Goal: Task Accomplishment & Management: Complete application form

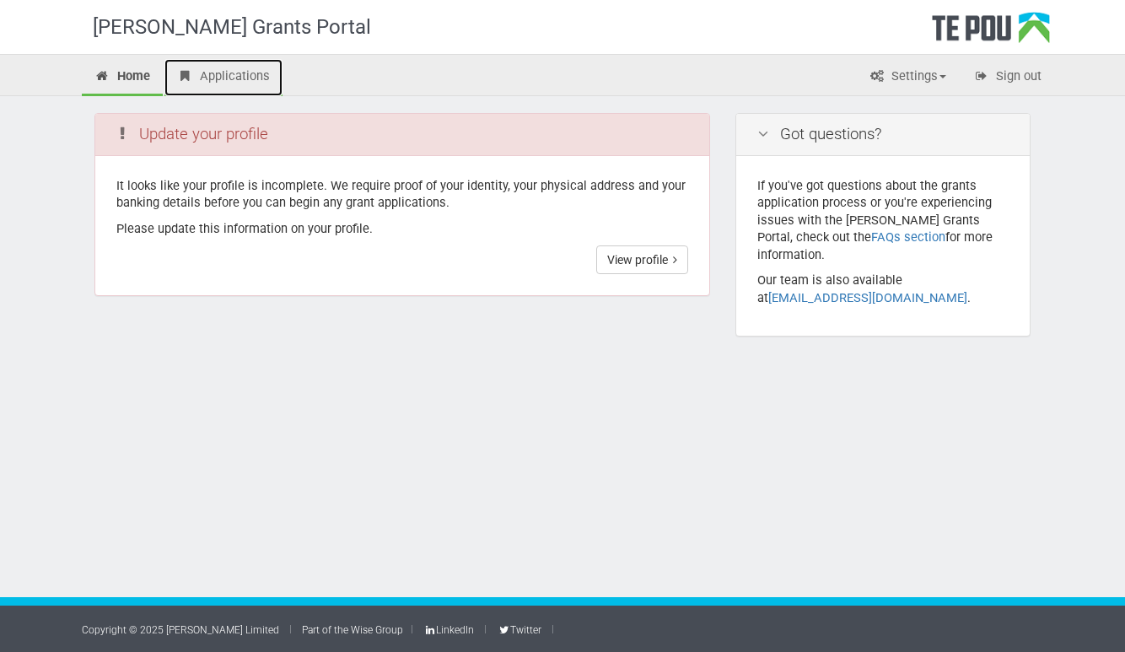
click at [245, 79] on link "Applications" at bounding box center [223, 77] width 118 height 37
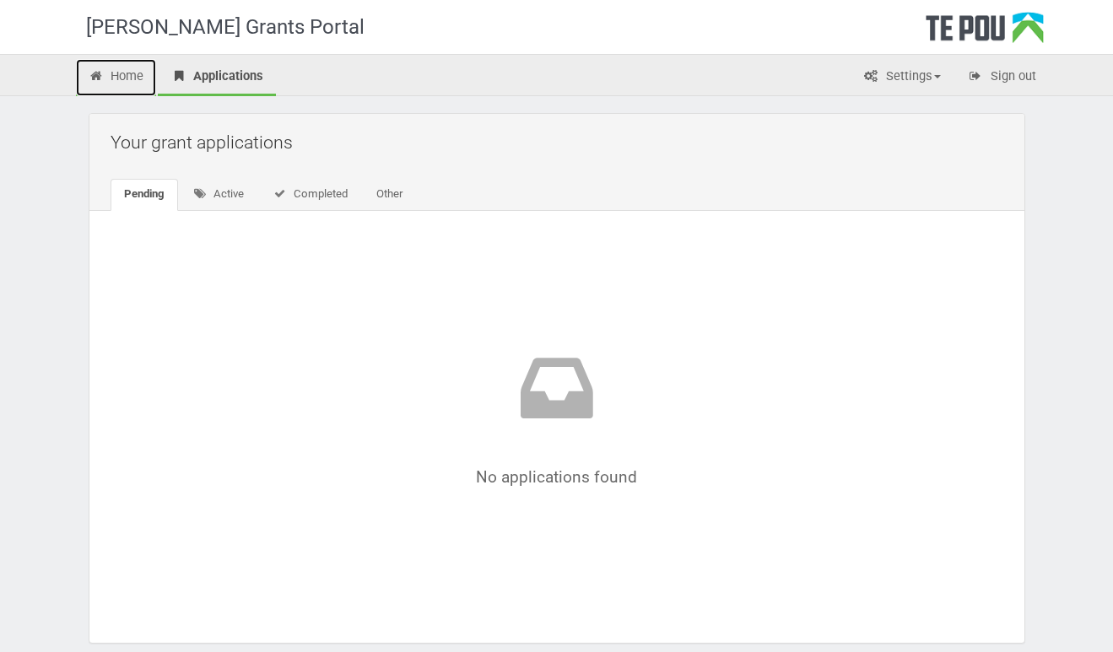
click at [137, 80] on link "Home" at bounding box center [116, 77] width 81 height 37
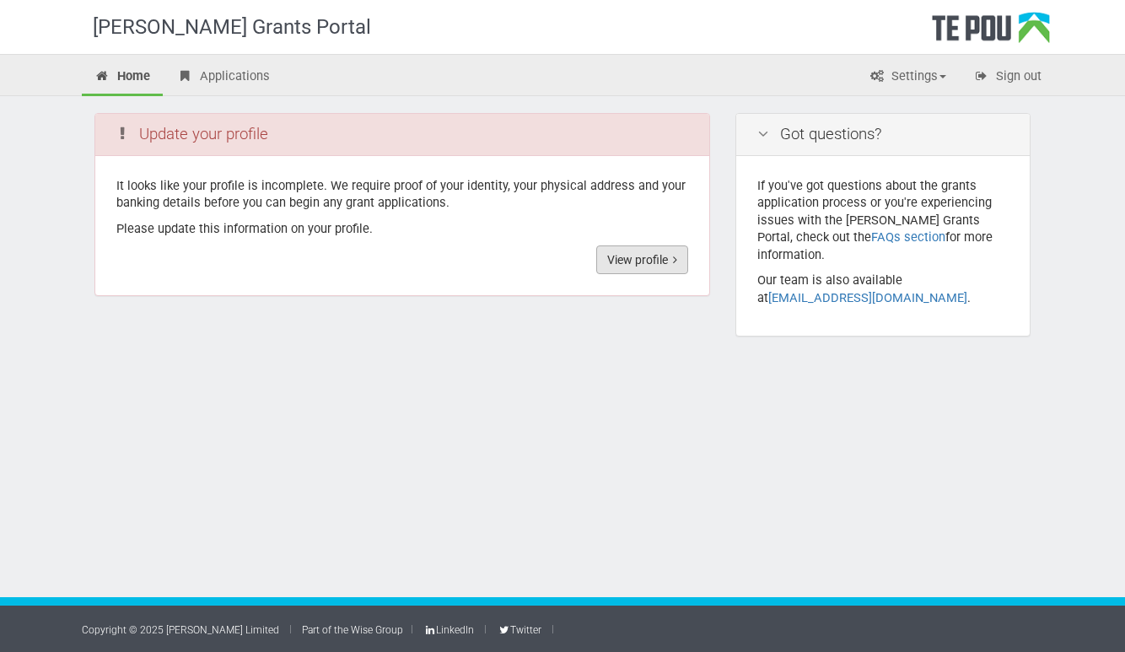
click at [618, 261] on link "View profile" at bounding box center [642, 259] width 92 height 29
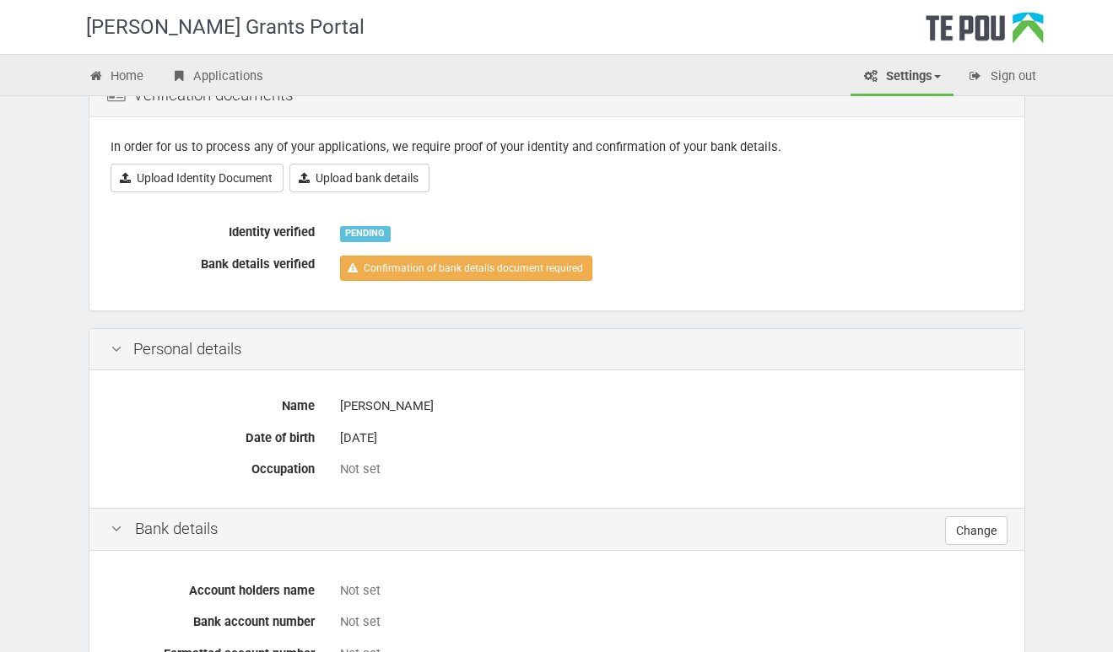
scroll to position [136, 0]
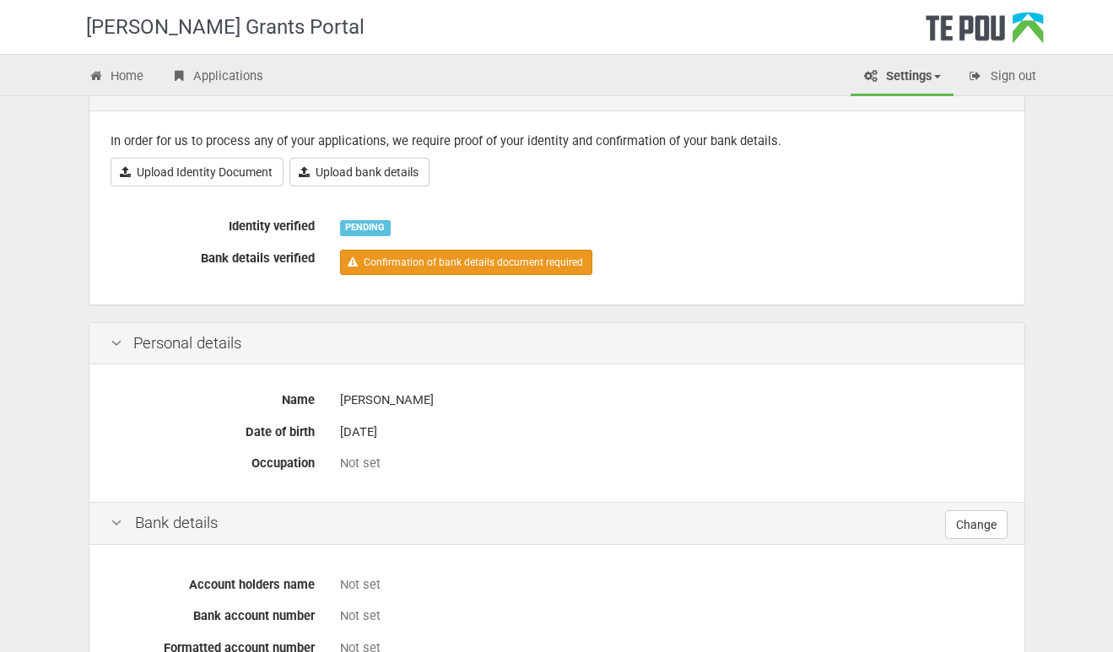
click at [545, 259] on link "Confirmation of bank details document required" at bounding box center [466, 262] width 252 height 25
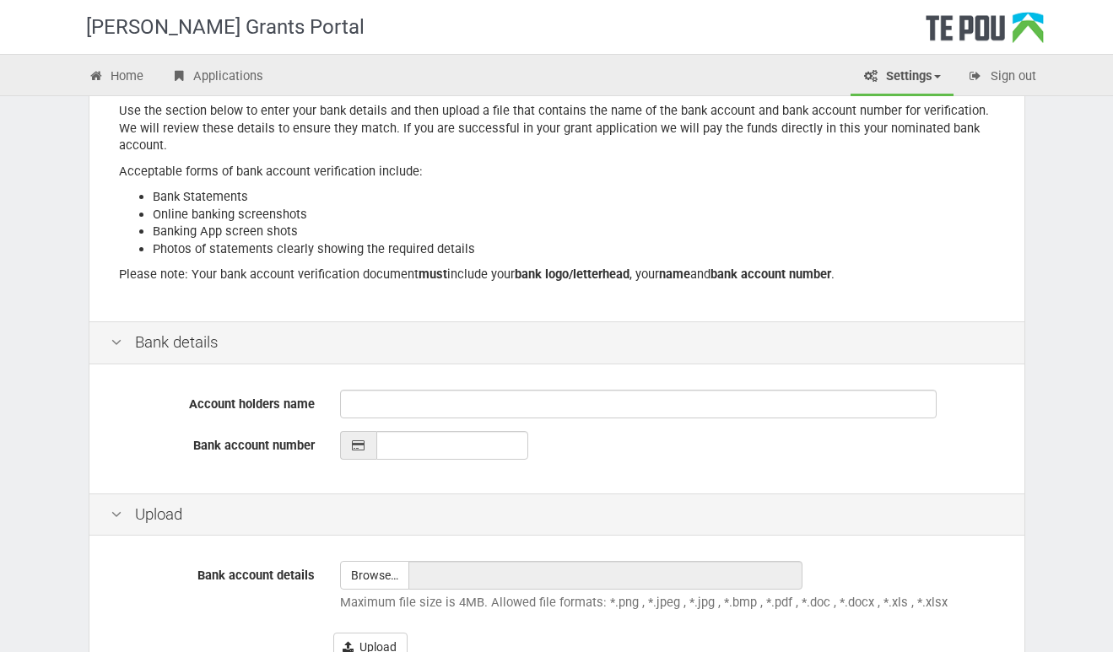
scroll to position [211, 0]
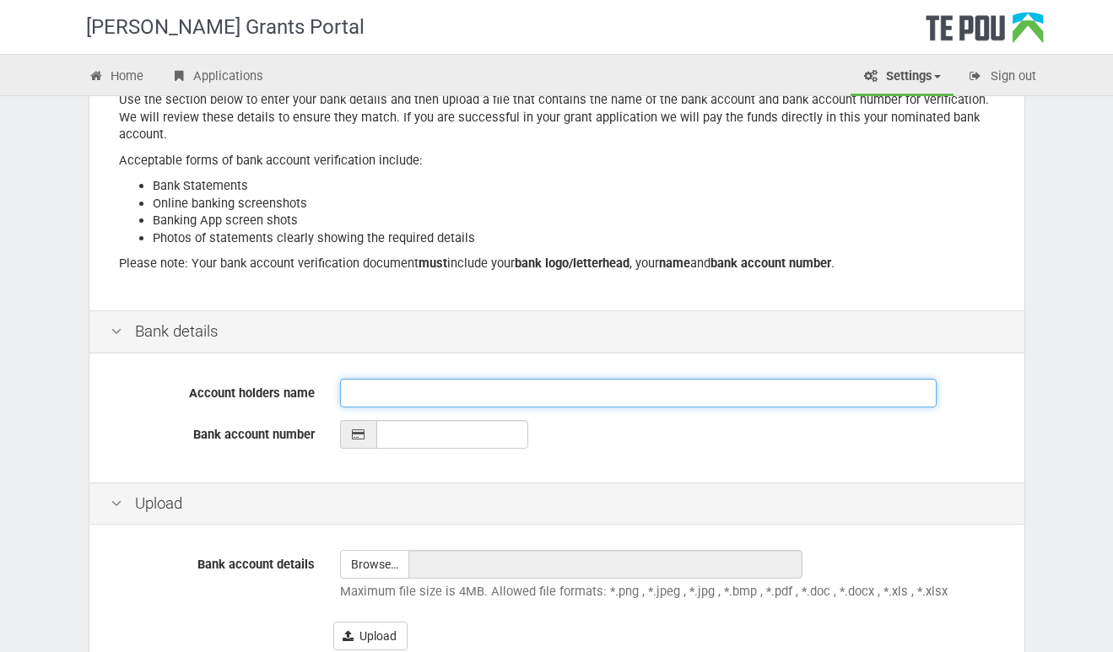
click at [350, 402] on input "Account holders name" at bounding box center [638, 393] width 596 height 29
type input "Hisham&Suzan"
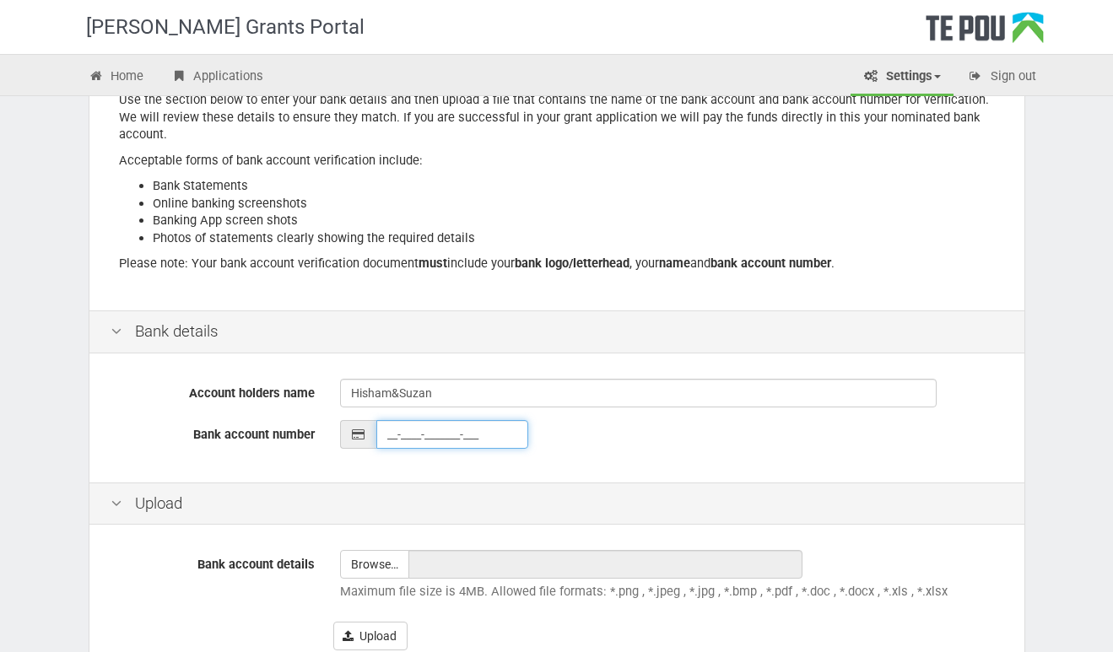
click at [412, 434] on input "__-____-_______-___" at bounding box center [452, 434] width 152 height 29
type input "02-1259-0030457-083"
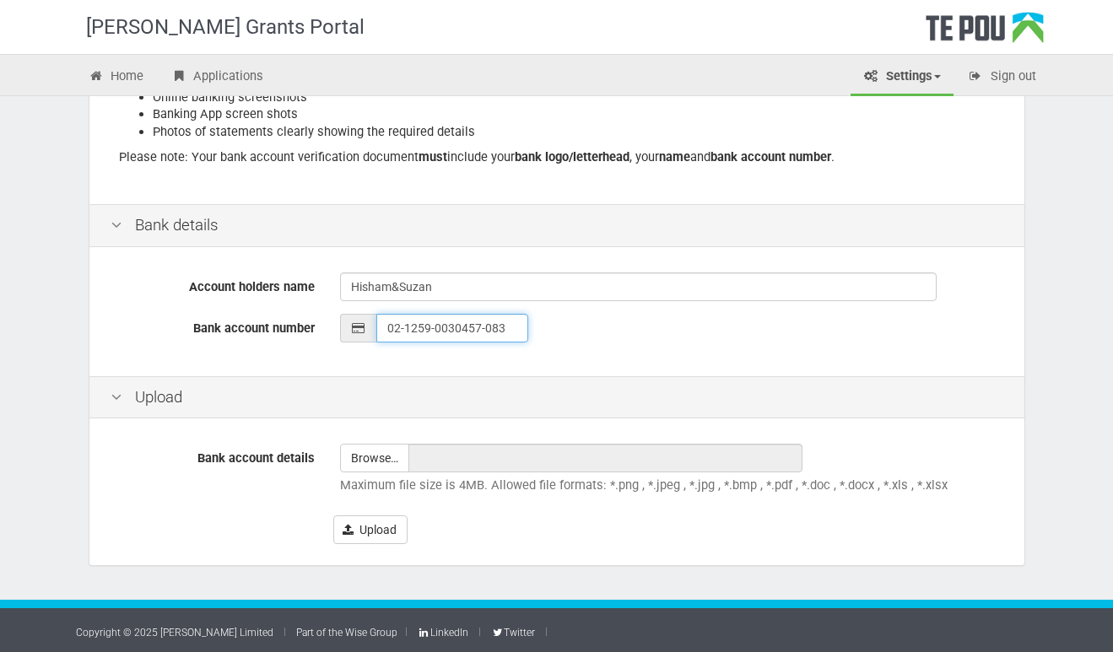
scroll to position [320, 0]
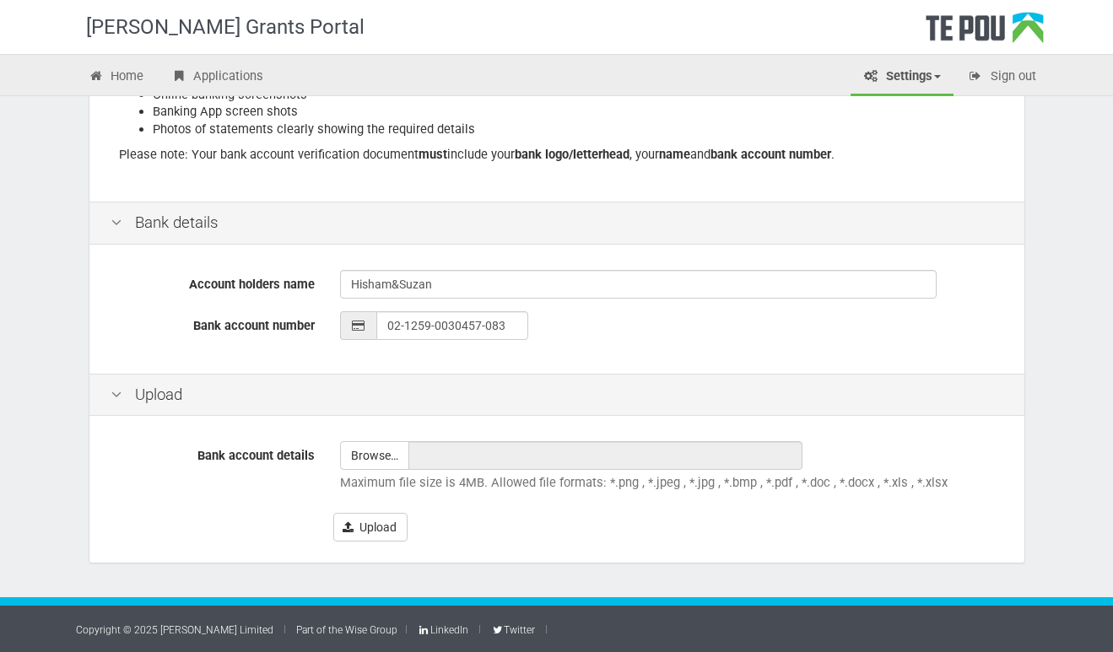
click at [639, 545] on div "Bank account details Browse… Maximum file size is 4MB. Allowed file formats: *.…" at bounding box center [556, 491] width 935 height 143
click at [586, 495] on div "Browse… Maximum file size is 4MB. Allowed file formats: *.png , *.jpeg , *.jpg …" at bounding box center [671, 470] width 688 height 59
click at [375, 450] on input "file" at bounding box center [374, 455] width 67 height 27
type input "C:\fakepath\02-1259-0030457-083-proof-of-account.pdf"
type input "02-1259-0030457-083-proof-of-account.pdf"
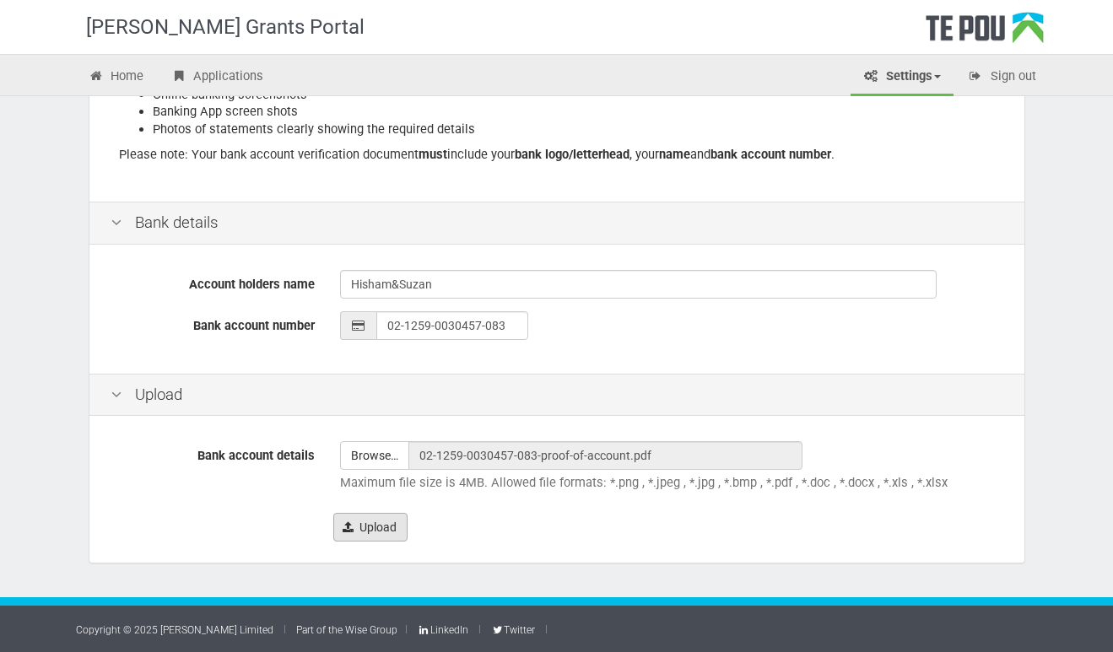
click at [391, 521] on button "Upload" at bounding box center [370, 527] width 74 height 29
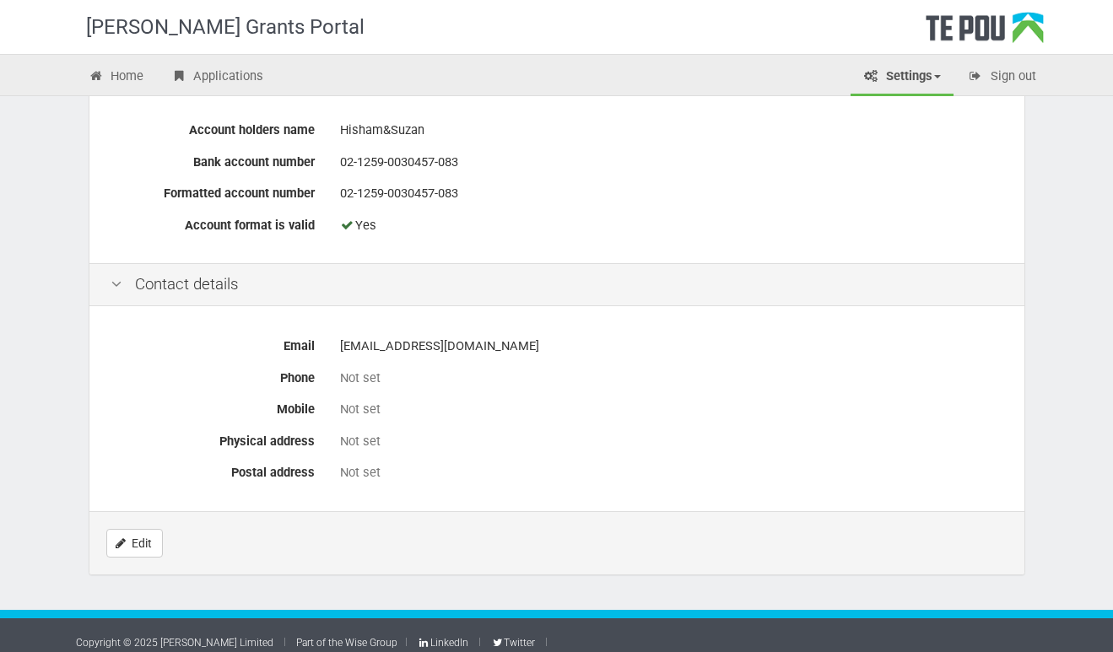
scroll to position [638, 0]
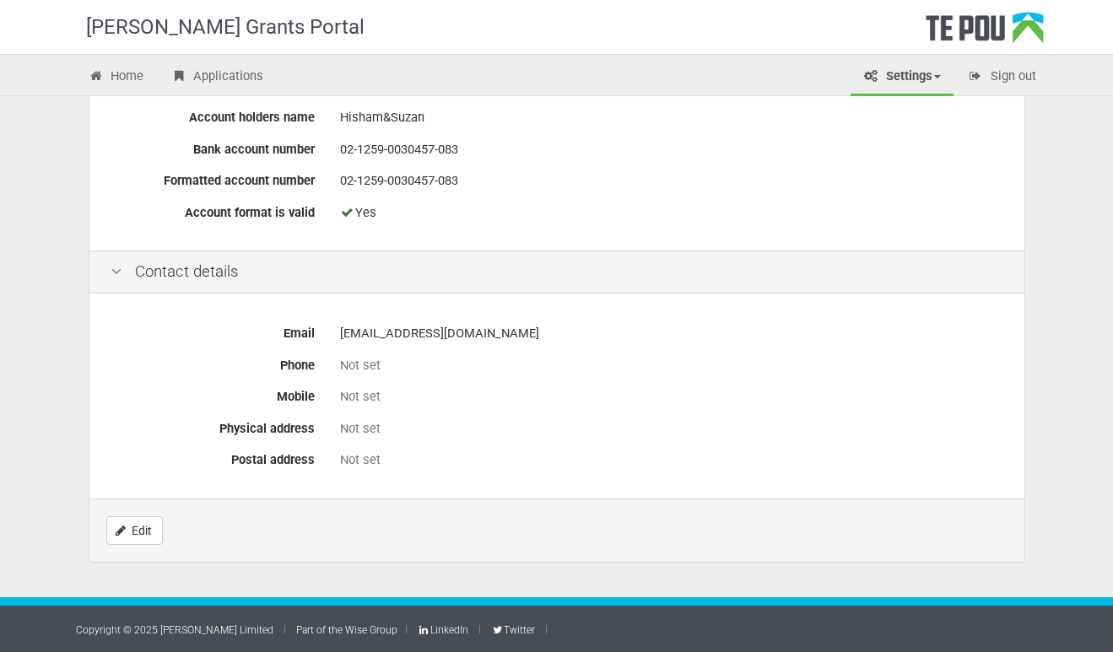
click at [307, 367] on label "Phone" at bounding box center [212, 363] width 229 height 24
click at [125, 526] on icon "Edit" at bounding box center [121, 531] width 10 height 12
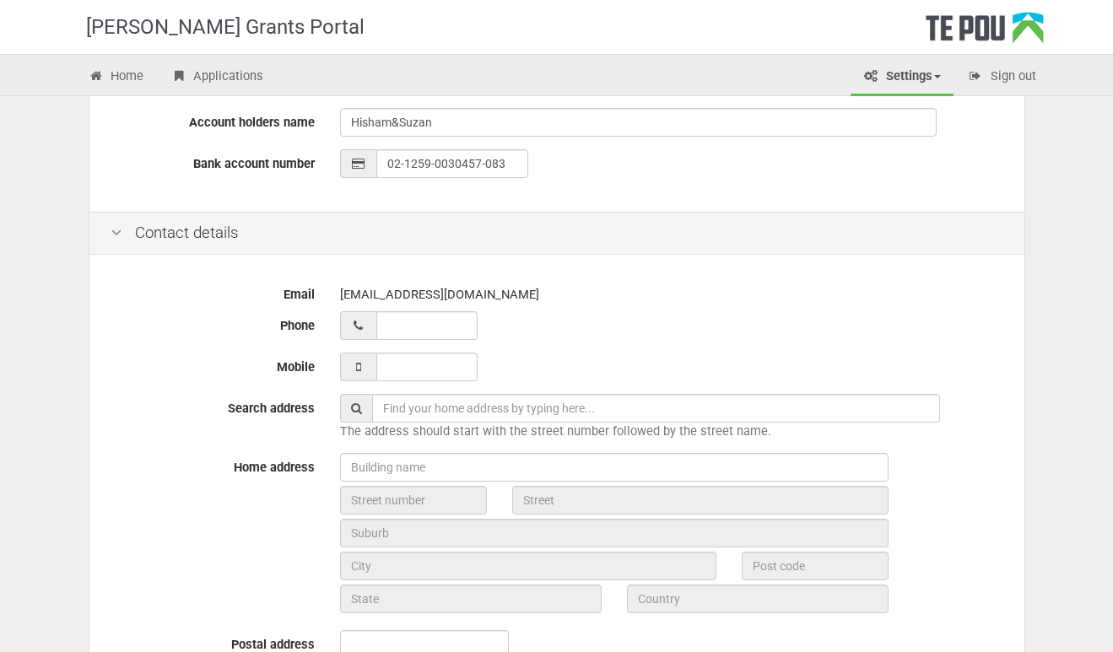
scroll to position [495, 0]
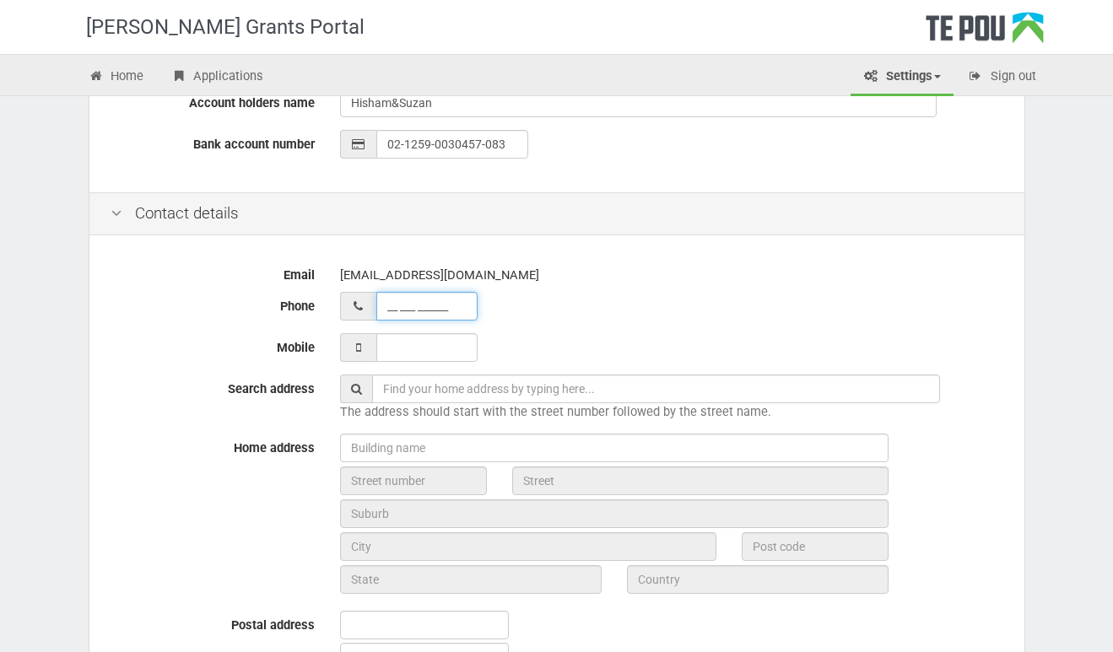
click at [411, 303] on input "__ ___ ______" at bounding box center [426, 306] width 101 height 29
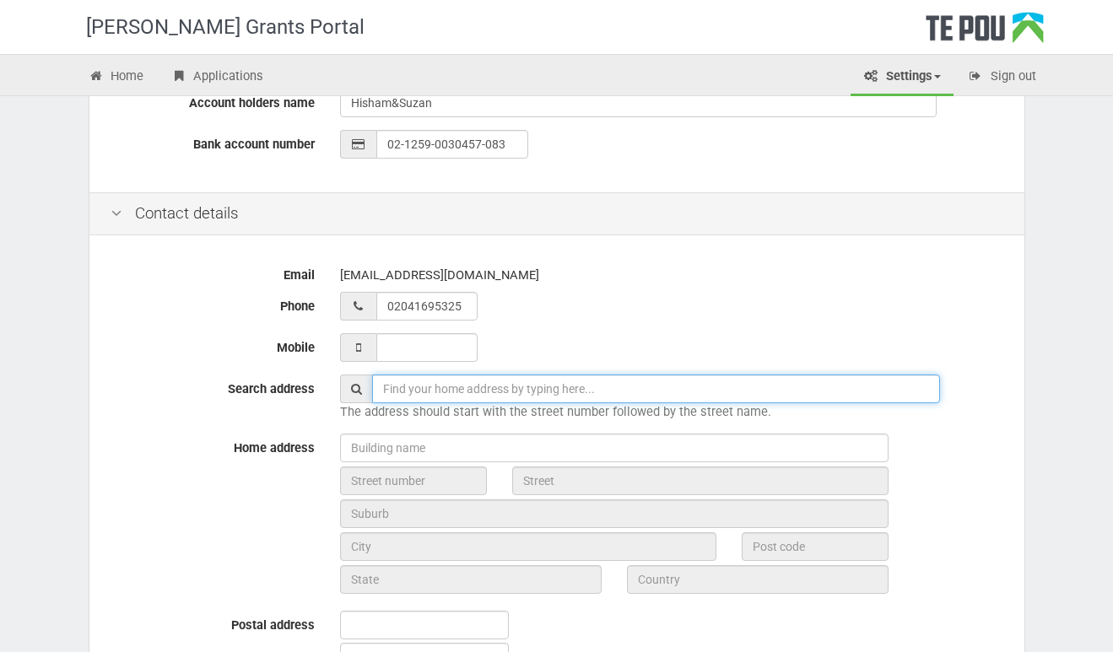
type input "02 041 695325"
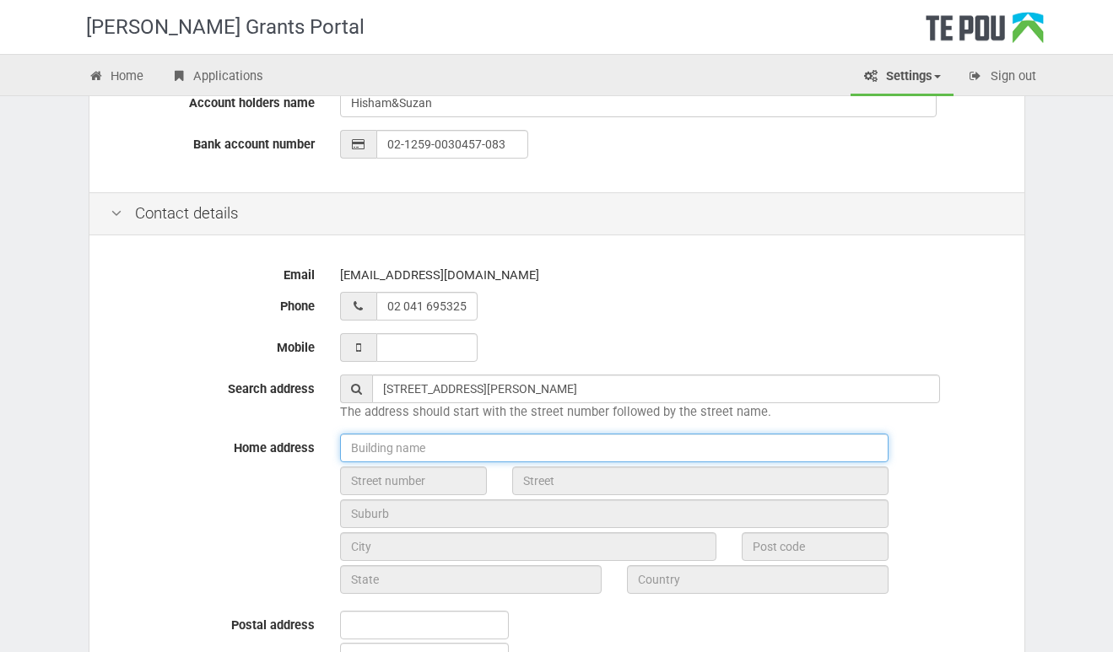
click at [416, 450] on input "text" at bounding box center [614, 448] width 548 height 29
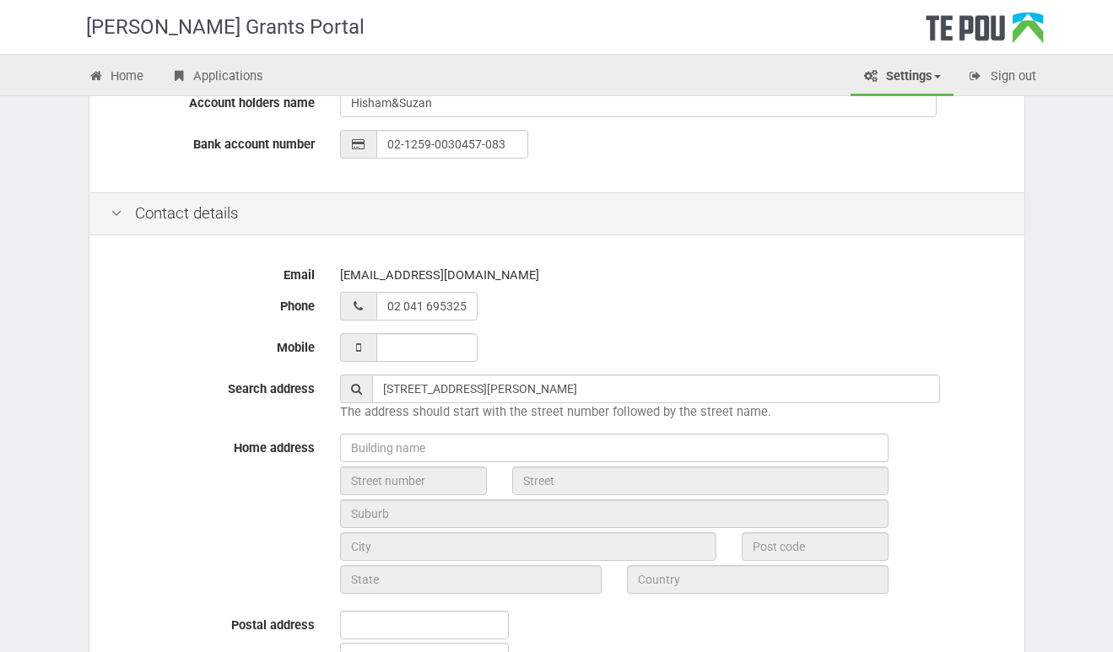
click at [364, 391] on span at bounding box center [356, 389] width 32 height 29
click at [354, 383] on icon at bounding box center [356, 389] width 11 height 12
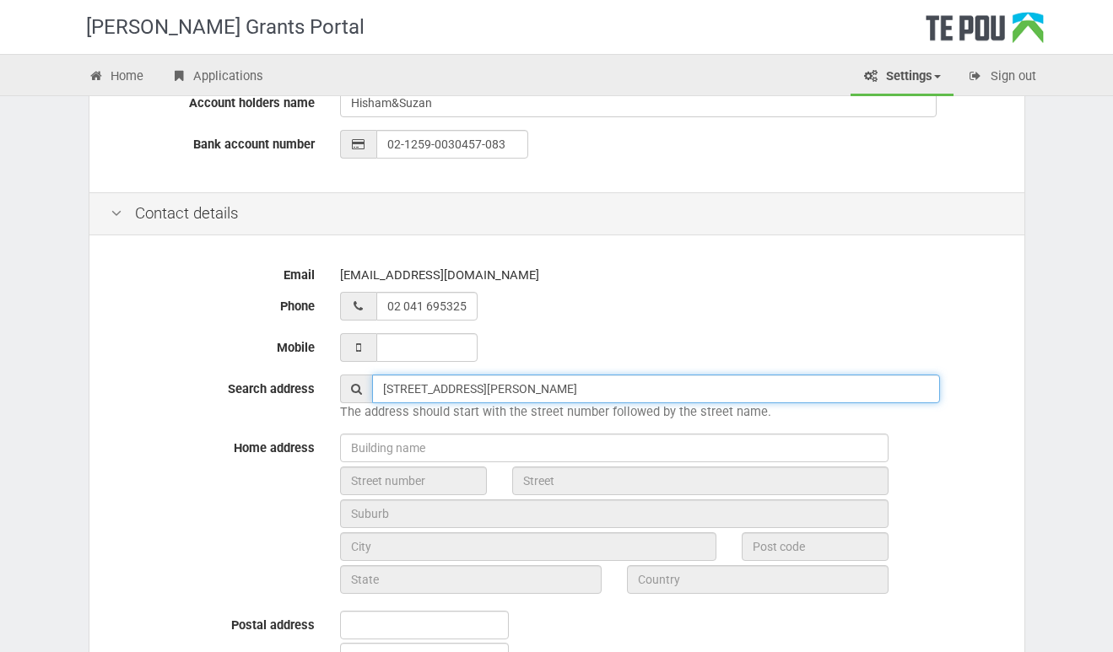
click at [479, 391] on input "22c Beanland Ave" at bounding box center [656, 389] width 568 height 29
type input "2"
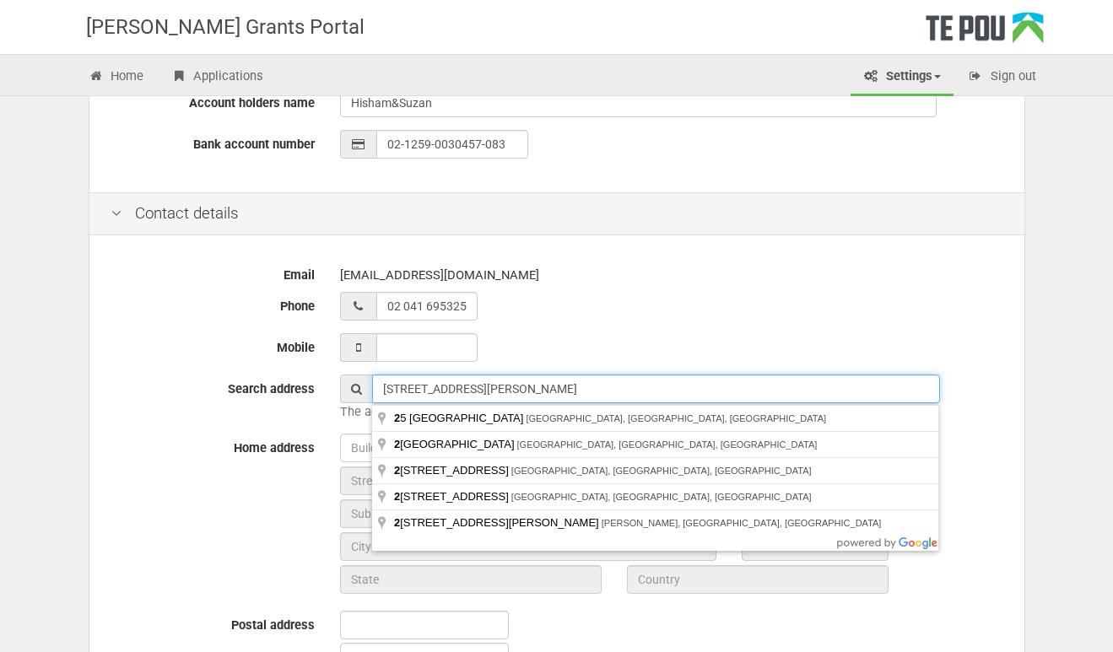
click at [505, 395] on input "22c Beanland Ave" at bounding box center [656, 389] width 568 height 29
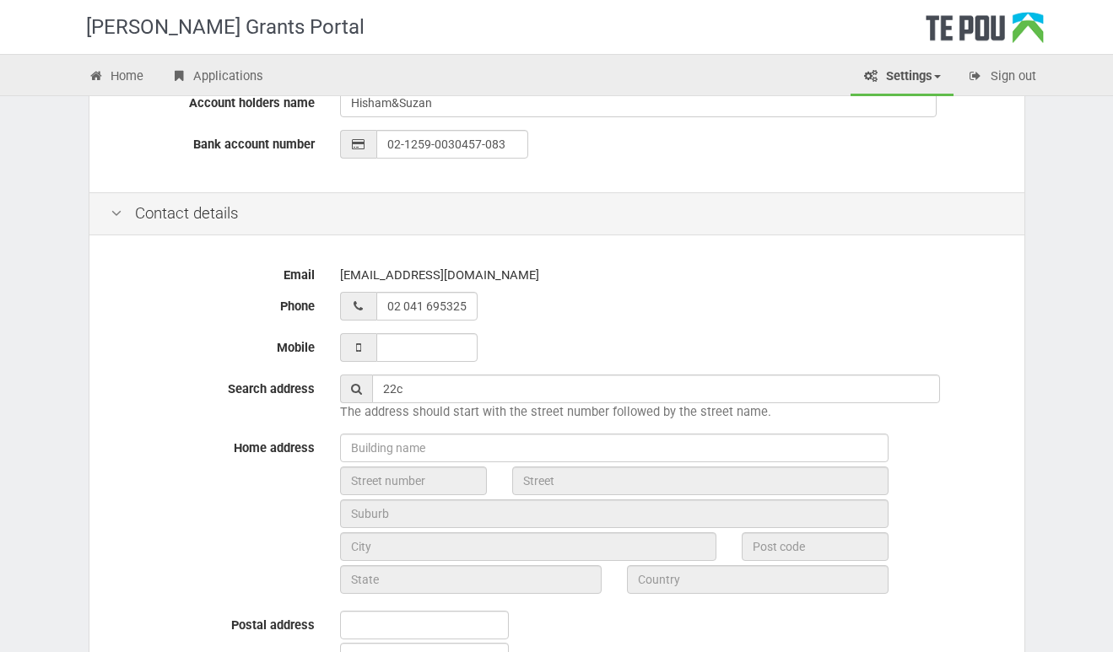
click at [979, 428] on div "Email hisham@pw.maori.nz Phone 02 041 695325 Mobile Search address 22c The addr…" at bounding box center [556, 506] width 935 height 533
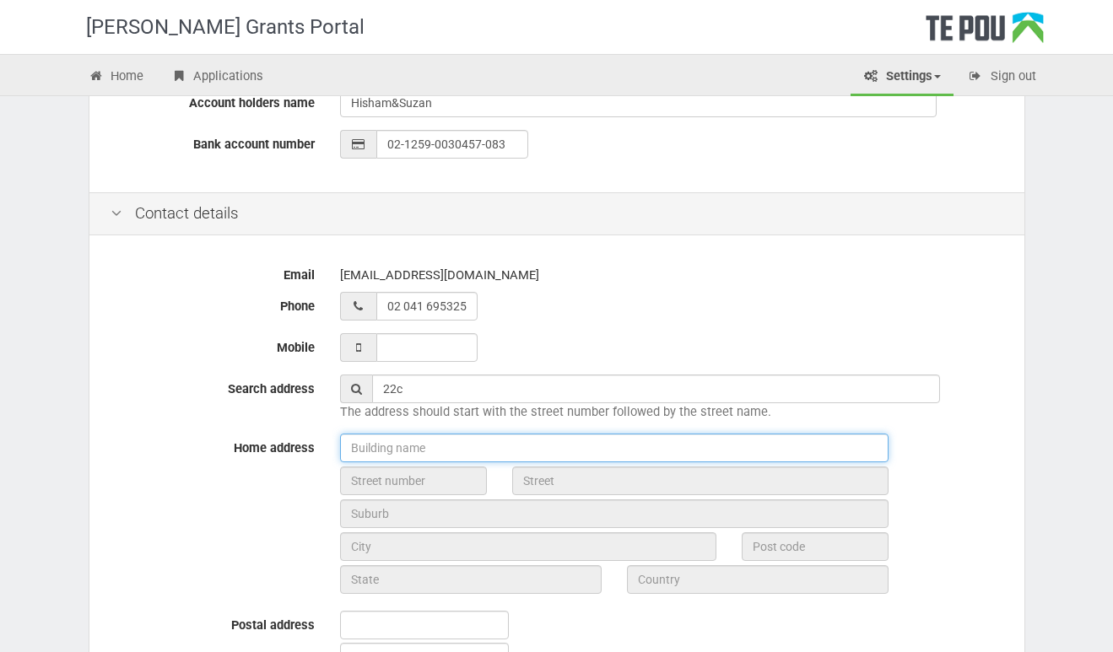
click at [385, 443] on input "text" at bounding box center [614, 448] width 548 height 29
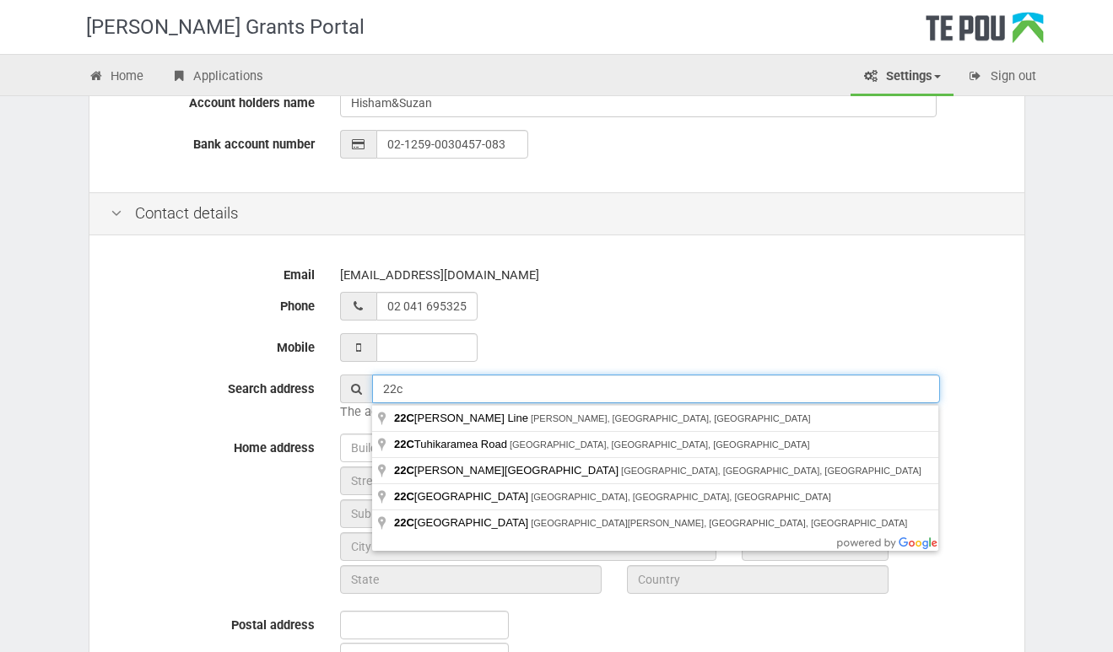
click at [405, 387] on input "22c" at bounding box center [656, 389] width 568 height 29
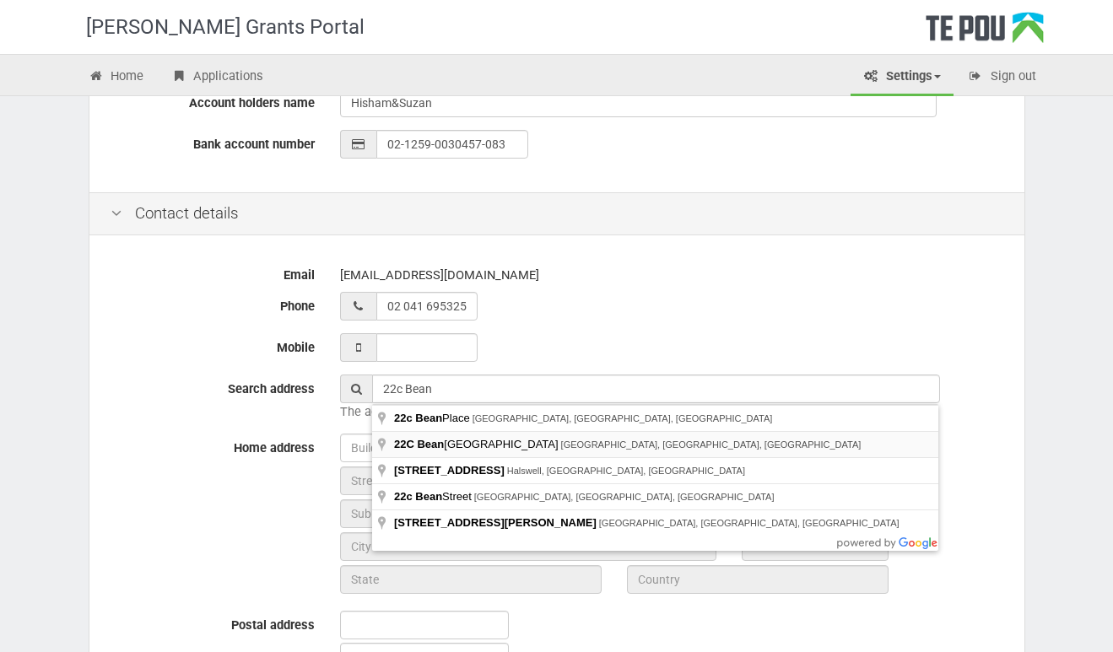
type input "22C Beanland Avenue, Spreydon, Christchurch, New Zealand"
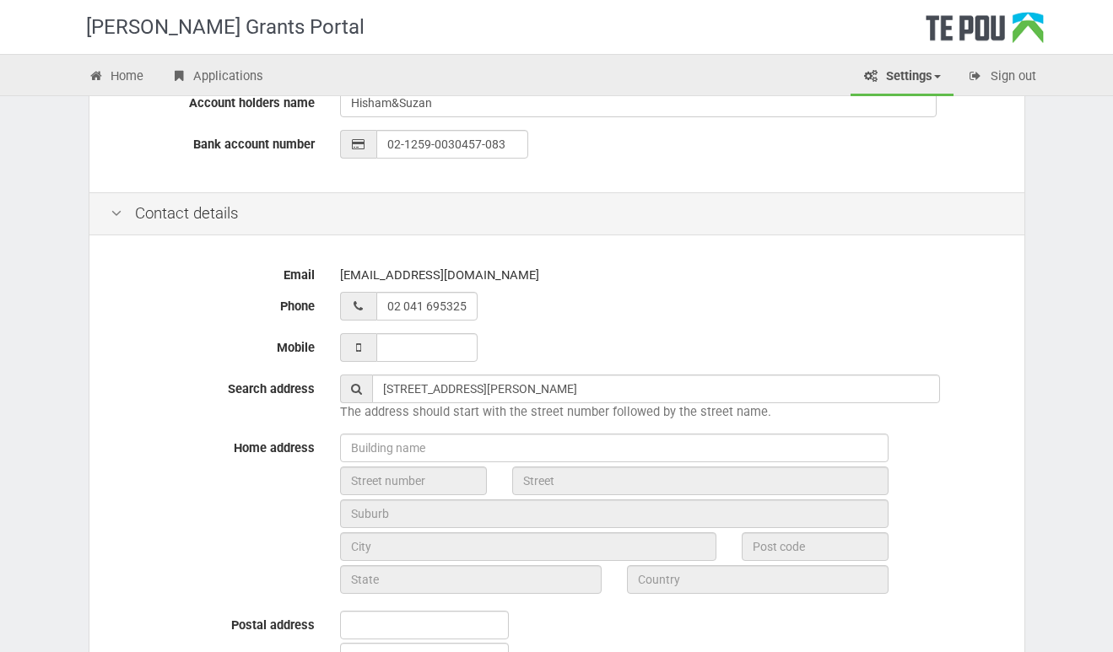
type input "22C"
type input "Beanland Avenue"
type input "[GEOGRAPHIC_DATA]"
type input "8024"
type input "Canterbury Region"
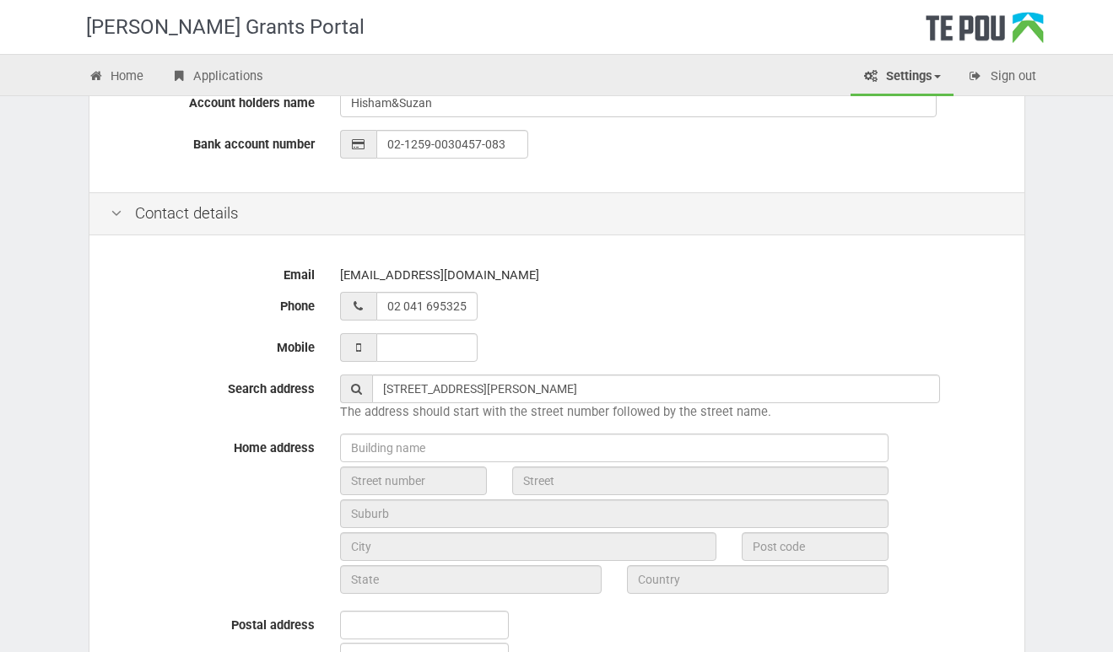
type input "New Zealand"
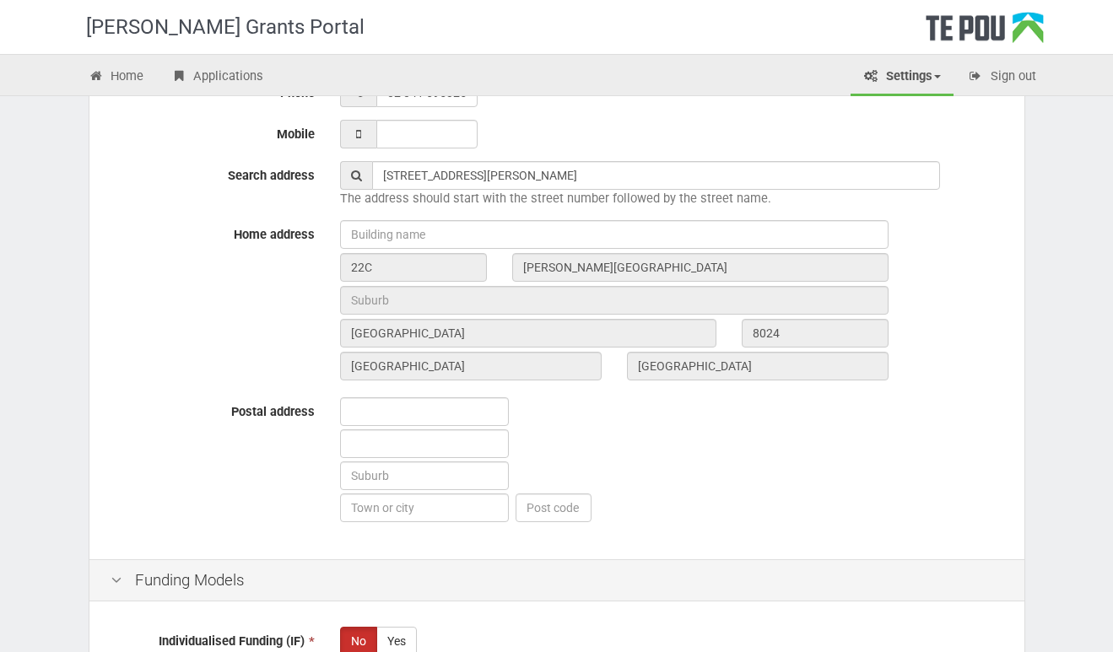
scroll to position [709, 0]
click at [399, 411] on input "text" at bounding box center [424, 410] width 169 height 29
type input "22c Beanland Ave"
type input "Spyridon"
type input "Christchurch"
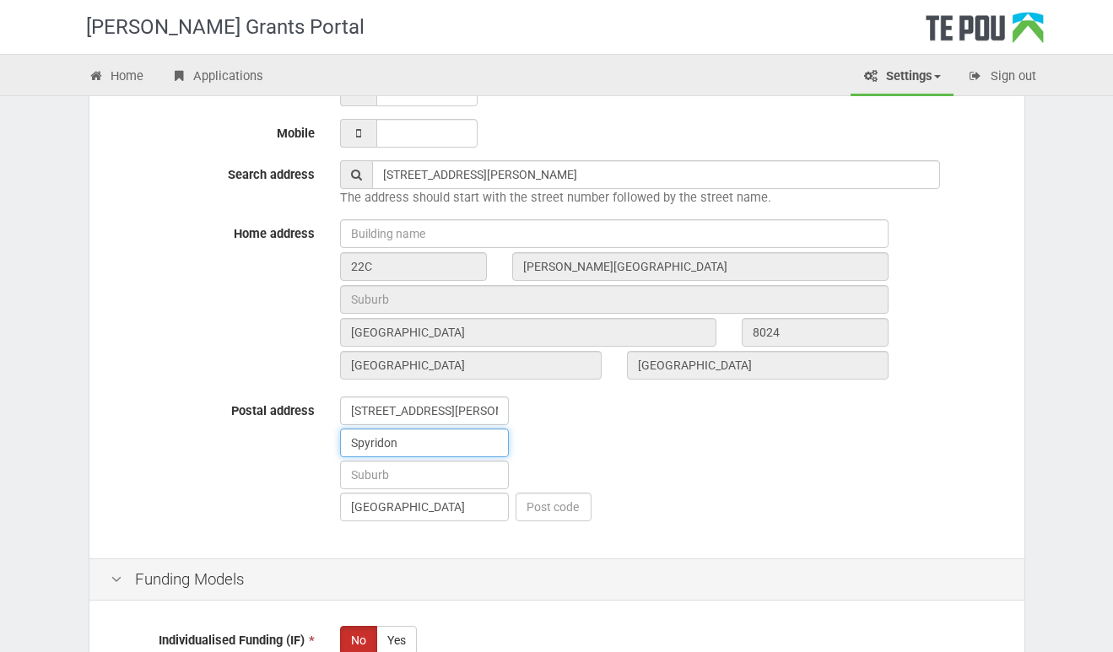
click at [406, 442] on input "Spyridon" at bounding box center [424, 442] width 169 height 29
click at [368, 471] on input "text" at bounding box center [424, 475] width 169 height 29
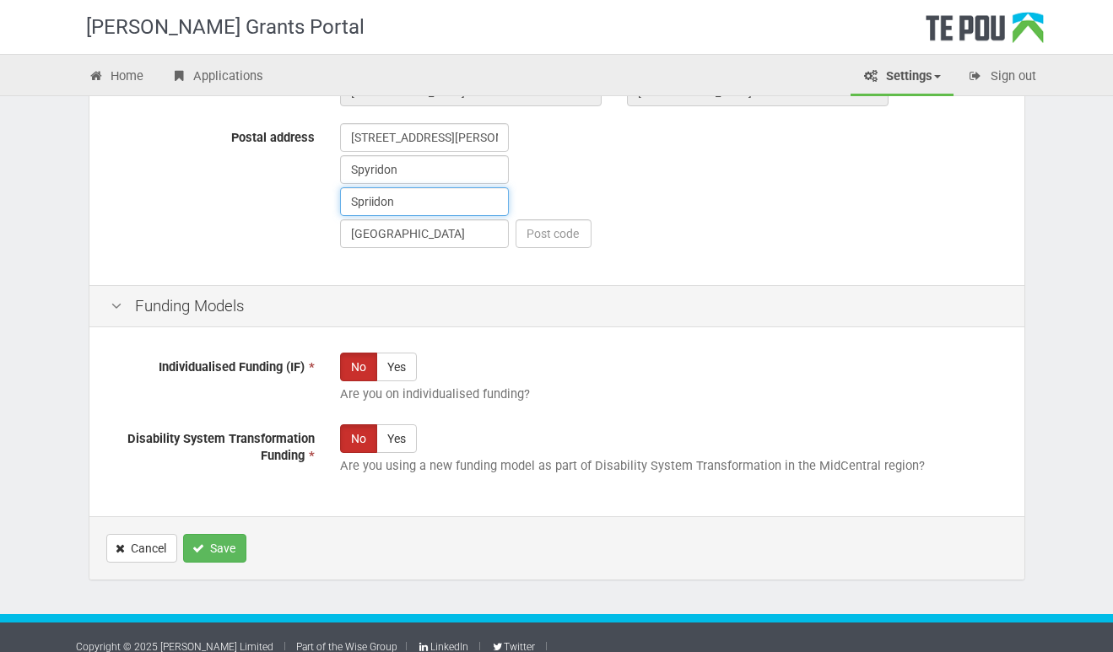
scroll to position [1000, 0]
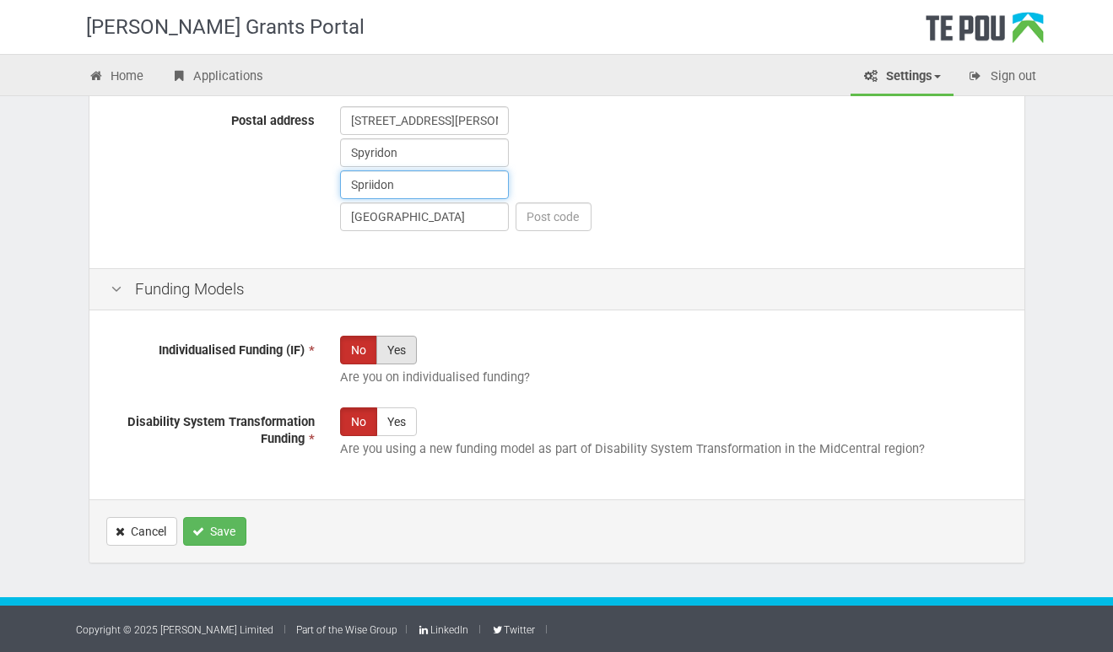
type input "Spriidon"
click at [402, 350] on label "Yes" at bounding box center [396, 350] width 40 height 29
radio input "true"
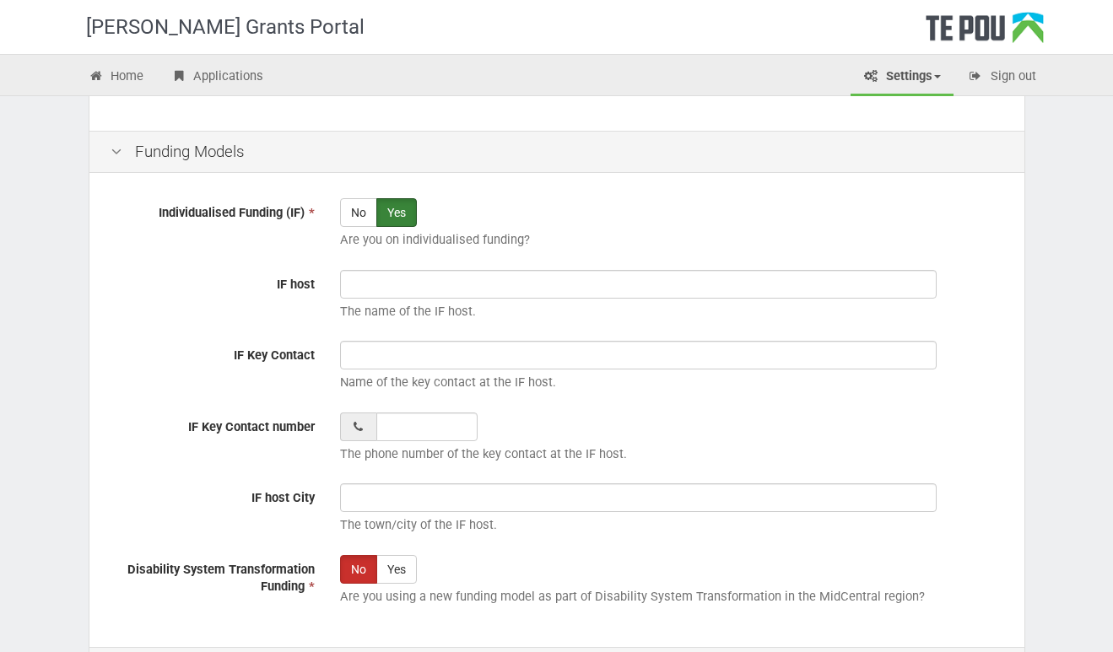
scroll to position [1144, 0]
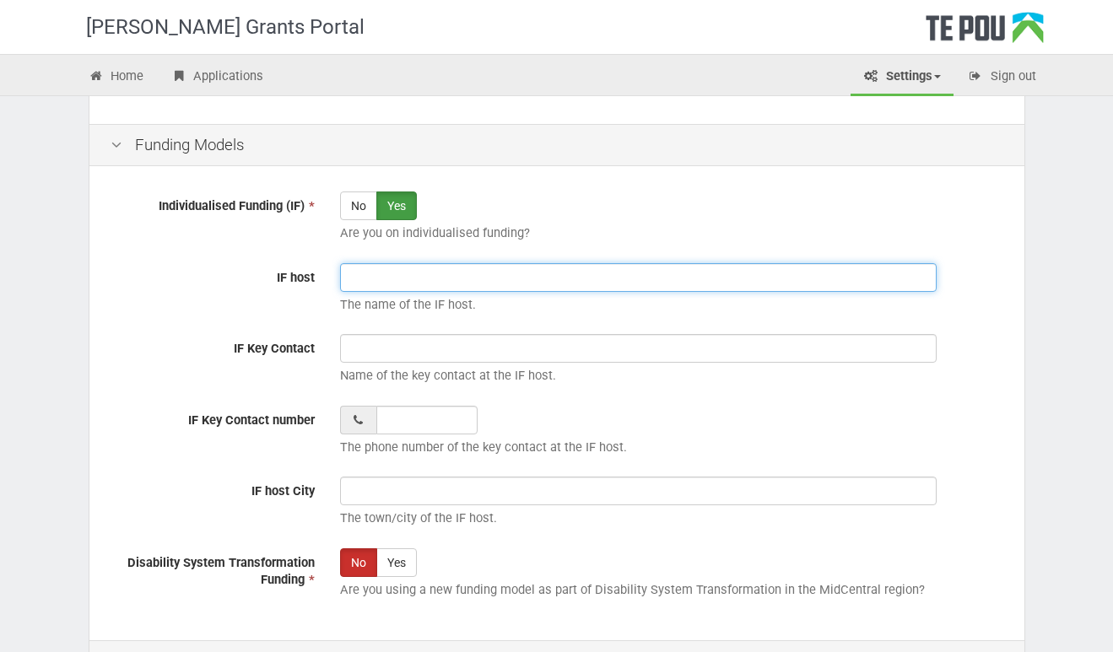
click at [438, 275] on input "IF host" at bounding box center [638, 277] width 596 height 29
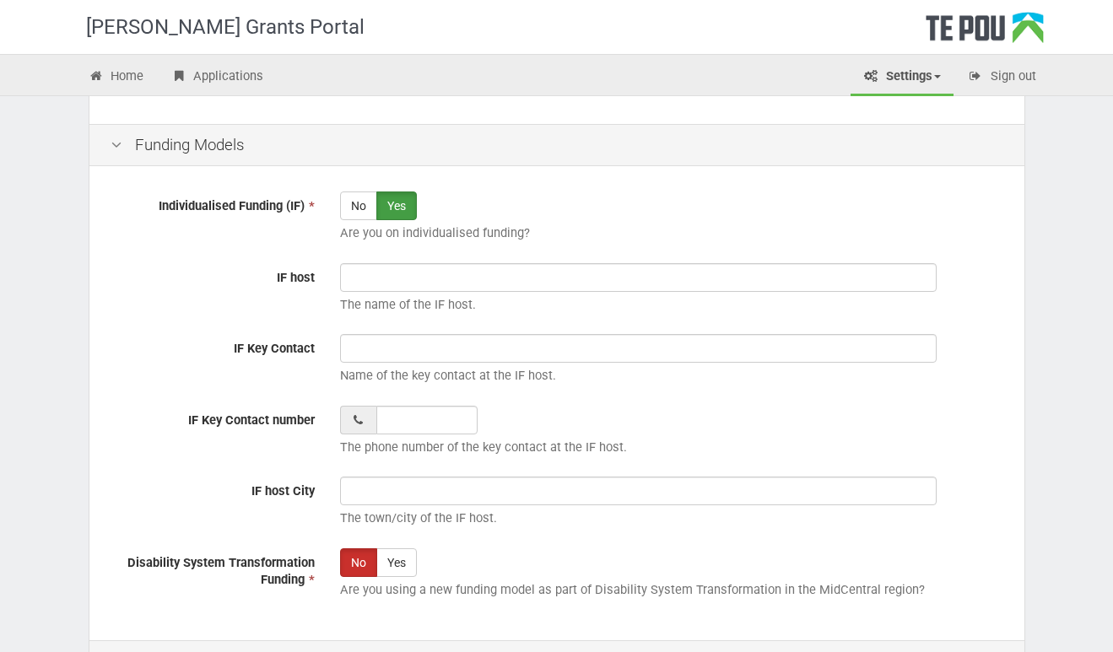
click at [672, 199] on div "No Yes Are you on individualised funding?" at bounding box center [671, 220] width 688 height 59
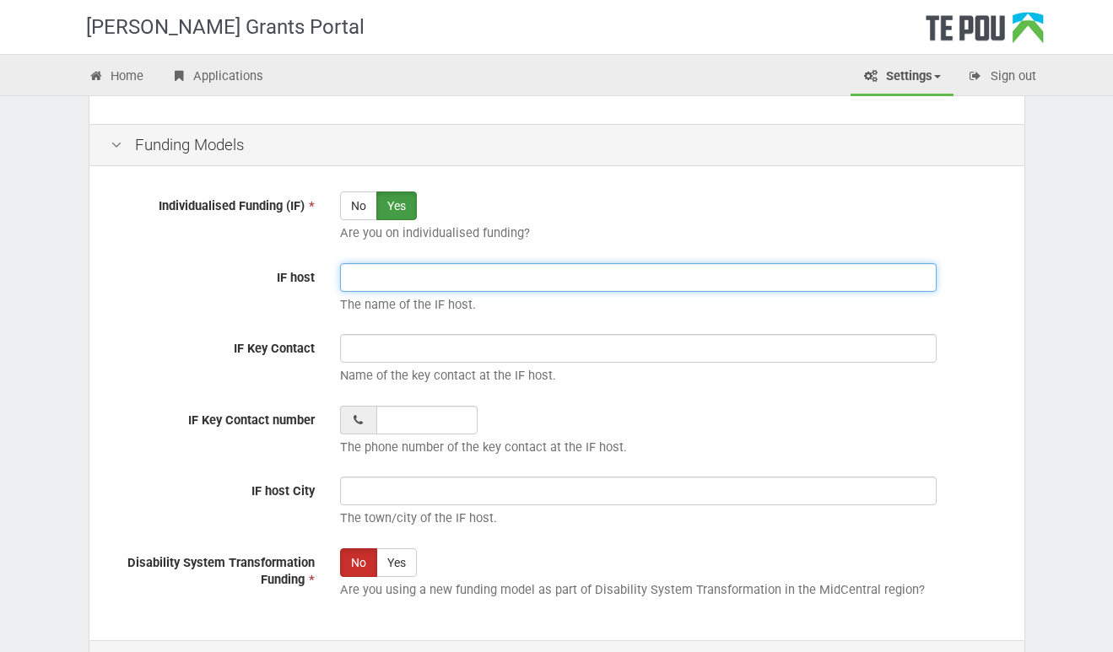
click at [434, 281] on input "IF host" at bounding box center [638, 277] width 596 height 29
type input "[PERSON_NAME]"
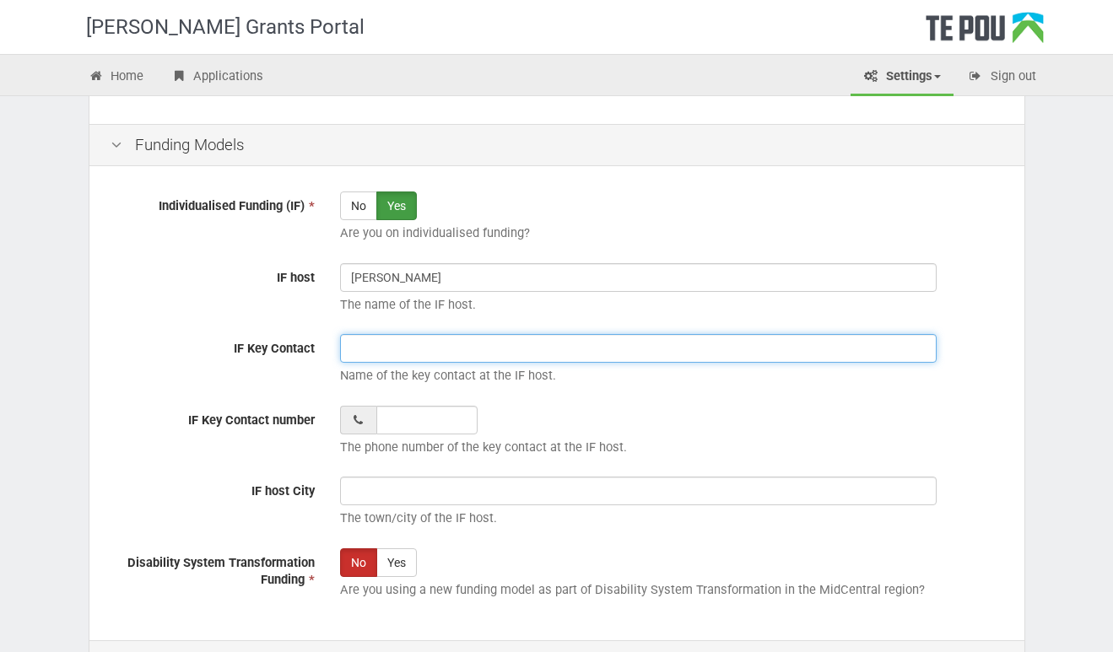
click at [475, 351] on input "IF Key Contact" at bounding box center [638, 348] width 596 height 29
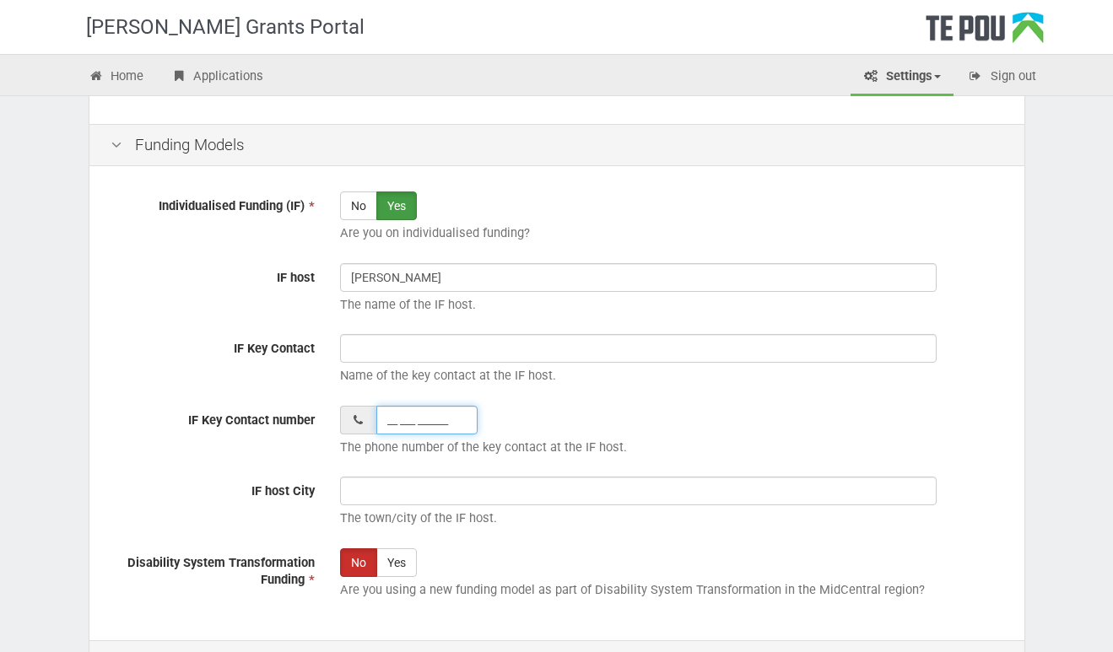
click at [391, 425] on input "__ ___ ______" at bounding box center [426, 420] width 101 height 29
type input "02 041 695325"
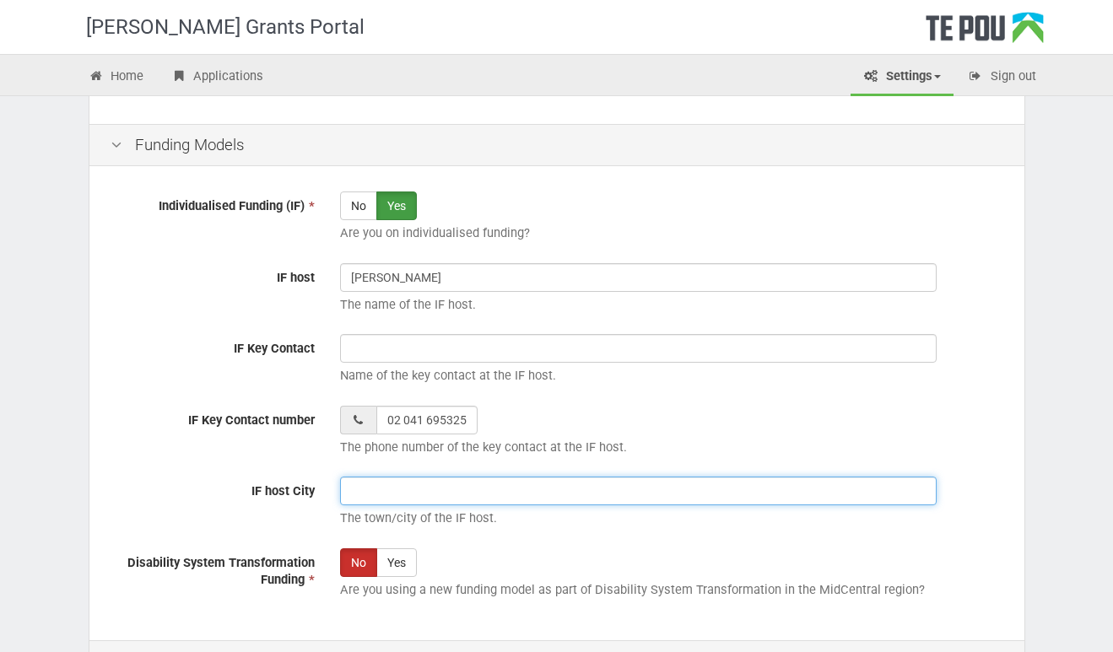
click at [484, 485] on input "IF host City" at bounding box center [638, 491] width 596 height 29
type input "Christchurch"
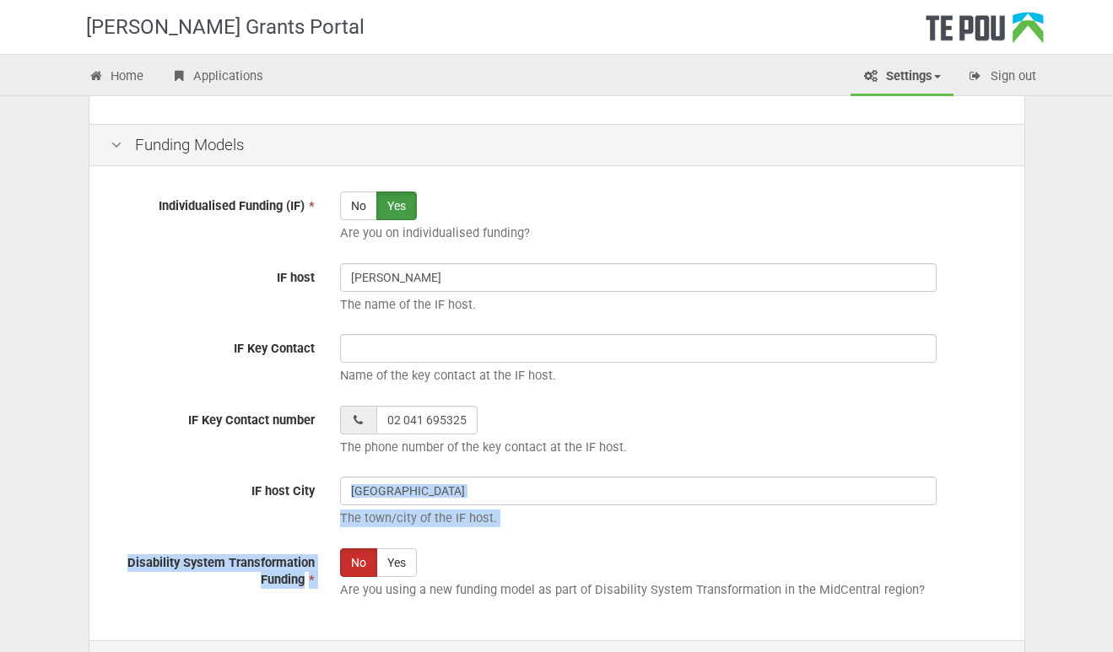
drag, startPoint x: 1109, startPoint y: 492, endPoint x: 1118, endPoint y: 538, distance: 47.3
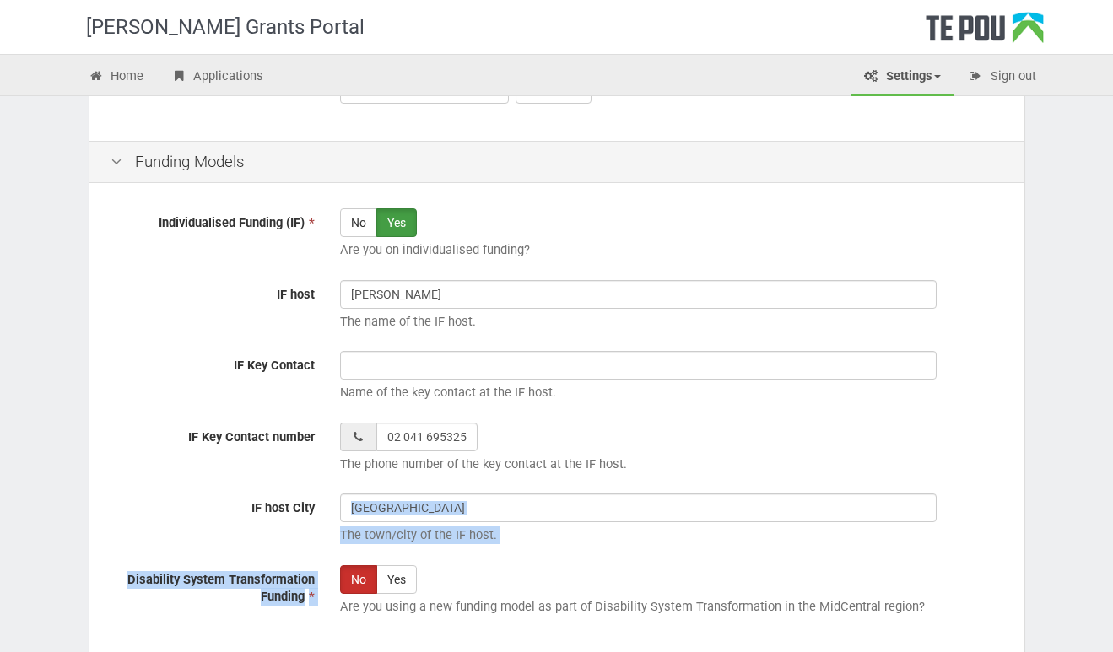
scroll to position [1124, 0]
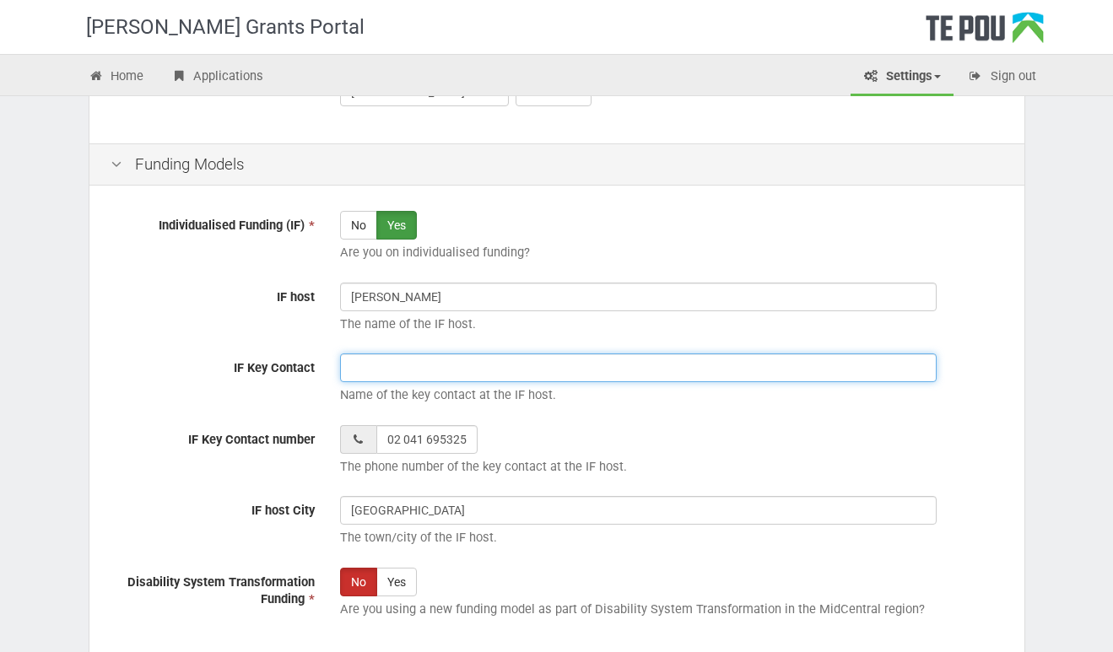
click at [362, 370] on input "IF Key Contact" at bounding box center [638, 367] width 596 height 29
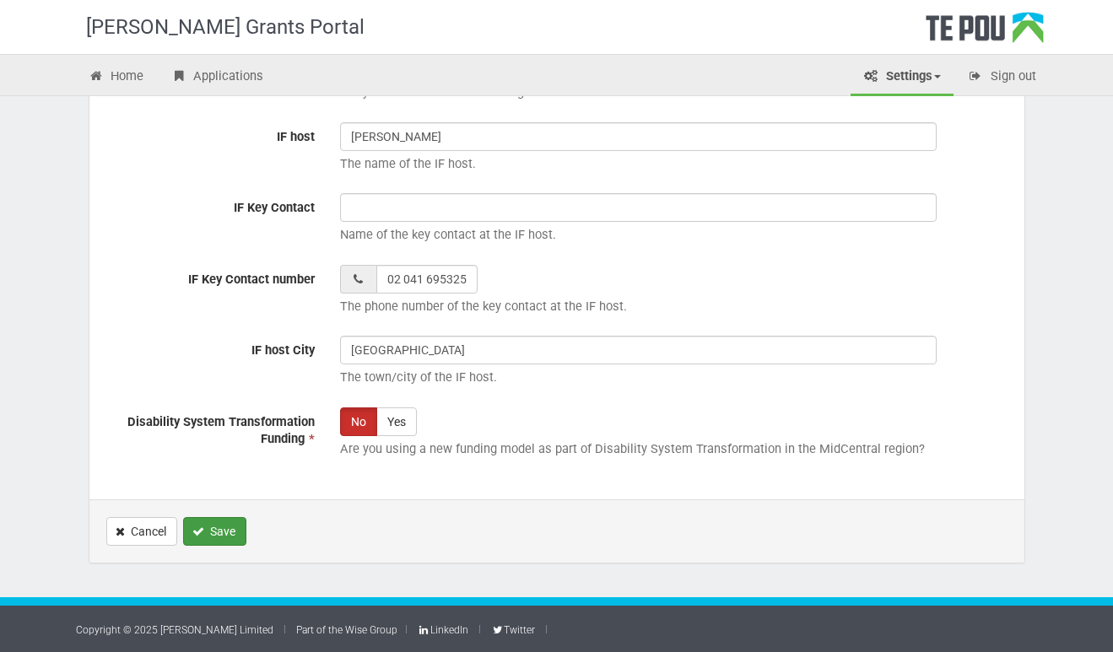
click at [227, 538] on button "Save" at bounding box center [214, 531] width 63 height 29
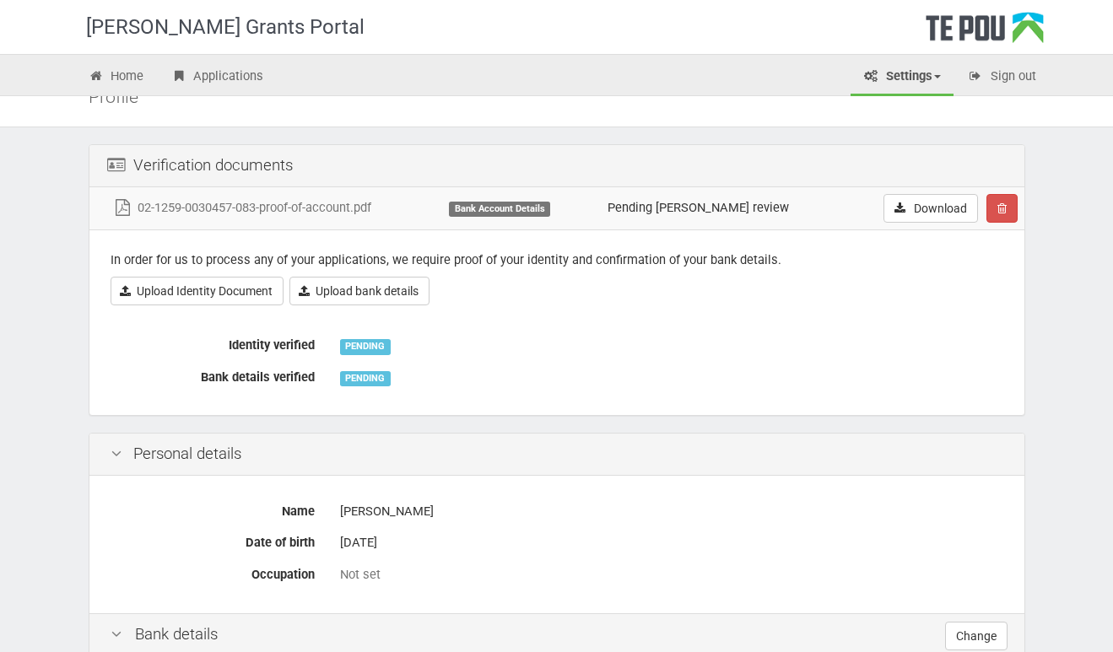
scroll to position [65, 0]
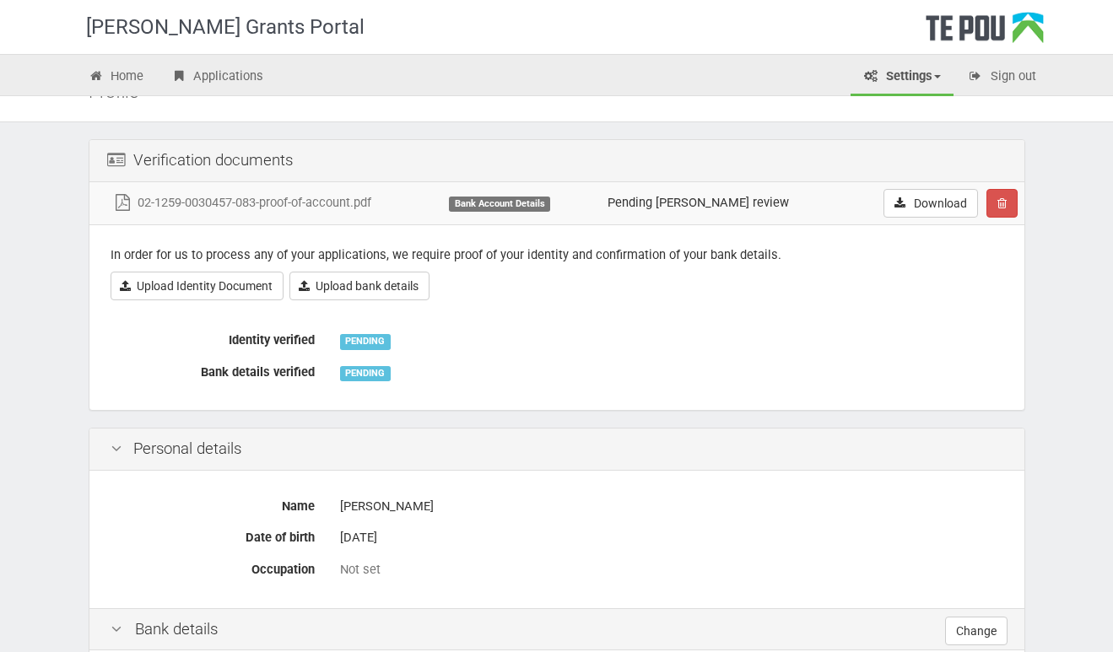
click at [272, 342] on label "Identity verified" at bounding box center [212, 338] width 229 height 24
click at [259, 284] on link "Upload Identity Document" at bounding box center [196, 286] width 173 height 29
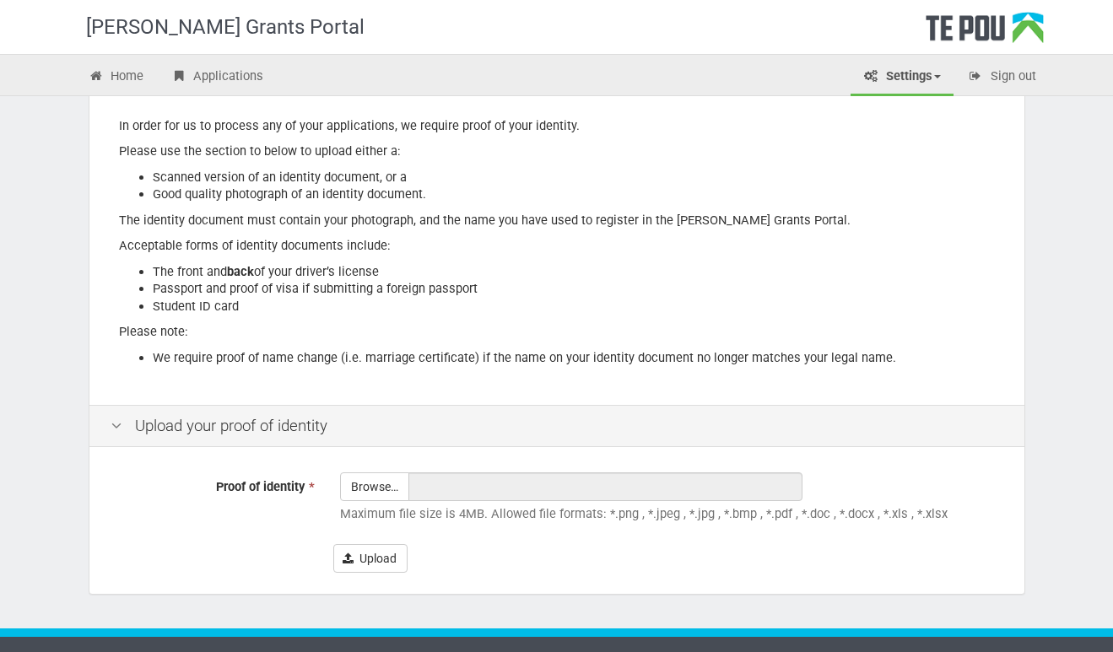
scroll to position [163, 0]
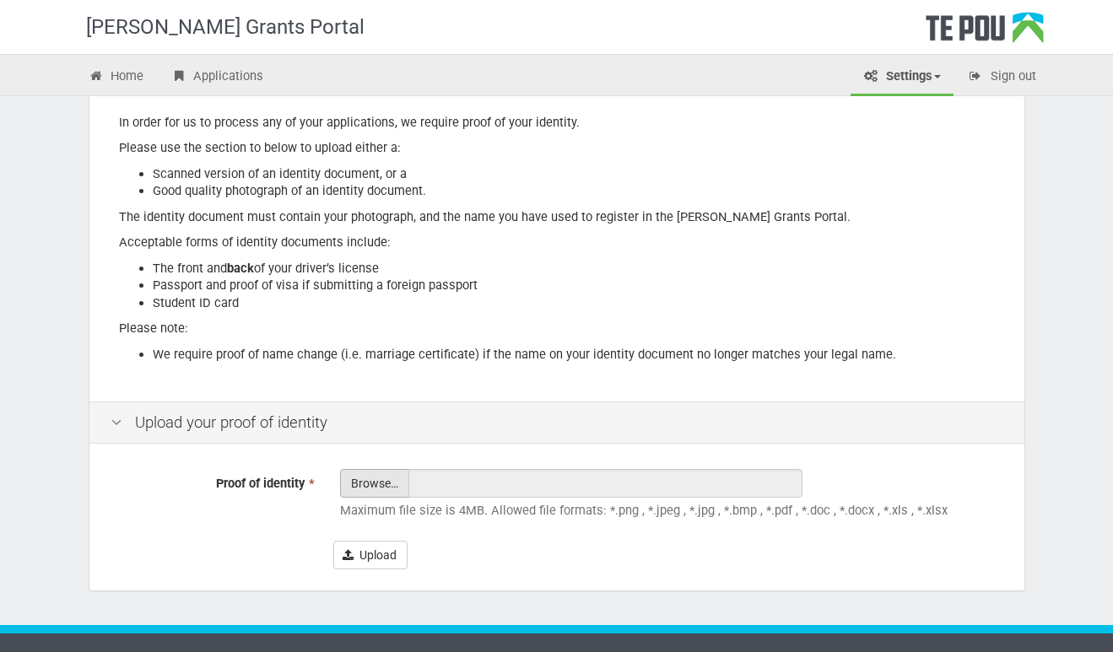
click at [384, 472] on input "Proof of identity *" at bounding box center [374, 530] width 67 height 121
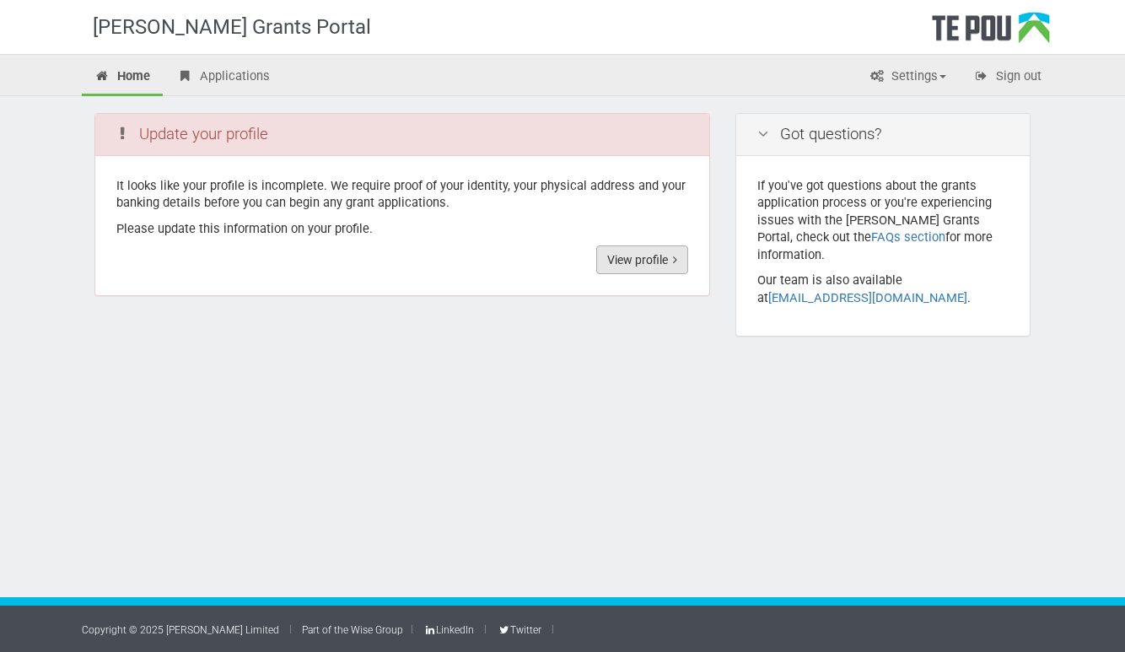
click at [628, 261] on link "View profile" at bounding box center [642, 259] width 92 height 29
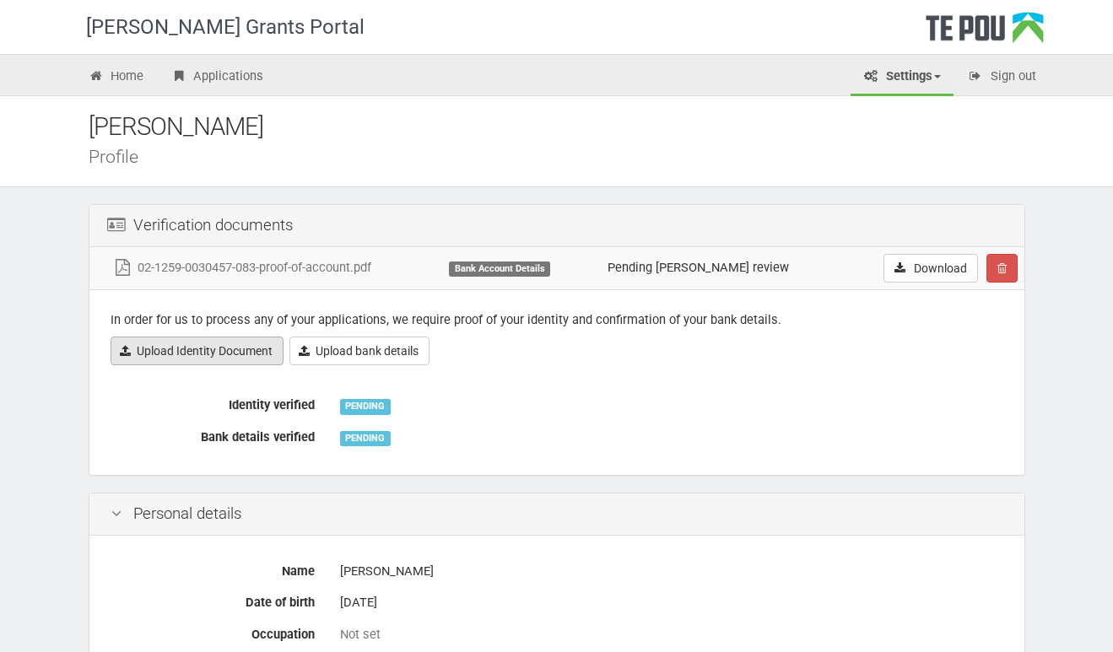
click at [248, 348] on link "Upload Identity Document" at bounding box center [196, 351] width 173 height 29
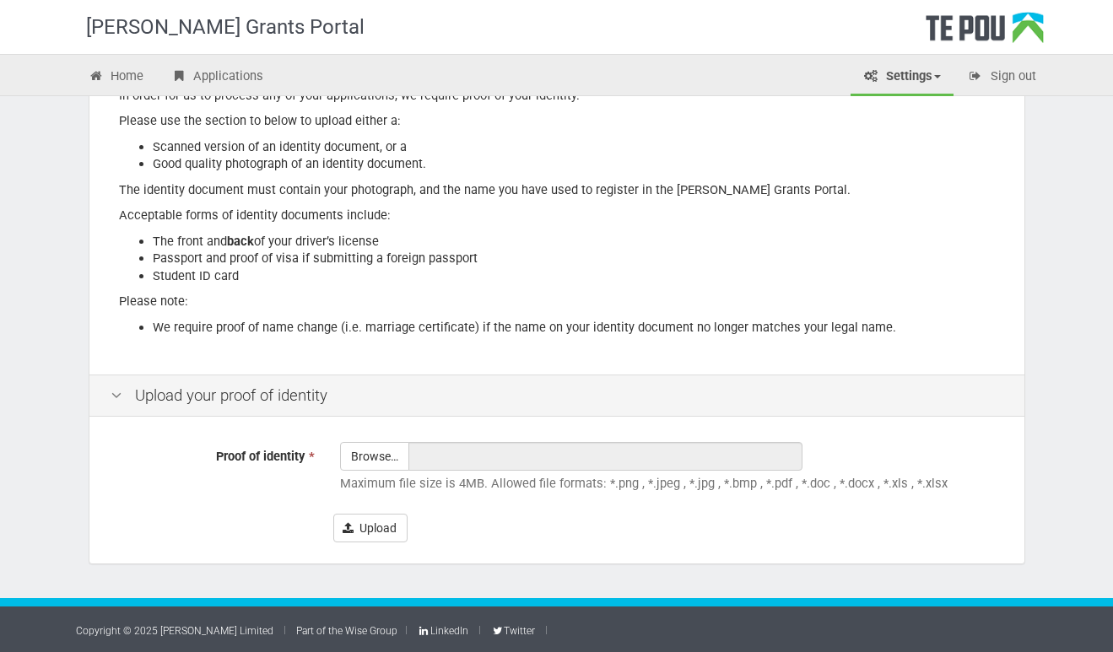
scroll to position [191, 0]
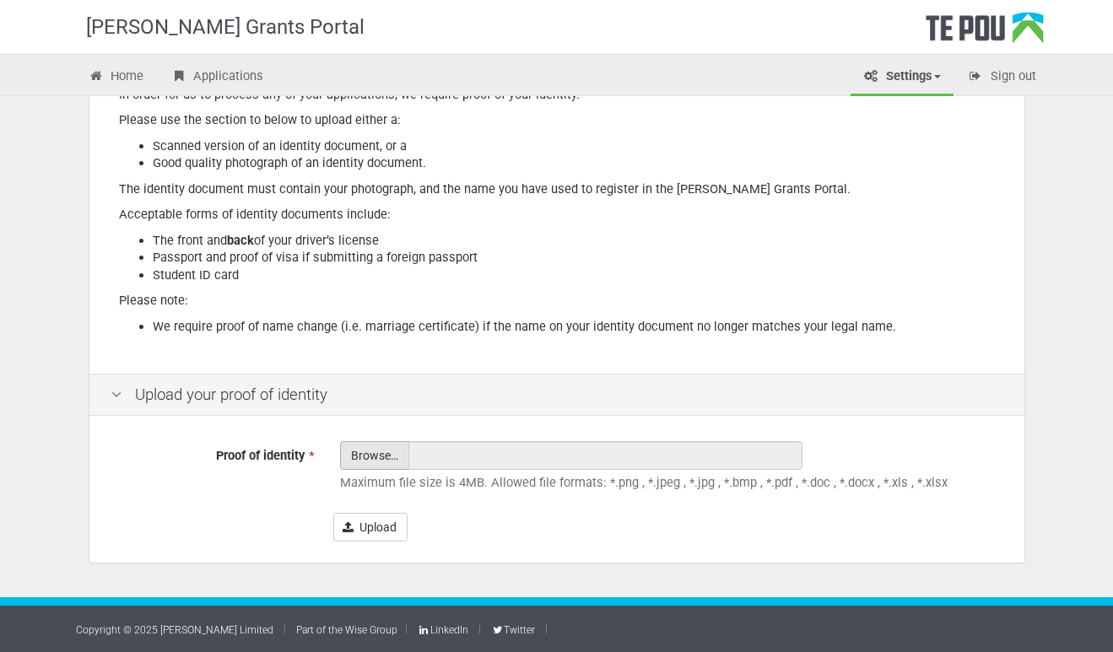
click at [382, 455] on input "Proof of identity *" at bounding box center [374, 502] width 67 height 121
type input "C:\fakepath\[PERSON_NAME] driving sccaner.pdf"
type input "[PERSON_NAME] driving sccaner.pdf"
click at [383, 461] on input "Proof of identity *" at bounding box center [374, 502] width 67 height 121
type input "C:\fakepath\[PERSON_NAME] driving sccaner 2.pdf"
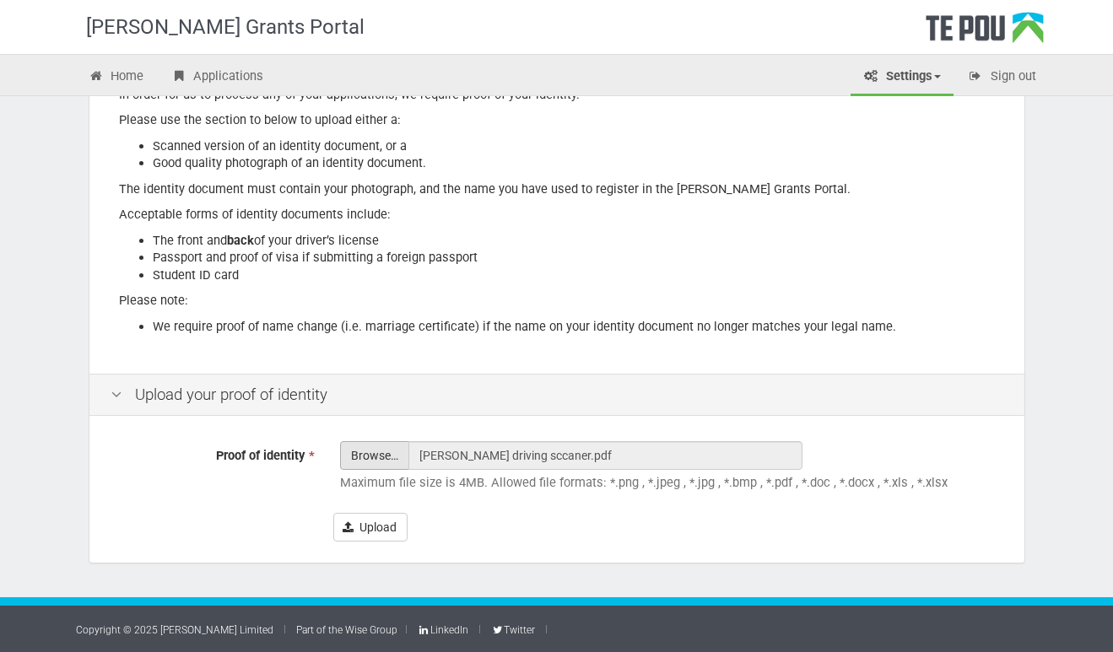
type input "[PERSON_NAME] driving sccaner 2.pdf"
click at [383, 521] on button "Upload" at bounding box center [370, 527] width 74 height 29
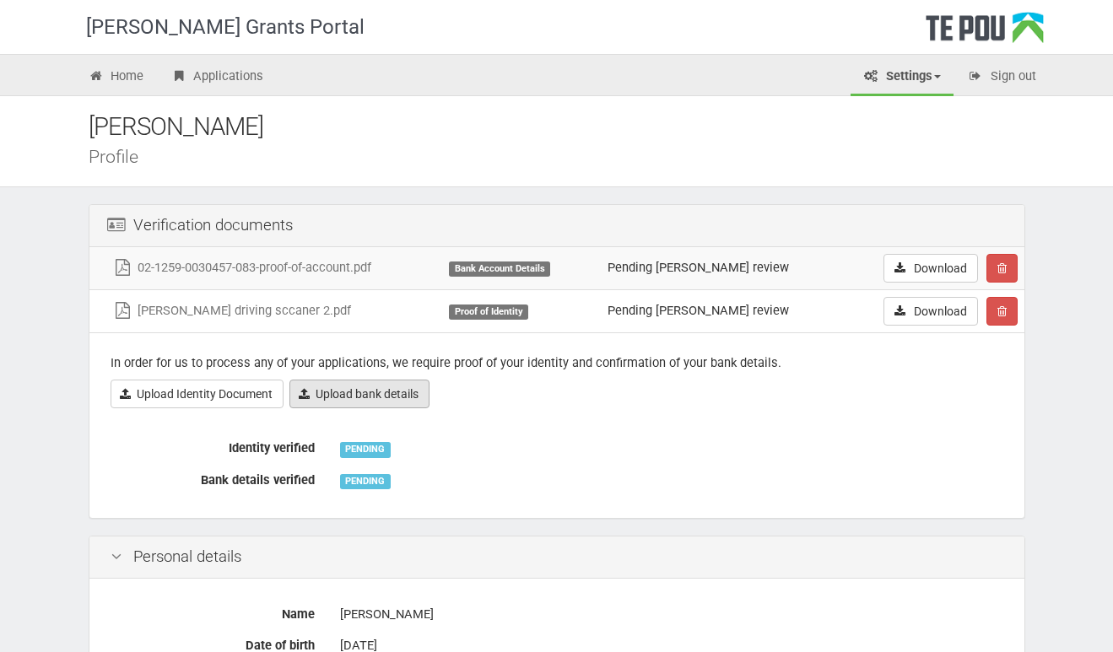
click at [361, 391] on link "Upload bank details" at bounding box center [359, 394] width 140 height 29
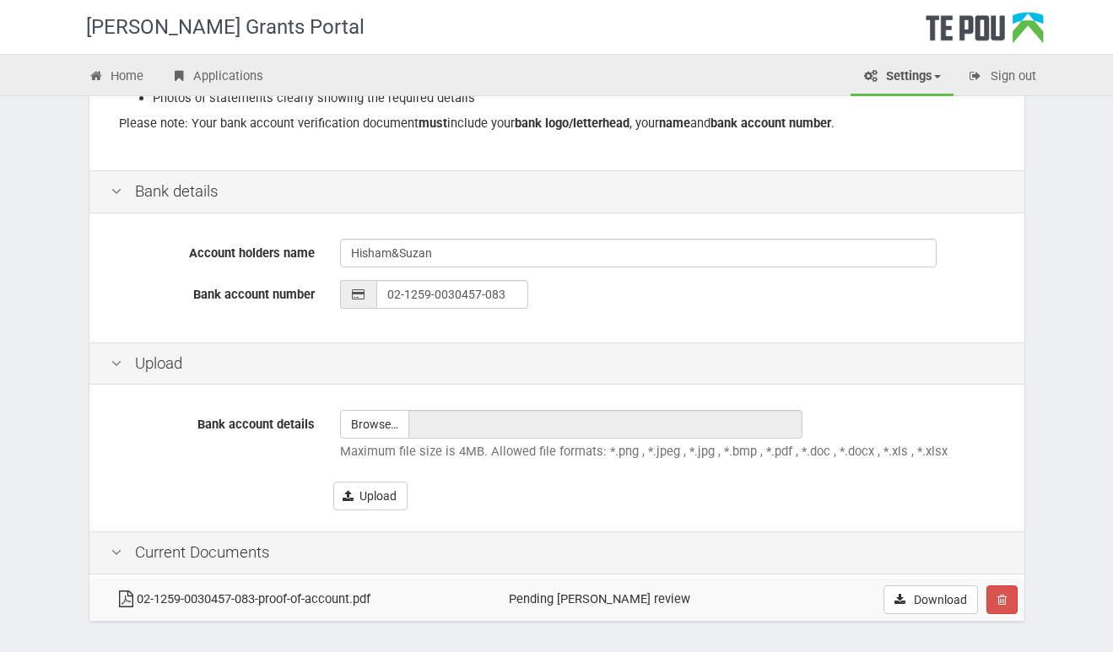
scroll to position [351, 0]
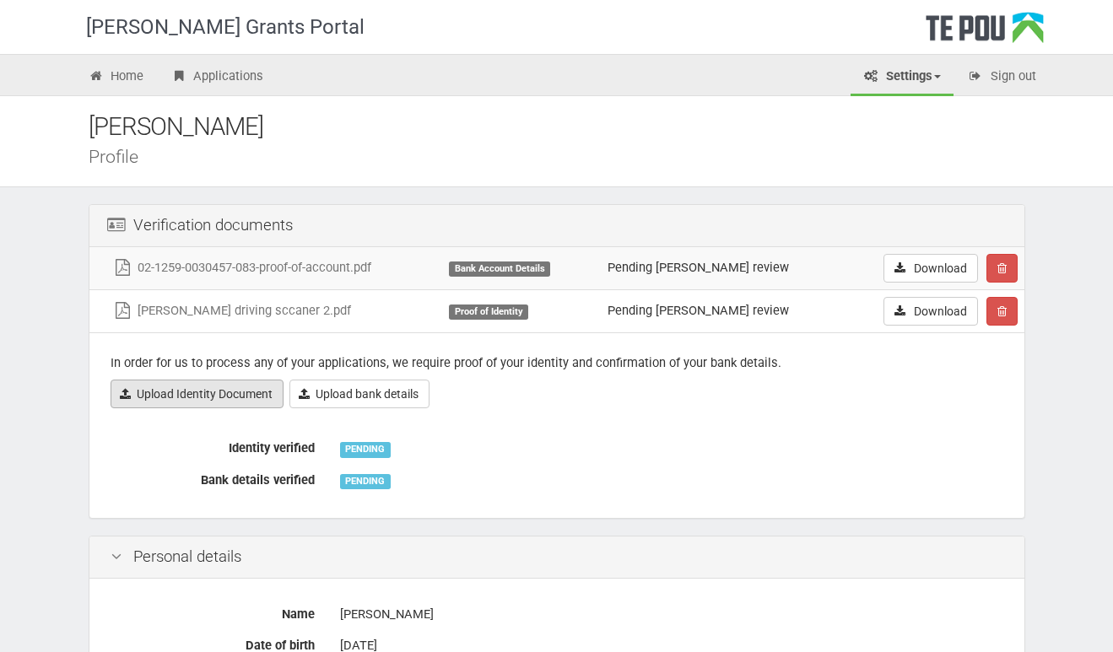
click at [246, 398] on link "Upload Identity Document" at bounding box center [196, 394] width 173 height 29
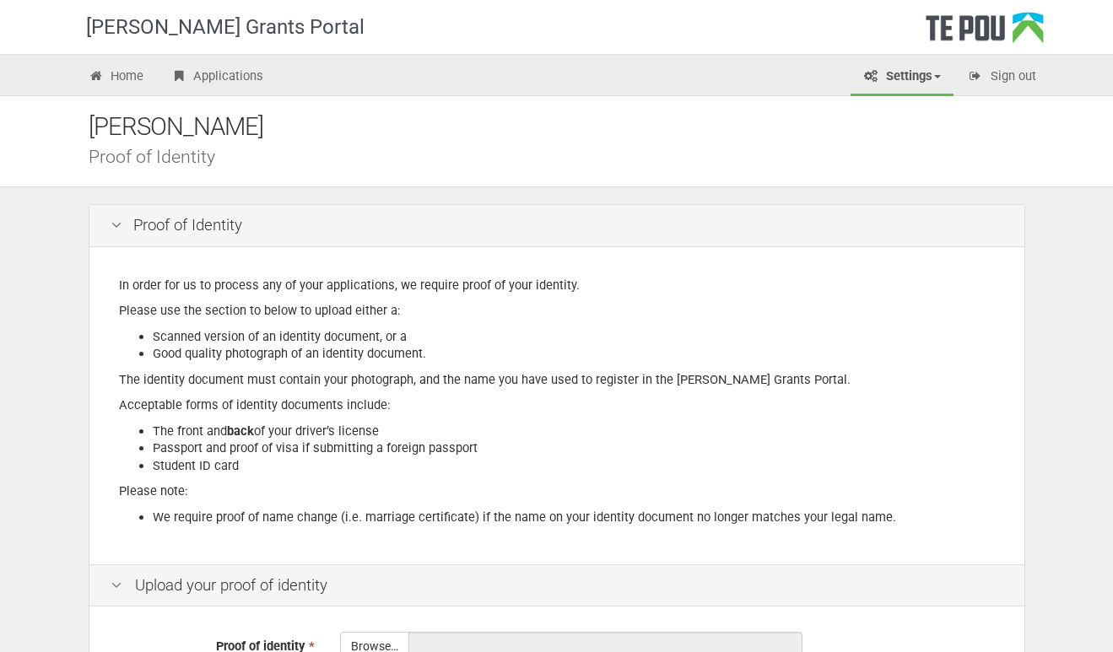
scroll to position [281, 0]
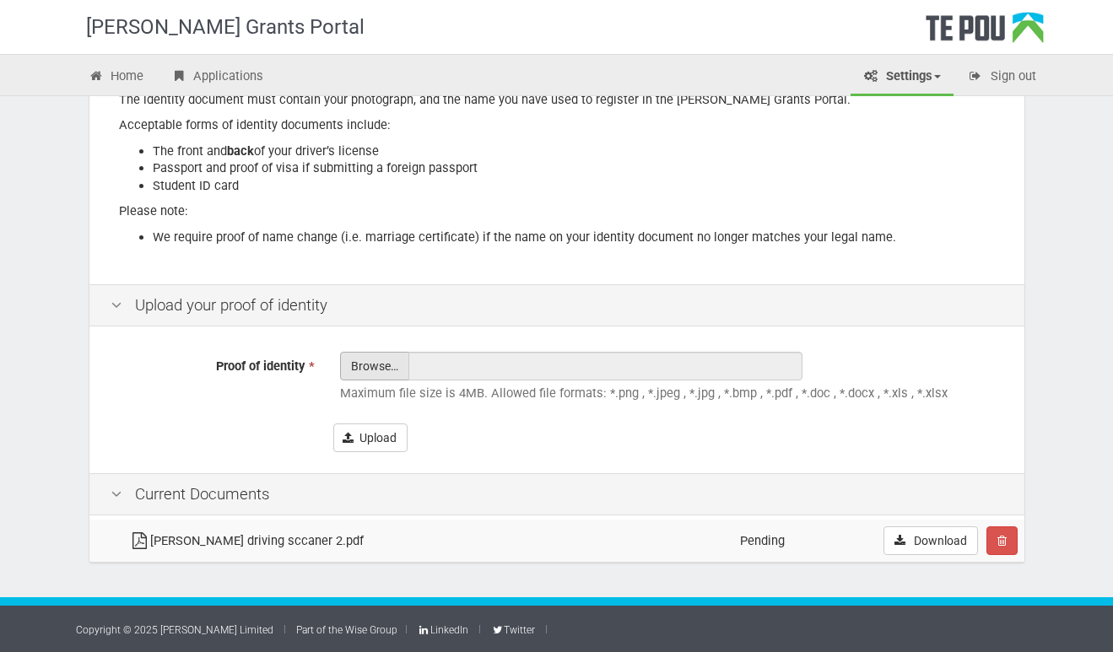
click at [347, 366] on input "Proof of identity *" at bounding box center [374, 413] width 67 height 121
type input "C:\fakepath\Hisham passport.pdf"
type input "Hisham passport.pdf"
click at [382, 439] on button "Upload" at bounding box center [370, 437] width 74 height 29
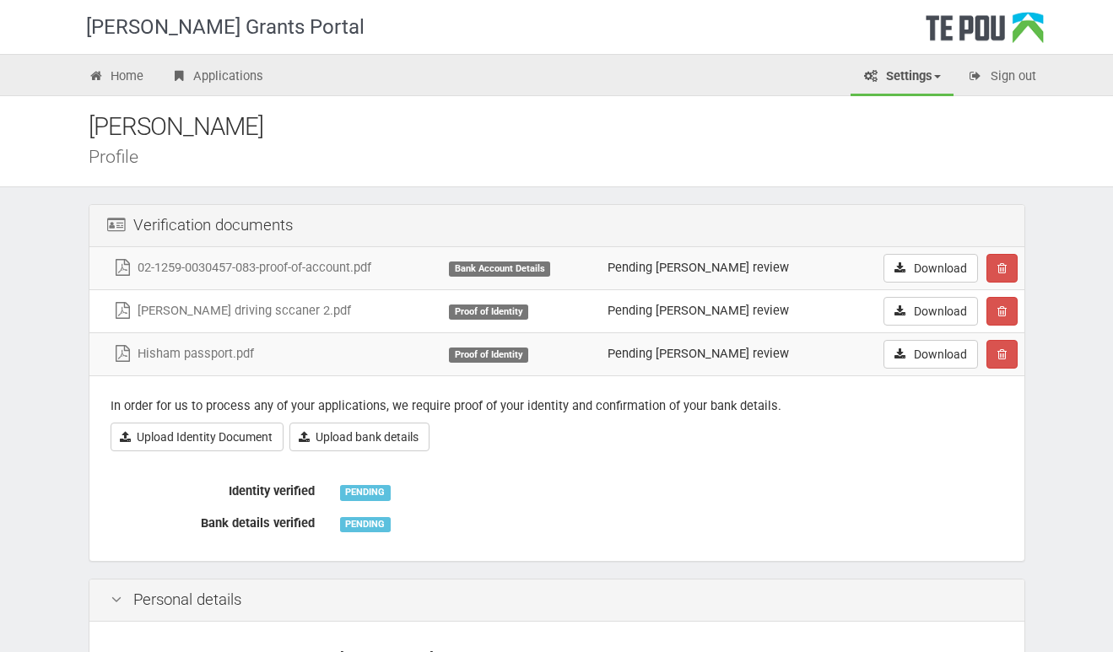
click at [745, 316] on td "Pending [PERSON_NAME] review" at bounding box center [721, 310] width 240 height 43
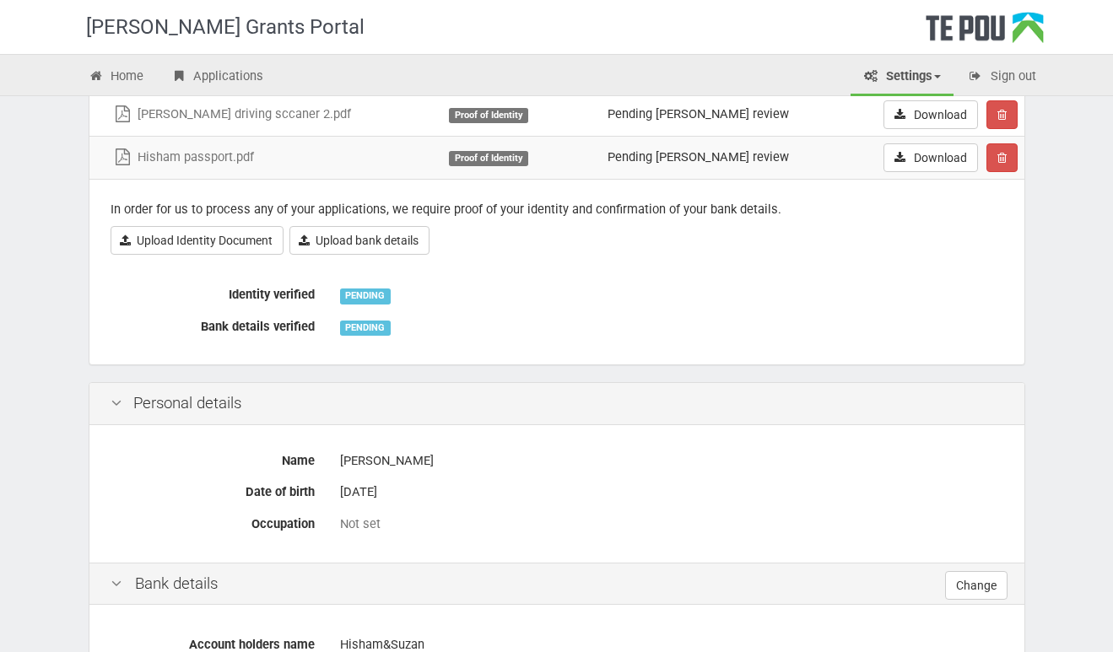
scroll to position [154, 0]
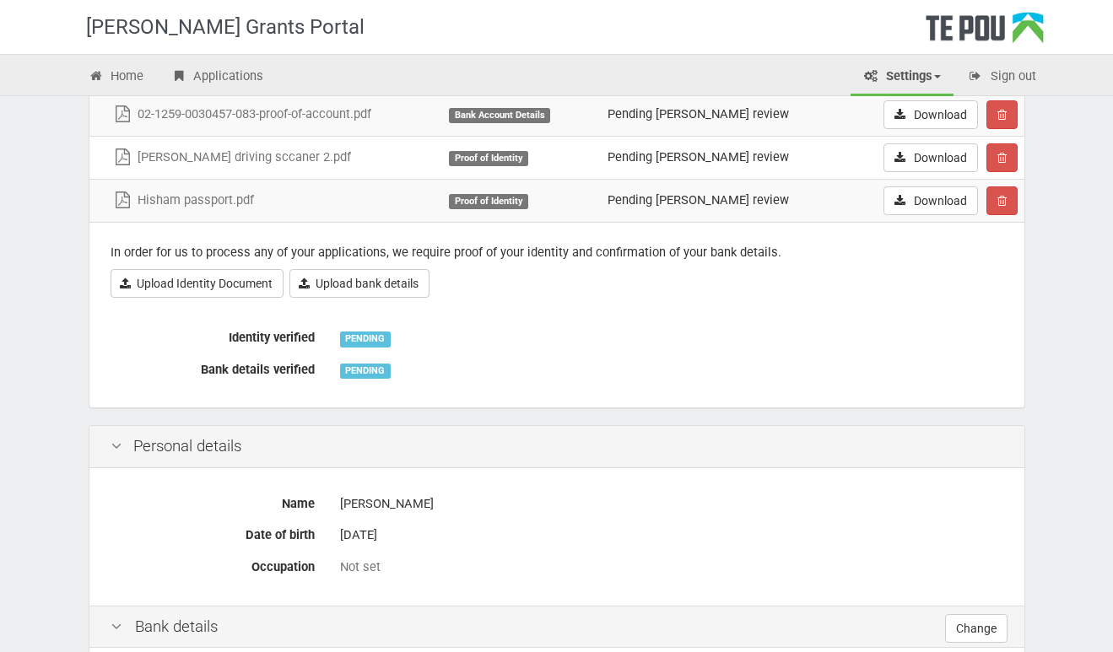
click at [315, 563] on label "Occupation" at bounding box center [212, 564] width 229 height 24
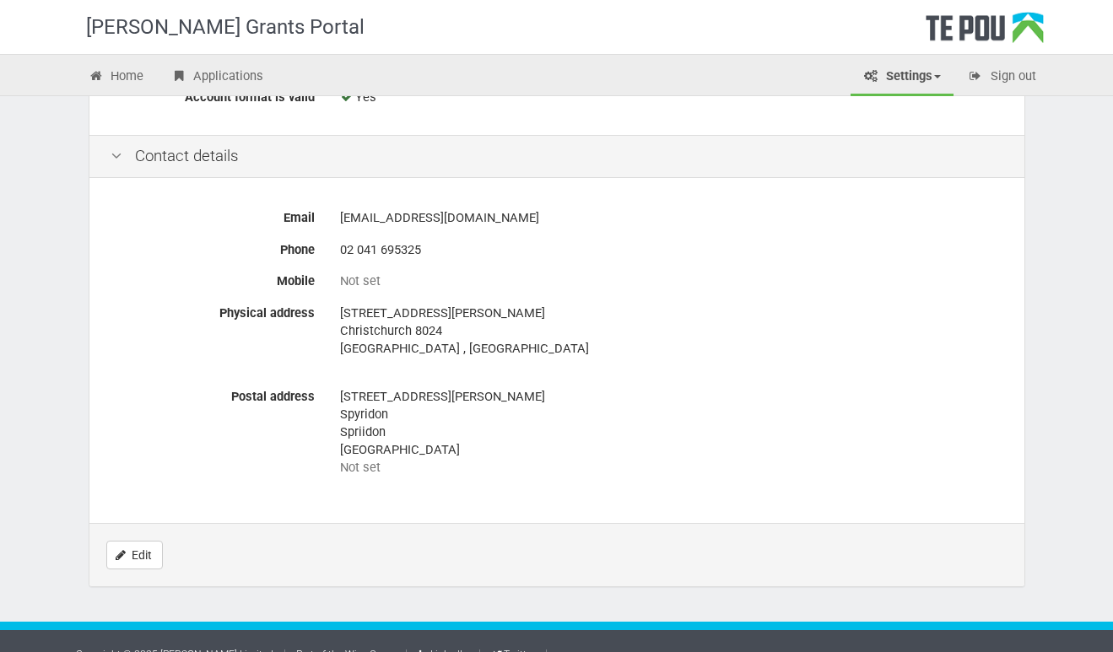
scroll to position [865, 0]
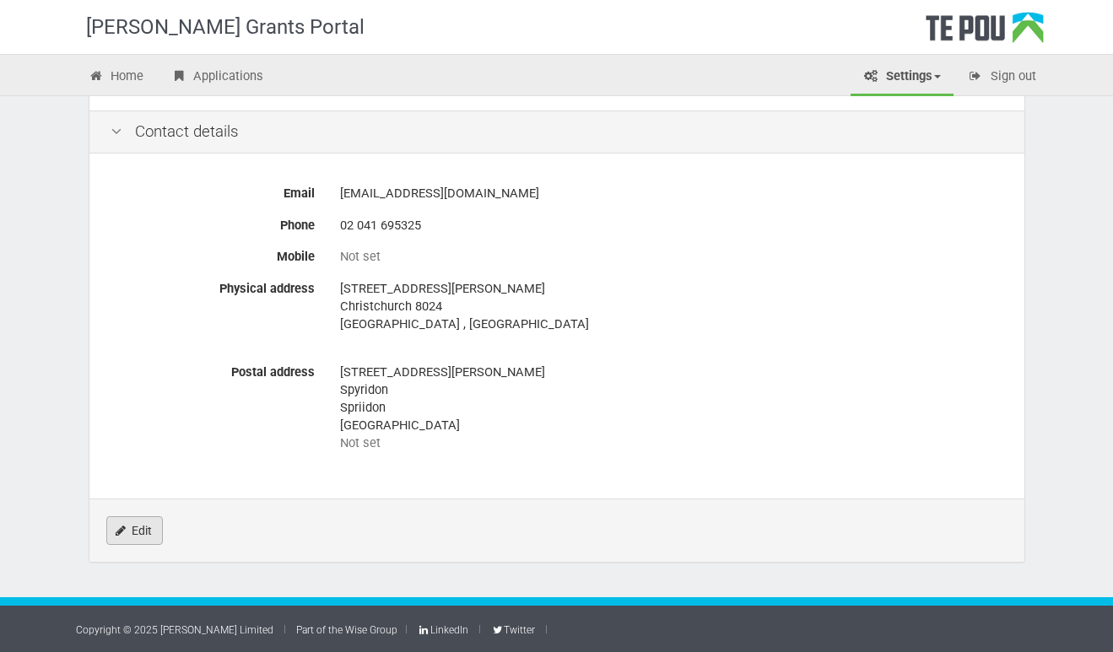
click at [142, 526] on link "Edit" at bounding box center [134, 530] width 57 height 29
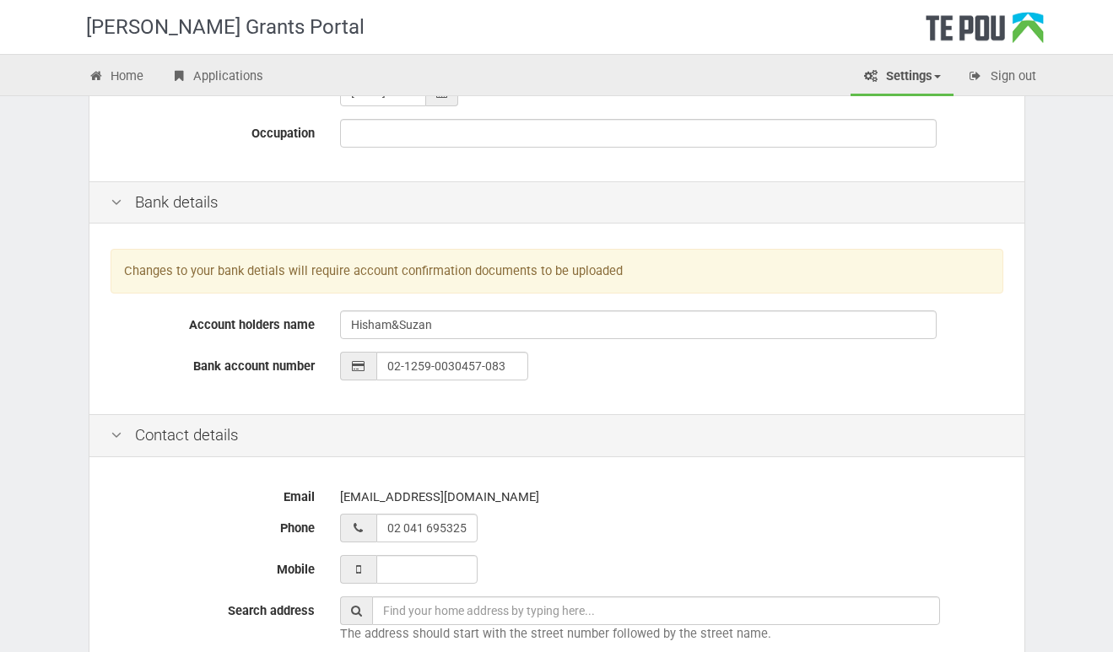
scroll to position [242, 0]
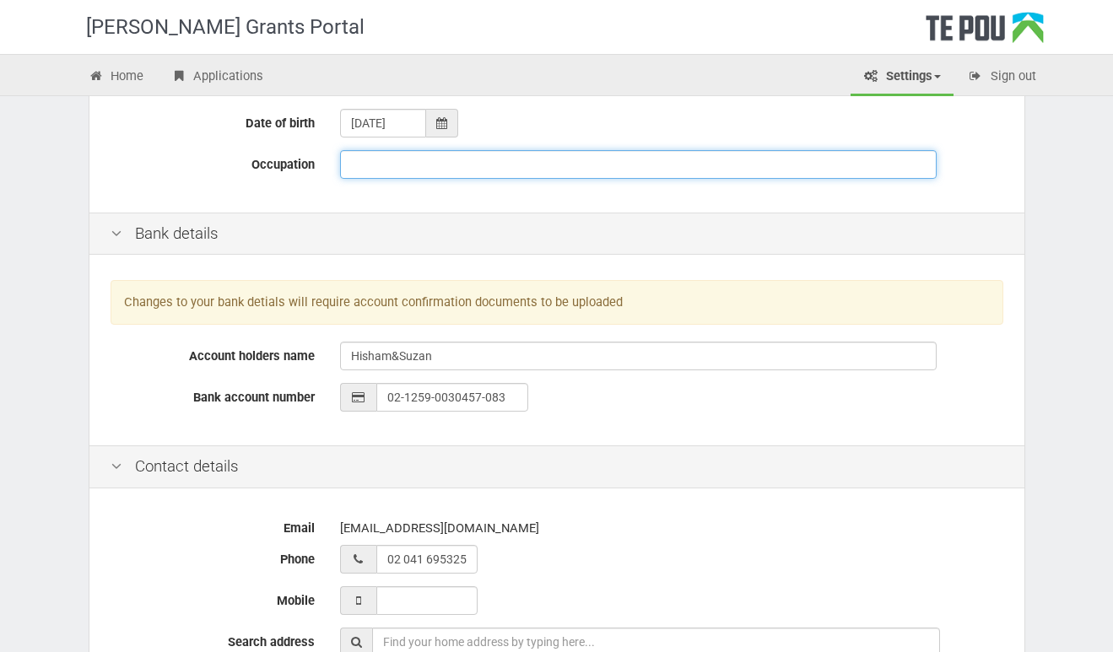
click at [378, 172] on input "Occupation" at bounding box center [638, 164] width 596 height 29
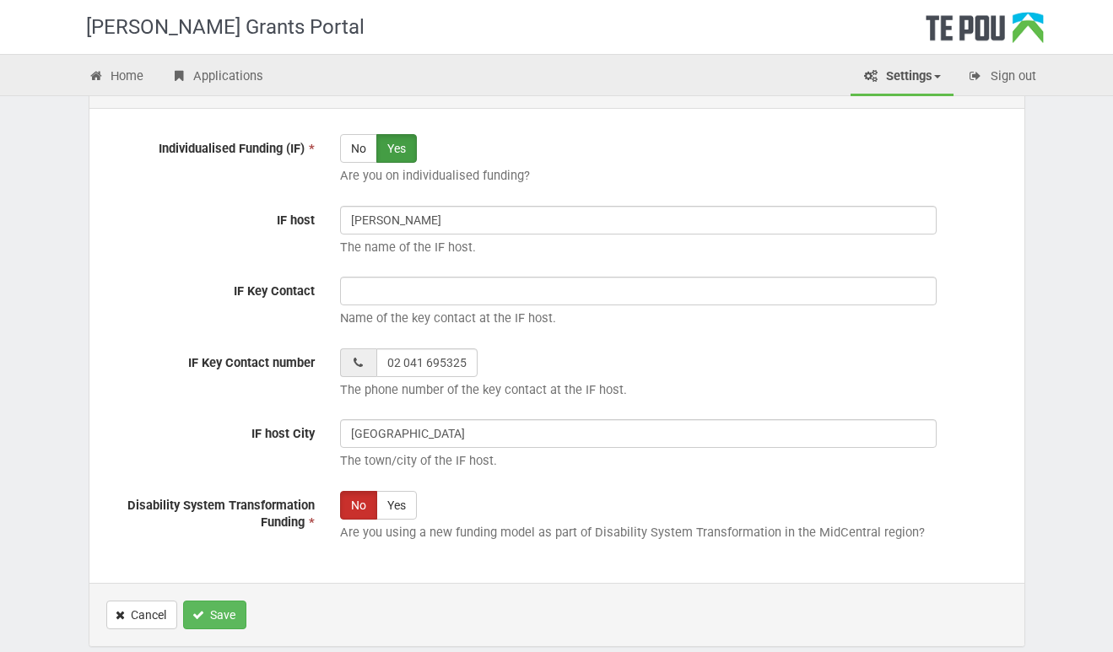
scroll to position [1202, 0]
type input "Support worker"
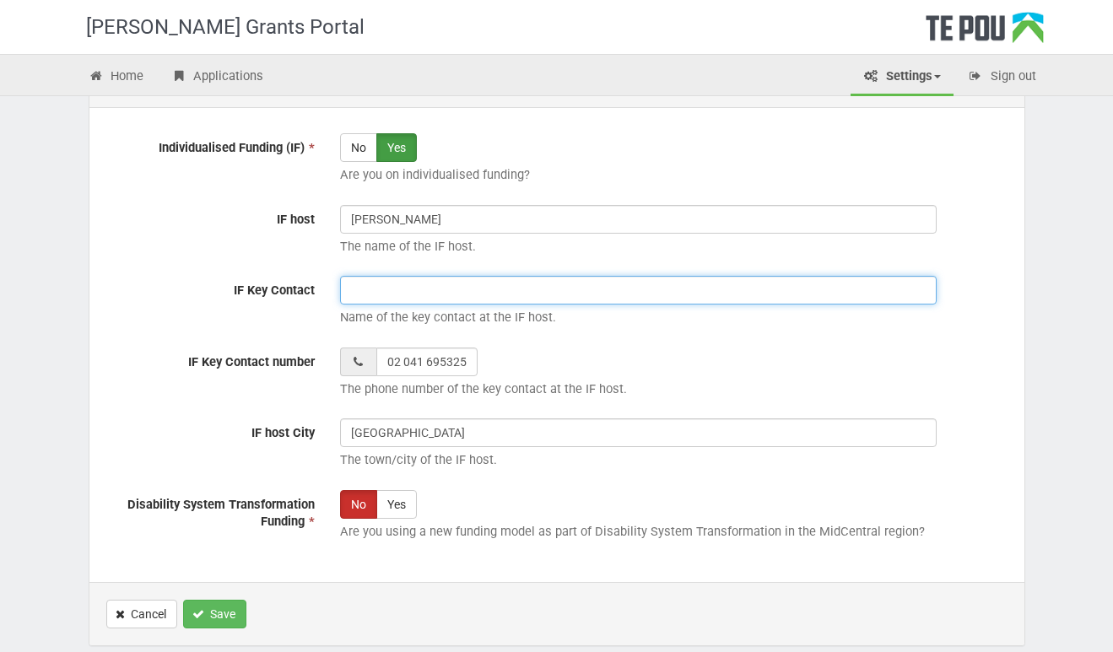
click at [368, 296] on input "IF Key Contact" at bounding box center [638, 290] width 596 height 29
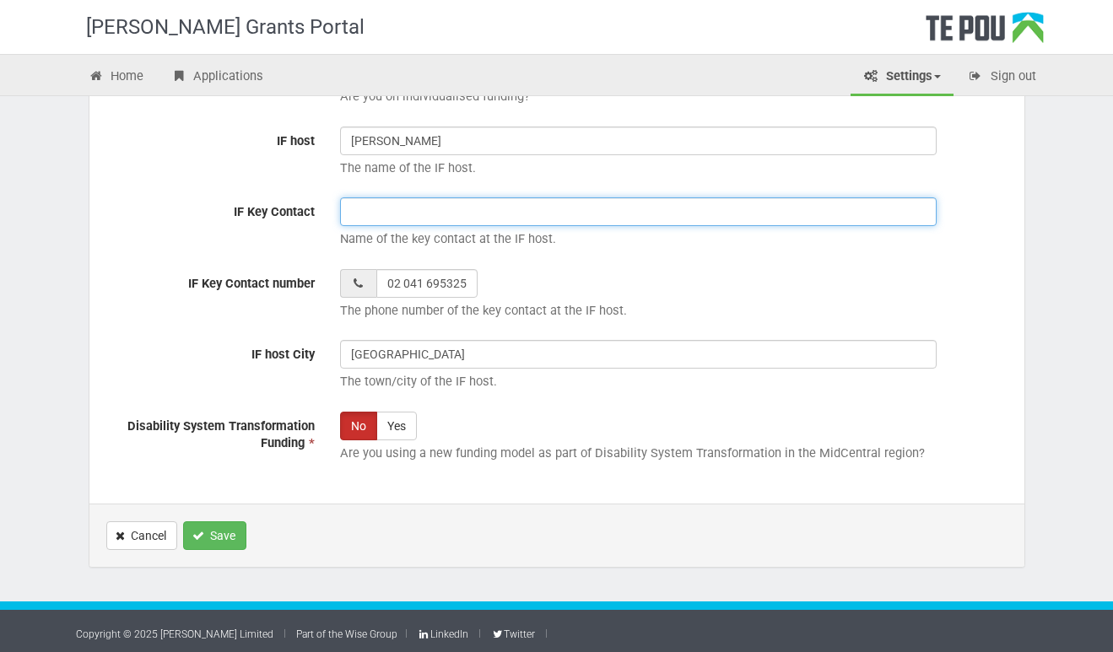
scroll to position [1285, 0]
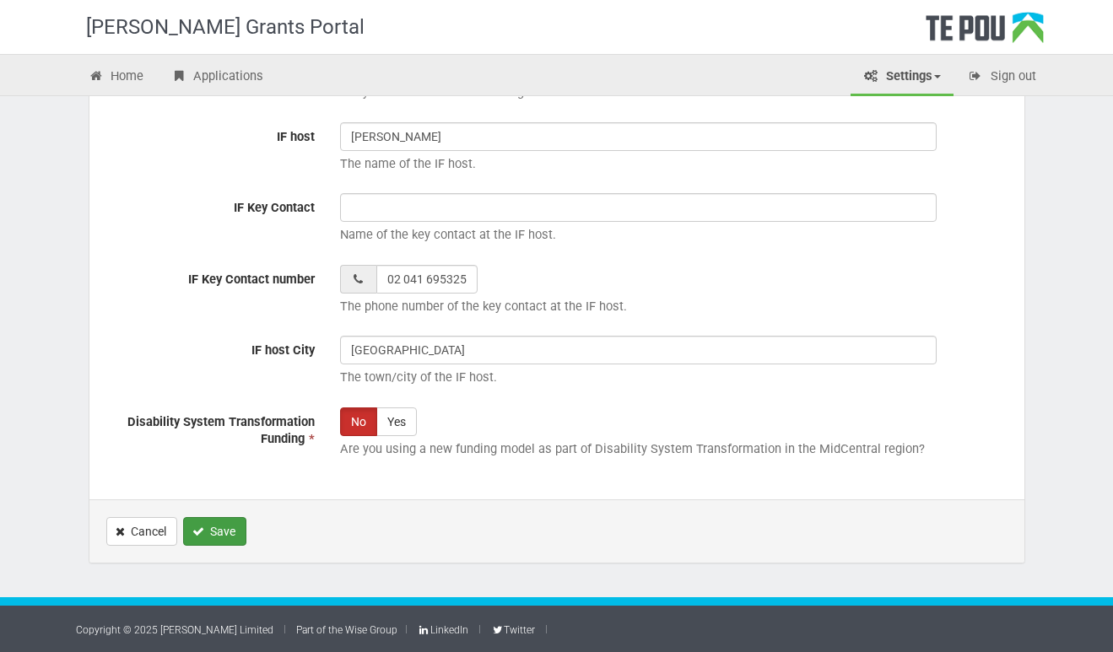
click at [220, 531] on button "Save" at bounding box center [214, 531] width 63 height 29
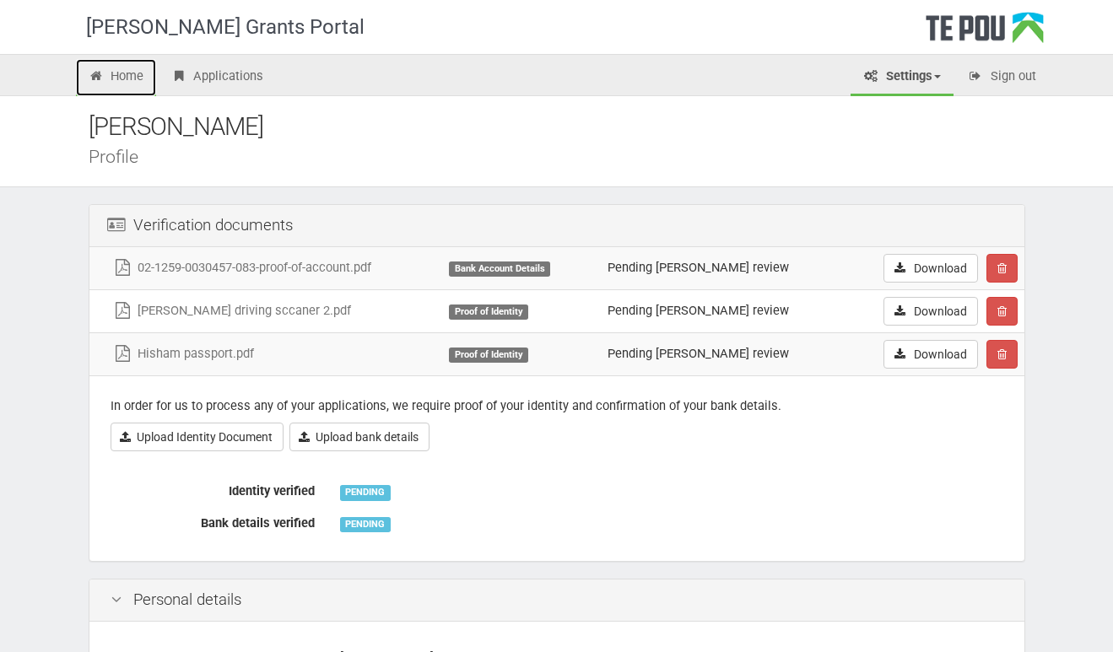
click at [116, 74] on link "Home" at bounding box center [116, 77] width 81 height 37
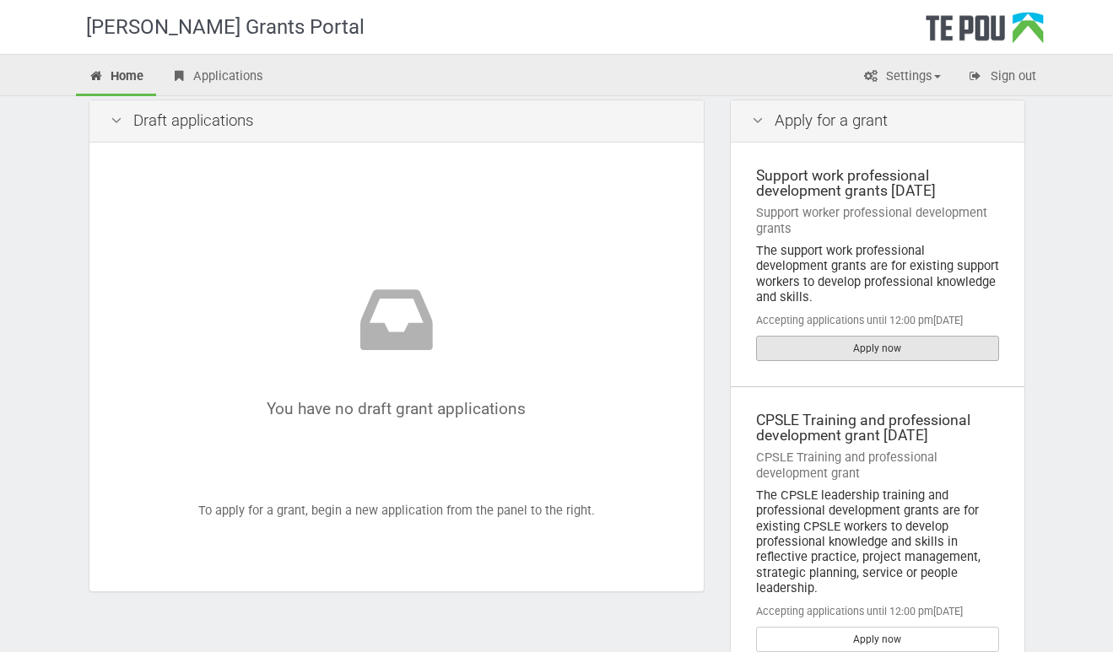
scroll to position [45, 0]
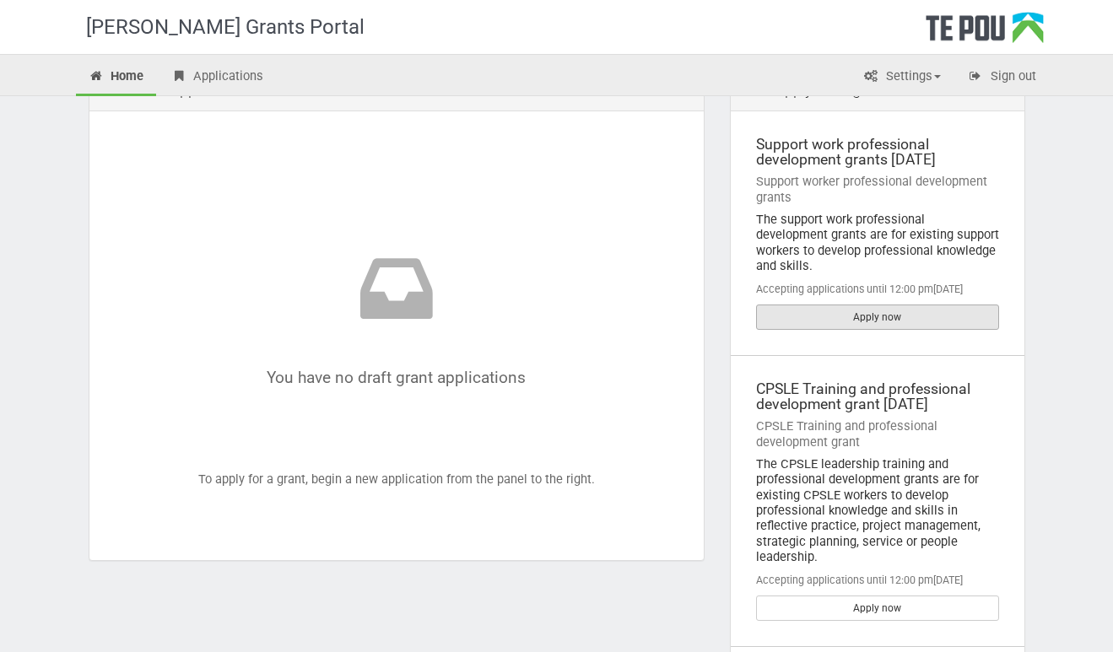
click at [833, 305] on link "Apply now" at bounding box center [877, 317] width 243 height 25
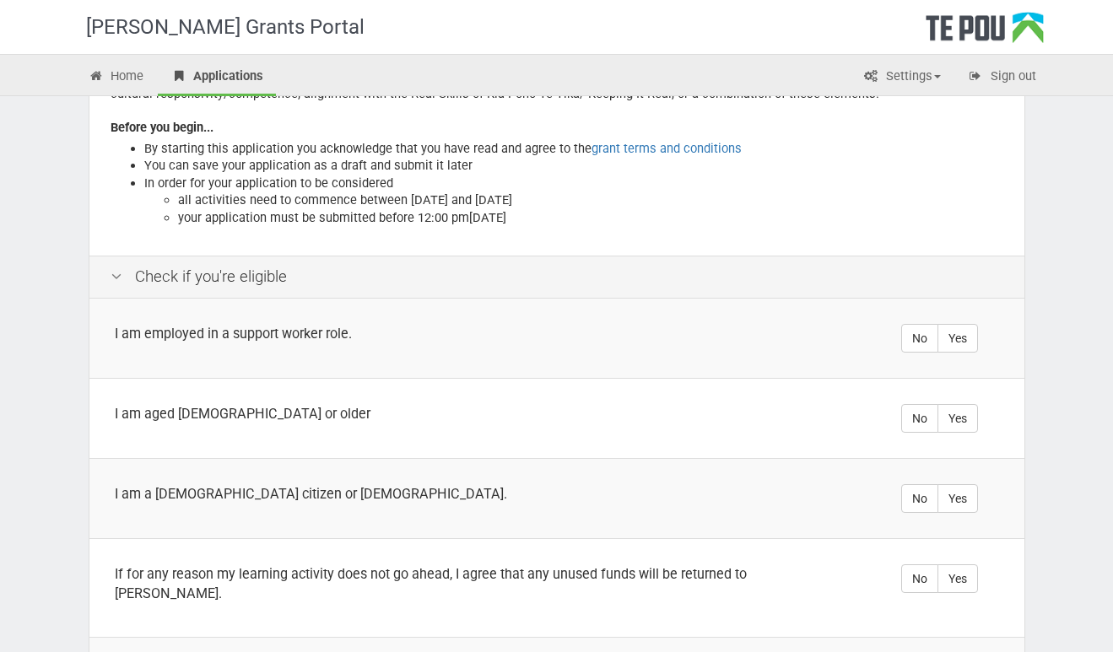
scroll to position [188, 0]
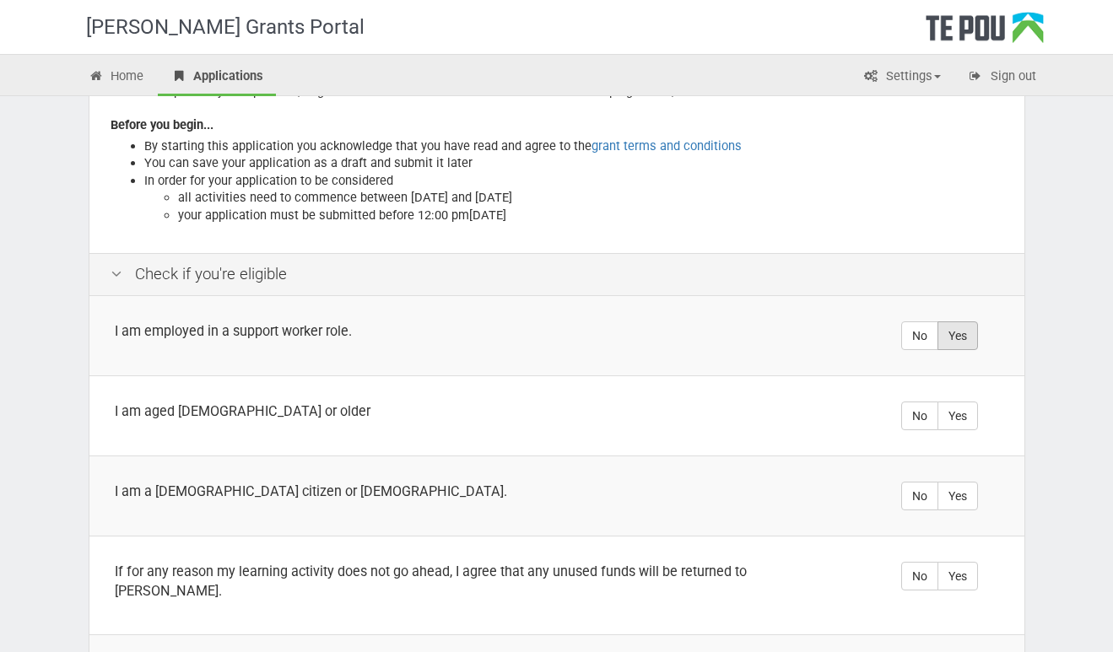
click at [951, 340] on label "Yes" at bounding box center [957, 335] width 40 height 29
radio input "true"
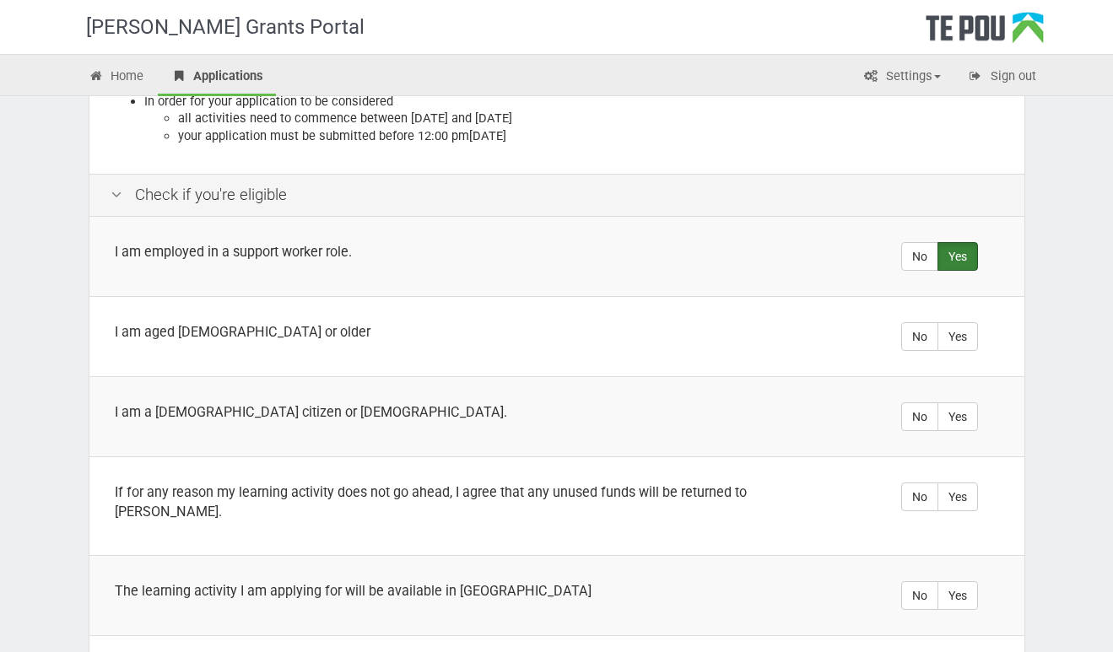
scroll to position [271, 0]
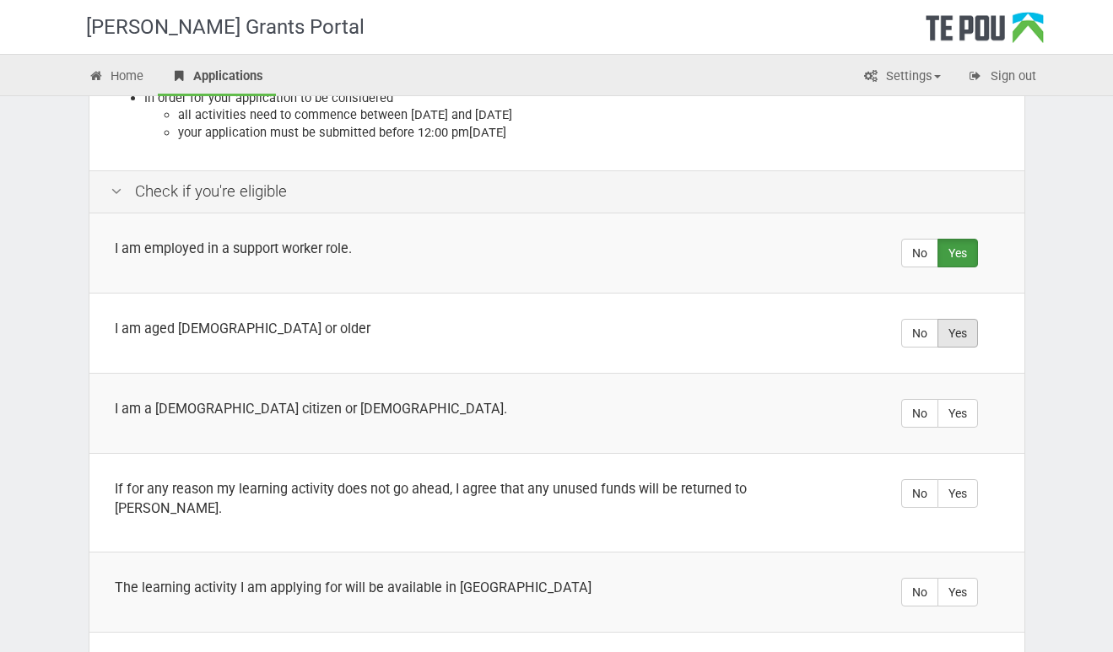
click at [964, 334] on label "Yes" at bounding box center [957, 333] width 40 height 29
radio input "true"
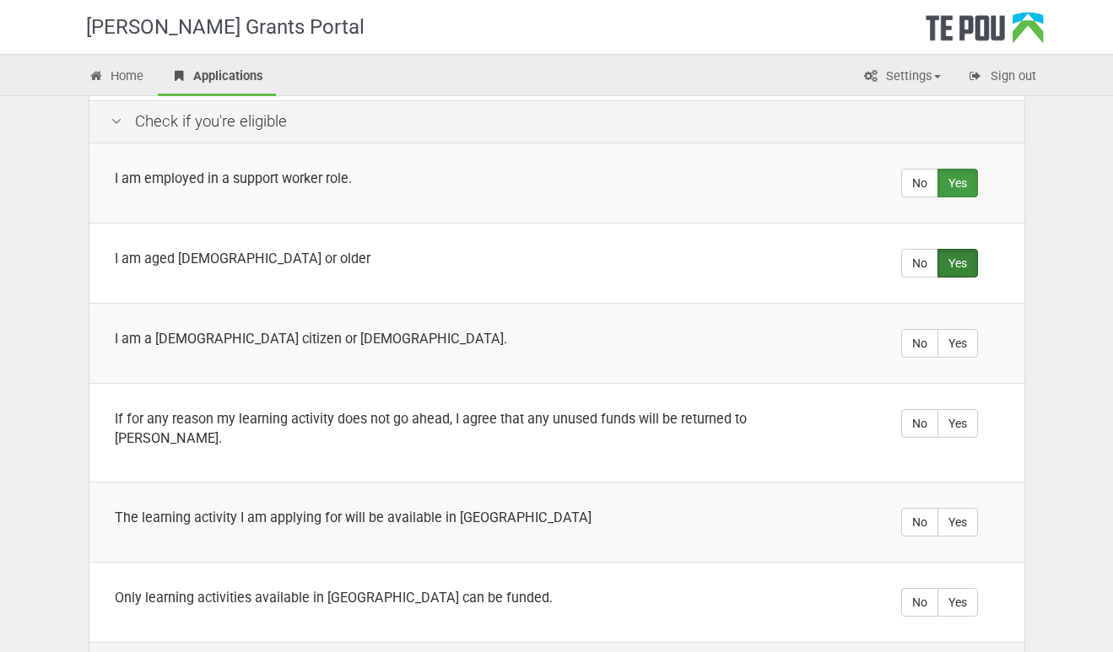
scroll to position [342, 0]
click at [957, 351] on label "Yes" at bounding box center [957, 342] width 40 height 29
radio input "true"
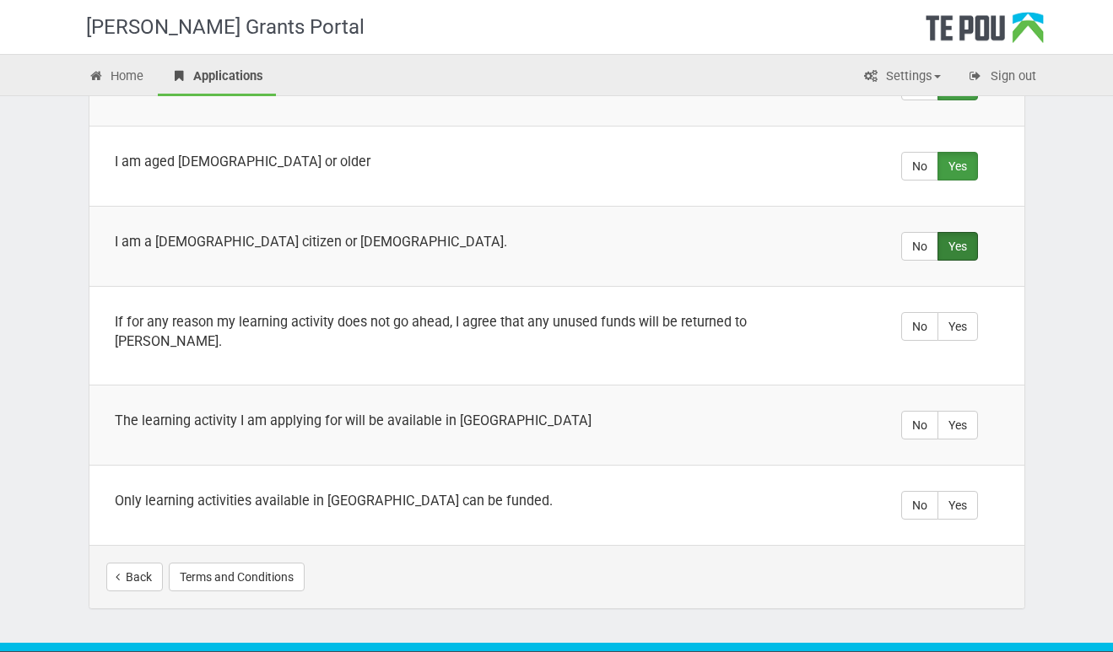
scroll to position [444, 0]
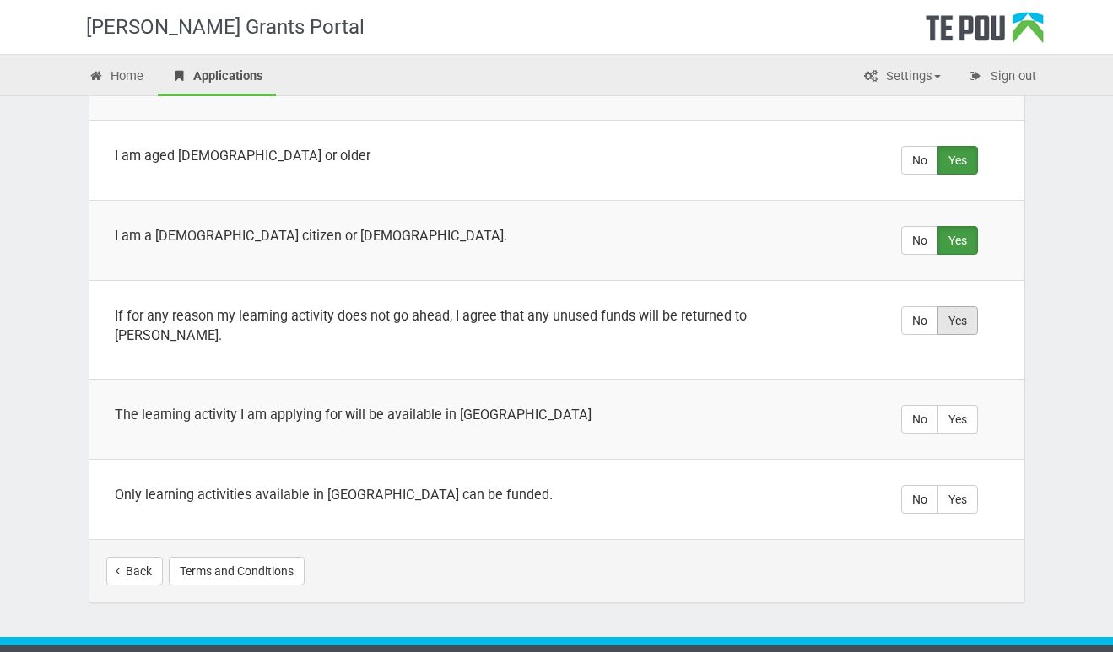
click at [959, 314] on label "Yes" at bounding box center [957, 320] width 40 height 29
radio input "true"
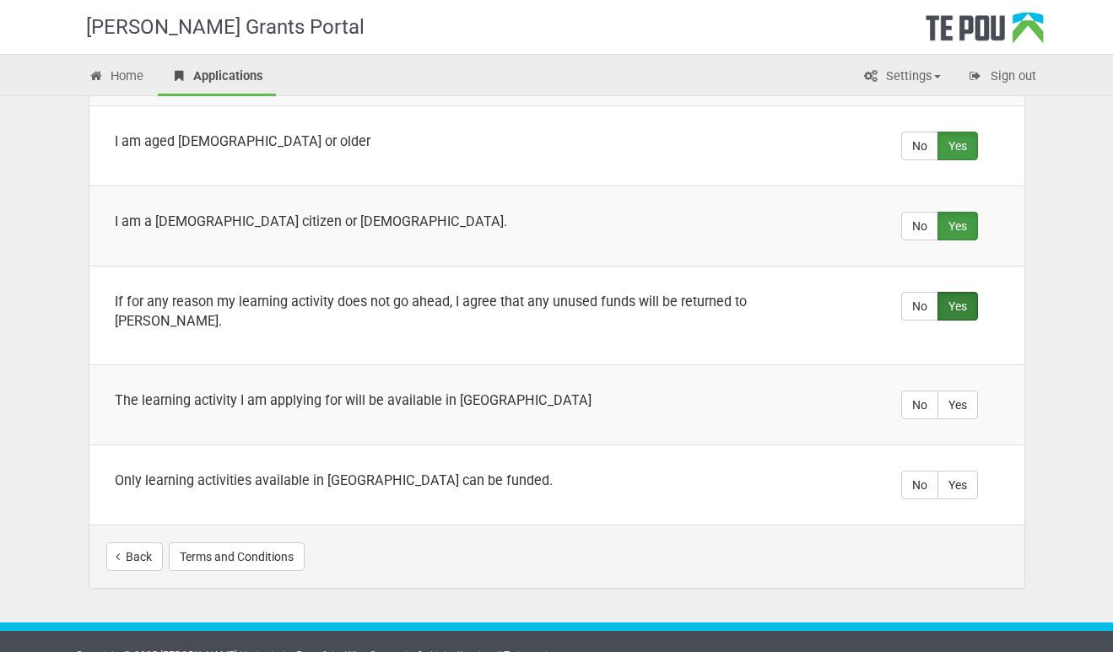
scroll to position [465, 0]
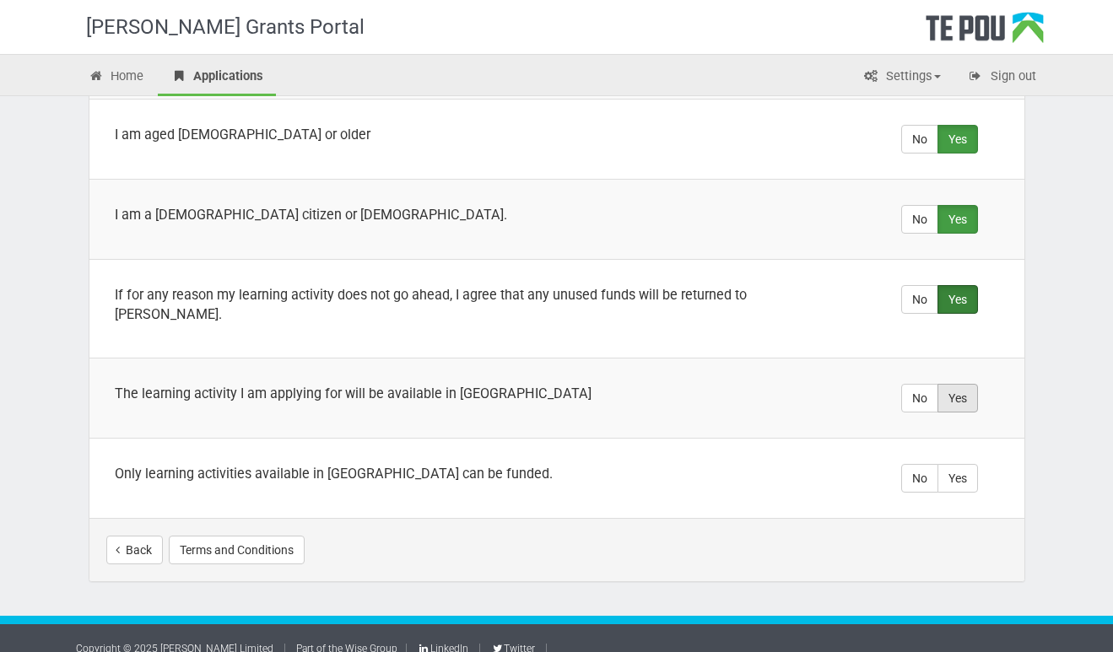
click at [959, 384] on label "Yes" at bounding box center [957, 398] width 40 height 29
radio input "true"
click at [954, 464] on label "Yes" at bounding box center [957, 478] width 40 height 29
radio input "true"
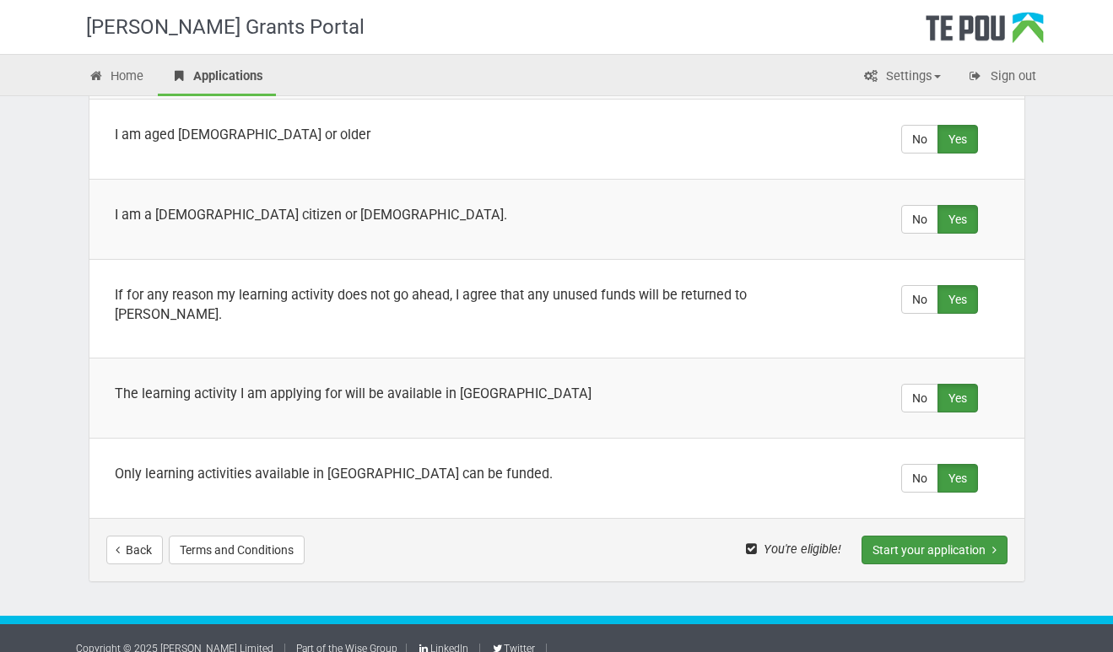
click at [941, 536] on button "Start your application" at bounding box center [934, 550] width 146 height 29
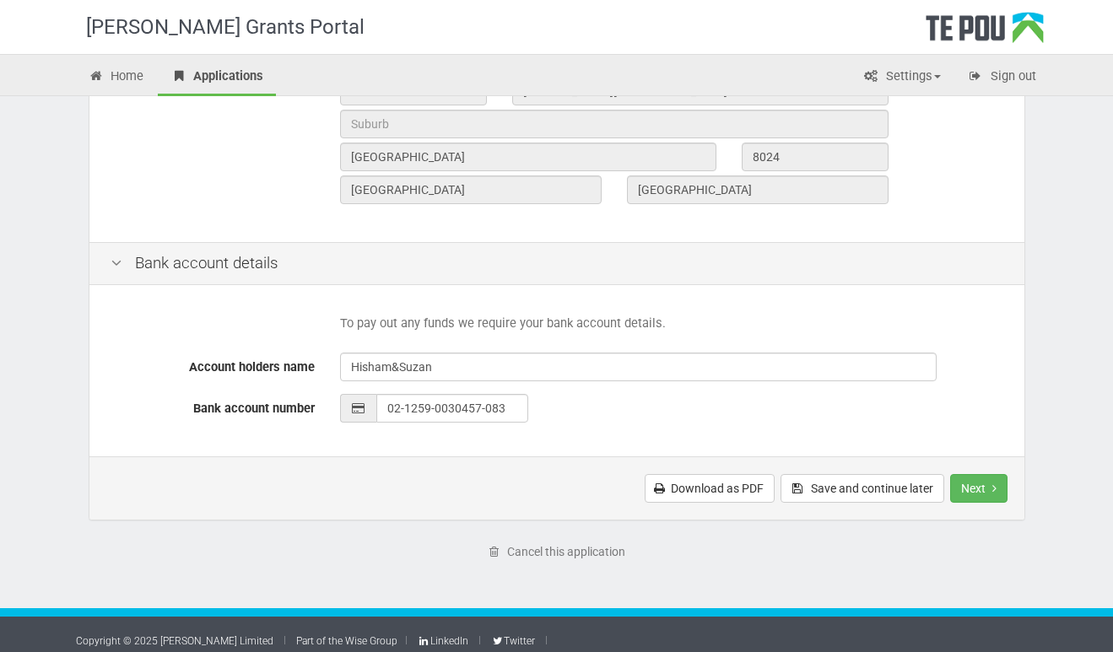
scroll to position [679, 0]
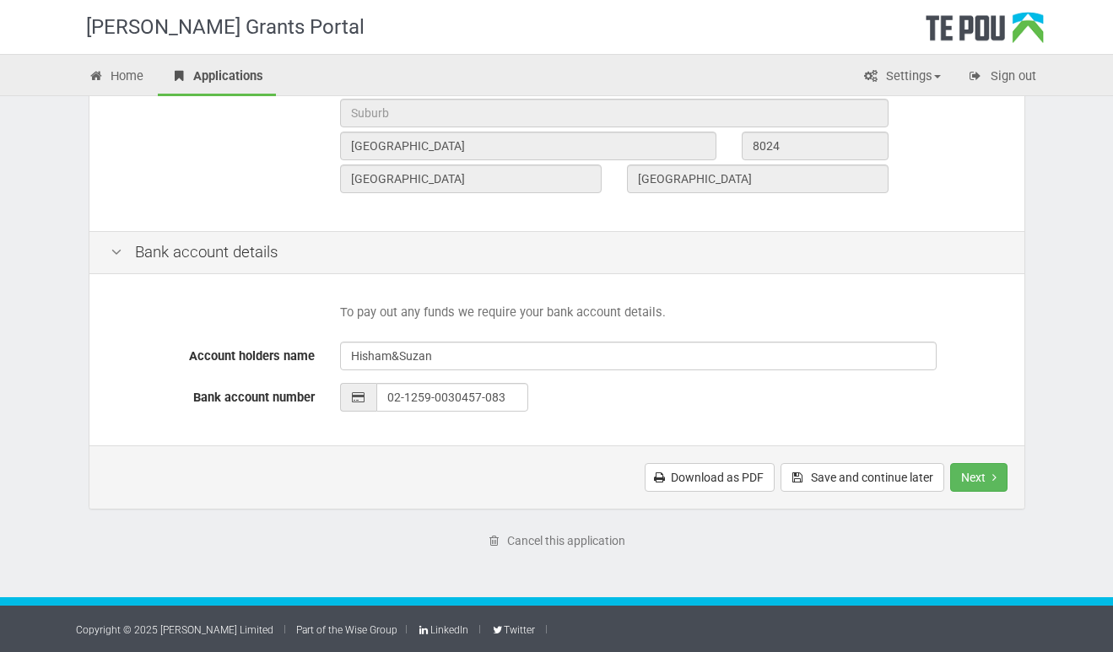
click at [984, 476] on button "Next" at bounding box center [978, 477] width 57 height 29
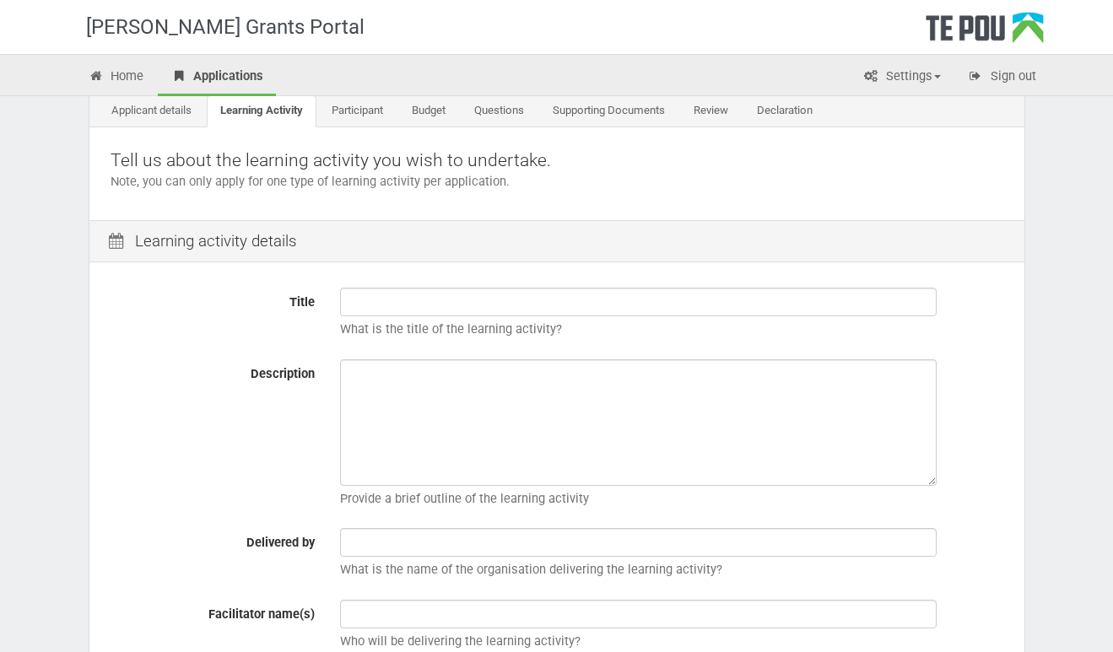
scroll to position [88, 0]
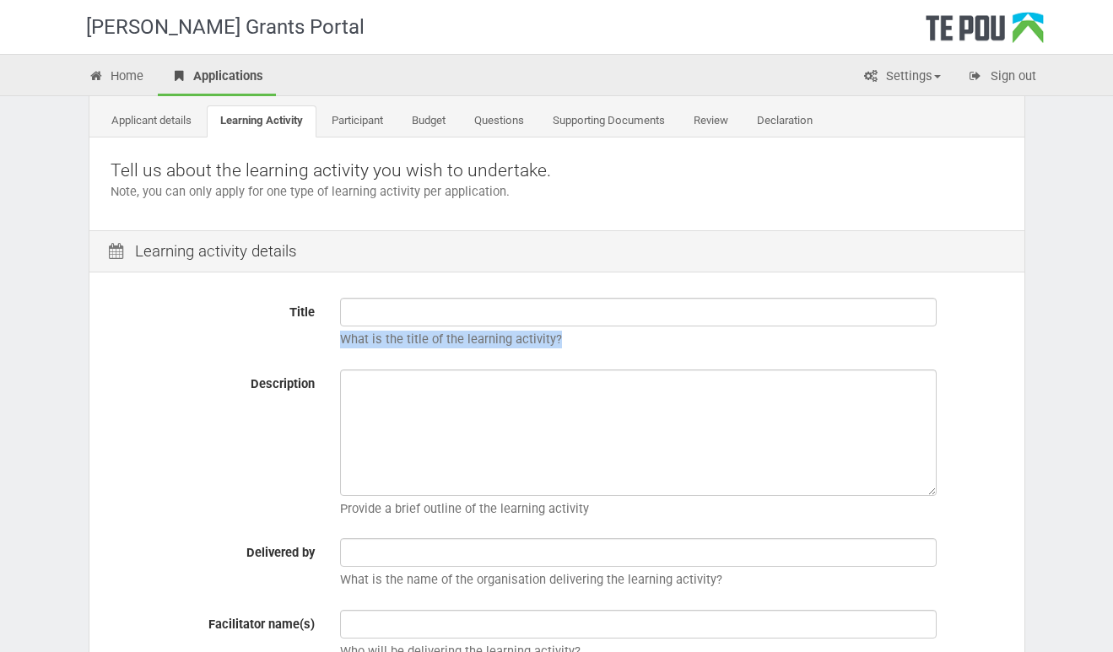
drag, startPoint x: 343, startPoint y: 338, endPoint x: 563, endPoint y: 343, distance: 220.2
click at [563, 343] on p "What is the title of the learning activity?" at bounding box center [671, 340] width 663 height 18
click at [536, 338] on p "What is the title of the learning activity?" at bounding box center [671, 340] width 663 height 18
copy p "What is the title of the learning activity?"
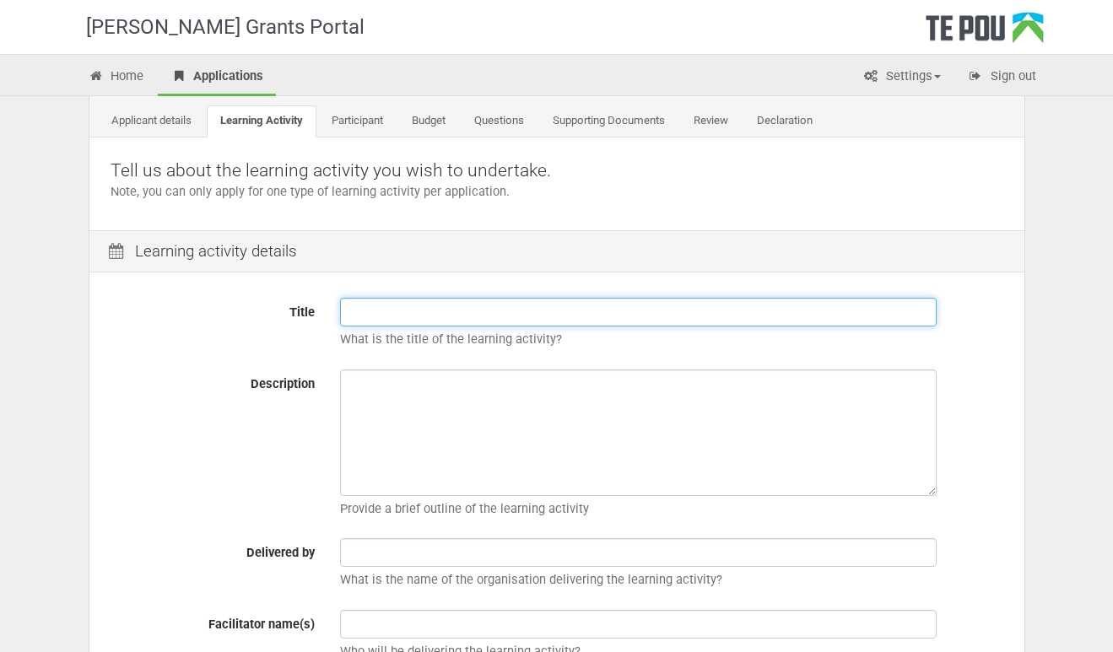
click at [507, 315] on input "Title" at bounding box center [638, 312] width 596 height 29
paste input "CPSLE Training"
type input "CPSLE Training"
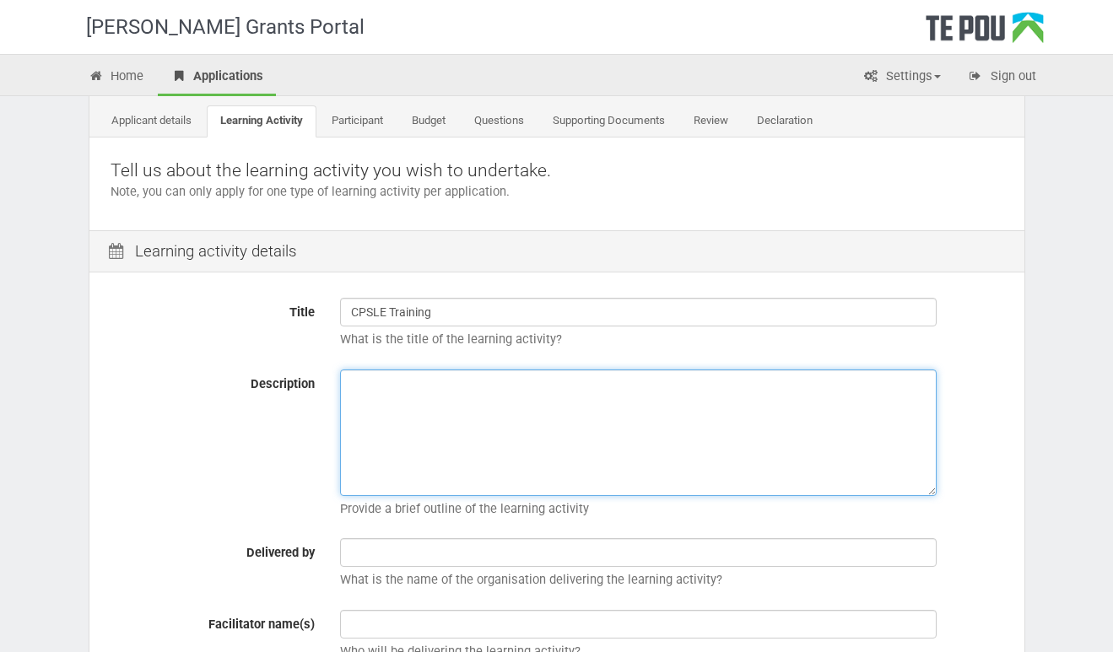
click at [365, 391] on textarea "Description" at bounding box center [638, 432] width 596 height 127
click at [469, 402] on textarea "Description" at bounding box center [638, 432] width 596 height 127
paste textarea "This is a training and professional development grant specifically for workers …"
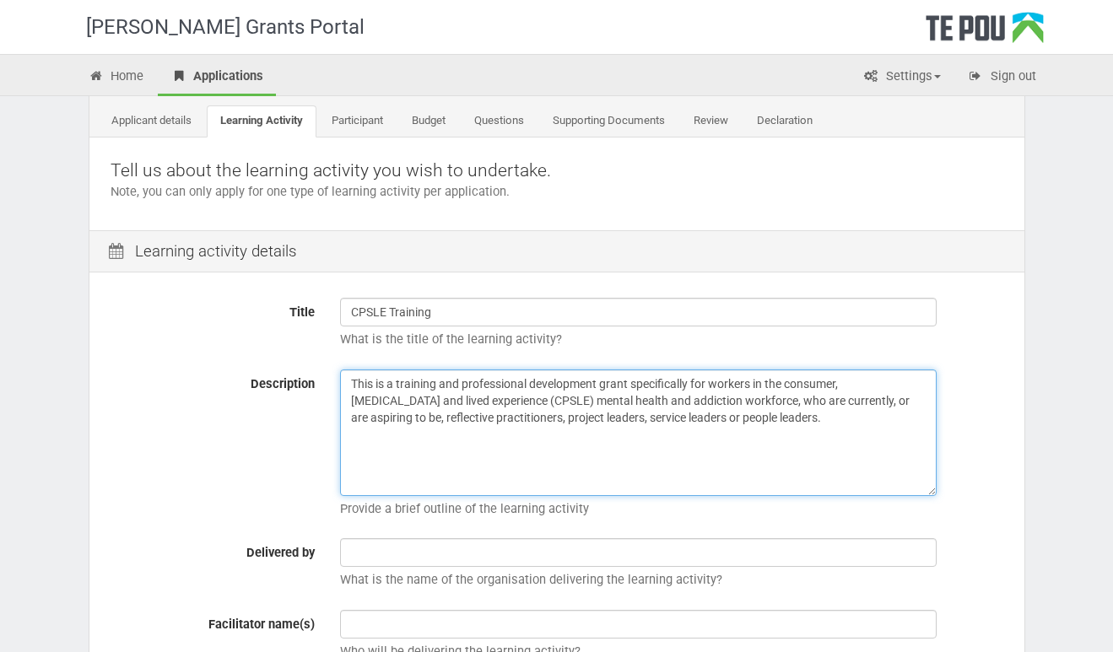
type textarea "This is a training and professional development grant specifically for workers …"
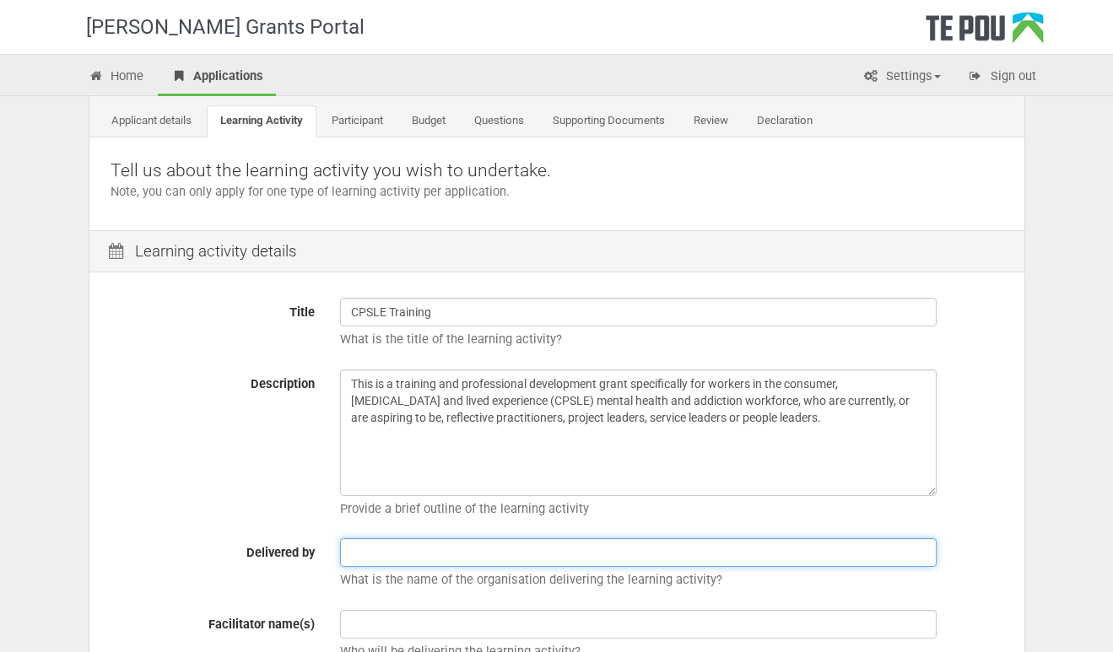
click at [484, 557] on input "text" at bounding box center [638, 552] width 596 height 29
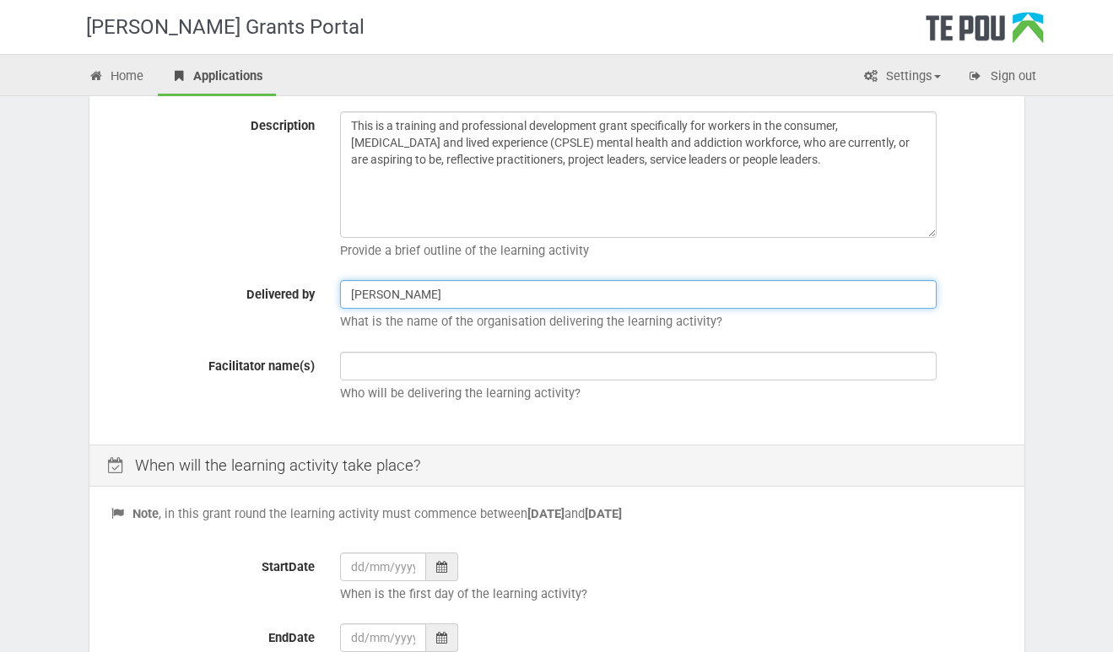
scroll to position [340, 0]
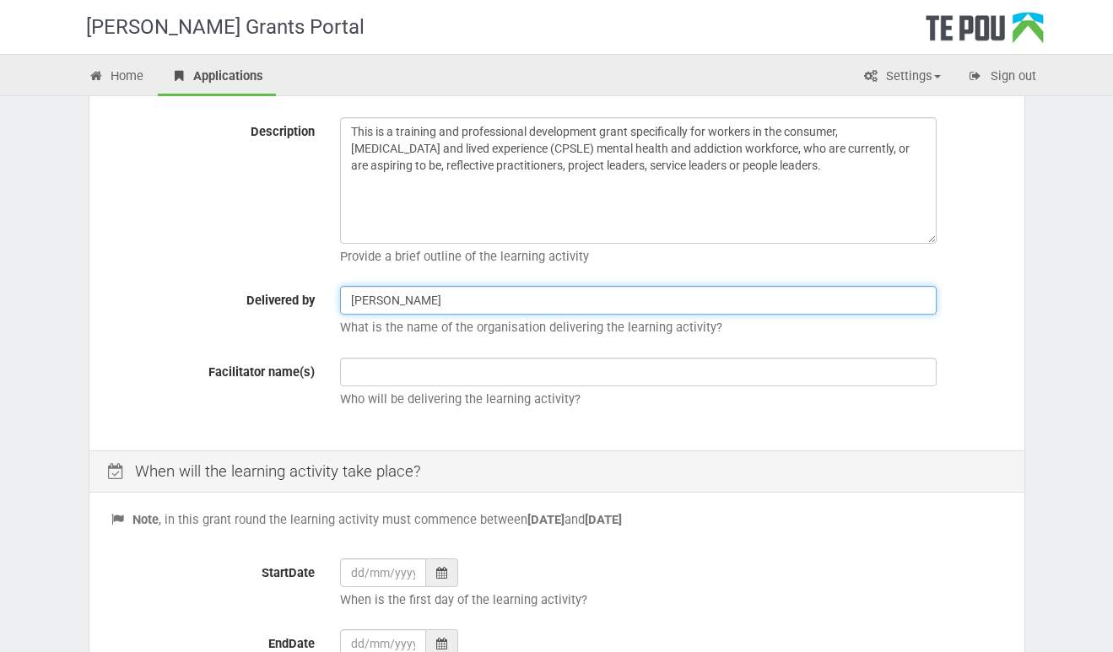
type input "Te Pou"
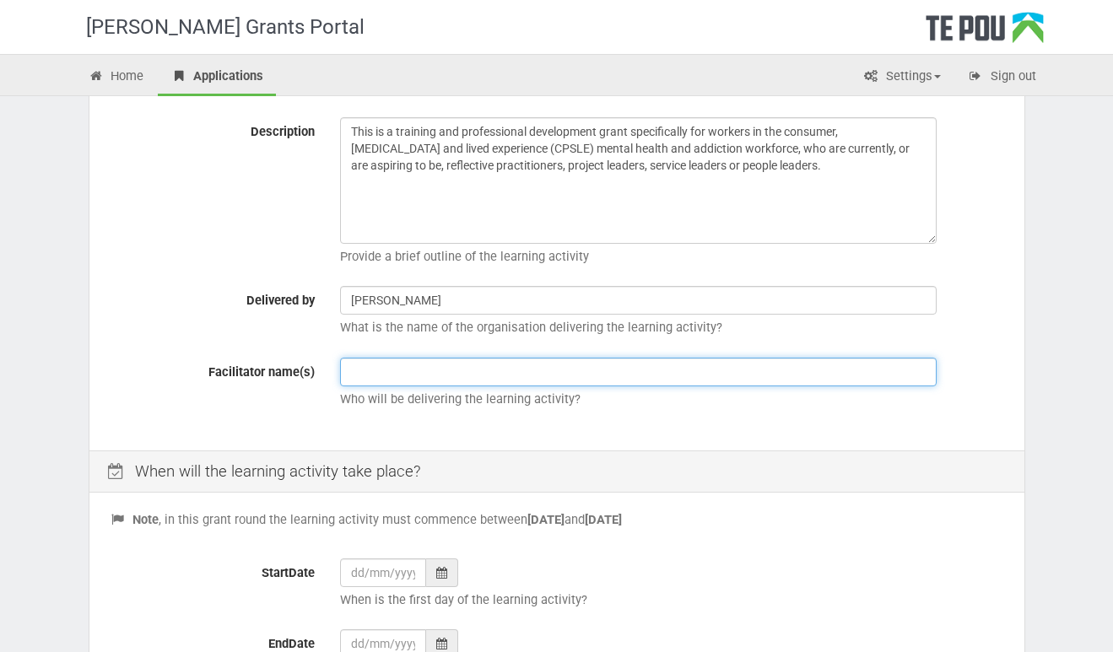
click at [367, 370] on input "text" at bounding box center [638, 372] width 596 height 29
click at [414, 369] on input "text" at bounding box center [638, 372] width 596 height 29
type input "not sure"
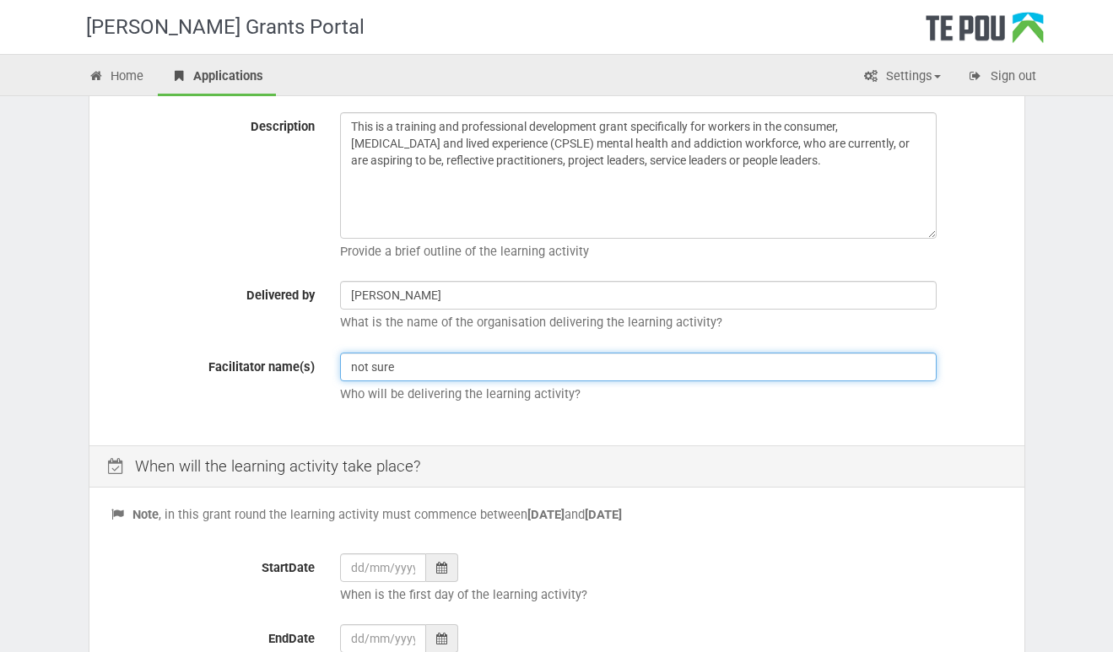
scroll to position [346, 0]
click at [419, 364] on input "not sure" at bounding box center [638, 366] width 596 height 29
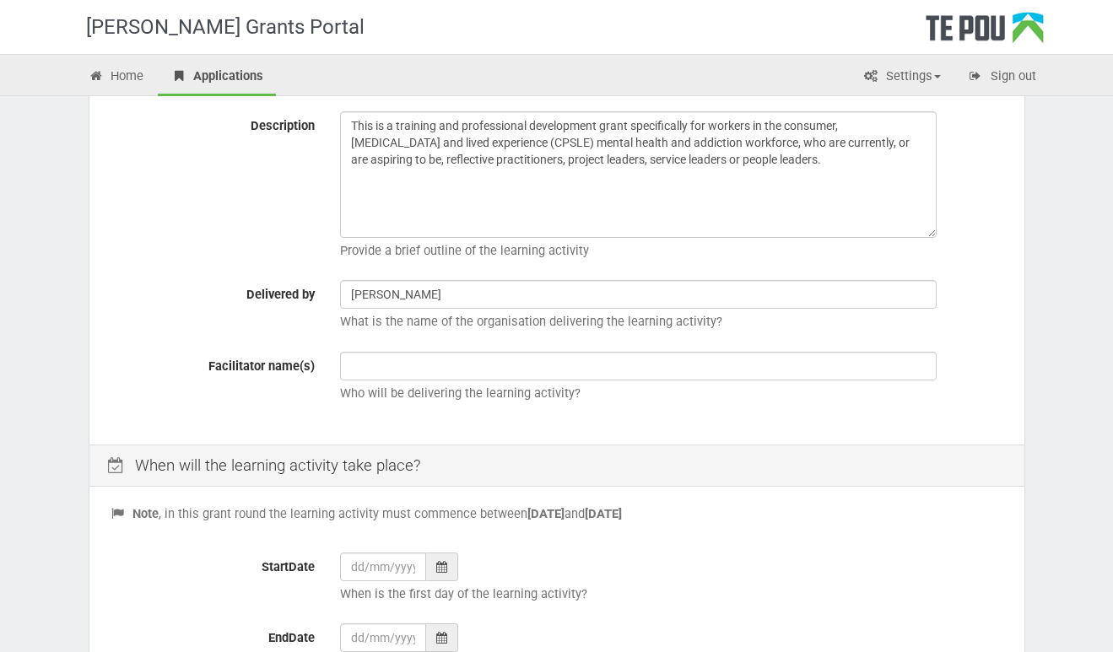
click at [449, 563] on div at bounding box center [442, 566] width 32 height 29
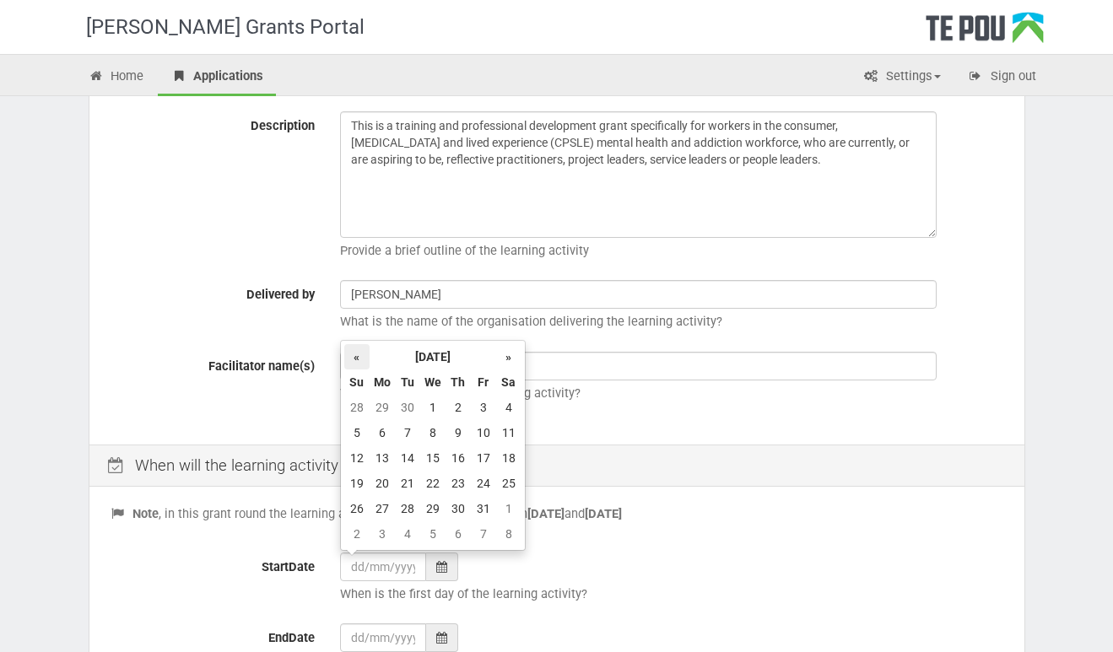
click at [364, 352] on th "«" at bounding box center [356, 356] width 25 height 25
click at [509, 353] on th "»" at bounding box center [508, 356] width 25 height 25
click at [503, 408] on td "1" at bounding box center [508, 407] width 25 height 25
type input "01/11/2025"
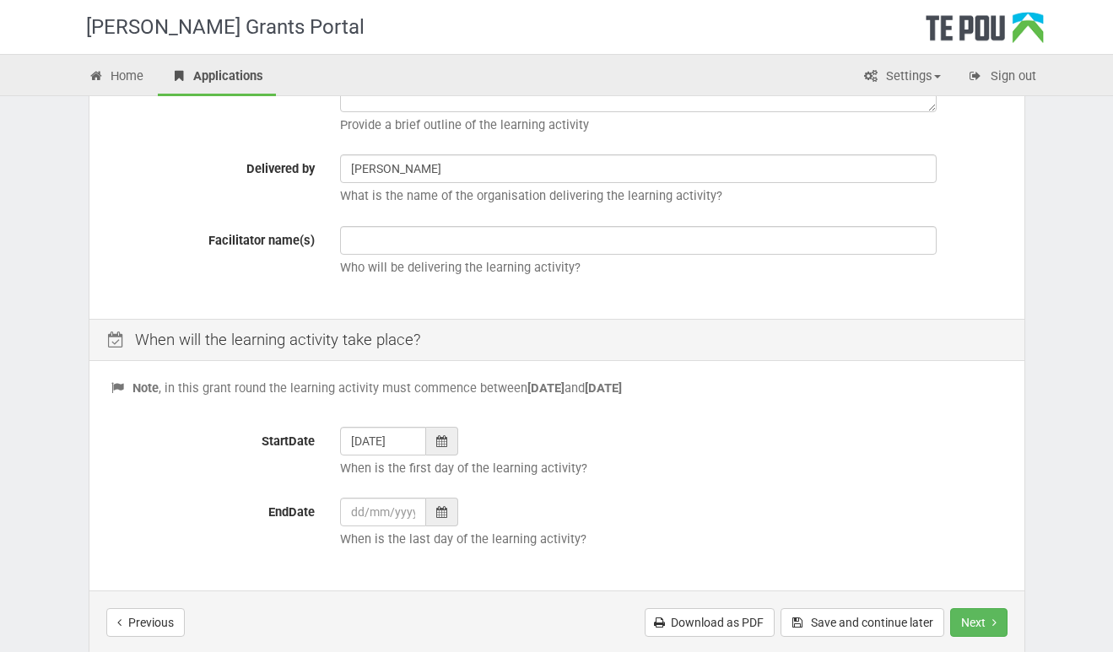
scroll to position [481, 0]
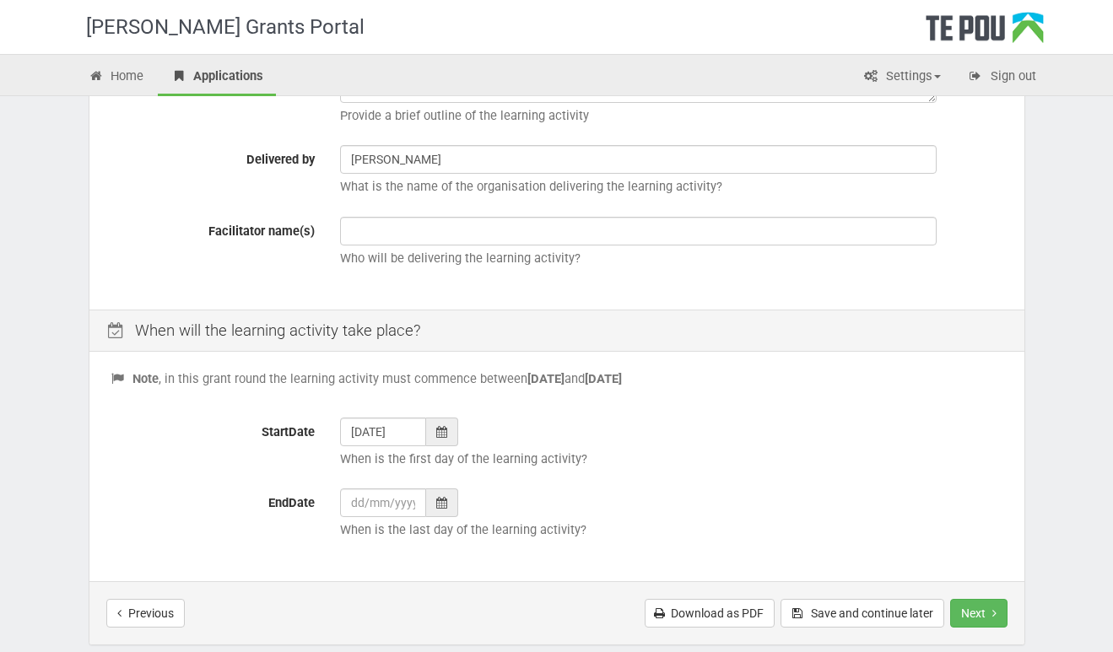
click at [433, 508] on div at bounding box center [442, 502] width 32 height 29
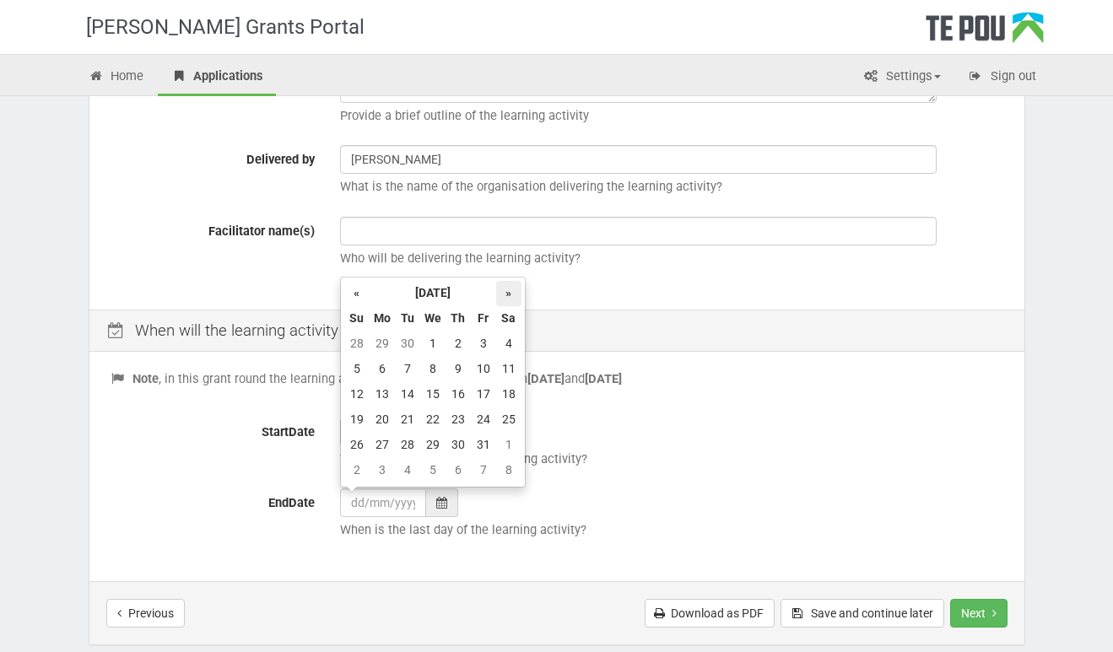
click at [511, 294] on th "»" at bounding box center [508, 293] width 25 height 25
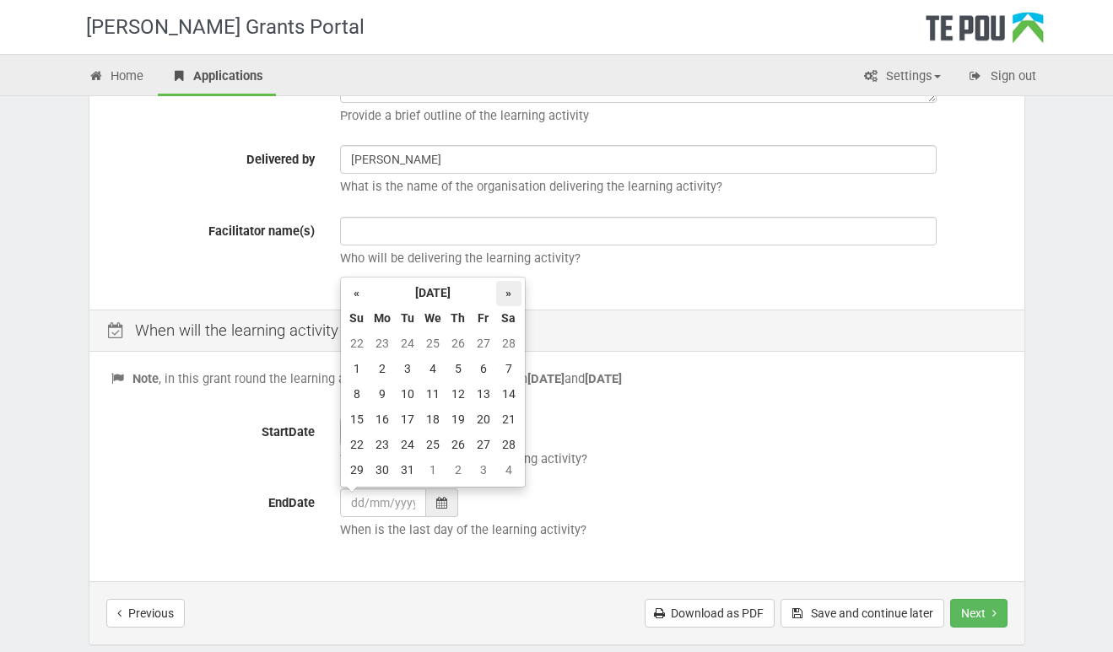
click at [511, 294] on th "»" at bounding box center [508, 293] width 25 height 25
click at [457, 450] on td "30" at bounding box center [457, 445] width 25 height 25
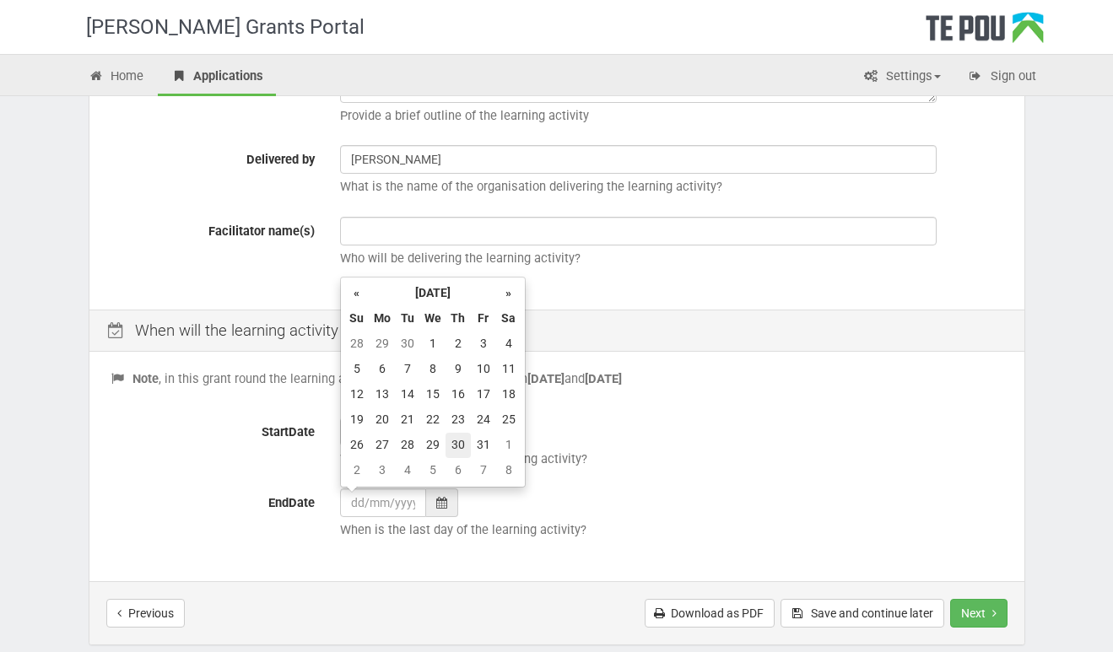
type input "30/07/2026"
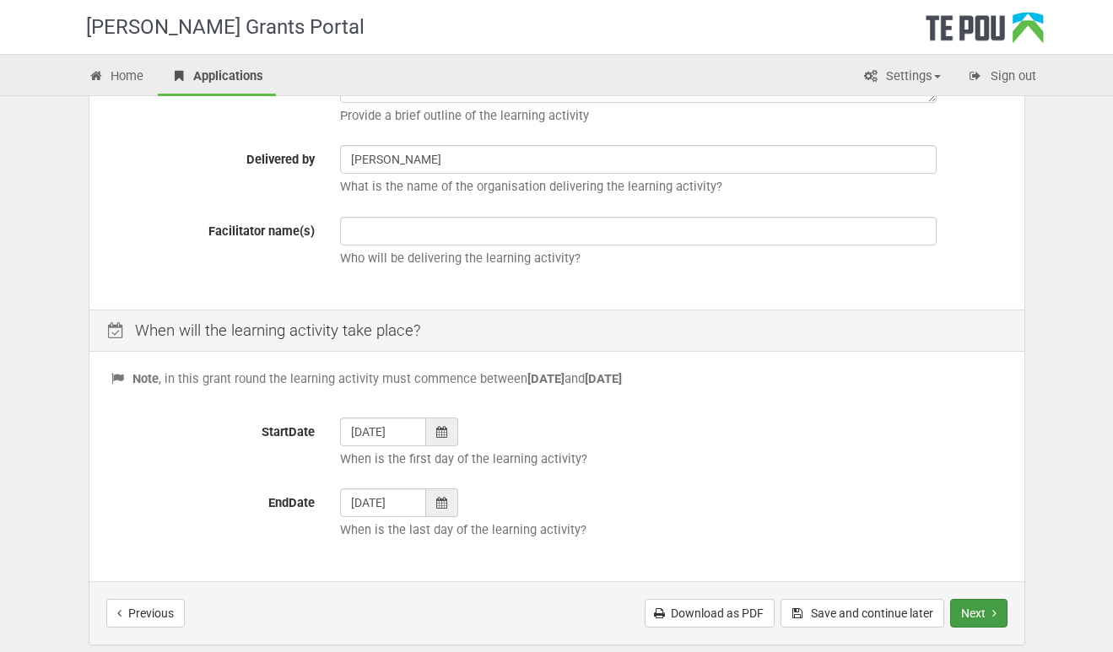
click at [1002, 612] on button "Next" at bounding box center [978, 613] width 57 height 29
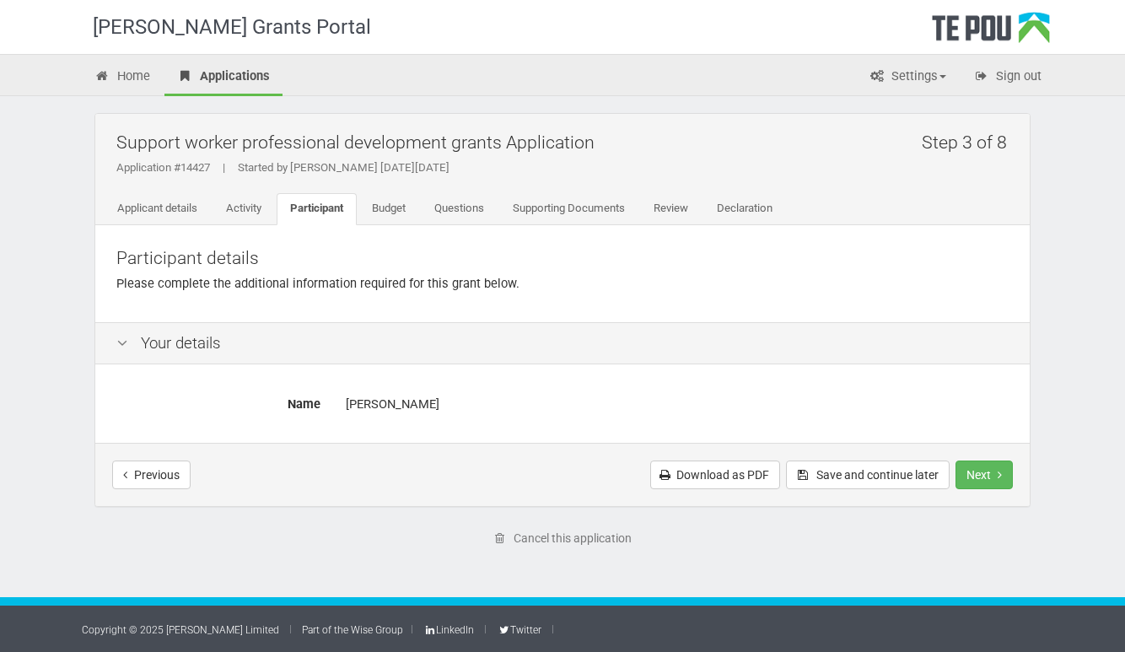
click at [402, 403] on div "[PERSON_NAME]" at bounding box center [677, 405] width 663 height 30
click at [984, 474] on button "Next" at bounding box center [984, 475] width 57 height 29
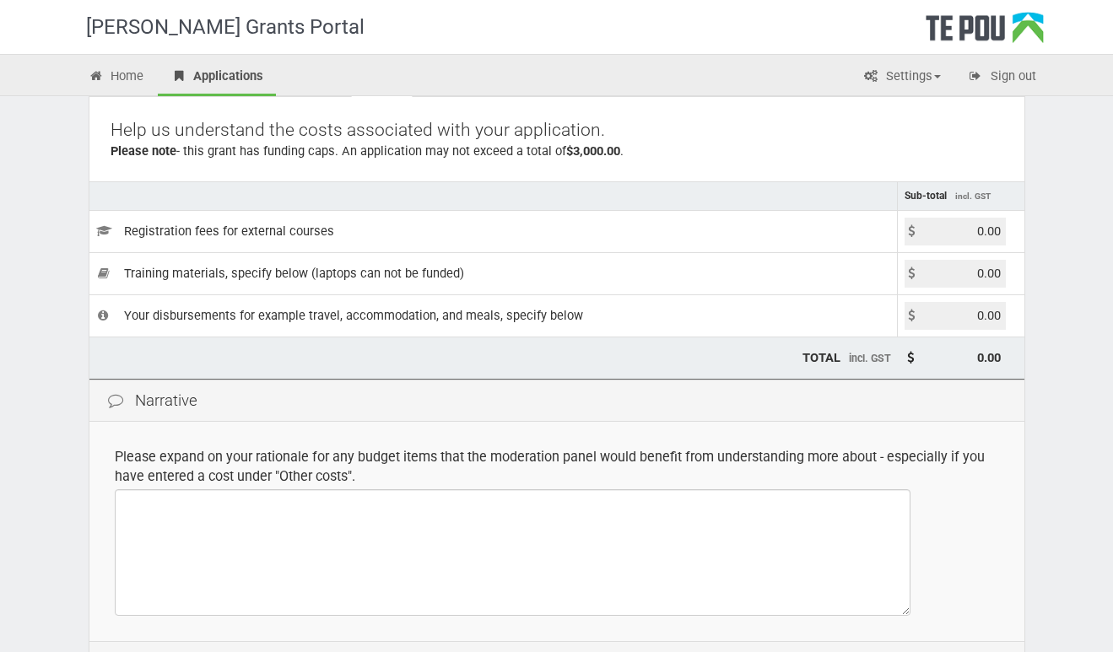
scroll to position [117, 0]
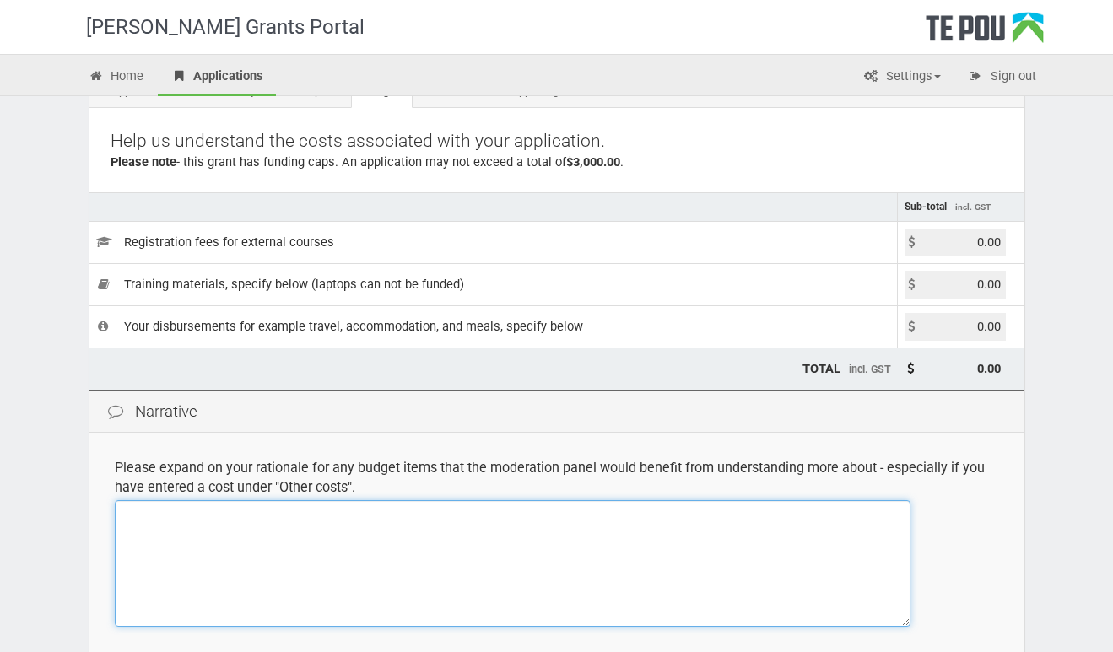
click at [353, 537] on textarea at bounding box center [512, 563] width 795 height 127
type textarea "t"
click at [536, 514] on textarea "i am not sure about the cost of the training or where is about ,.but it is under" at bounding box center [512, 563] width 795 height 127
drag, startPoint x: 536, startPoint y: 514, endPoint x: 507, endPoint y: 577, distance: 69.5
click at [507, 577] on textarea "i am not sure about the cost of the training or where is about ,.but it is under" at bounding box center [512, 563] width 795 height 127
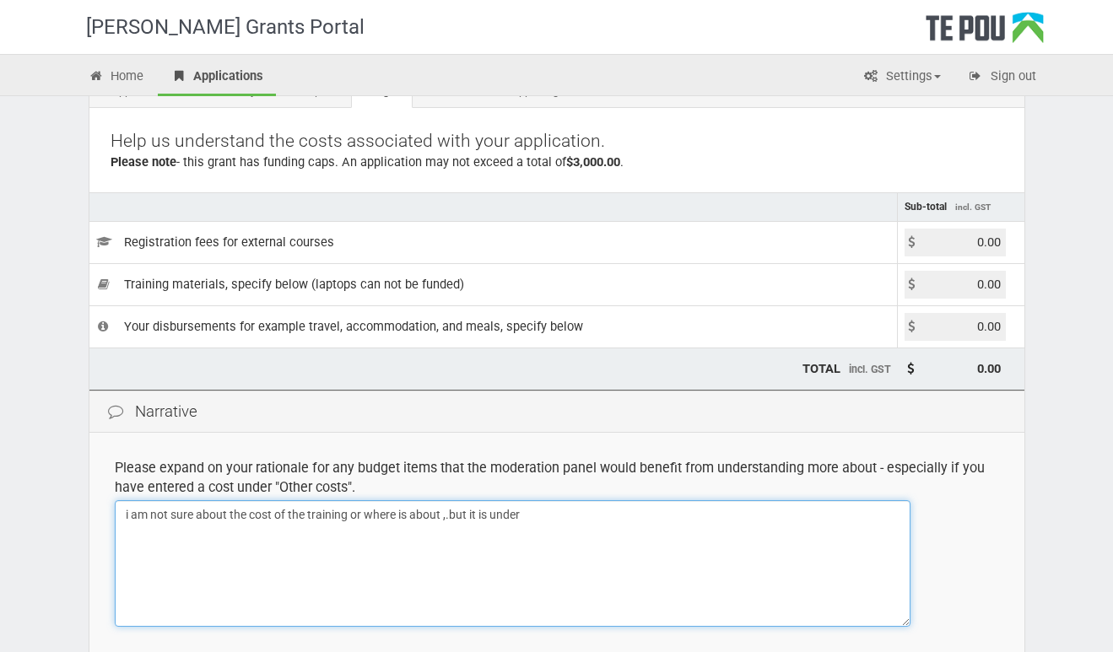
click at [531, 520] on textarea "i am not sure about the cost of the training or where is about ,.but it is under" at bounding box center [512, 563] width 795 height 127
click at [142, 546] on textarea "i am not sure about the cost of the training or where is about ." at bounding box center [512, 563] width 795 height 127
paste textarea "The grant covers the costs of the applicant taking part in a relevant learning …"
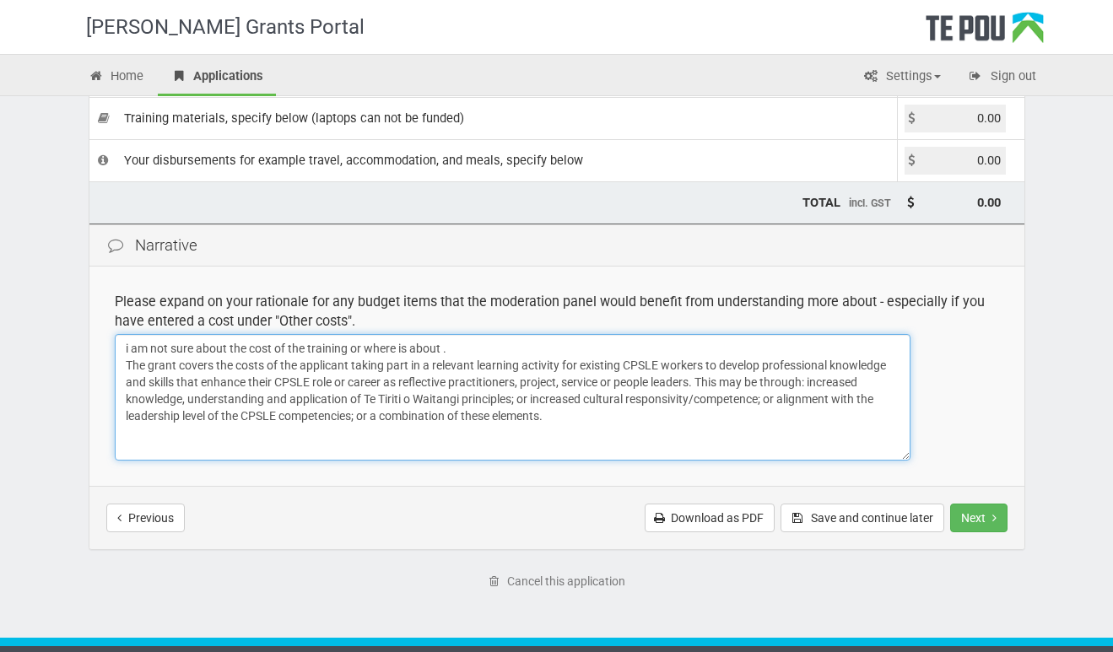
scroll to position [324, 0]
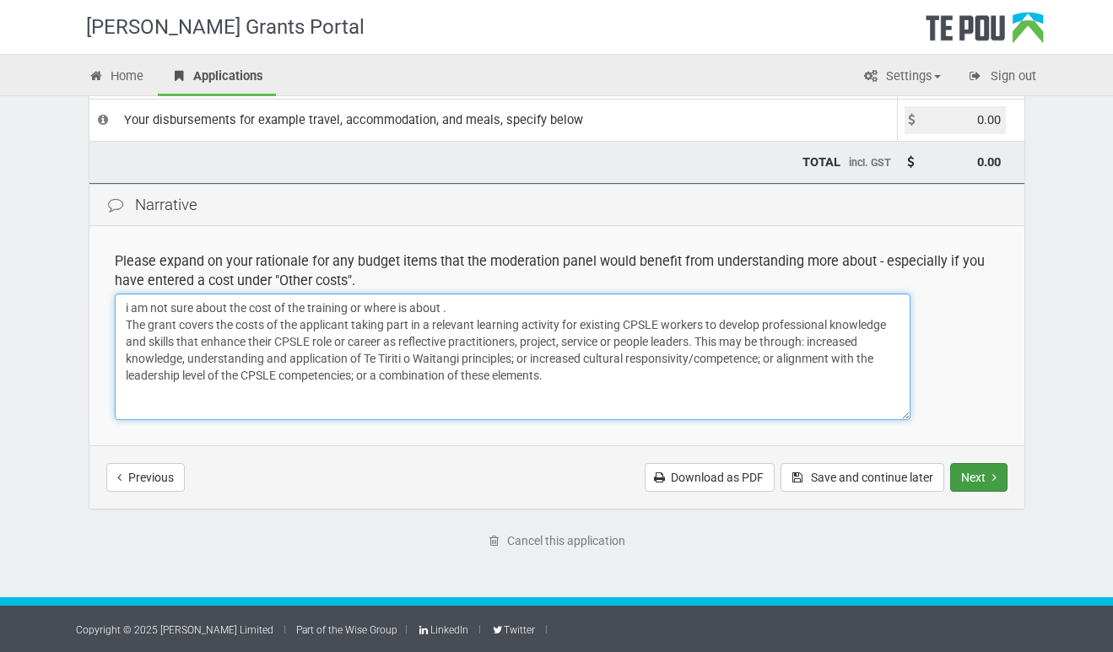
type textarea "i am not sure about the cost of the training or where is about . The grant cove…"
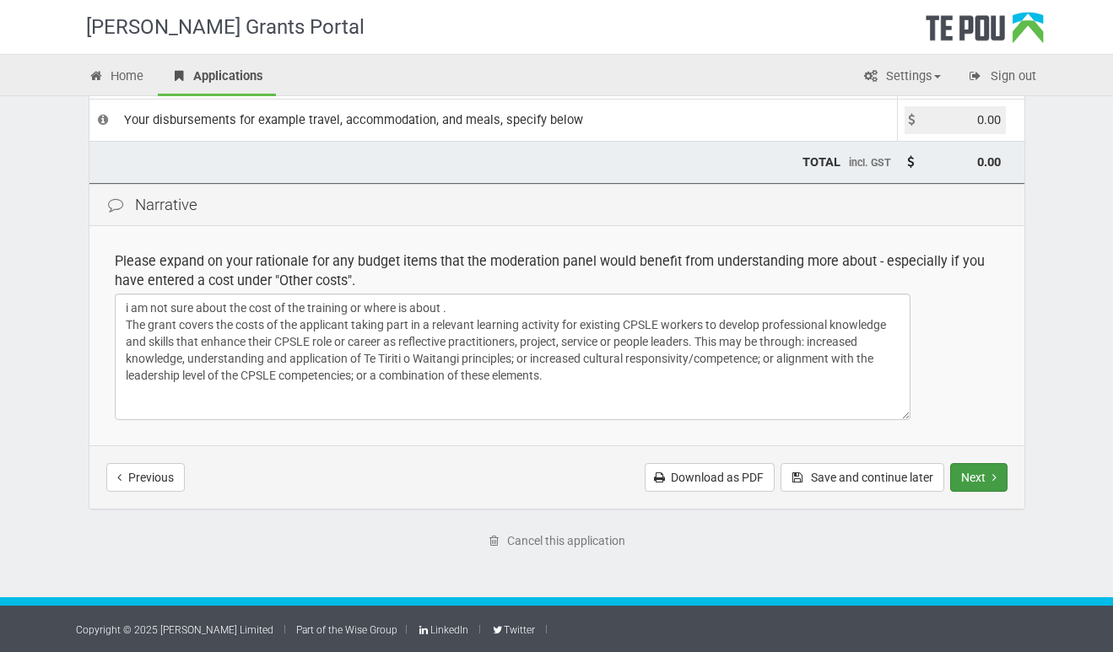
click at [979, 475] on button "Next" at bounding box center [978, 477] width 57 height 29
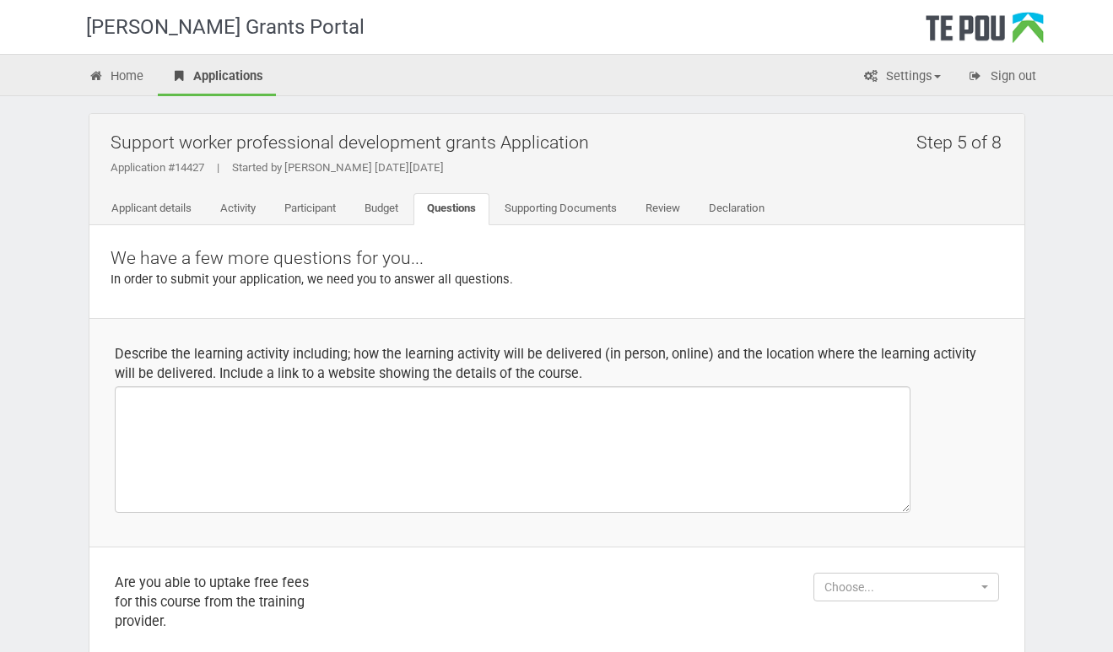
select select
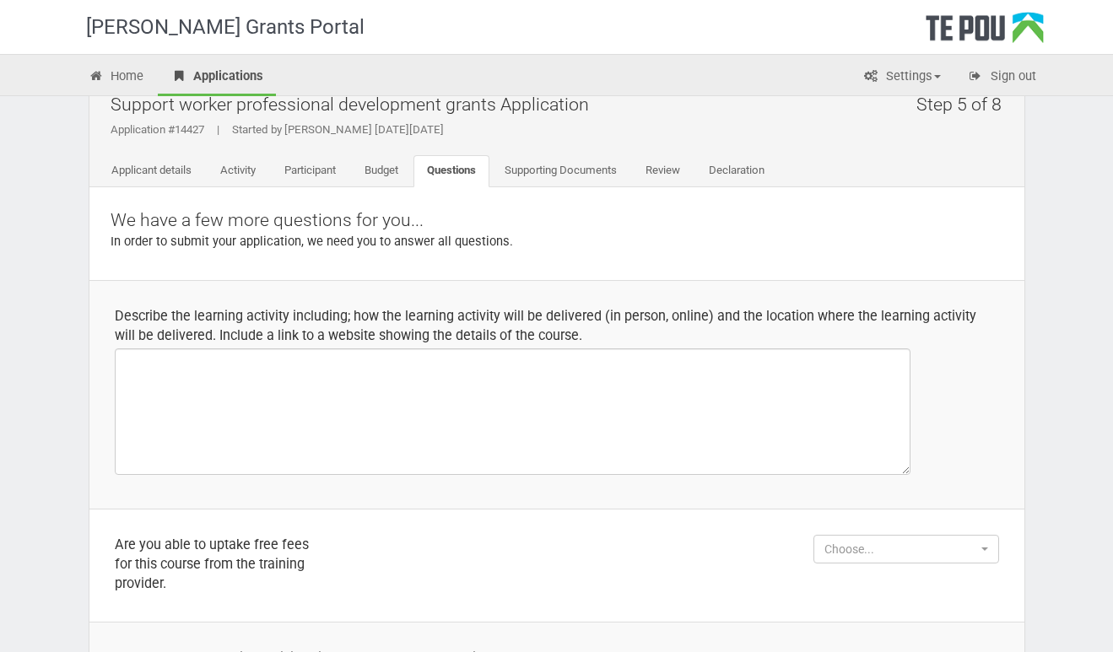
scroll to position [89, 0]
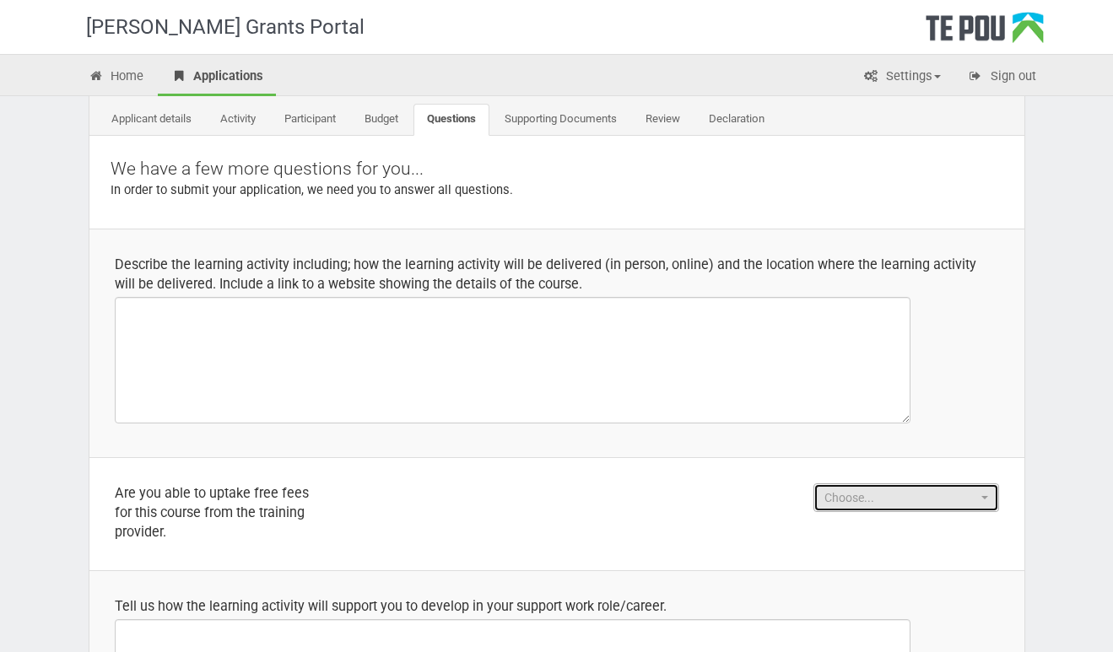
click at [989, 485] on button "Choose..." at bounding box center [906, 497] width 186 height 29
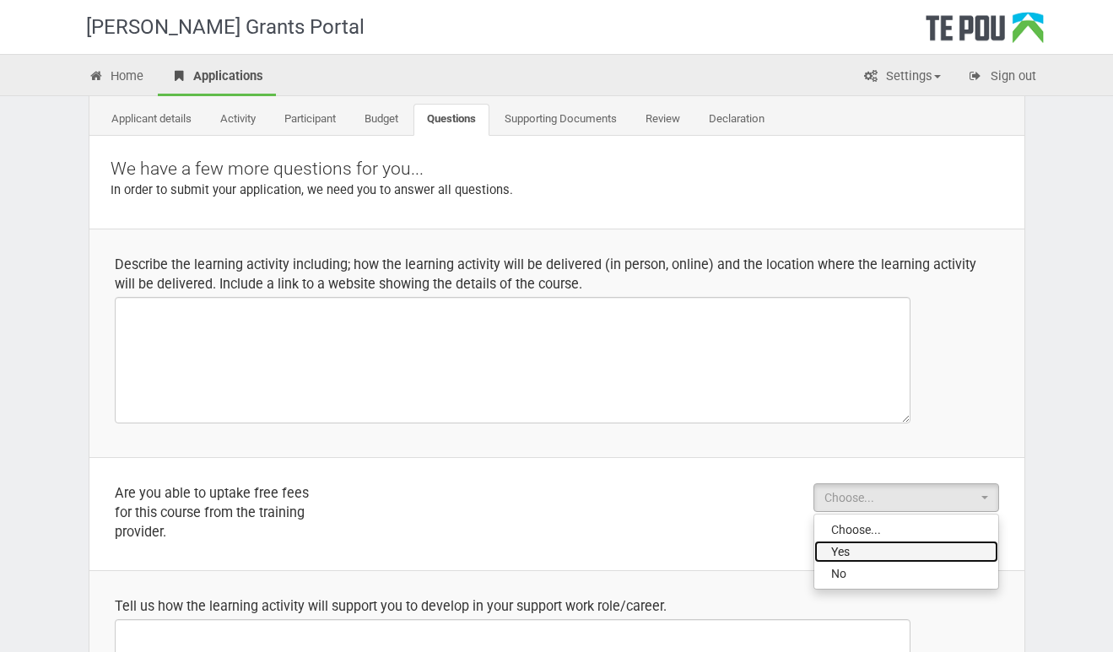
click at [890, 547] on link "Yes" at bounding box center [906, 552] width 184 height 22
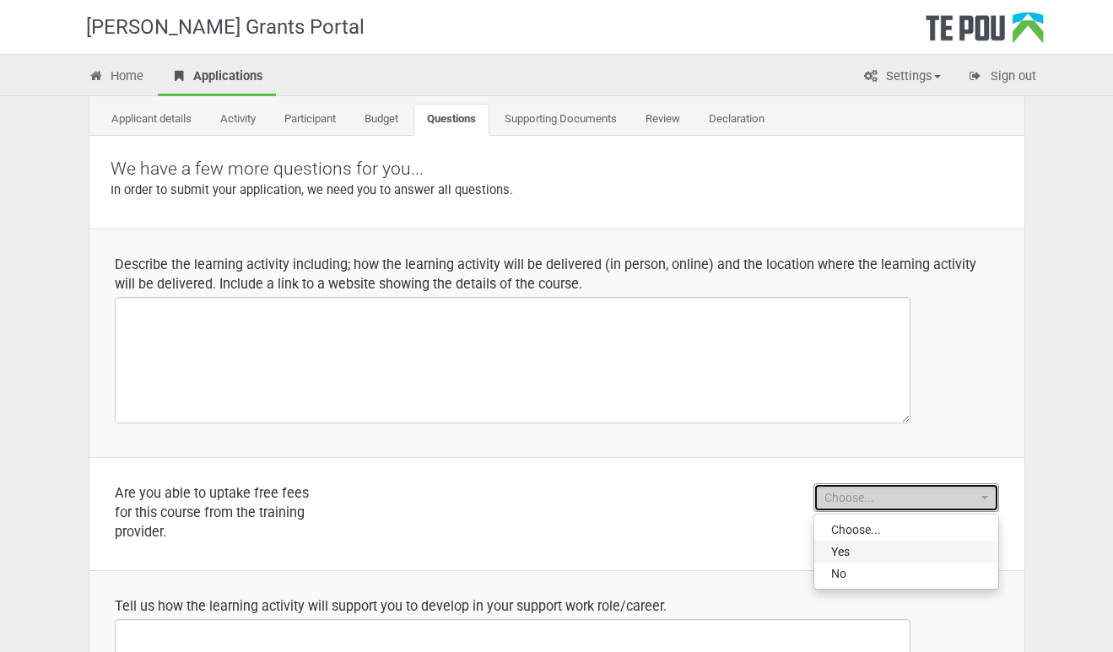
select select "Yes"
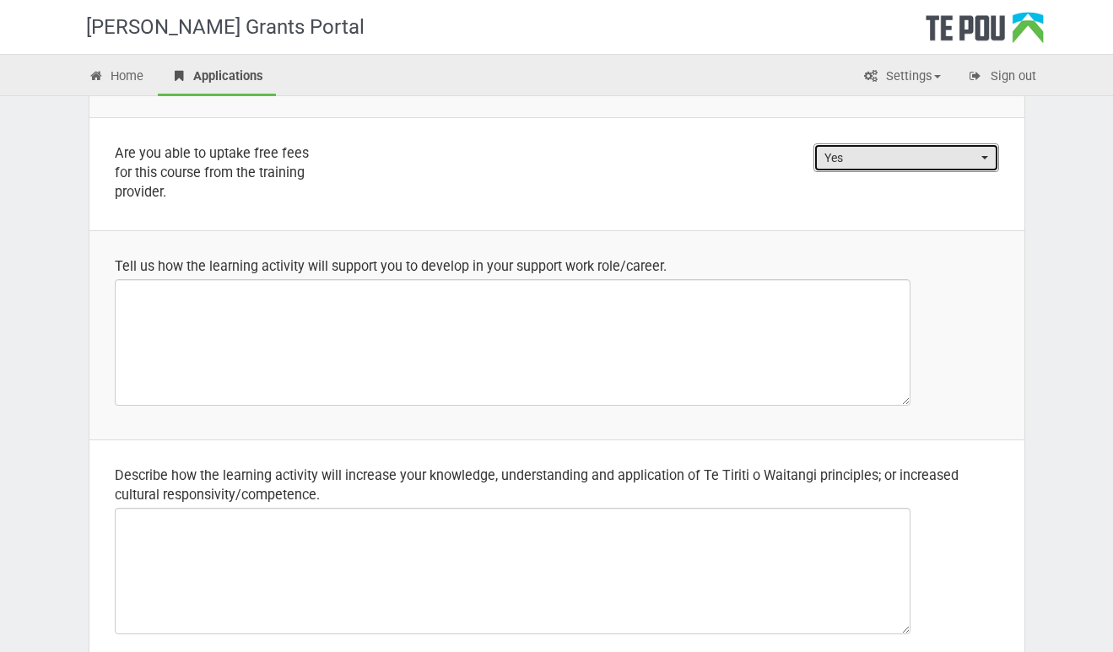
scroll to position [444, 0]
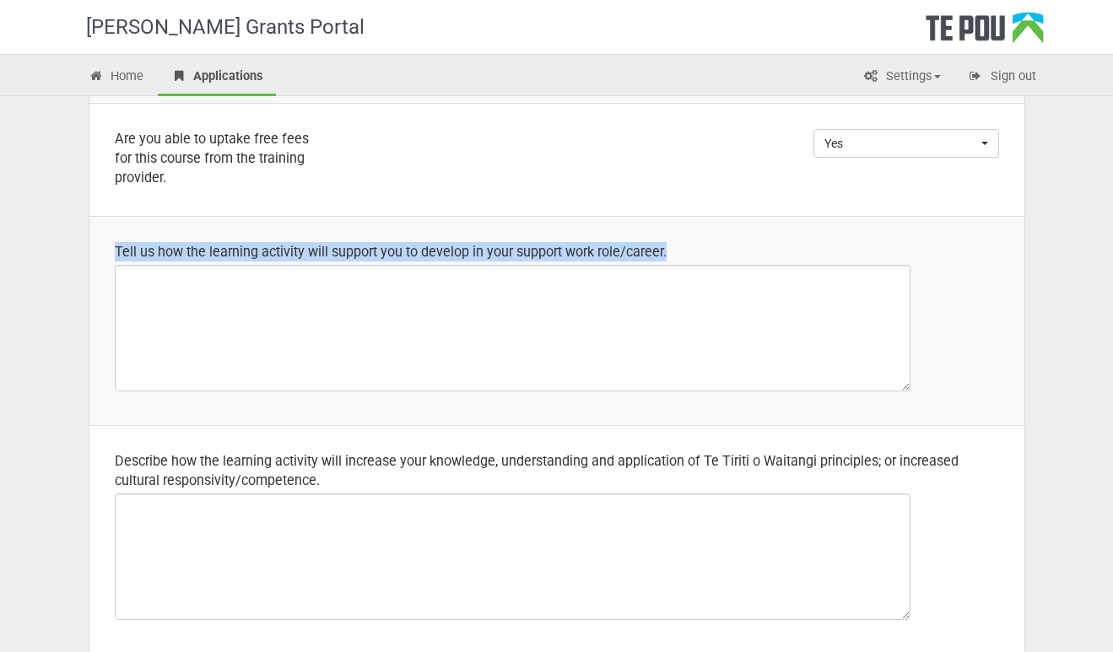
drag, startPoint x: 115, startPoint y: 248, endPoint x: 686, endPoint y: 251, distance: 571.1
click at [686, 251] on div "Tell us how the learning activity will support you to develop in your support w…" at bounding box center [557, 251] width 884 height 19
drag, startPoint x: 686, startPoint y: 251, endPoint x: 632, endPoint y: 251, distance: 54.0
copy div "Tell us how the learning activity will support you to develop in your support w…"
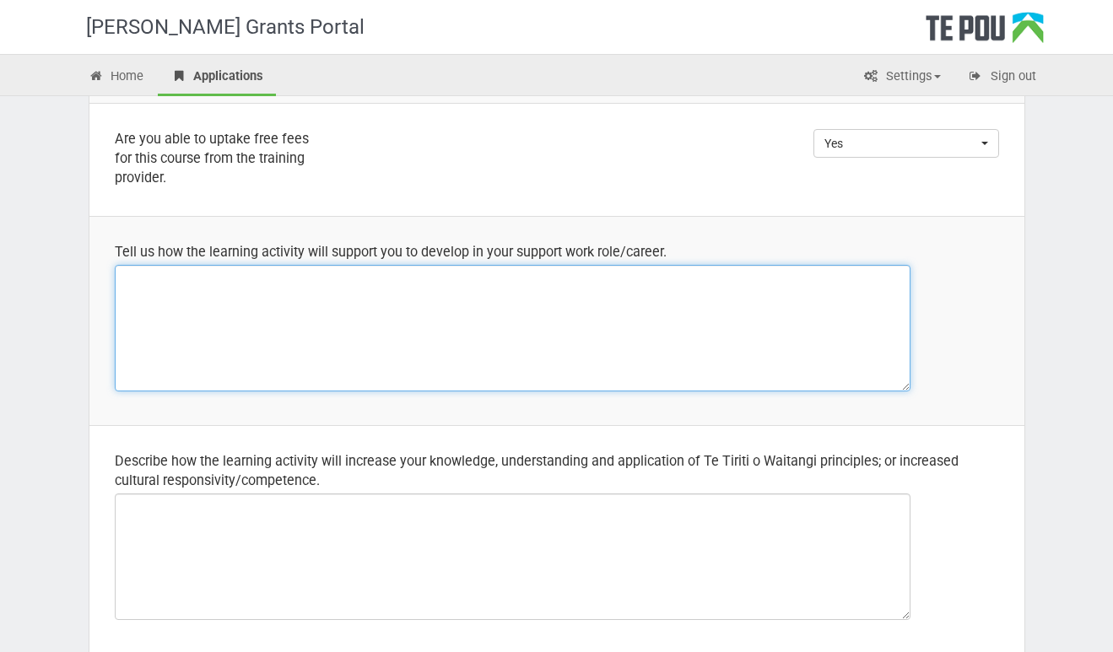
click at [431, 295] on textarea at bounding box center [512, 328] width 795 height 127
paste textarea "This learning activity will help me strengthen my ability to support clients wh…"
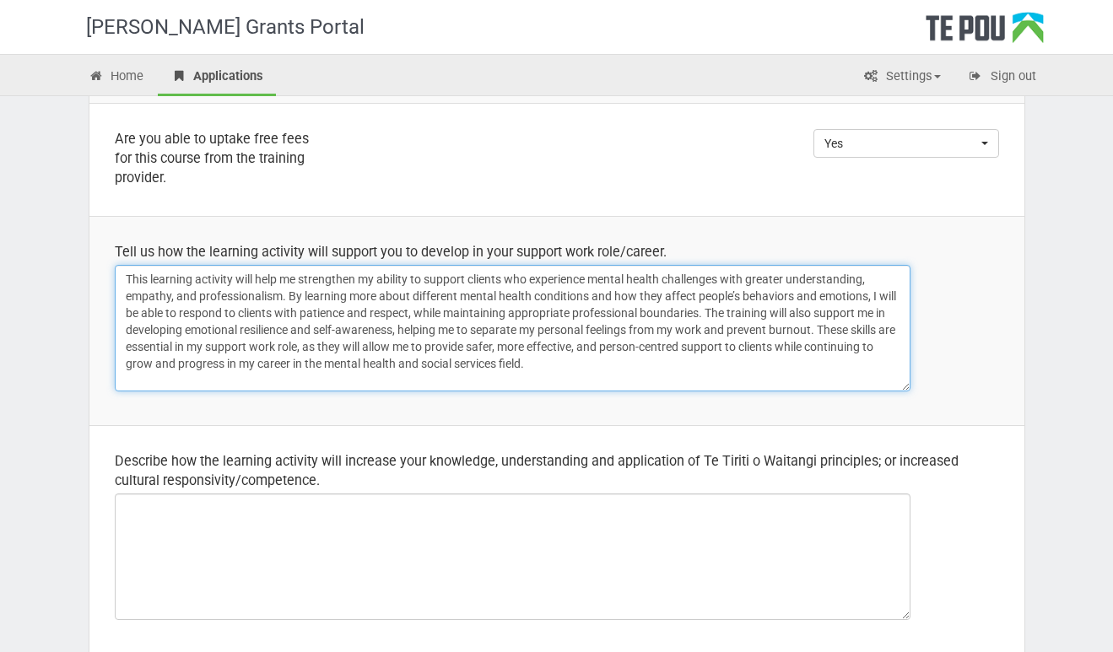
type textarea "This learning activity will help me strengthen my ability to support clients wh…"
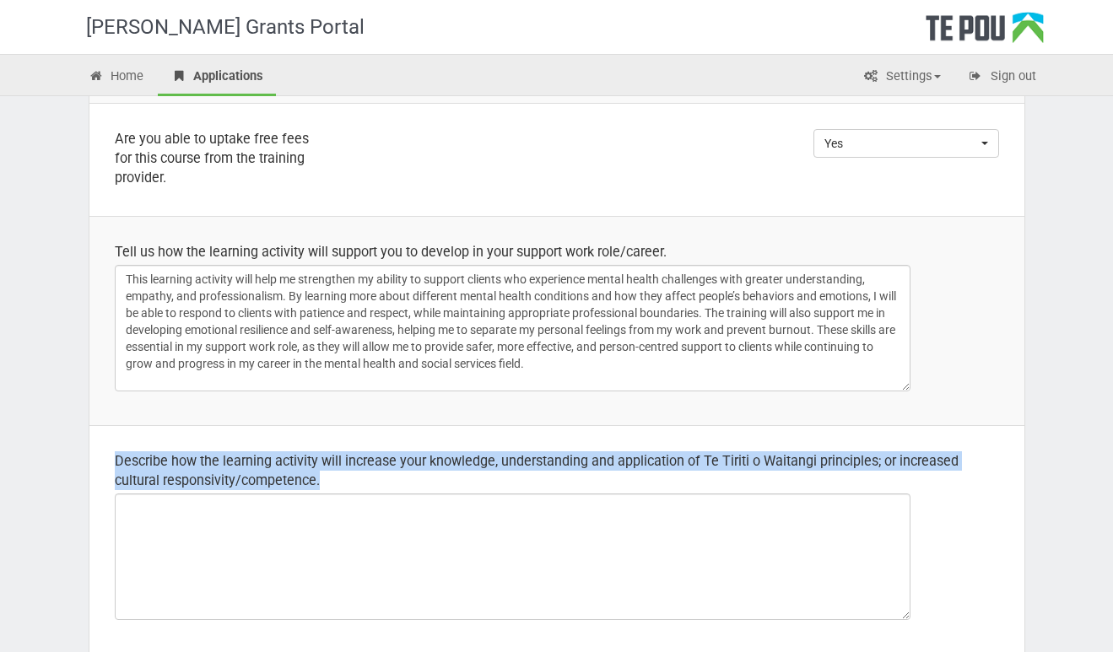
drag, startPoint x: 116, startPoint y: 461, endPoint x: 340, endPoint y: 496, distance: 227.0
click at [340, 496] on td "Describe how the learning activity will increase your knowledge, understanding …" at bounding box center [556, 539] width 935 height 229
copy div "Describe how the learning activity will increase your knowledge, understanding …"
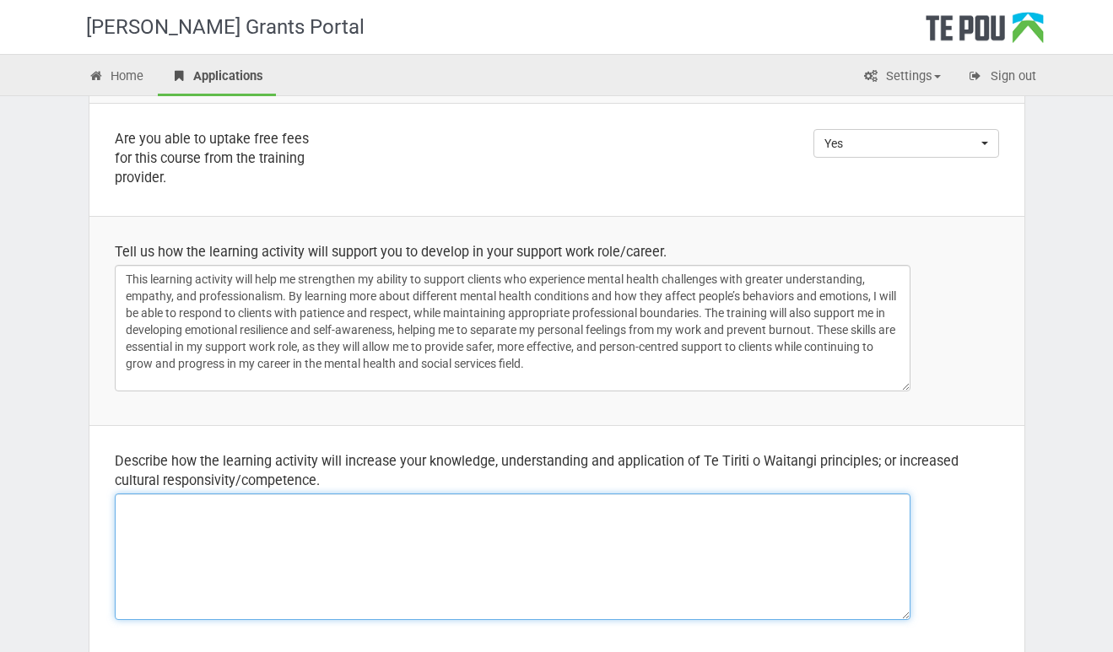
click at [547, 552] on textarea at bounding box center [512, 556] width 795 height 127
paste textarea "This learning activity will help me understand and apply the principles of Te T…"
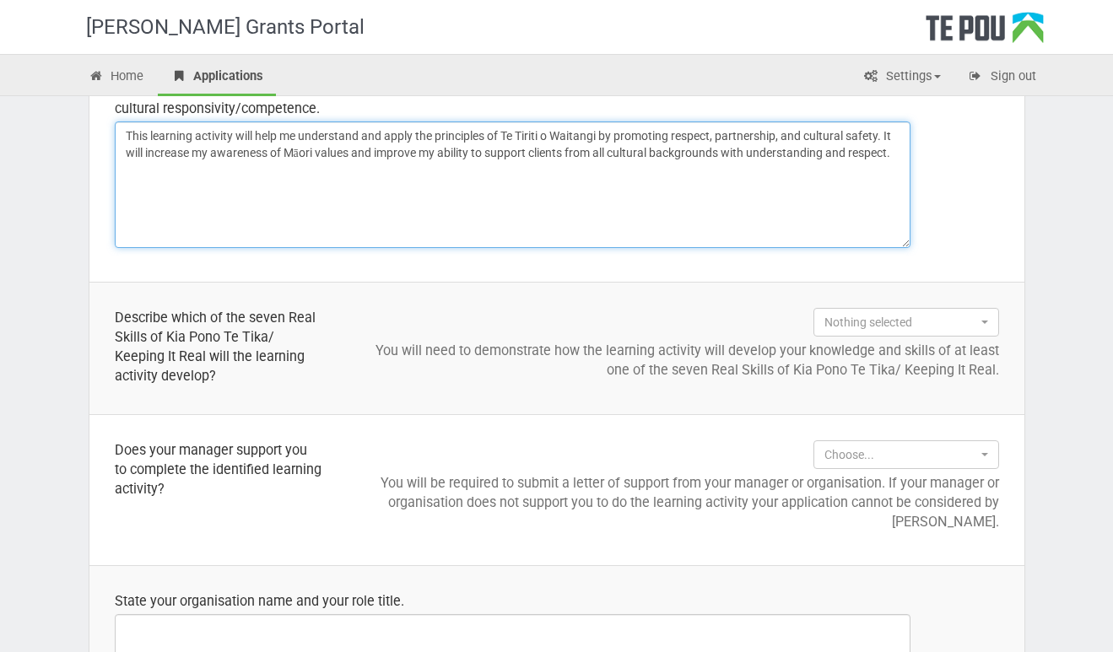
scroll to position [849, 0]
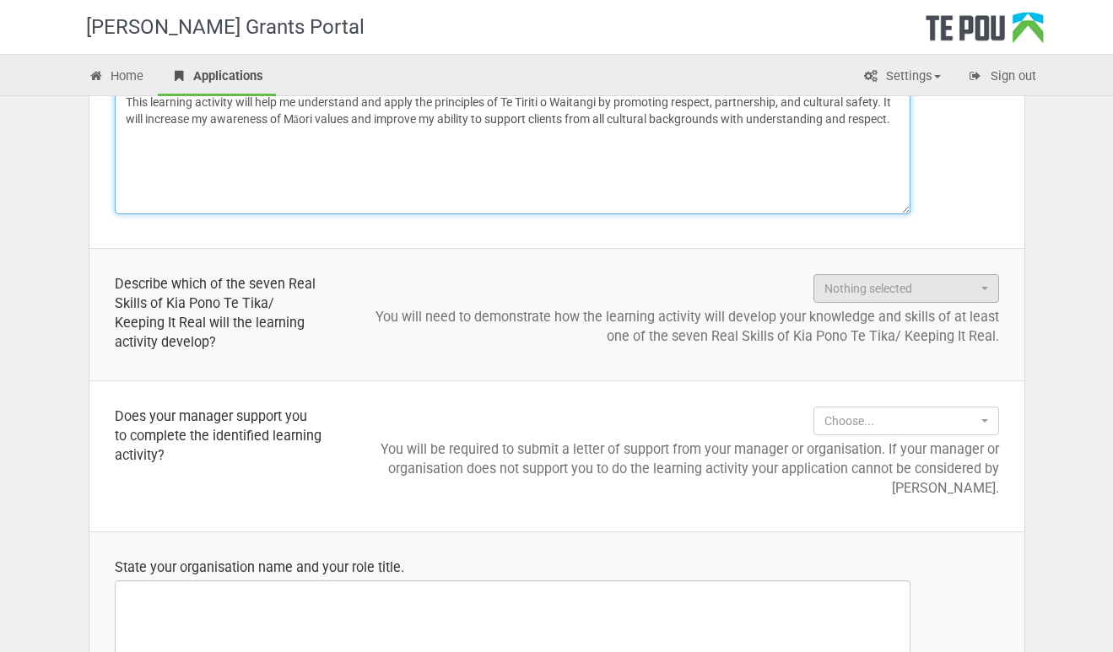
type textarea "This learning activity will help me understand and apply the principles of Te T…"
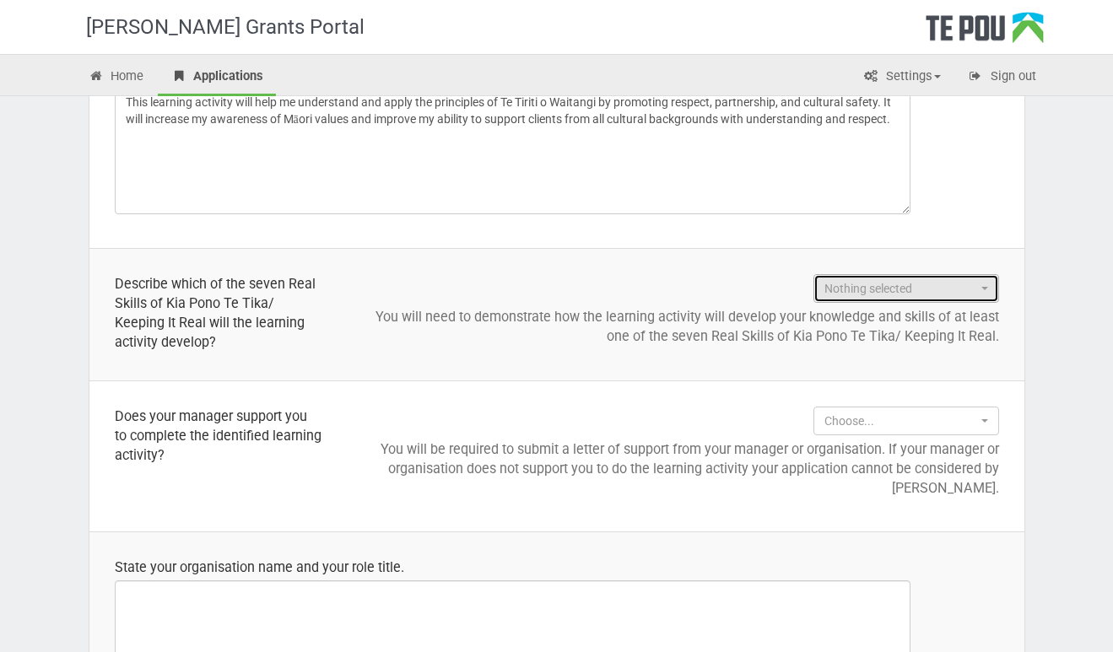
click at [984, 285] on button "Nothing selected" at bounding box center [906, 288] width 186 height 29
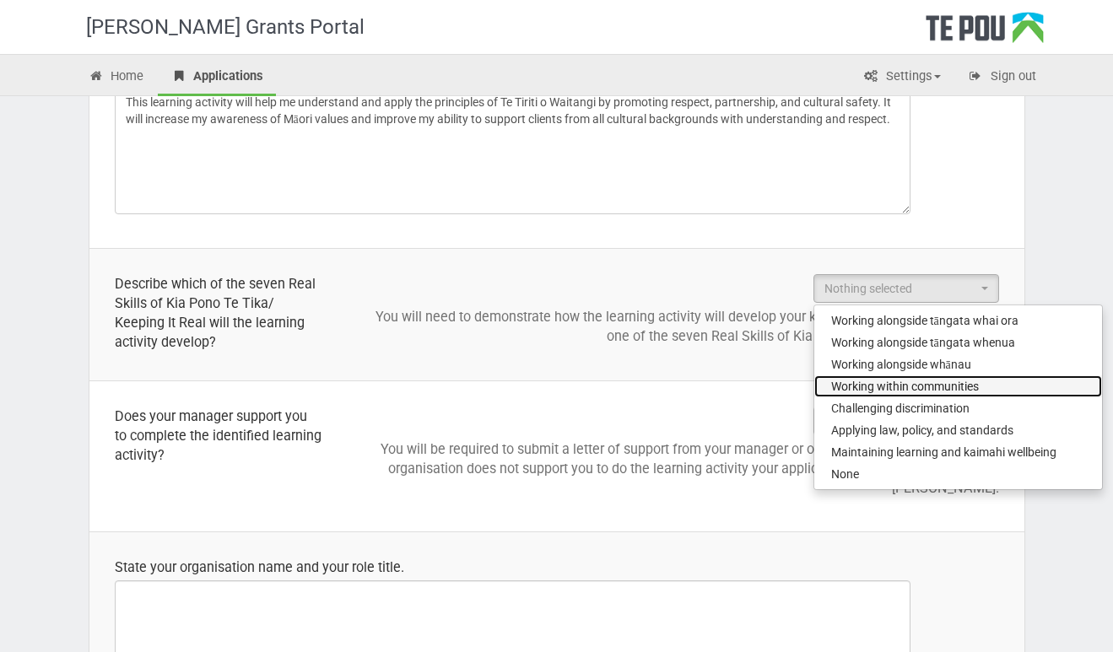
click at [984, 391] on link "Working within communities" at bounding box center [958, 386] width 288 height 22
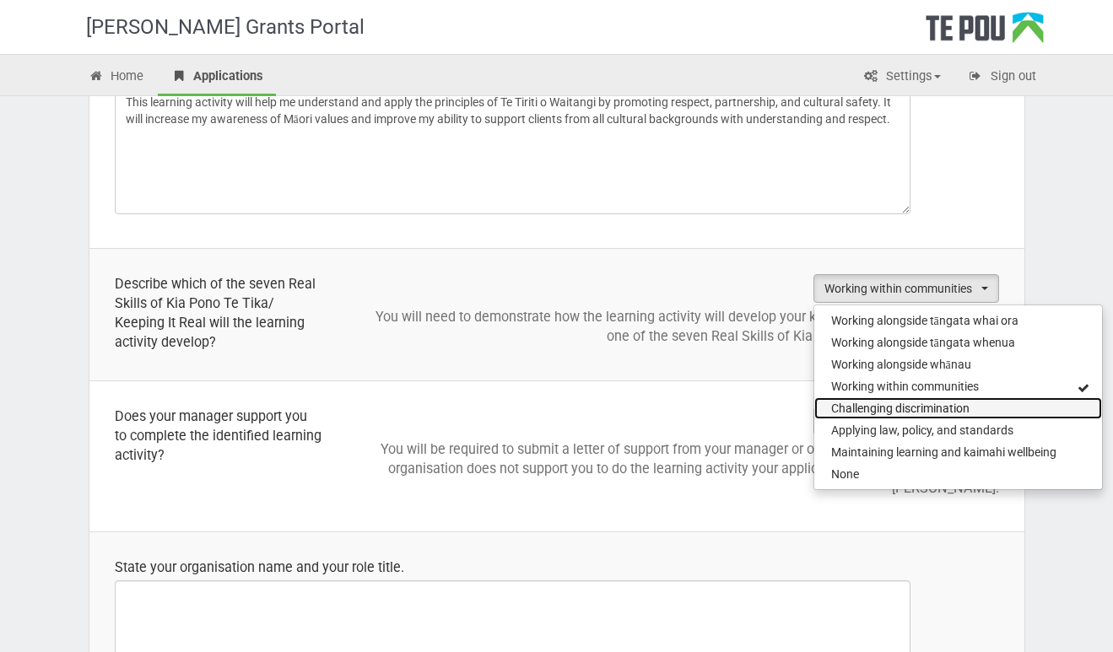
click at [974, 412] on link "Challenging discrimination" at bounding box center [958, 408] width 288 height 22
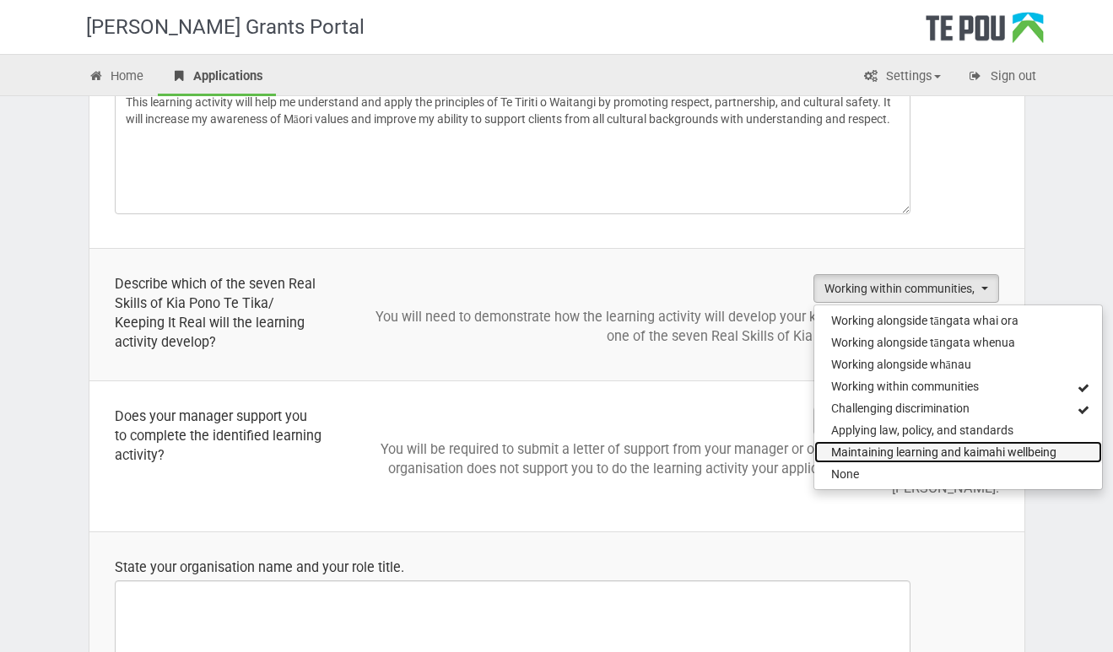
click at [960, 451] on span "Maintaining learning and kaimahi wellbeing" at bounding box center [943, 452] width 225 height 17
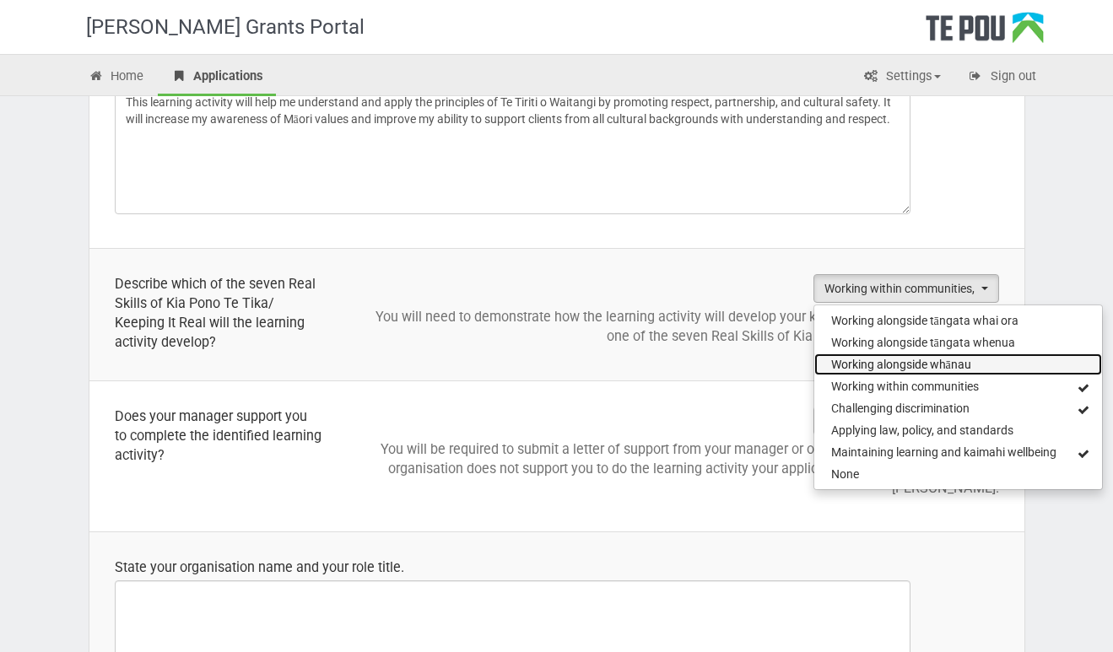
click at [949, 374] on link "Working alongside whānau" at bounding box center [958, 364] width 288 height 22
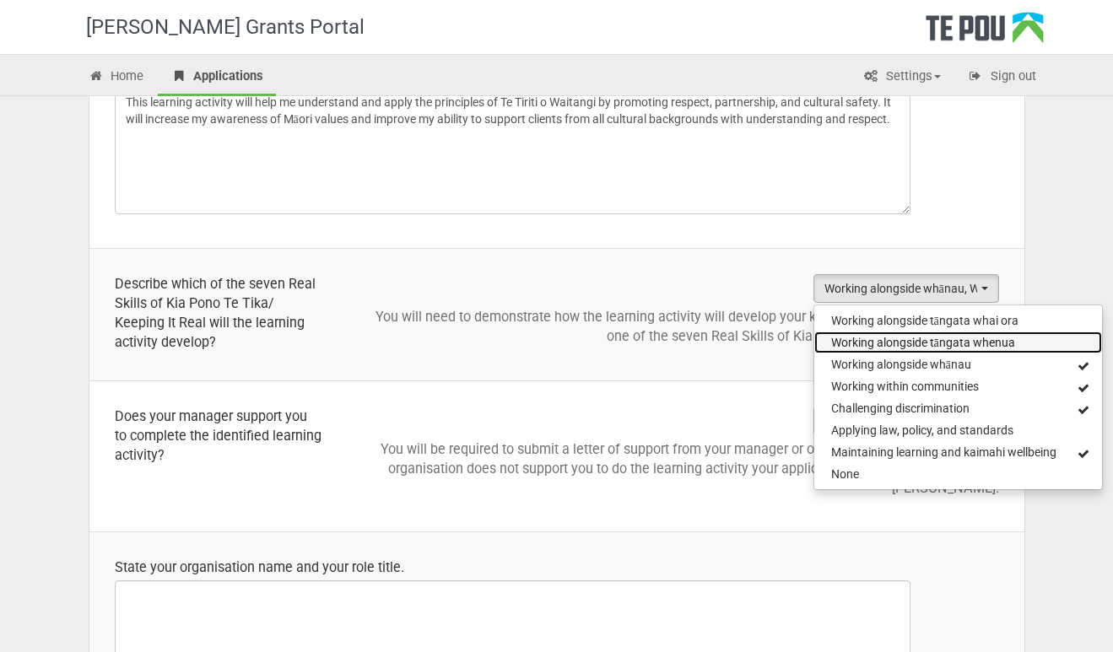
click at [1030, 337] on link "Working alongside tāngata whenua" at bounding box center [958, 342] width 288 height 22
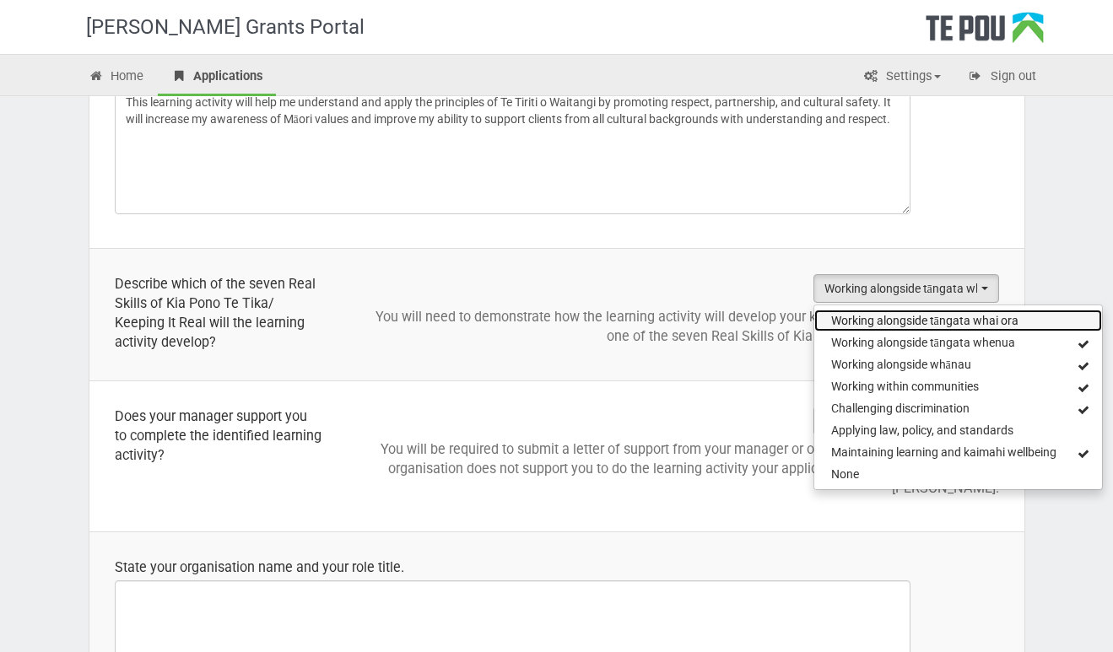
click at [1043, 319] on link "Working alongside tāngata whai ora" at bounding box center [958, 321] width 288 height 22
select select "Working alongside tāngata whai ora"
click at [1027, 556] on div "Step 5 of 8 Support worker professional development grants Application Applicat…" at bounding box center [556, 479] width 987 height 2465
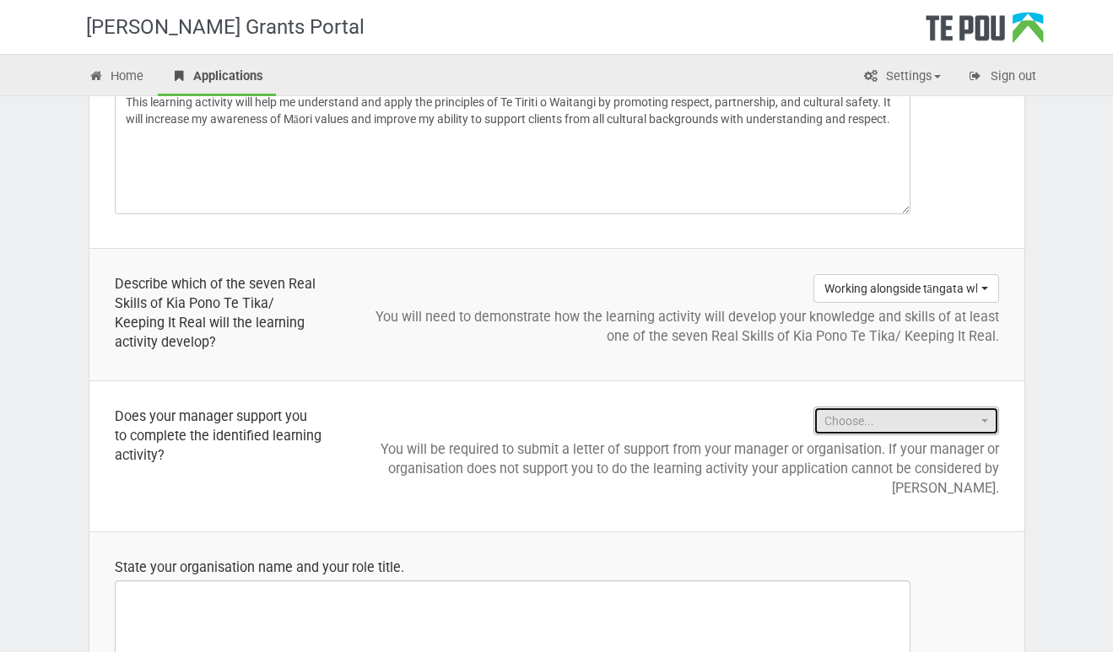
click at [984, 420] on span "button" at bounding box center [984, 420] width 7 height 3
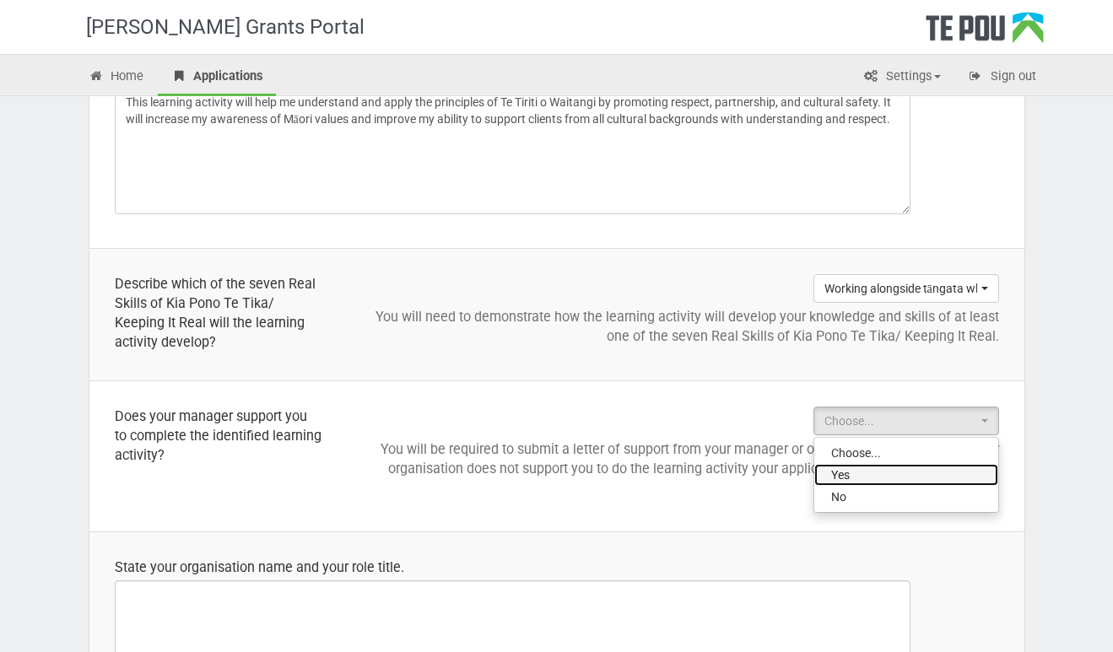
click at [921, 473] on link "Yes" at bounding box center [906, 475] width 184 height 22
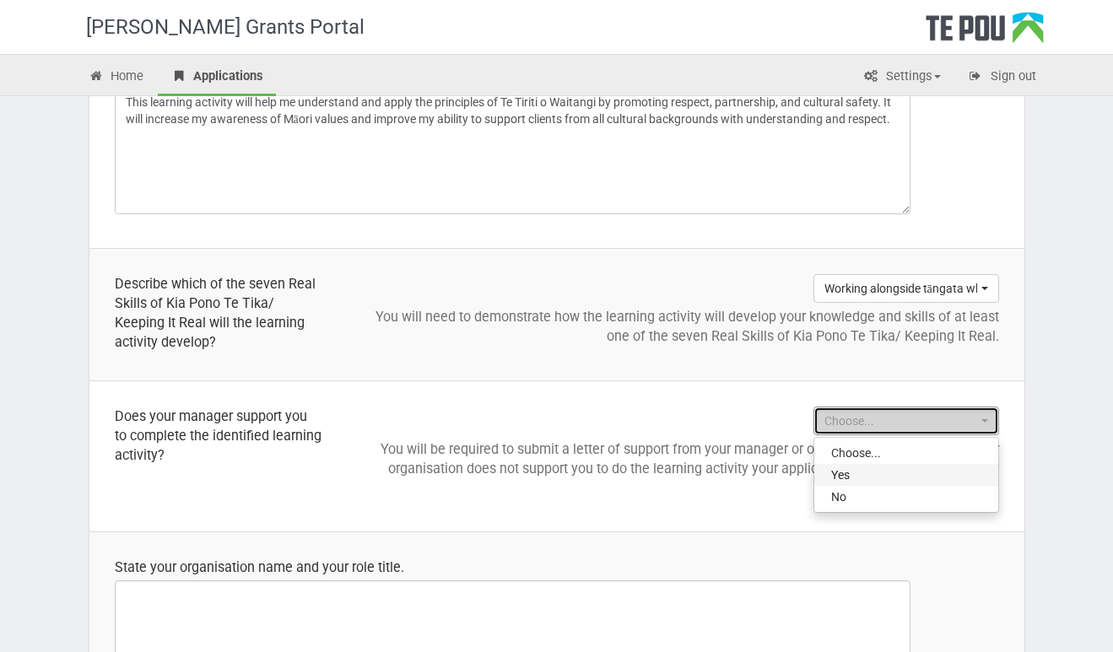
select select "Yes"
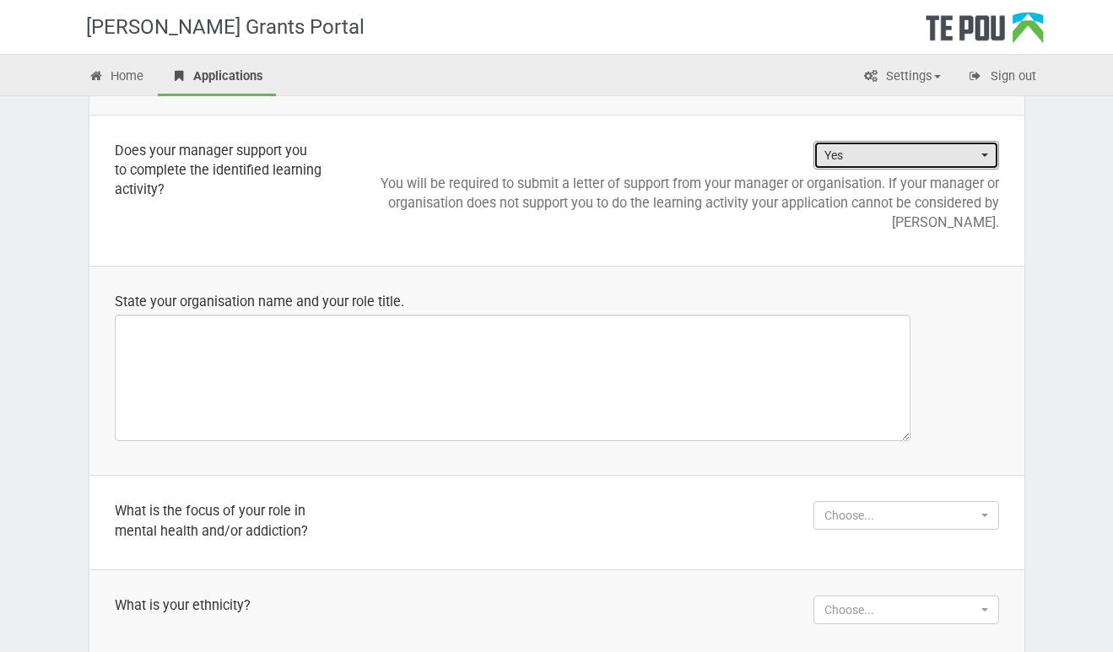
scroll to position [1118, 0]
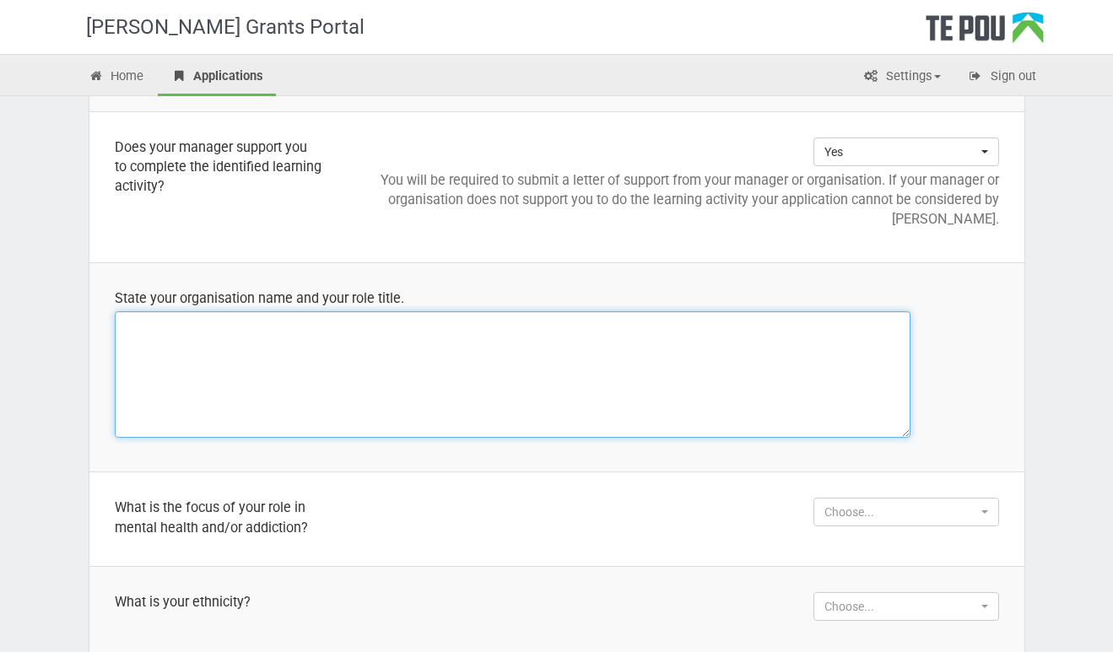
click at [579, 369] on textarea at bounding box center [512, 374] width 795 height 127
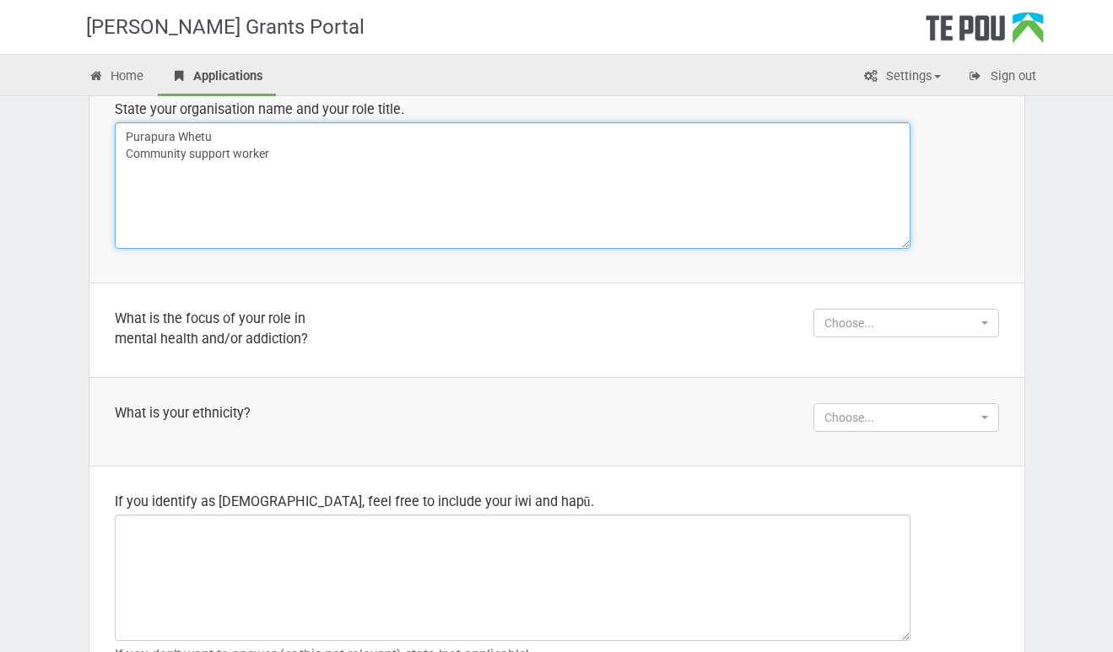
scroll to position [1314, 0]
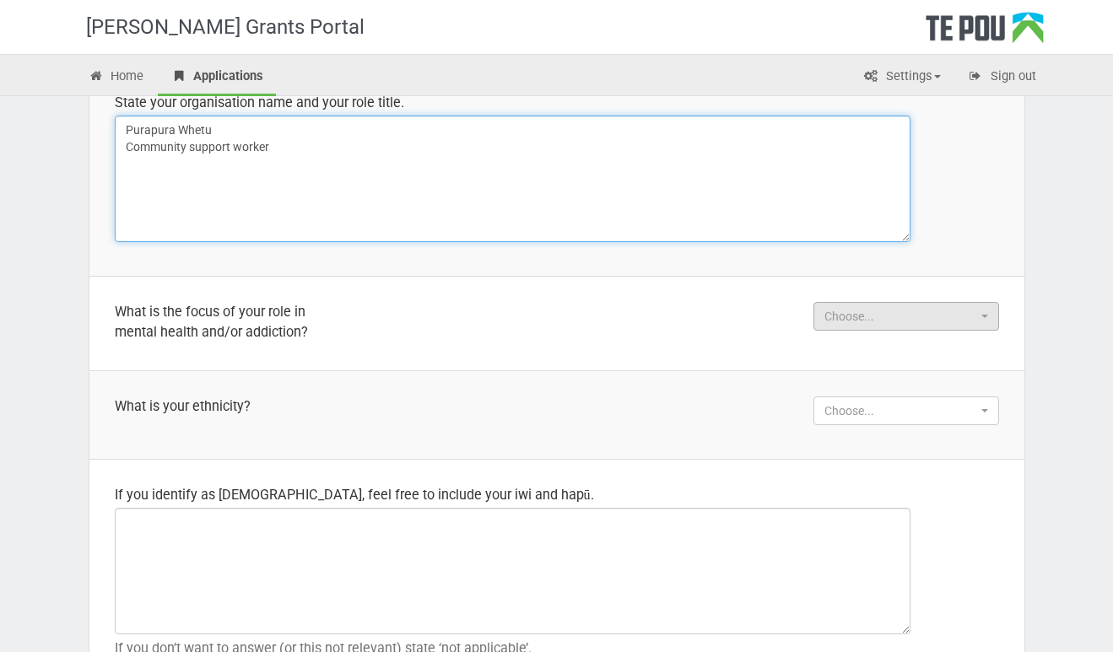
type textarea "Purapura Whetu Community support worker"
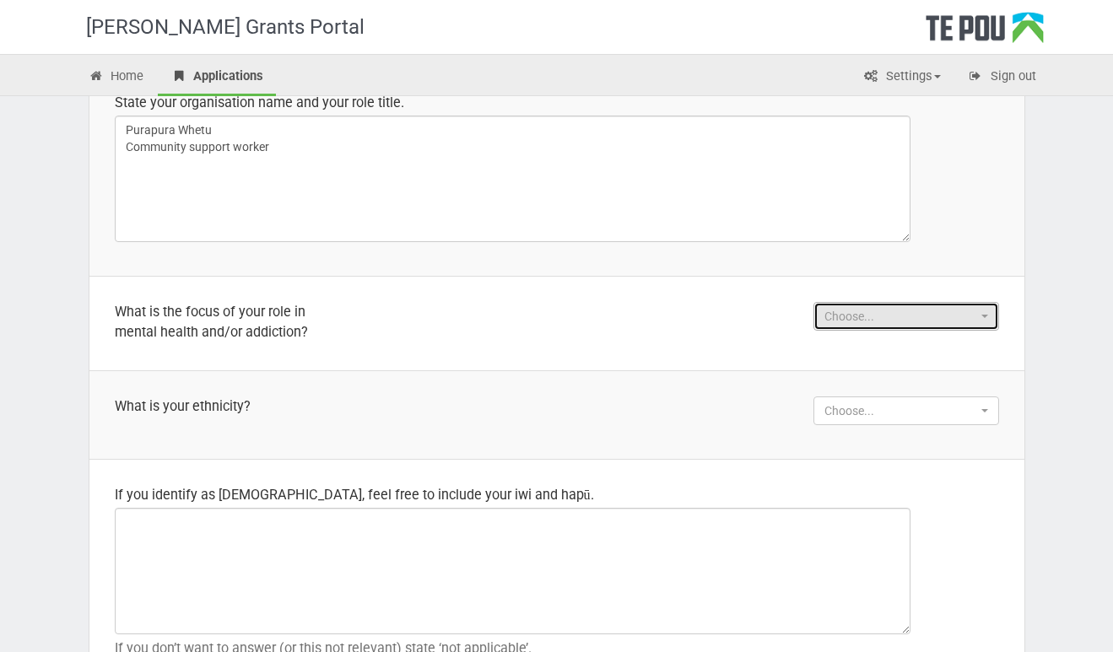
click at [992, 312] on button "Choose..." at bounding box center [906, 316] width 186 height 29
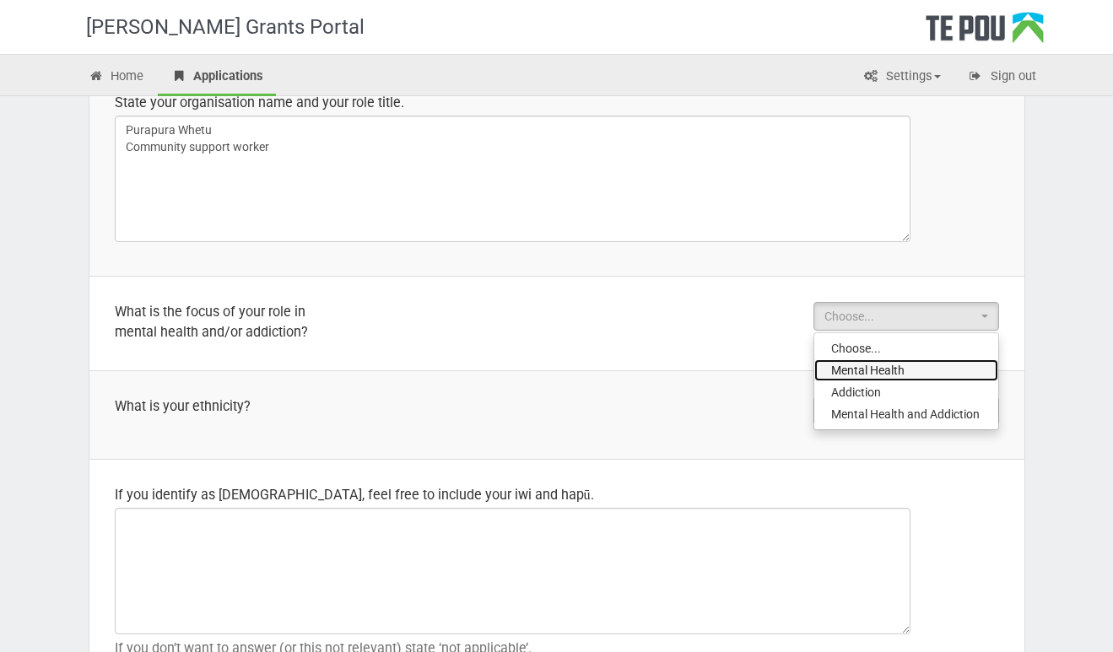
click at [923, 372] on link "Mental Health" at bounding box center [906, 370] width 184 height 22
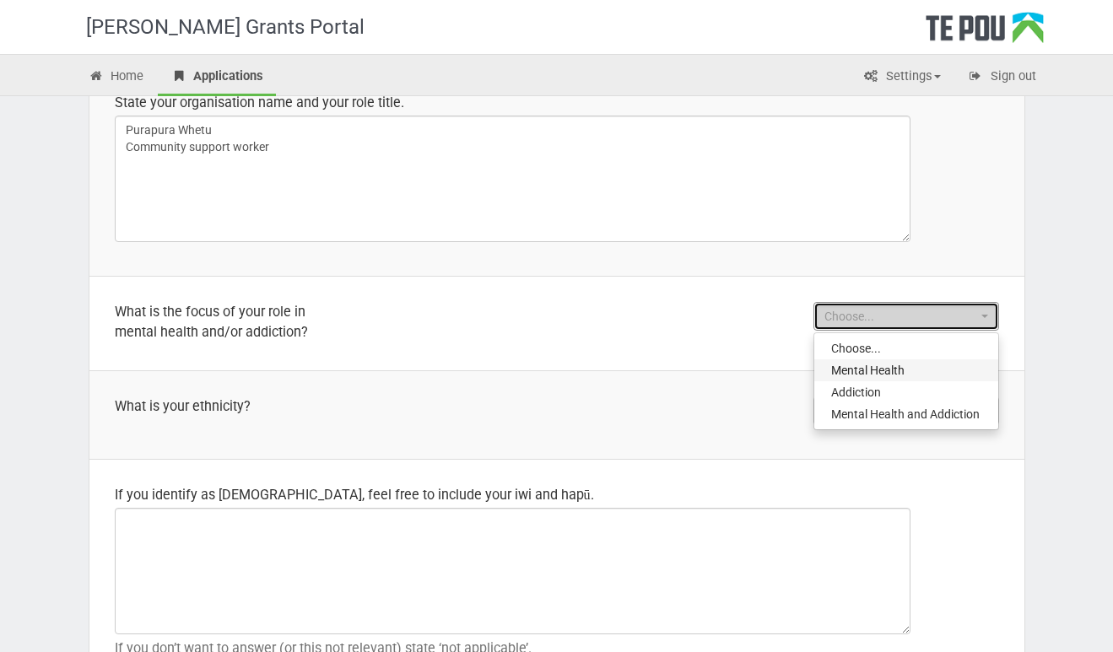
select select "Mental Health"
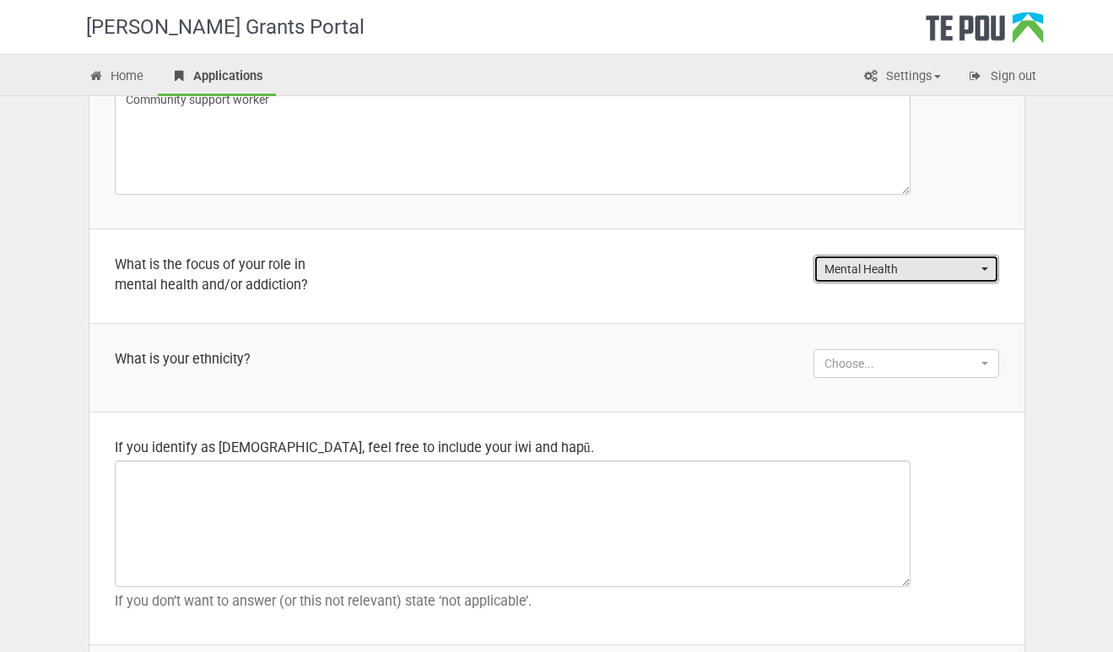
scroll to position [1382, 0]
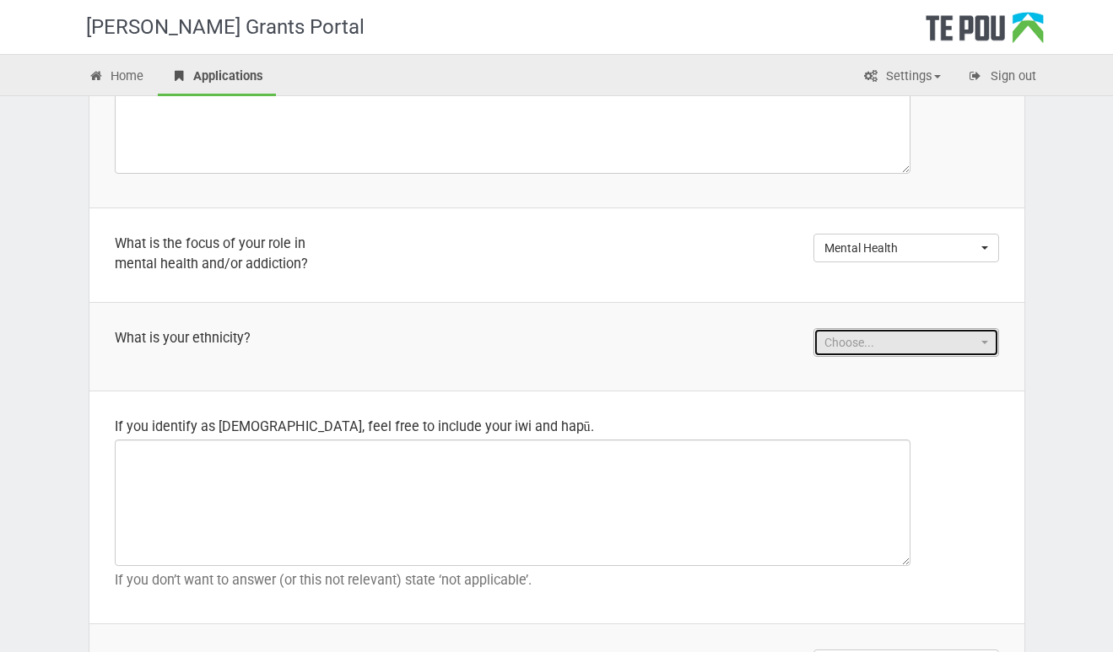
click at [989, 338] on button "Choose..." at bounding box center [906, 342] width 186 height 29
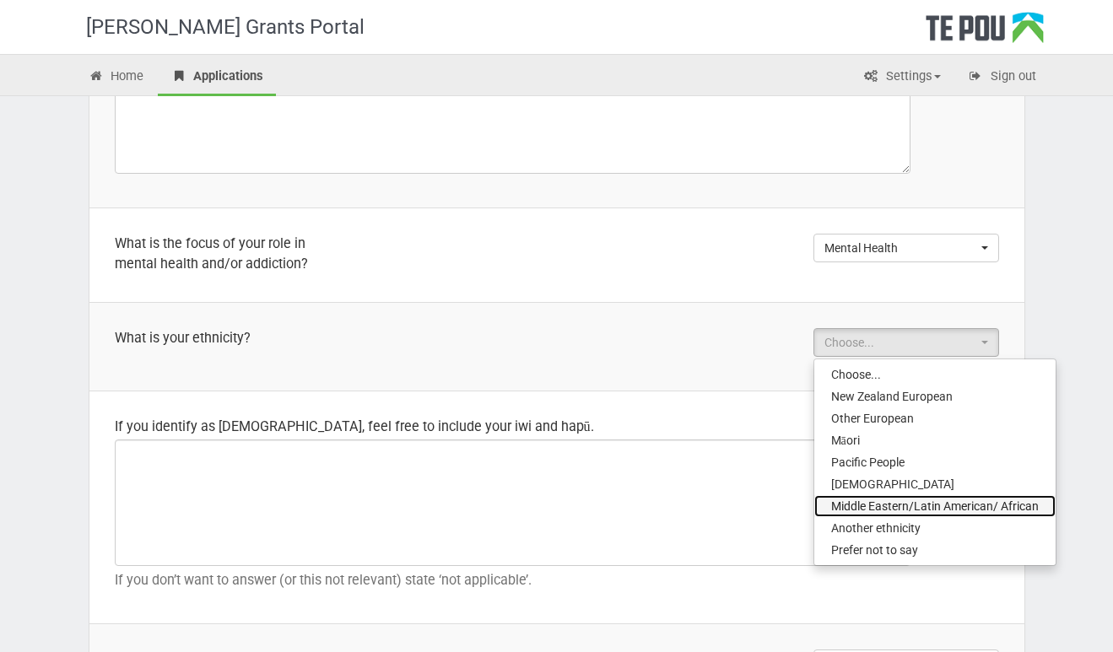
click at [962, 509] on span "Middle Eastern/Latin American/ African" at bounding box center [935, 506] width 208 height 17
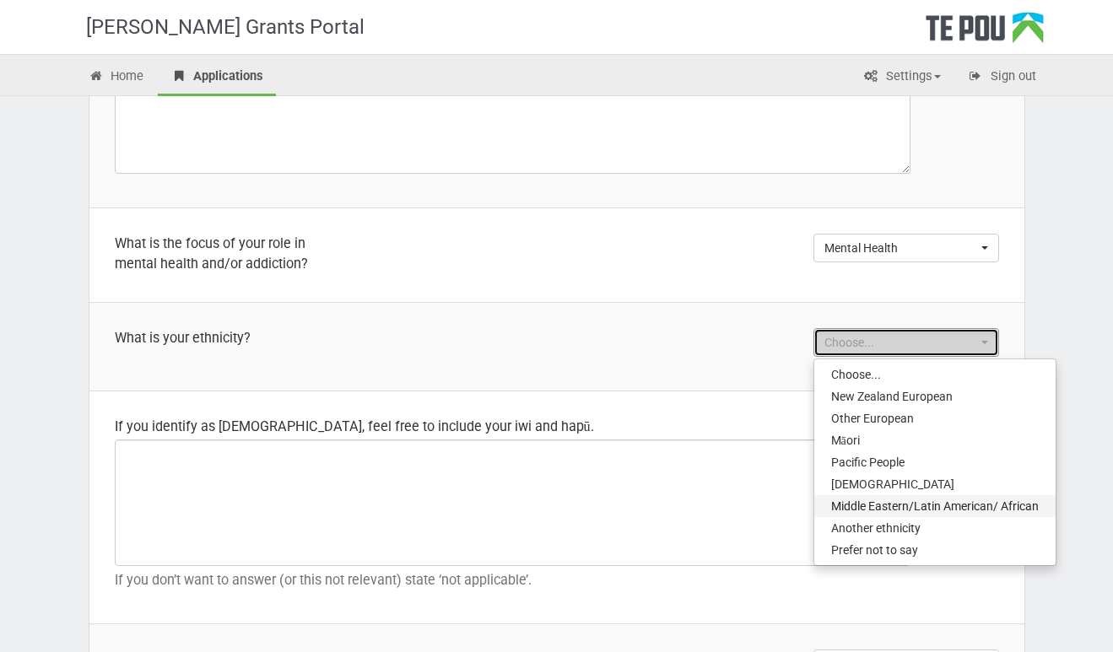
select select "Middle Eastern/Latin American/ African"
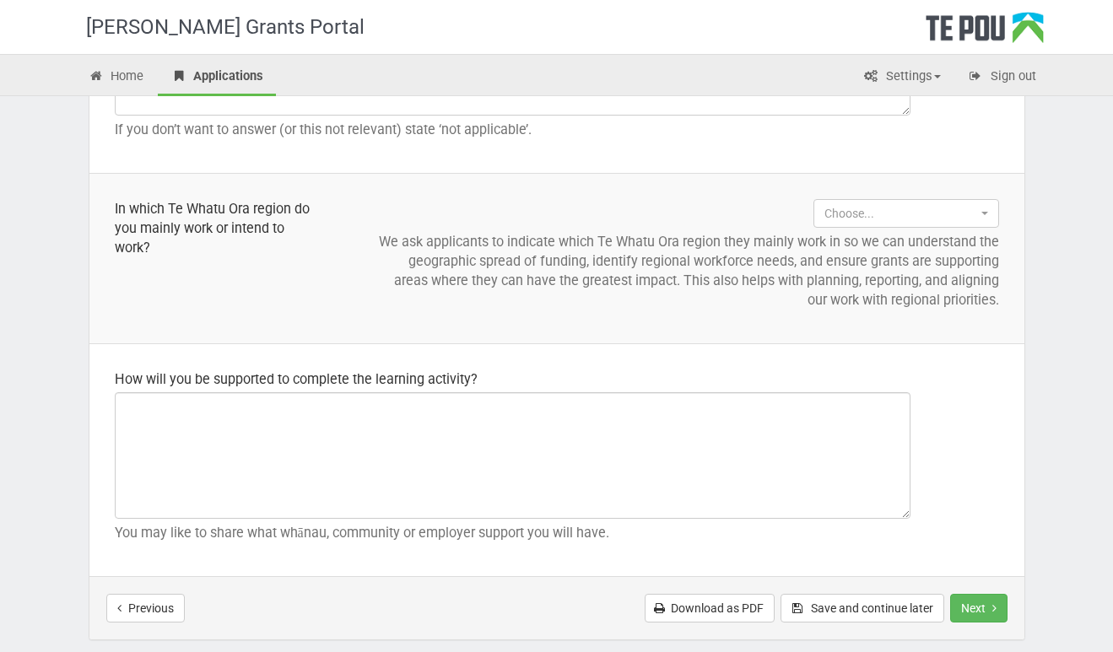
scroll to position [1839, 0]
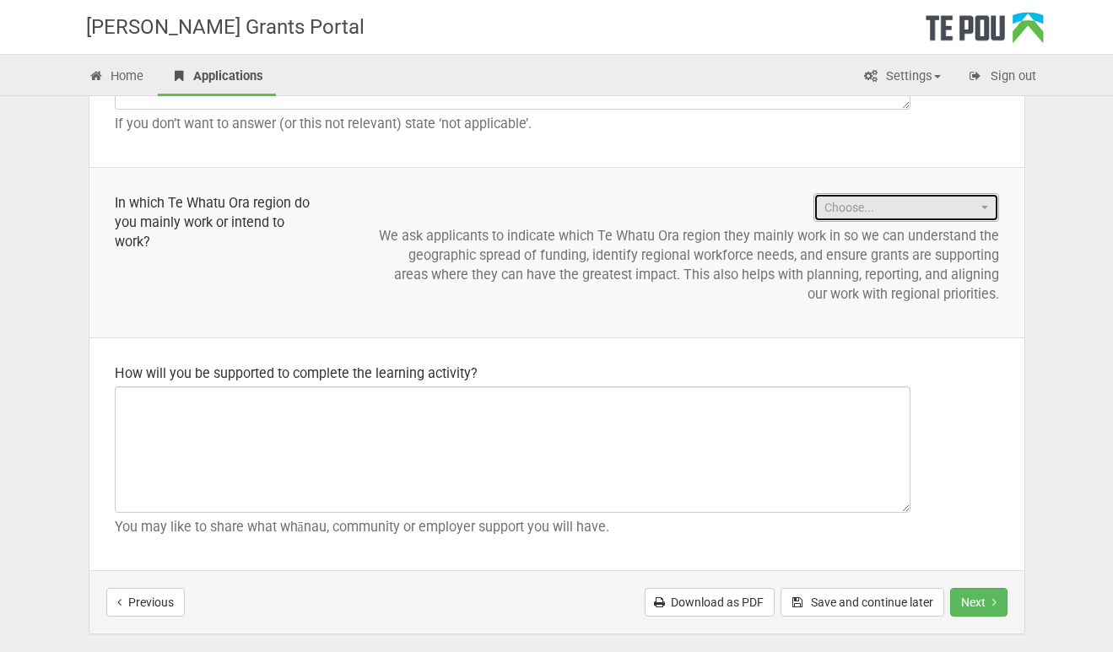
click at [994, 208] on button "Choose..." at bounding box center [906, 207] width 186 height 29
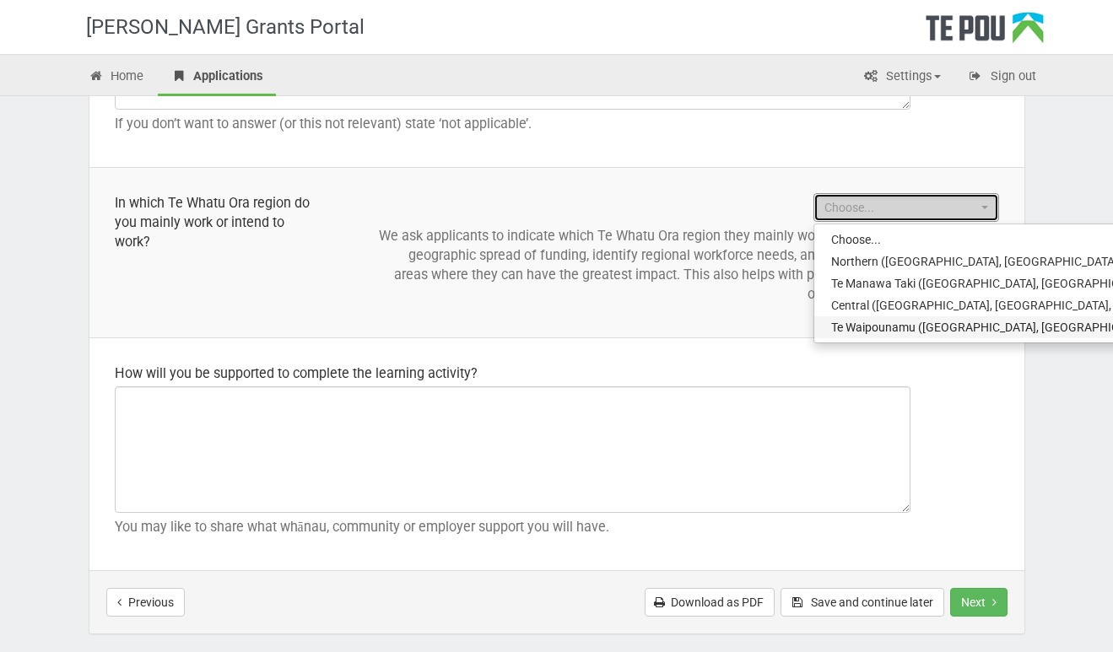
select select "Te Waipounamu ([GEOGRAPHIC_DATA], [GEOGRAPHIC_DATA], [PERSON_NAME][GEOGRAPHIC_D…"
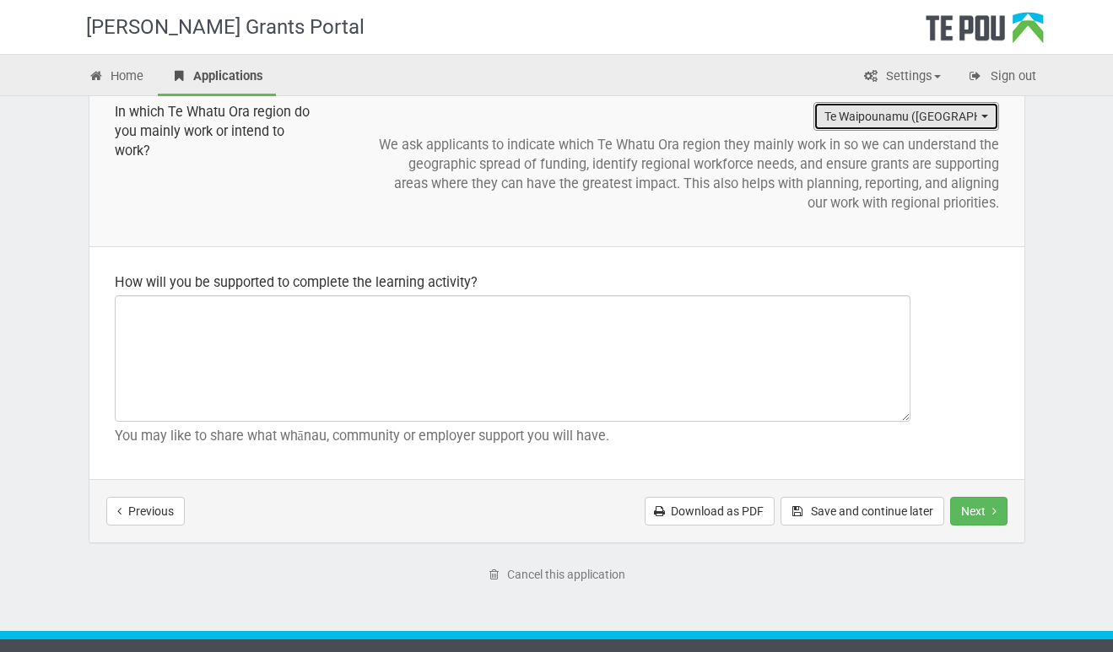
scroll to position [1931, 0]
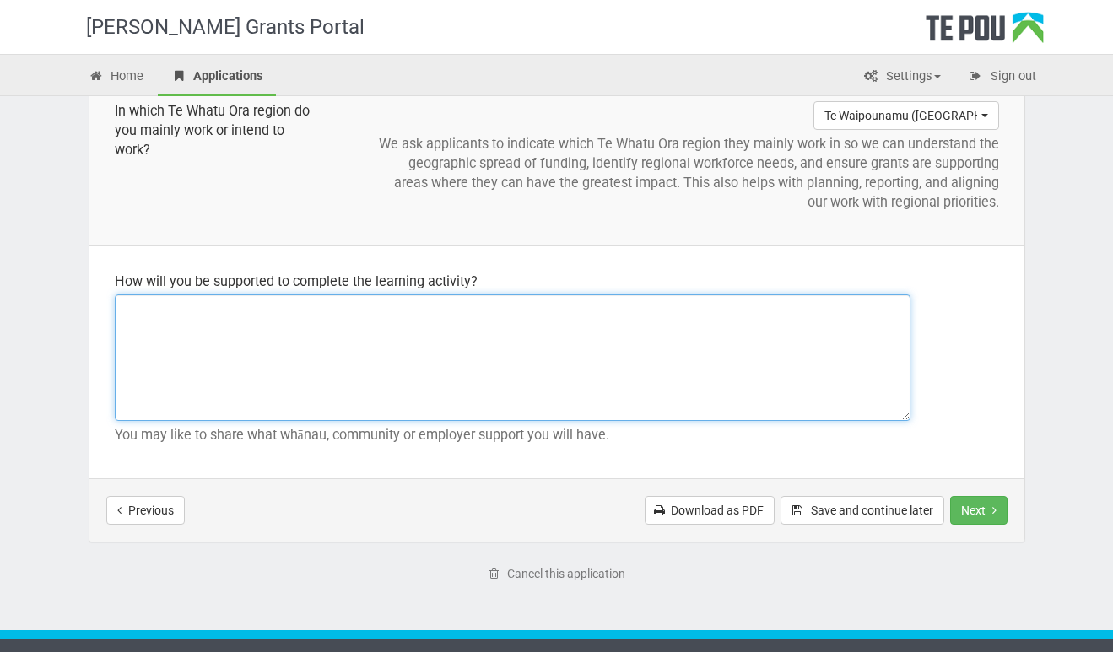
click at [249, 340] on textarea at bounding box center [512, 357] width 795 height 127
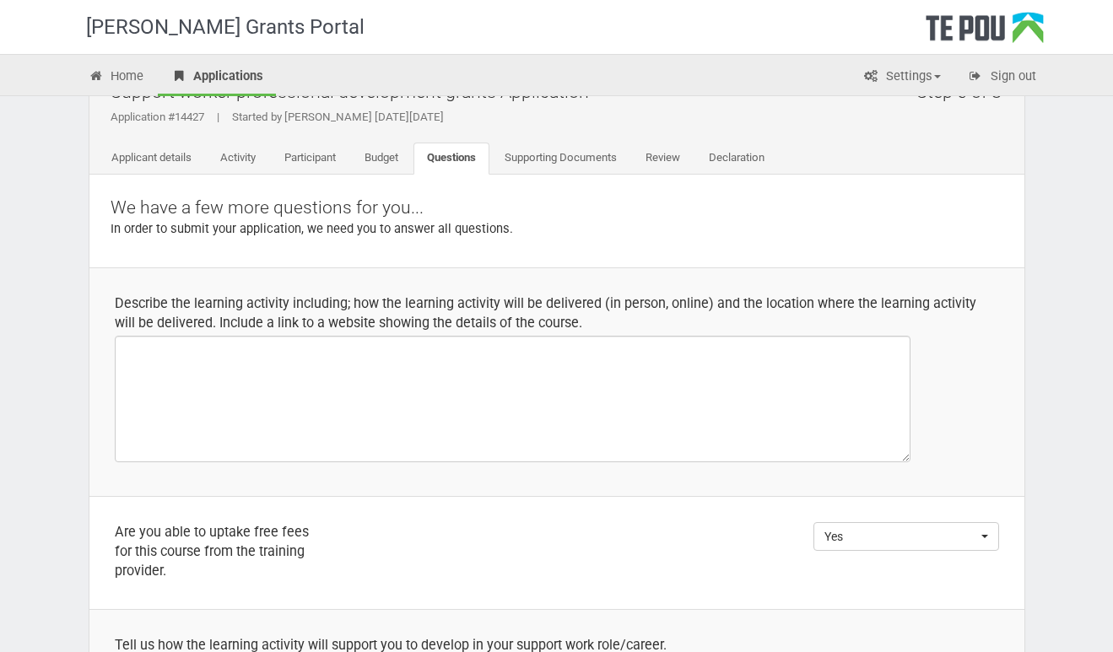
scroll to position [0, 0]
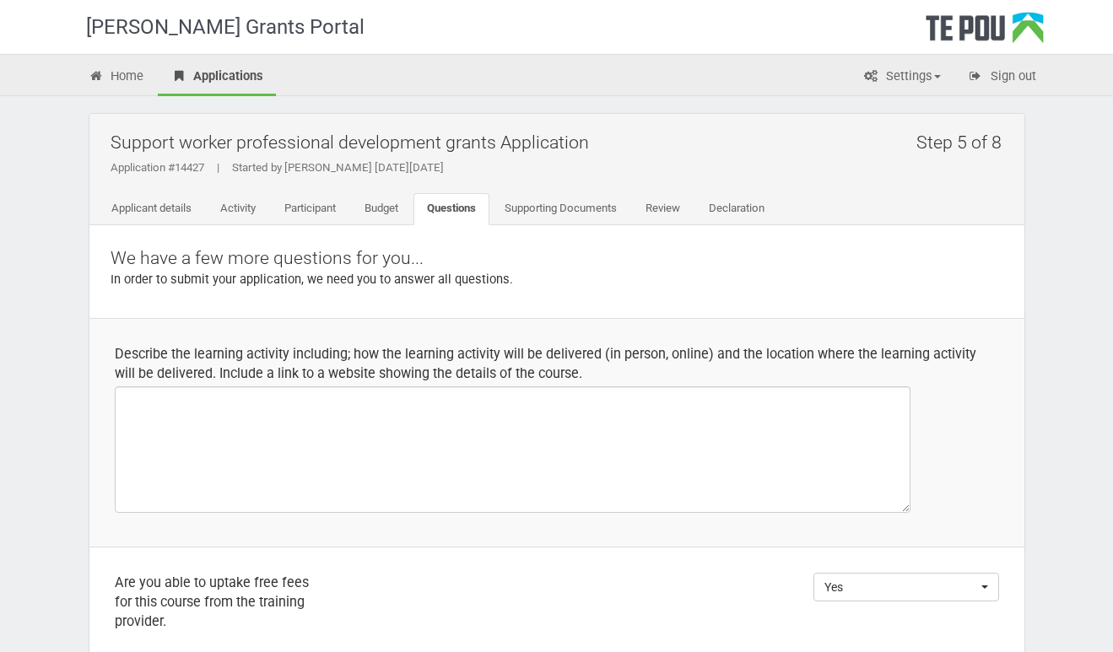
type textarea "employer , family"
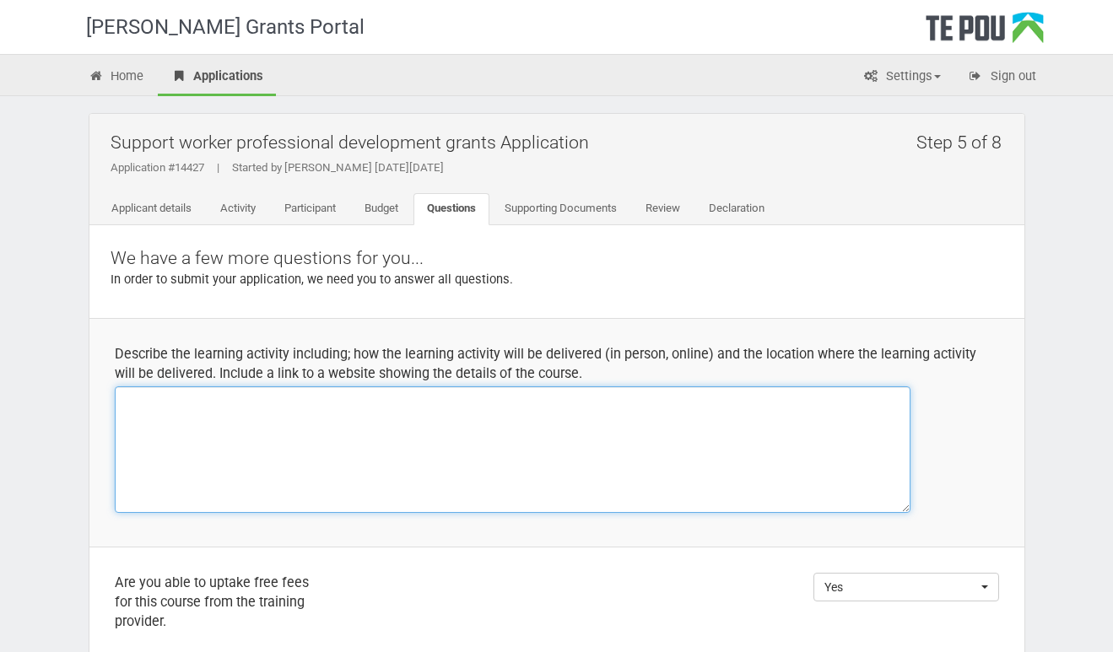
click at [265, 407] on textarea at bounding box center [512, 449] width 795 height 127
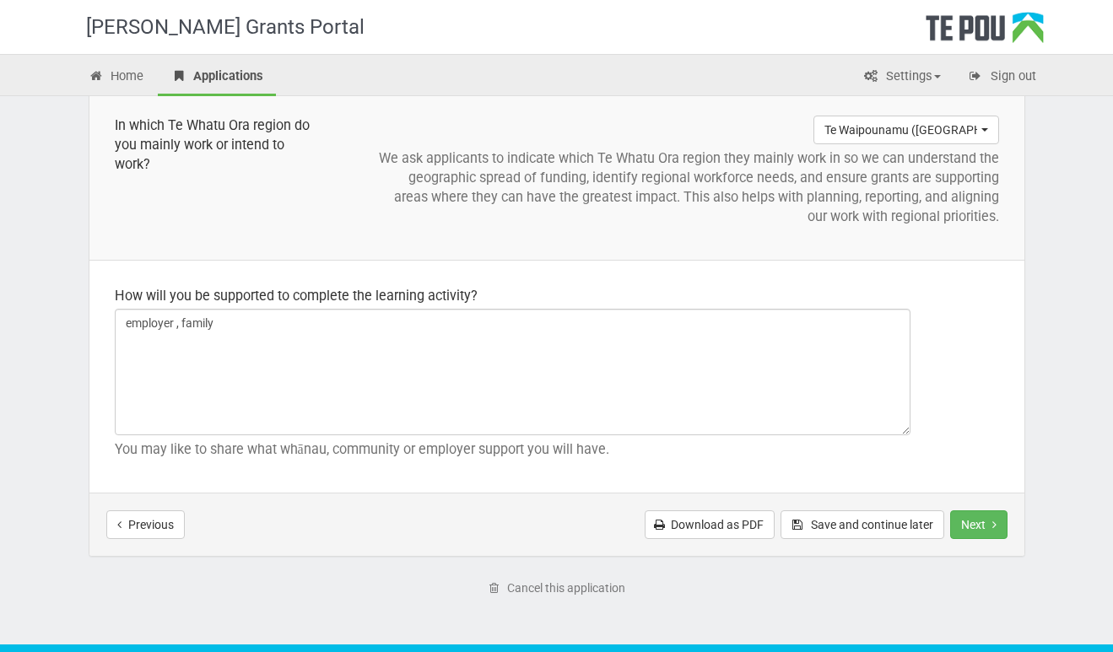
scroll to position [1964, 0]
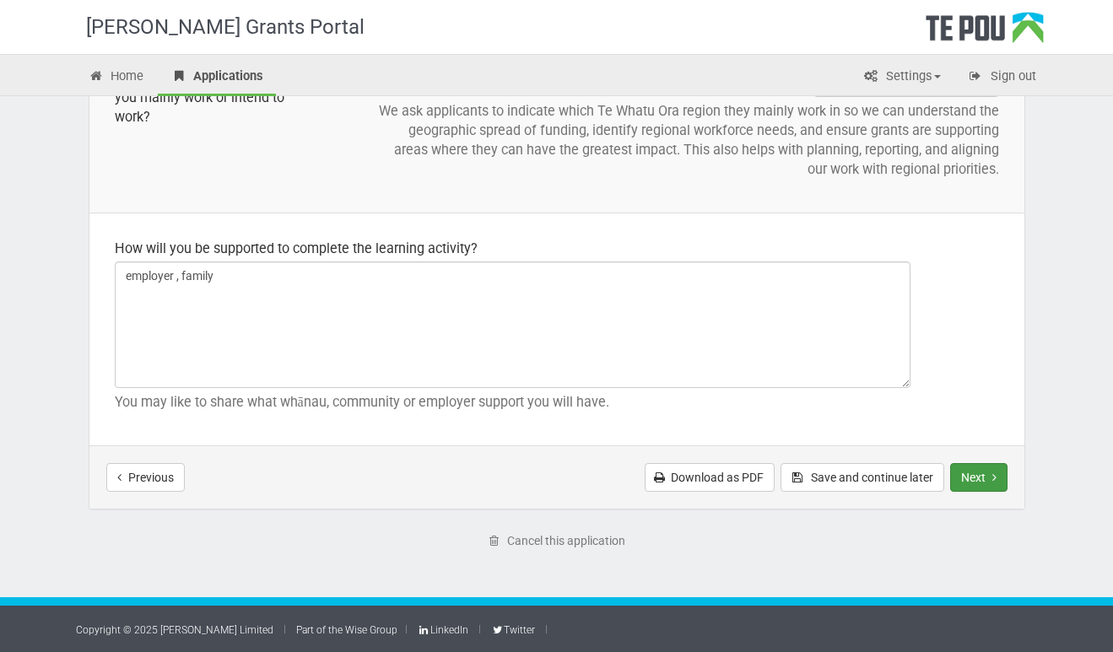
type textarea "not sure"
click at [968, 480] on button "Next" at bounding box center [978, 477] width 57 height 29
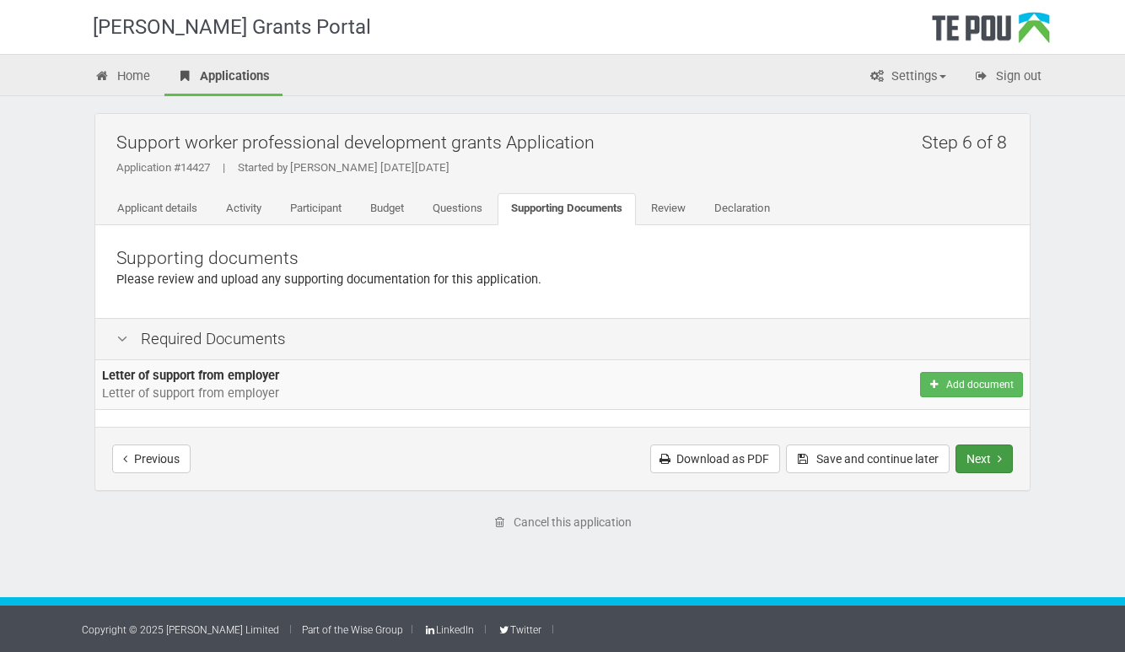
click at [984, 455] on button "Next" at bounding box center [984, 459] width 57 height 29
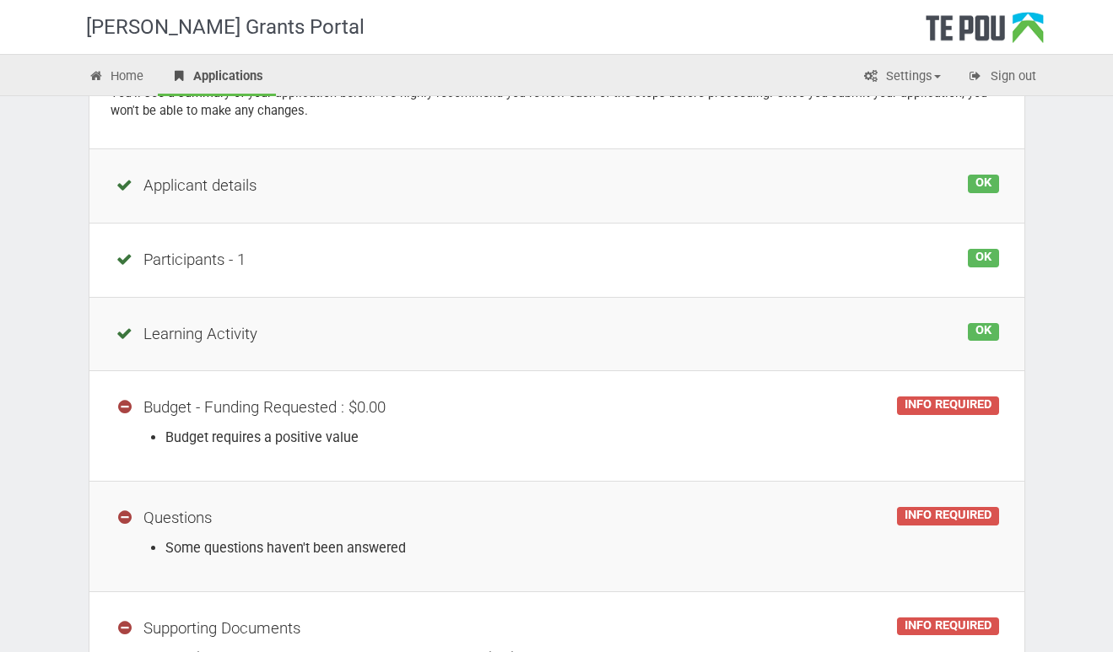
scroll to position [187, 0]
click at [271, 411] on div "Budget - Funding Requested : $0.00" at bounding box center [557, 407] width 884 height 23
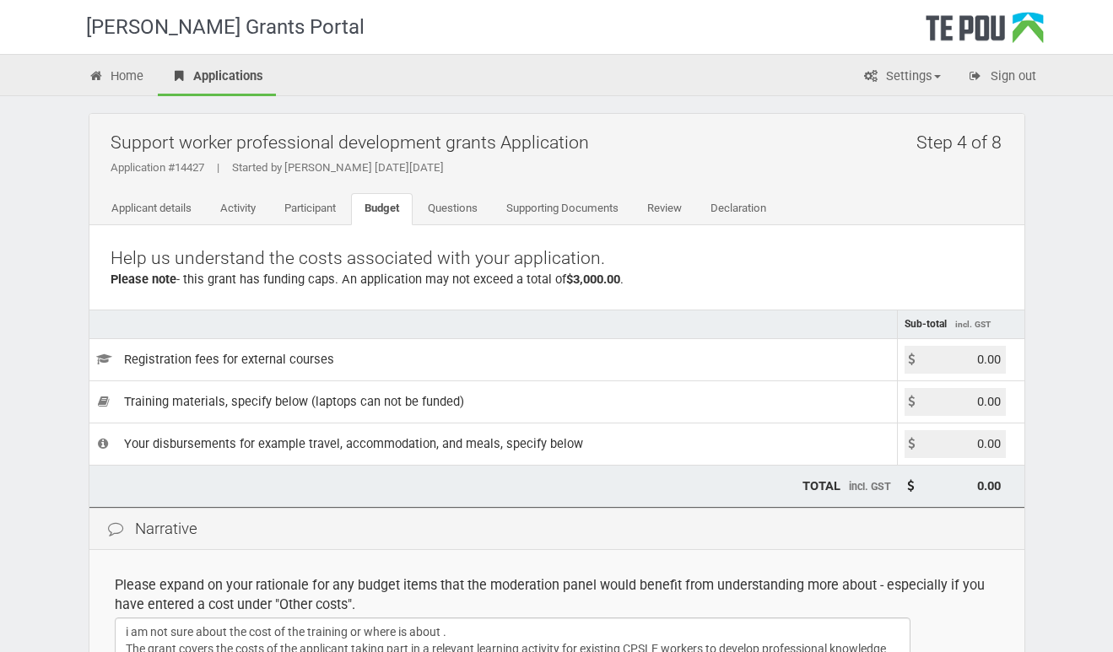
click at [953, 356] on input "0.00" at bounding box center [954, 360] width 101 height 28
type input "25000.00"
type input "25,000.00"
click at [946, 399] on input "0.00" at bounding box center [954, 402] width 101 height 28
click at [951, 353] on input "25000.00" at bounding box center [954, 360] width 101 height 28
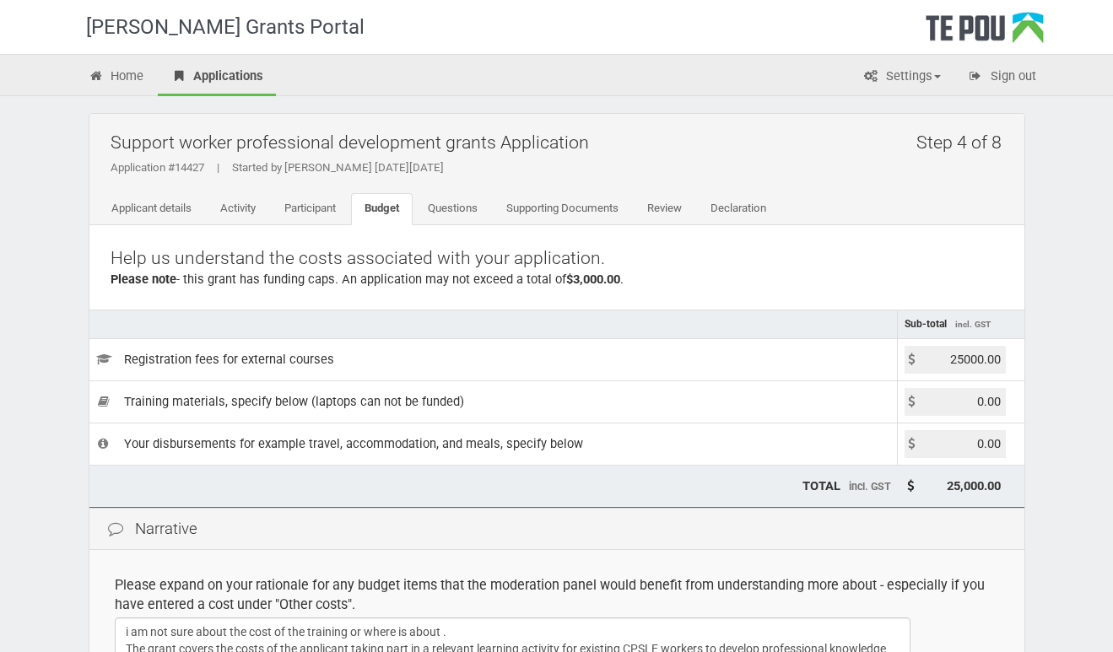
click at [991, 356] on input "25000.00" at bounding box center [954, 360] width 101 height 28
type input "2500.00"
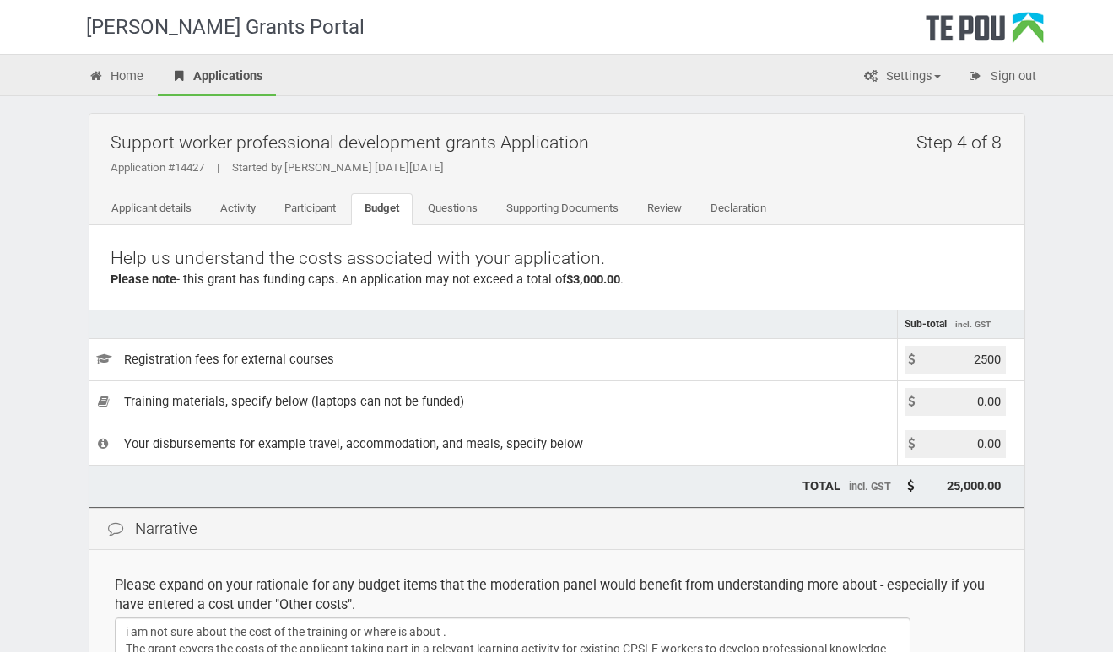
type input "2,500.00"
click at [974, 398] on input "0.00" at bounding box center [954, 402] width 101 height 28
type input "3000.00"
click at [974, 398] on input "3000.00" at bounding box center [954, 402] width 101 height 28
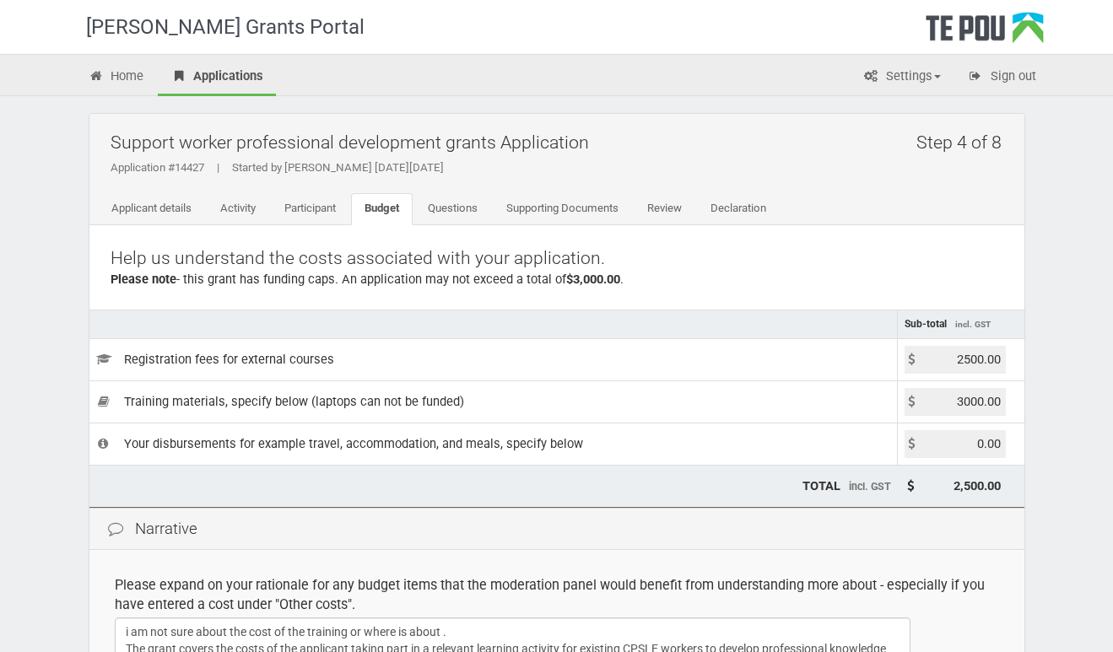
click at [974, 398] on input "3000.00" at bounding box center [954, 402] width 101 height 28
type input "300.00"
type input "2,800.00"
click at [966, 448] on input "0.00" at bounding box center [954, 444] width 101 height 28
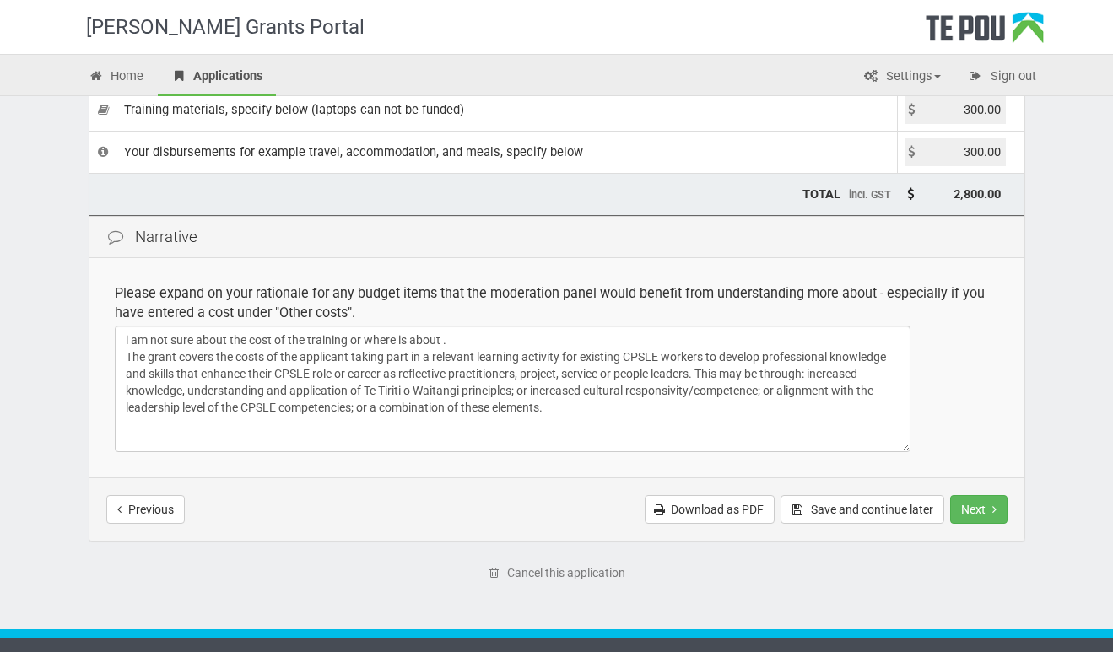
scroll to position [324, 0]
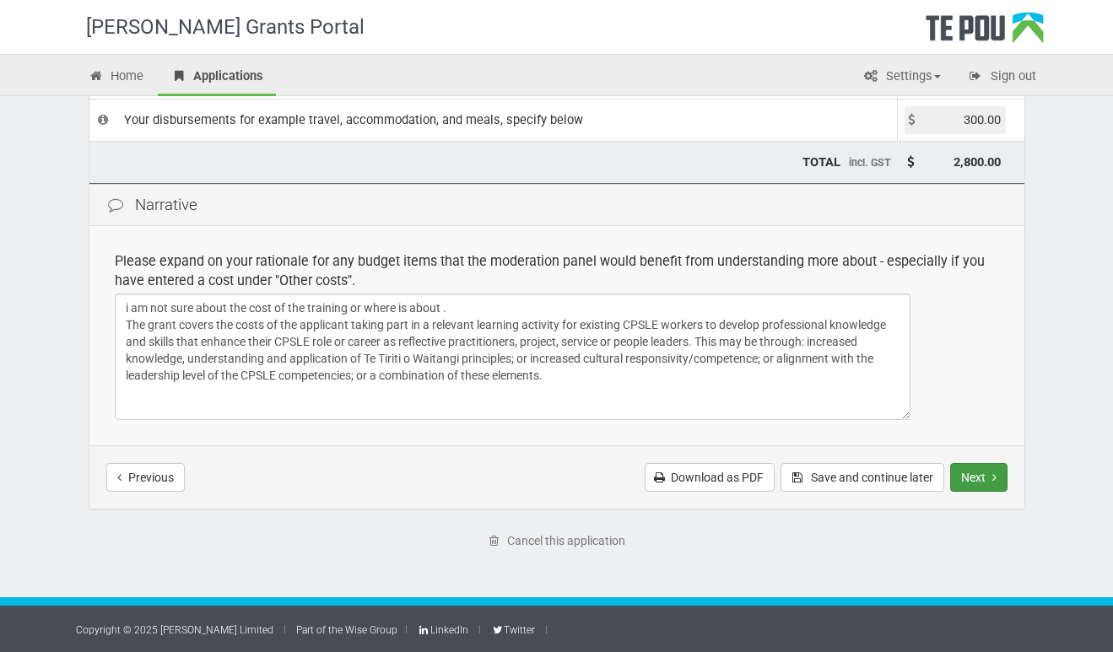
type input "300.00"
type input "3,100.00"
click at [984, 477] on button "Next" at bounding box center [978, 477] width 57 height 29
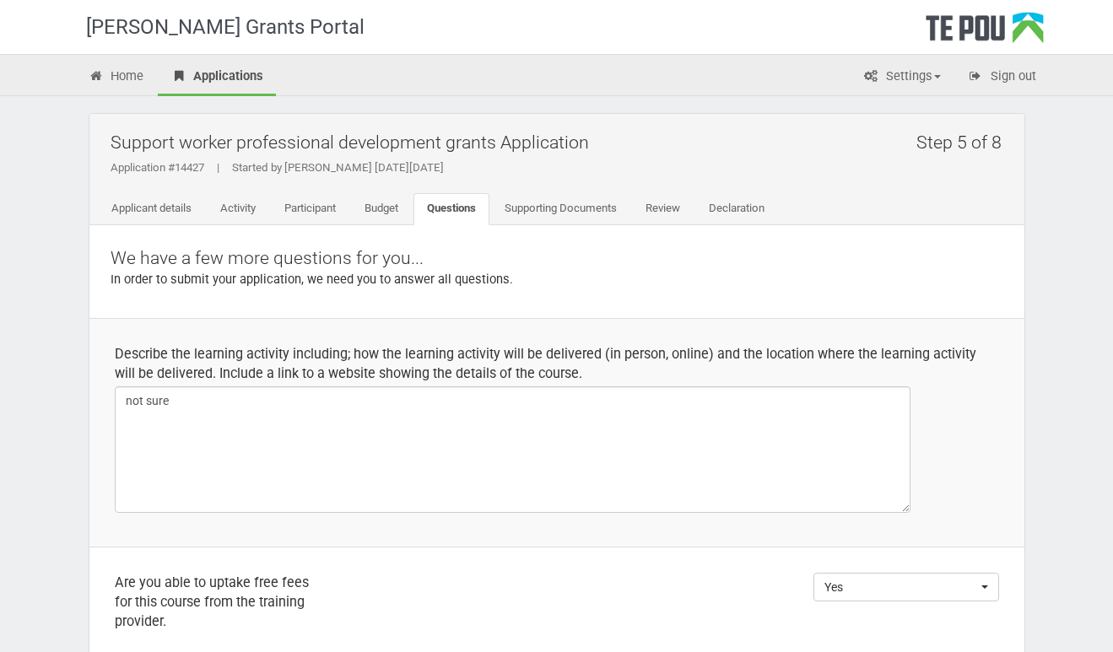
select select
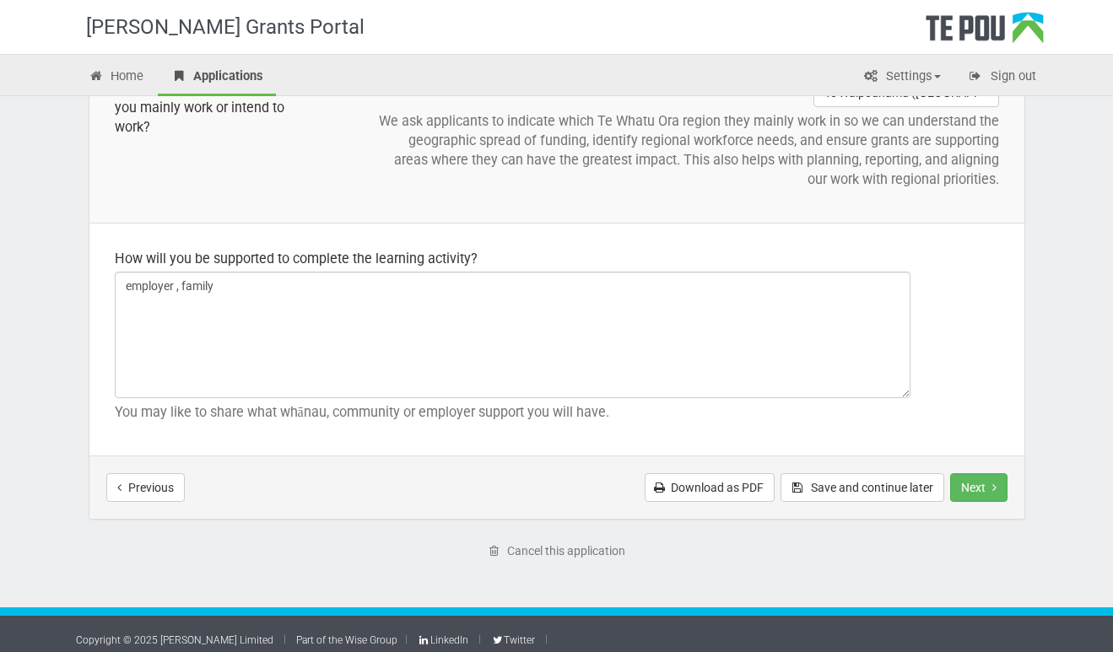
scroll to position [1964, 0]
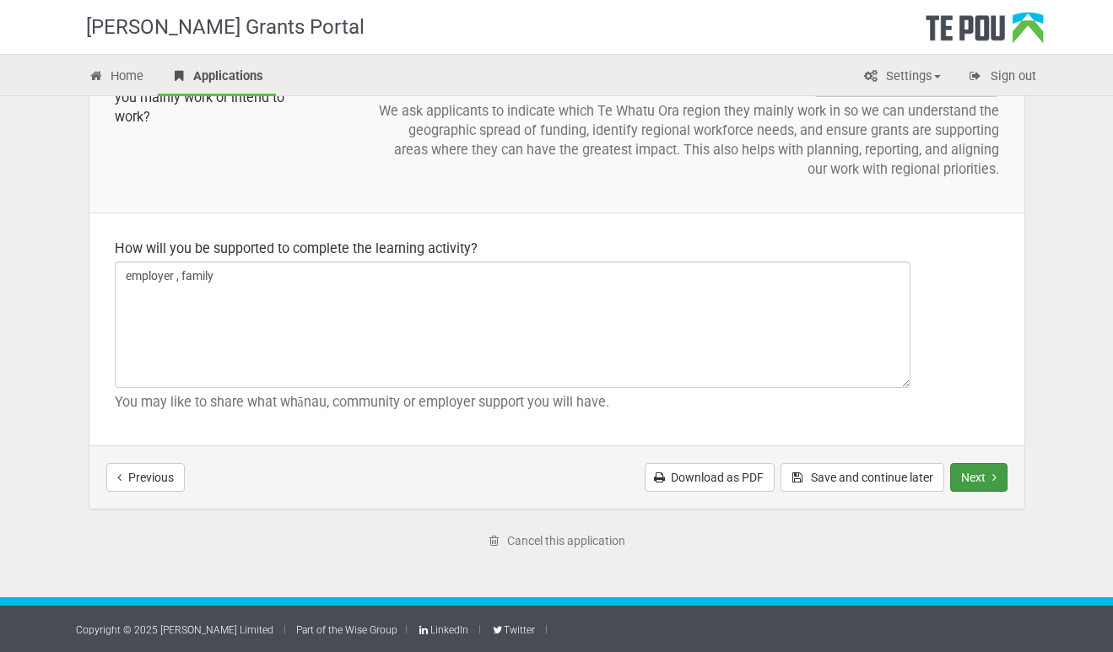
click at [978, 479] on button "Next" at bounding box center [978, 477] width 57 height 29
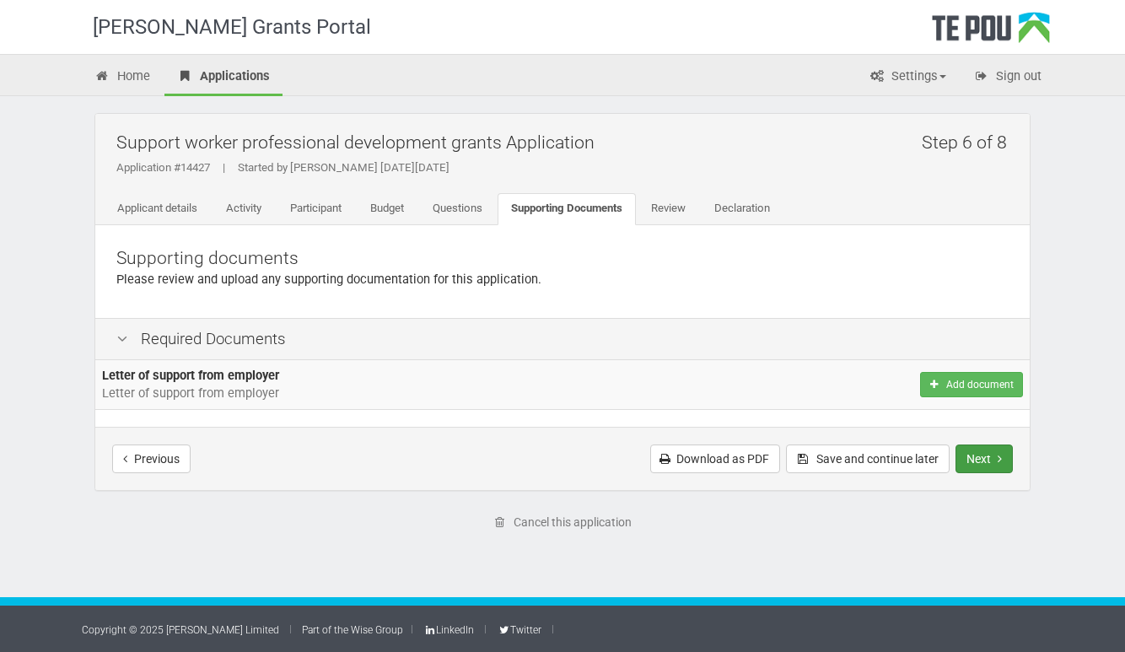
click at [985, 461] on button "Next" at bounding box center [984, 459] width 57 height 29
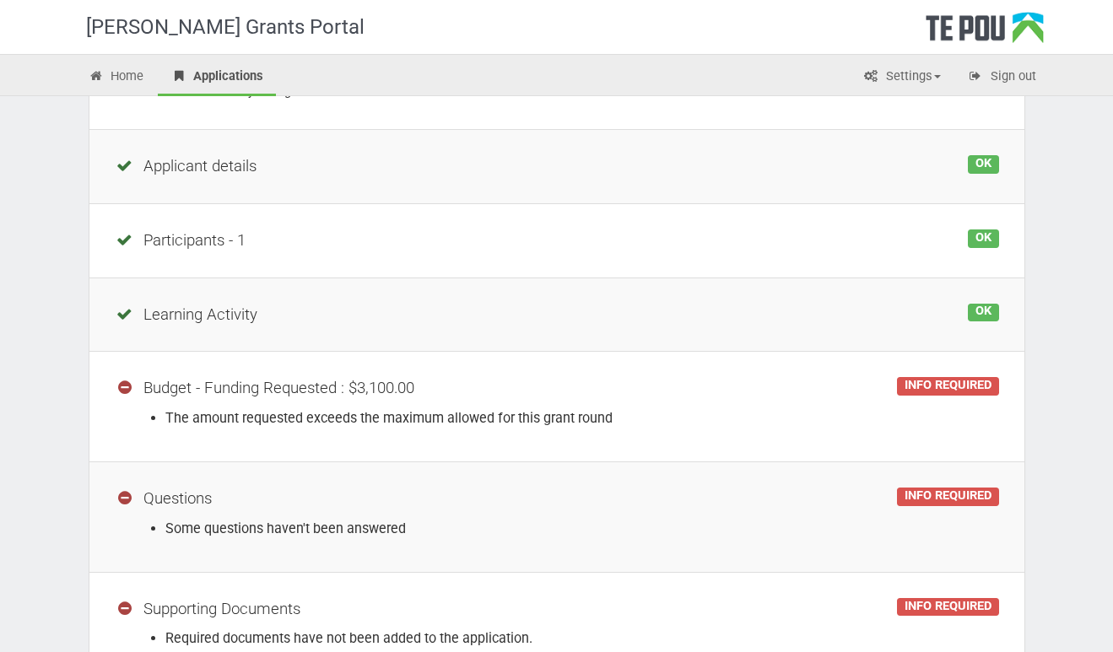
scroll to position [209, 0]
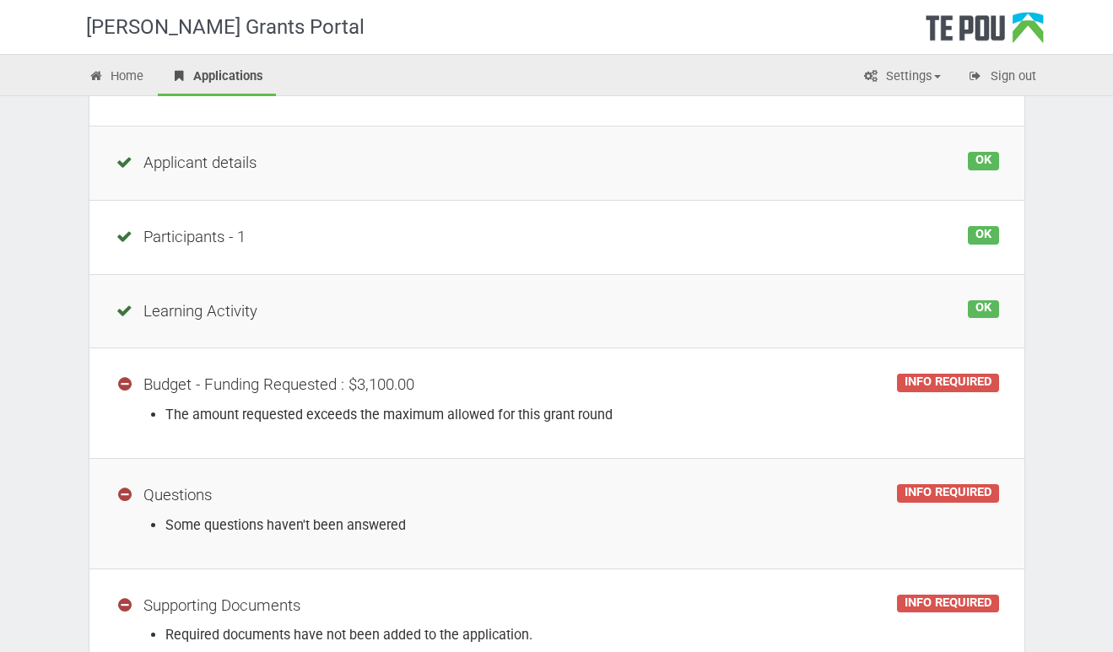
click at [937, 392] on div "INFO REQUIRED" at bounding box center [947, 383] width 101 height 19
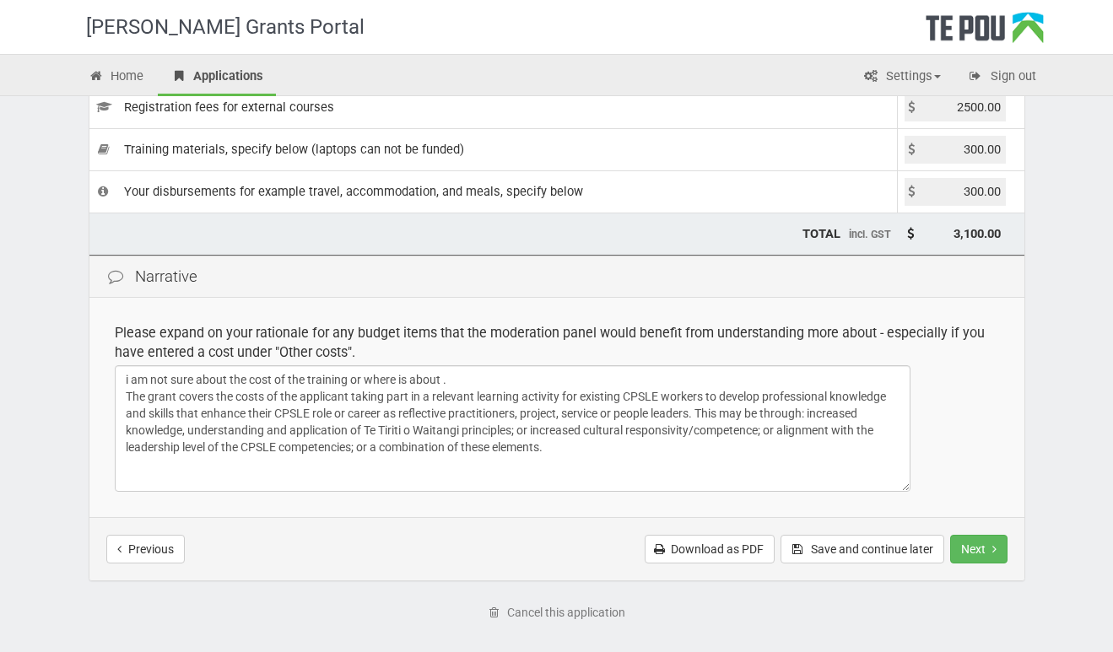
scroll to position [324, 0]
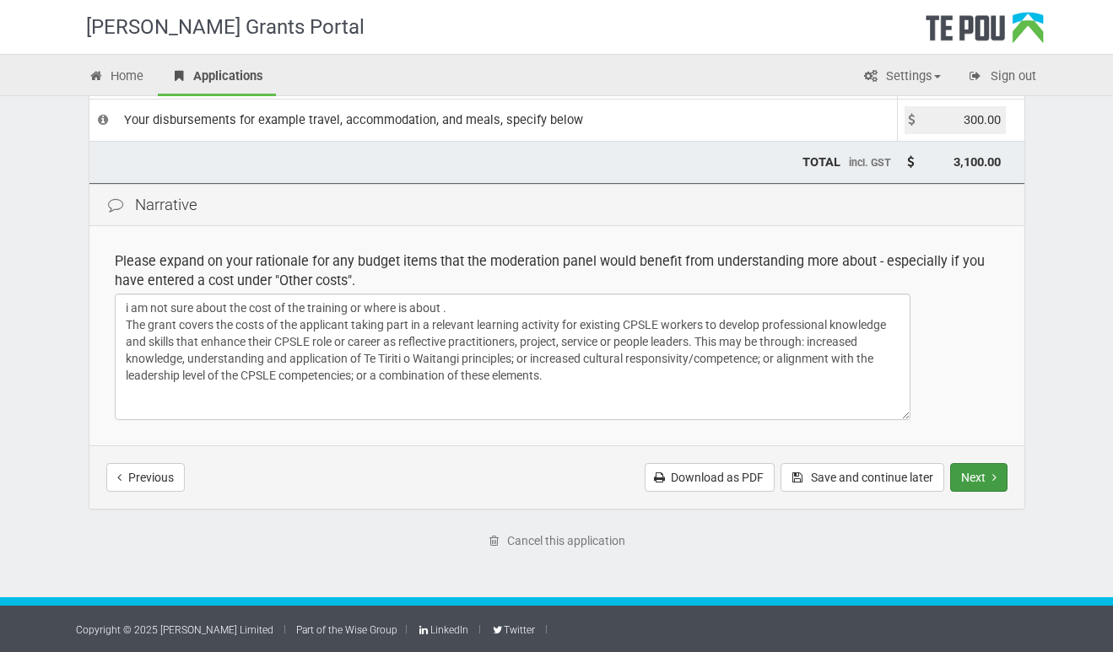
click at [984, 477] on button "Next" at bounding box center [978, 477] width 57 height 29
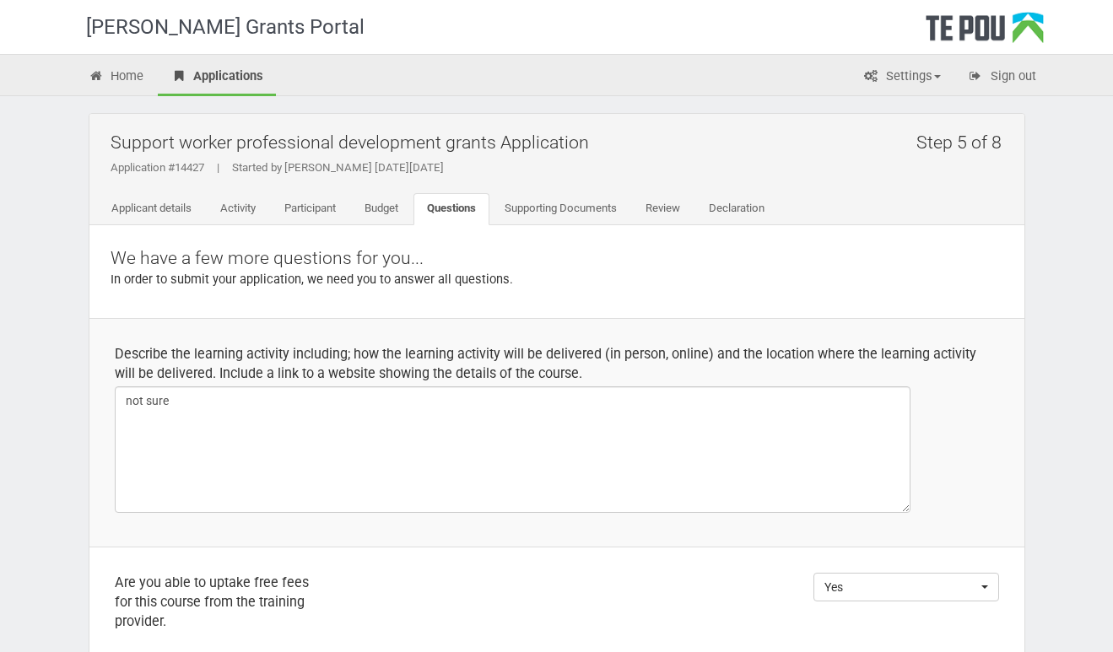
select select
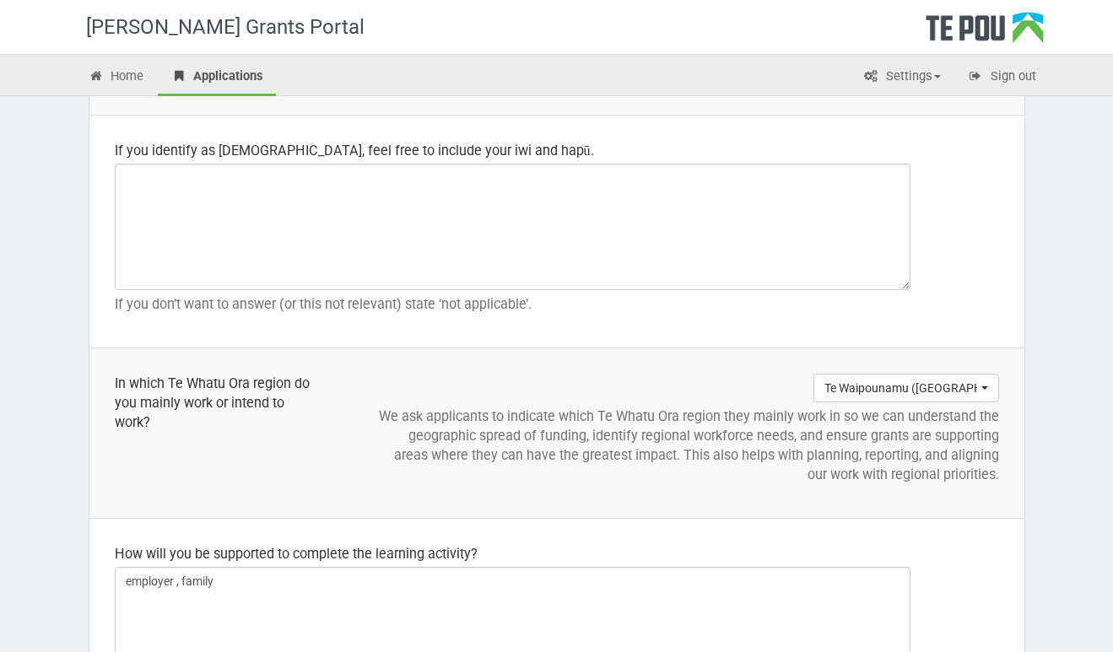
scroll to position [1964, 0]
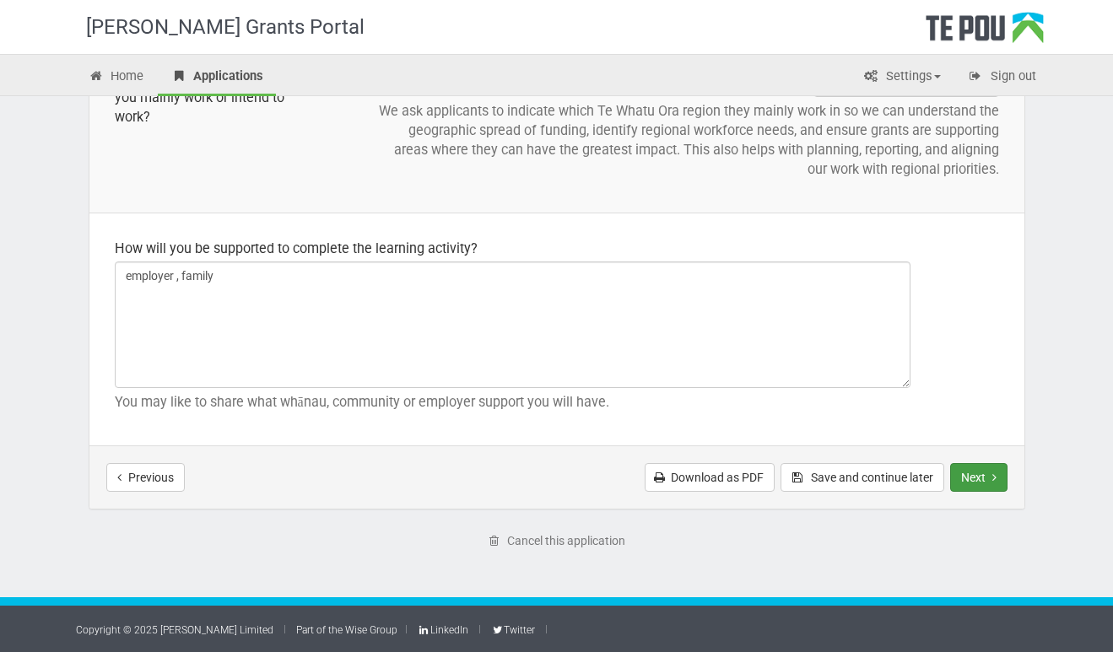
click at [967, 483] on button "Next" at bounding box center [978, 477] width 57 height 29
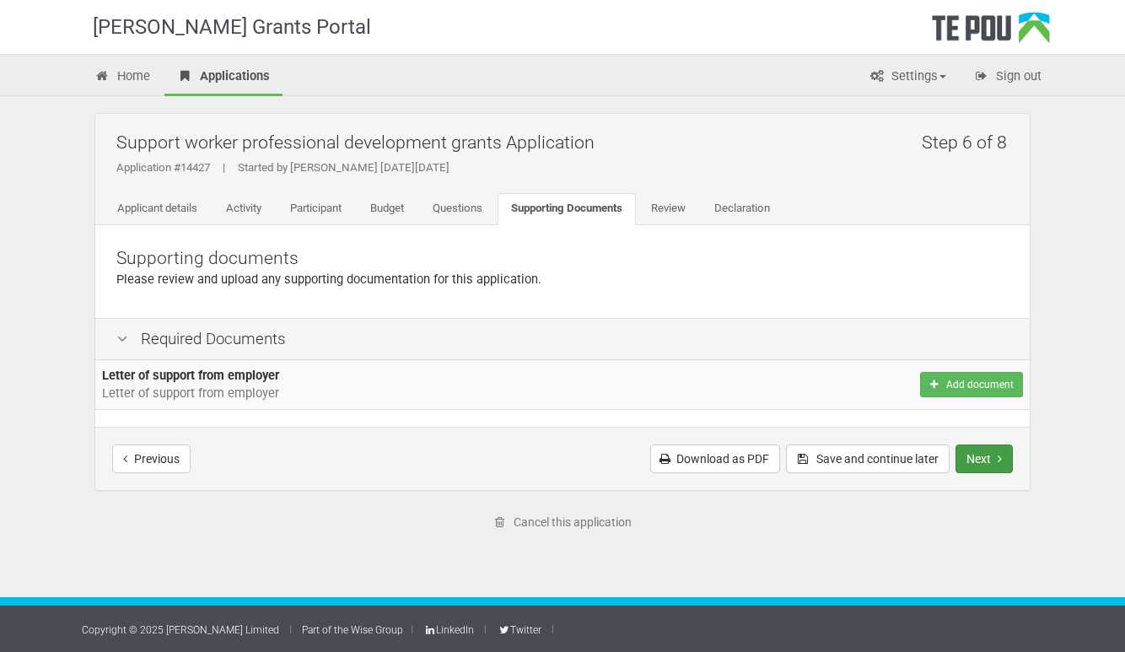
click at [1001, 456] on icon "Next step" at bounding box center [1000, 459] width 4 height 12
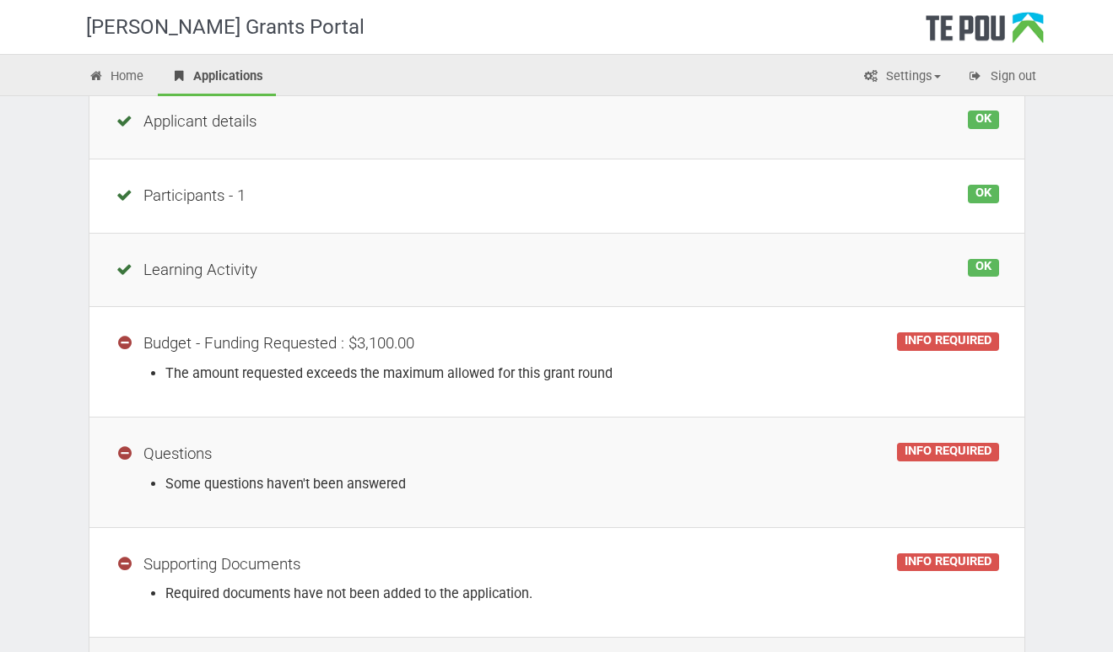
scroll to position [253, 0]
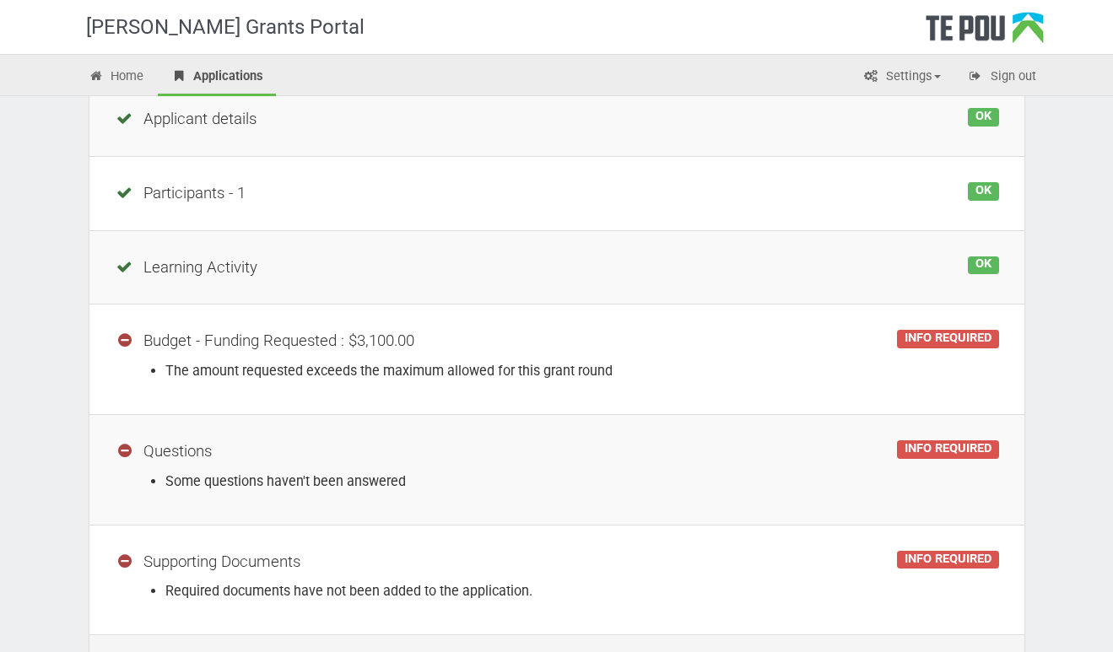
click at [816, 374] on li "The amount requested exceeds the maximum allowed for this grant round" at bounding box center [581, 370] width 833 height 19
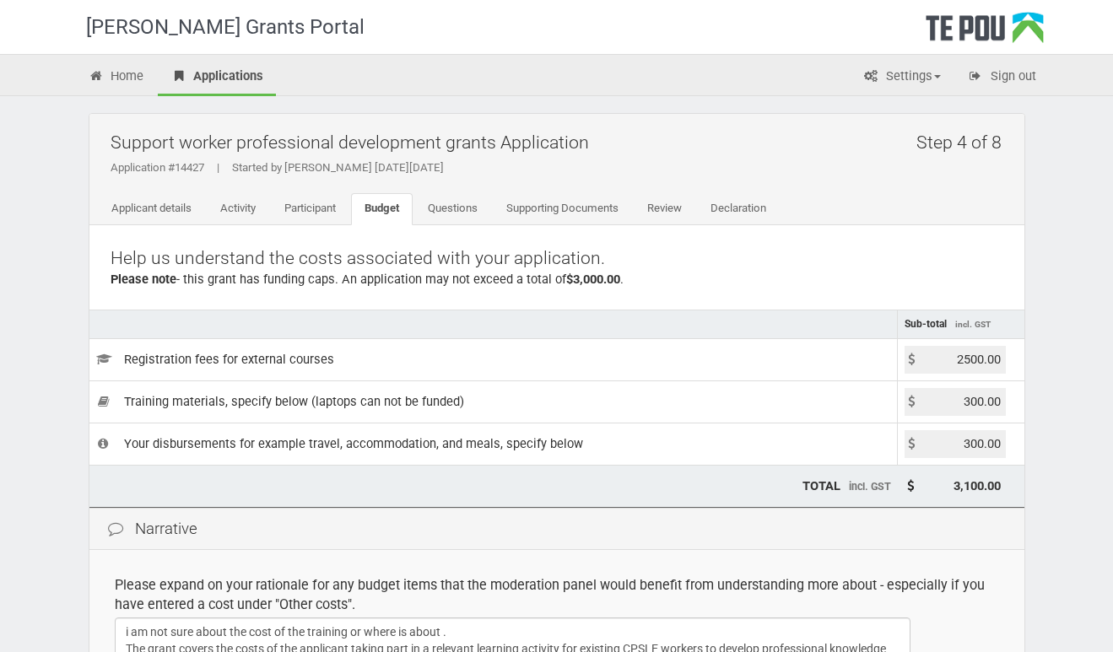
drag, startPoint x: 953, startPoint y: 399, endPoint x: 933, endPoint y: 439, distance: 44.5
click at [933, 439] on tbody "Sub-total incl. GST Registration fees for external courses 2500.00 Training mat…" at bounding box center [556, 387] width 935 height 155
click at [933, 439] on input "300.00" at bounding box center [954, 444] width 101 height 28
click at [941, 356] on input "2500.00" at bounding box center [954, 360] width 101 height 28
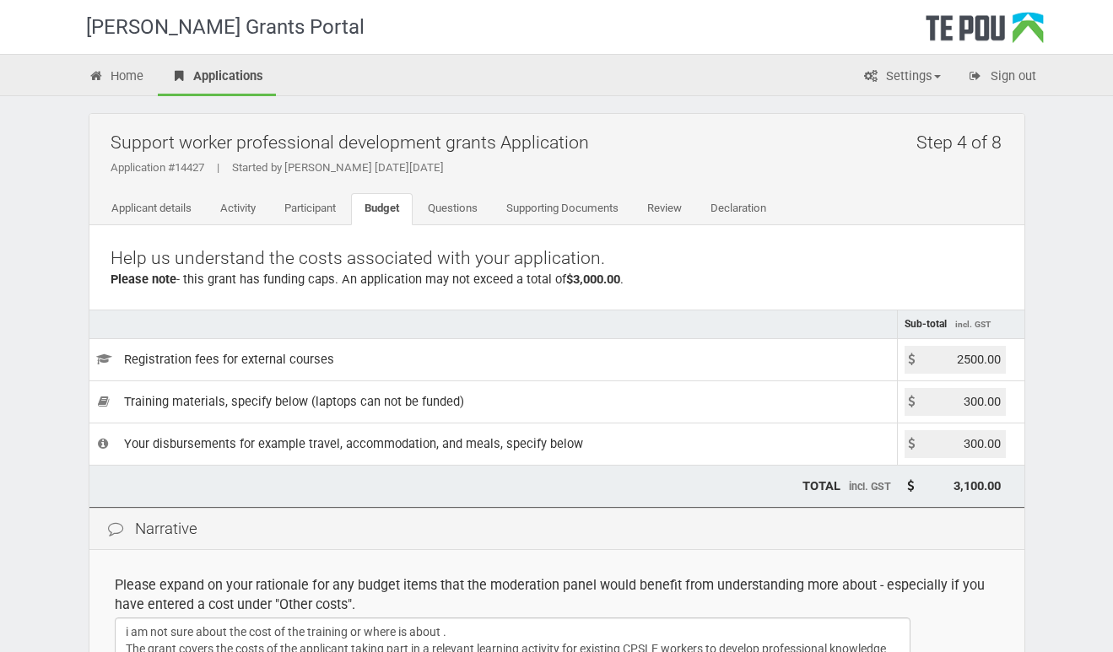
click at [941, 356] on input "2500.00" at bounding box center [954, 360] width 101 height 28
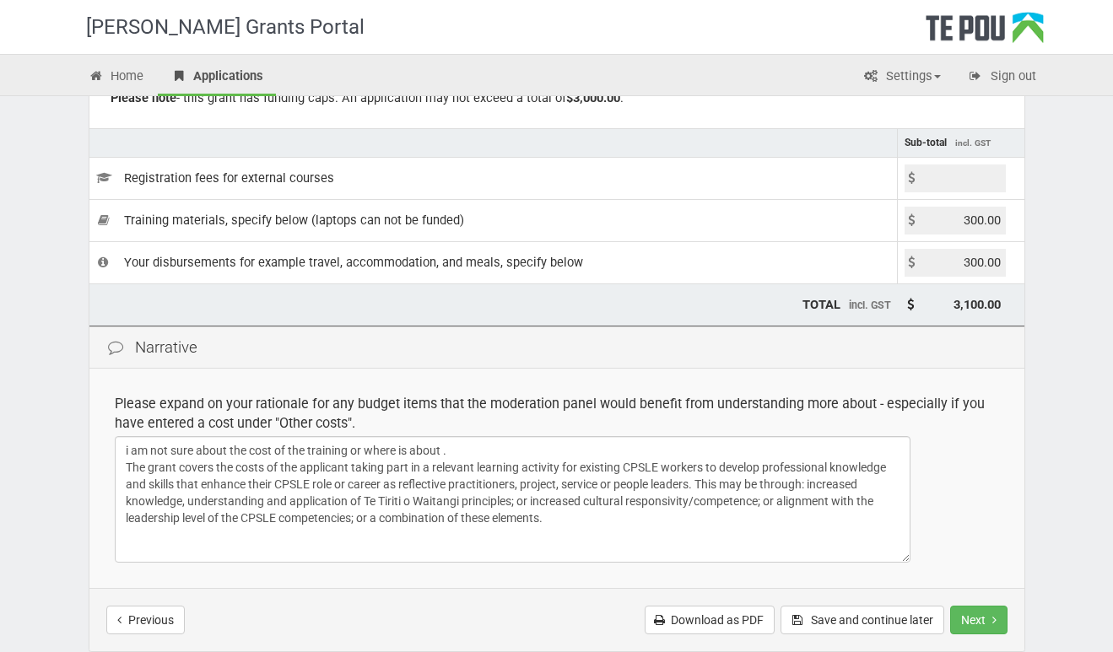
scroll to position [324, 0]
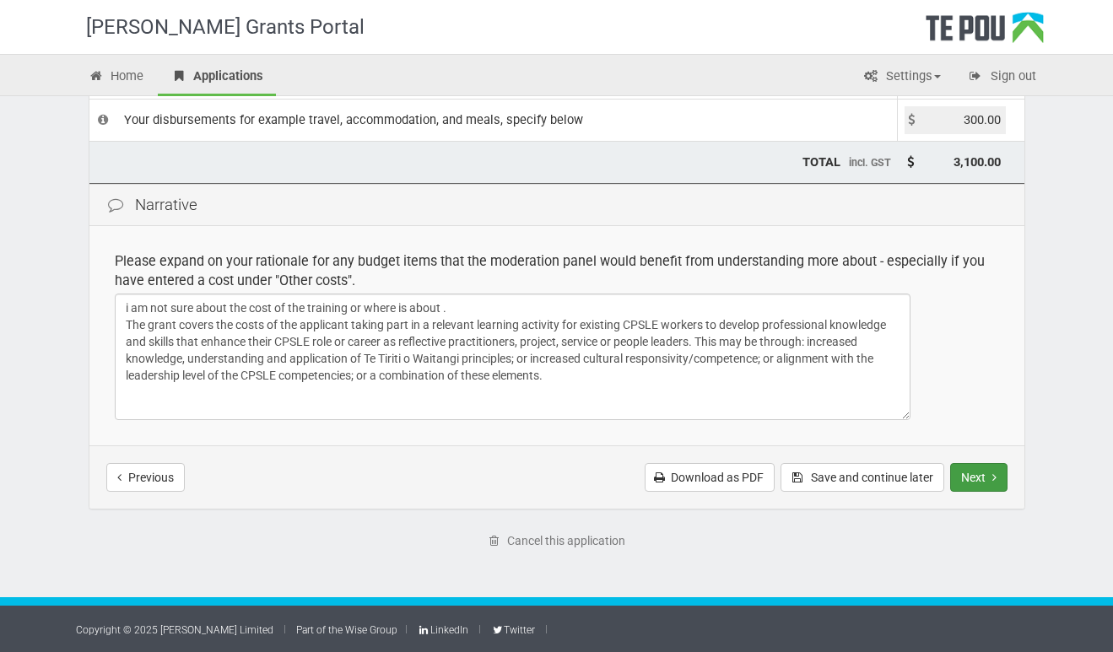
type input "0.00"
type input "600.00"
click at [977, 467] on button "Next" at bounding box center [978, 477] width 57 height 29
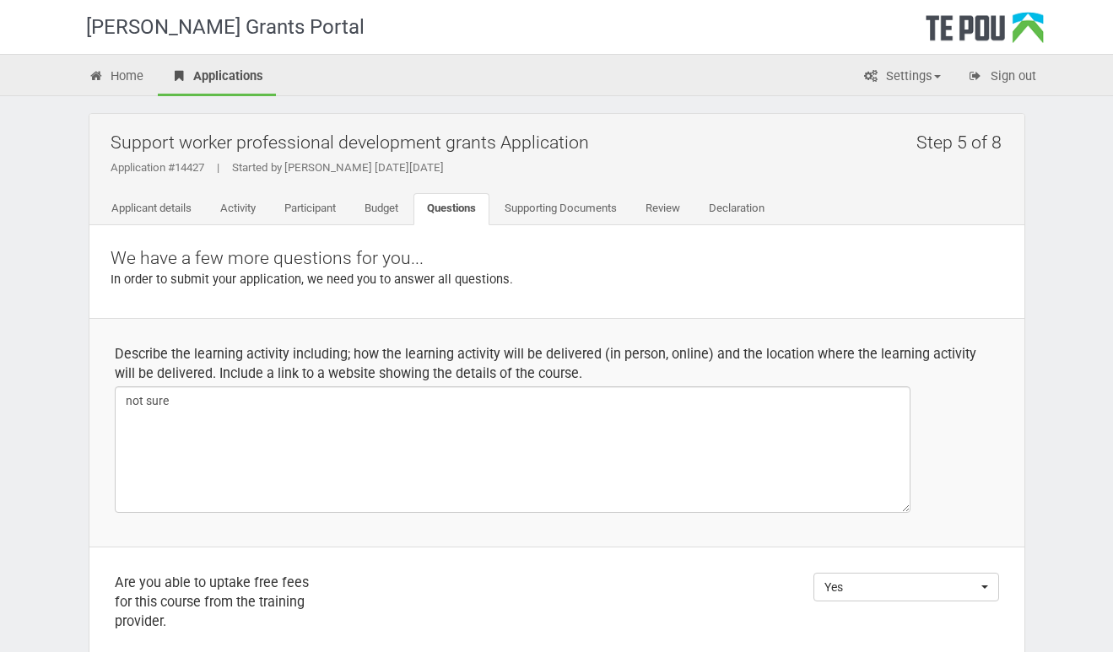
select select
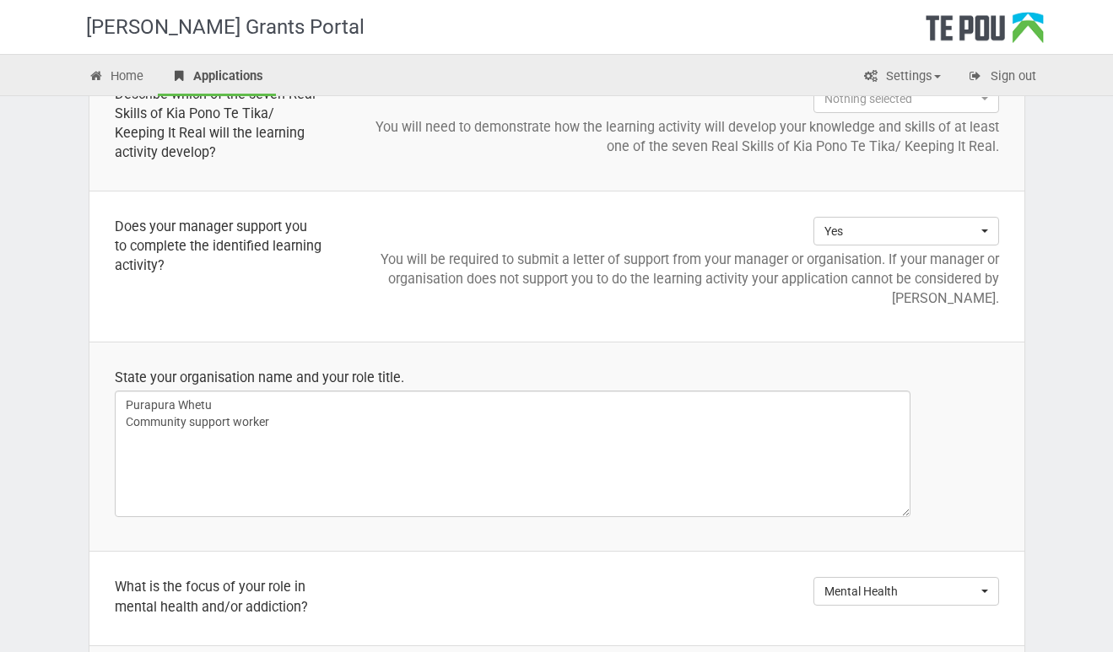
scroll to position [1964, 0]
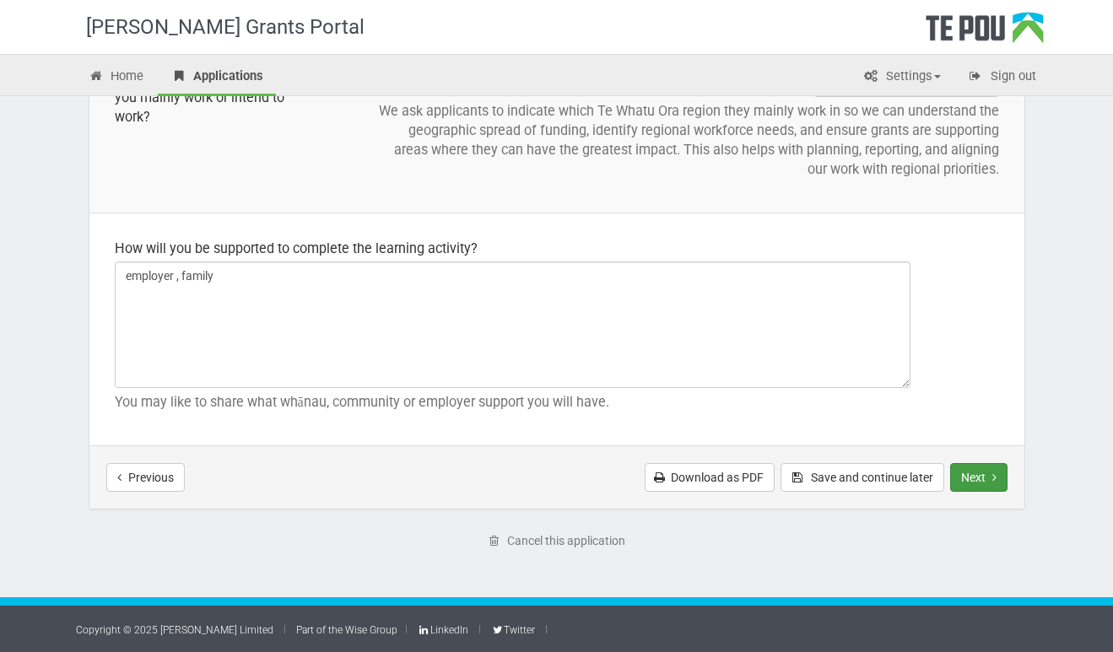
click at [973, 477] on button "Next" at bounding box center [978, 477] width 57 height 29
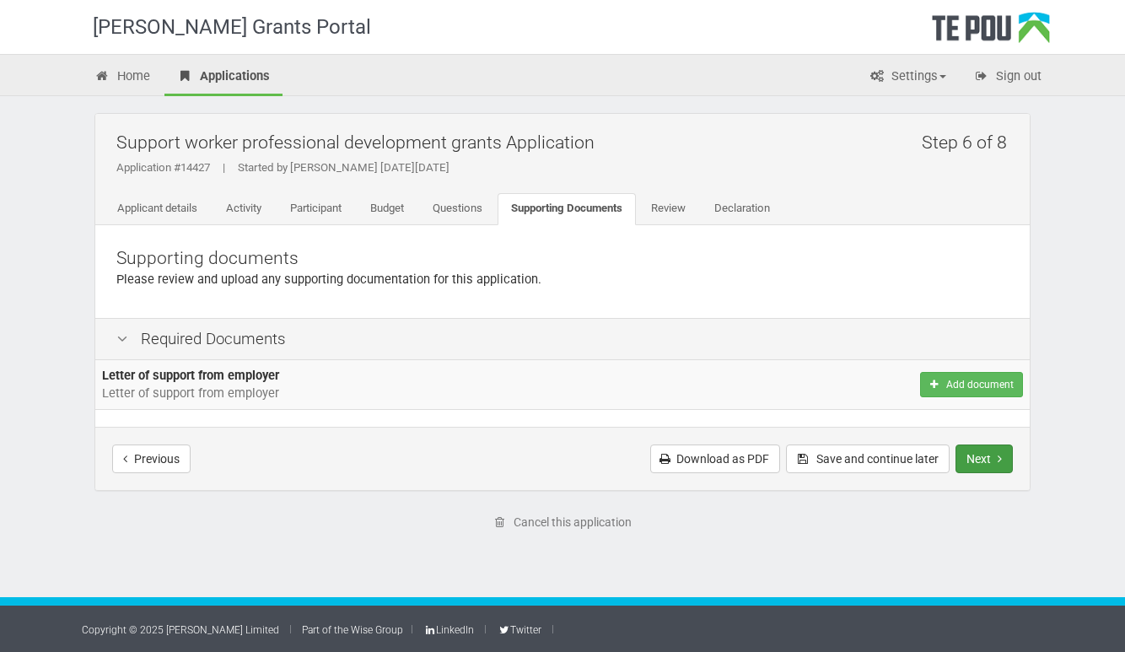
click at [982, 464] on button "Next" at bounding box center [984, 459] width 57 height 29
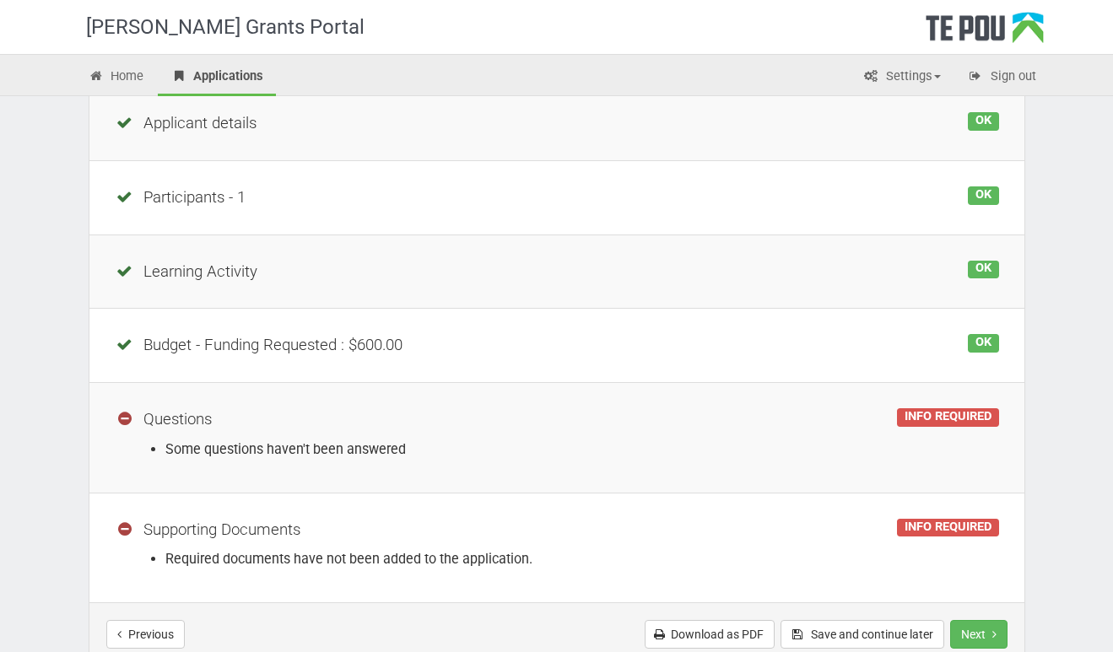
scroll to position [294, 0]
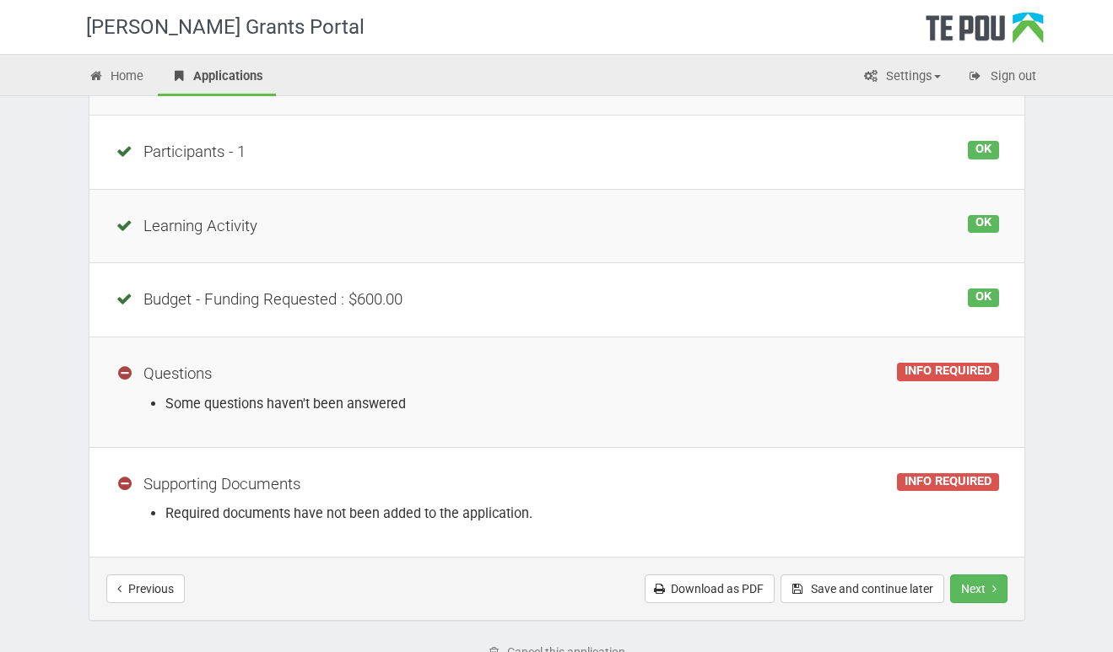
click at [947, 406] on li "Some questions haven't been answered" at bounding box center [581, 403] width 833 height 19
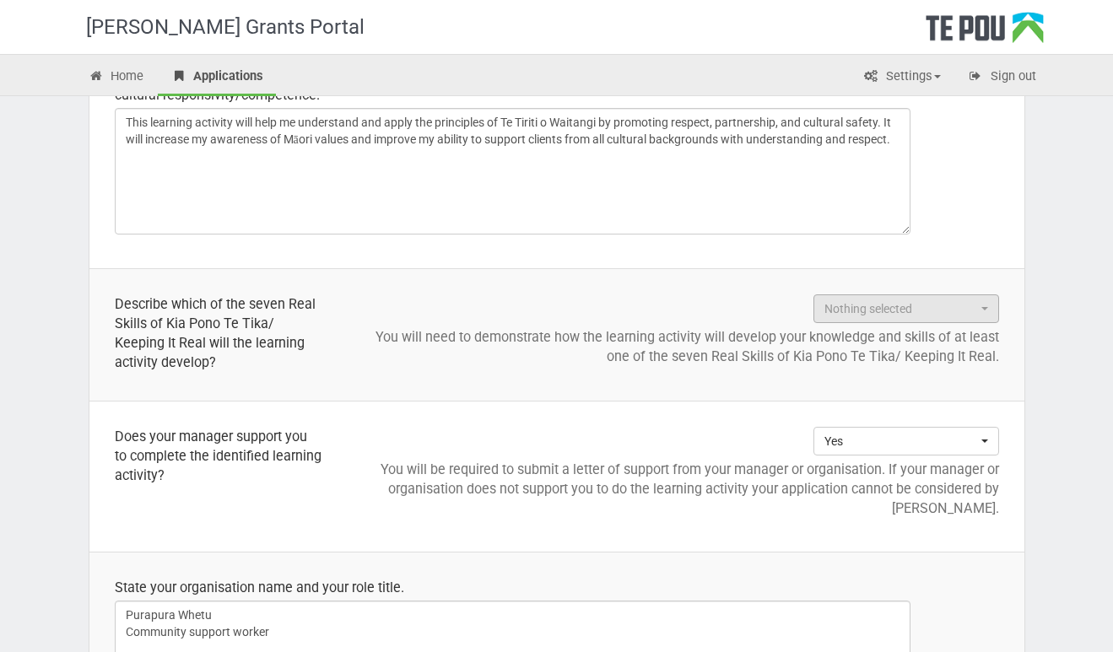
scroll to position [832, 0]
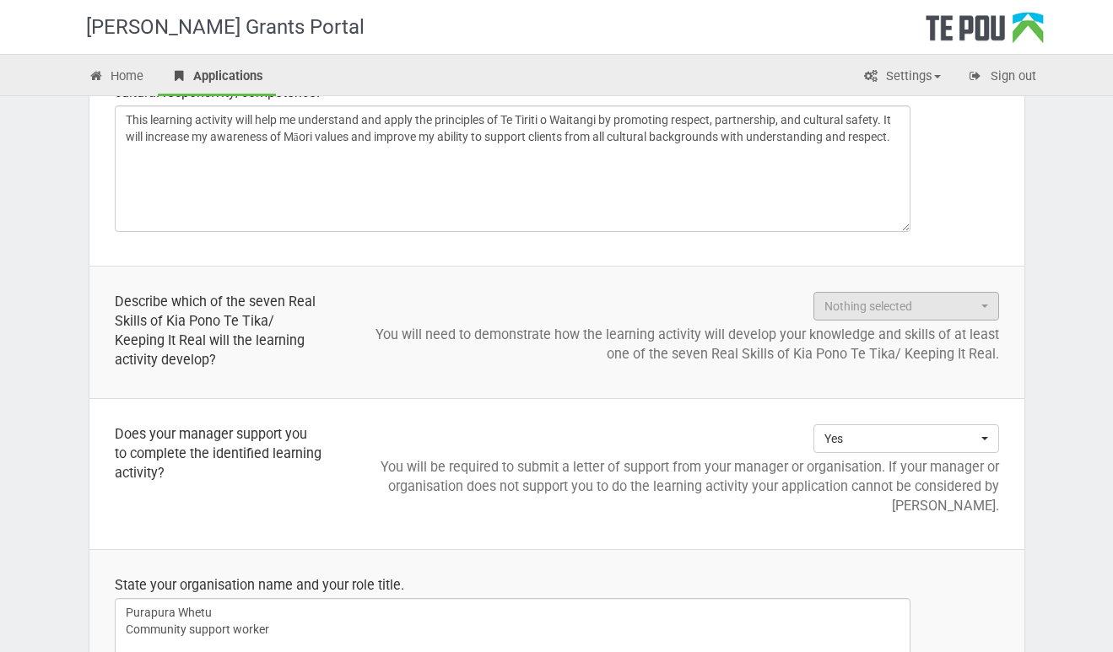
click at [951, 336] on p "You will need to demonstrate how the learning activity will develop your knowle…" at bounding box center [685, 344] width 627 height 39
click at [945, 305] on span "Nothing selected" at bounding box center [900, 306] width 153 height 17
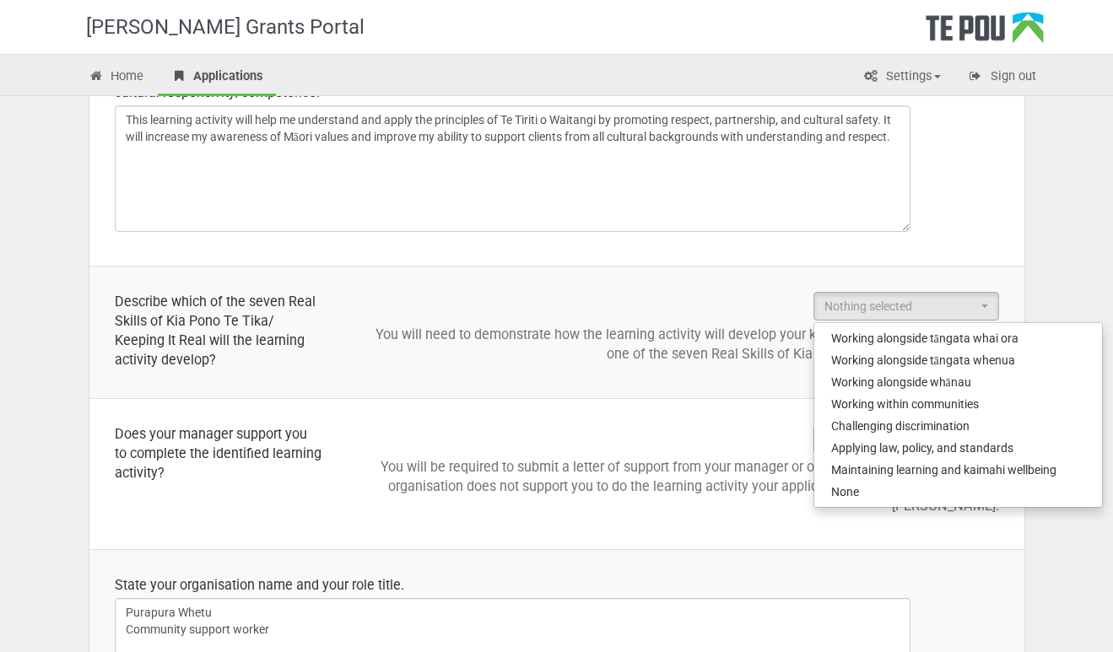
click at [697, 480] on p "You will be required to submit a letter of support from your manager or organis…" at bounding box center [685, 486] width 627 height 58
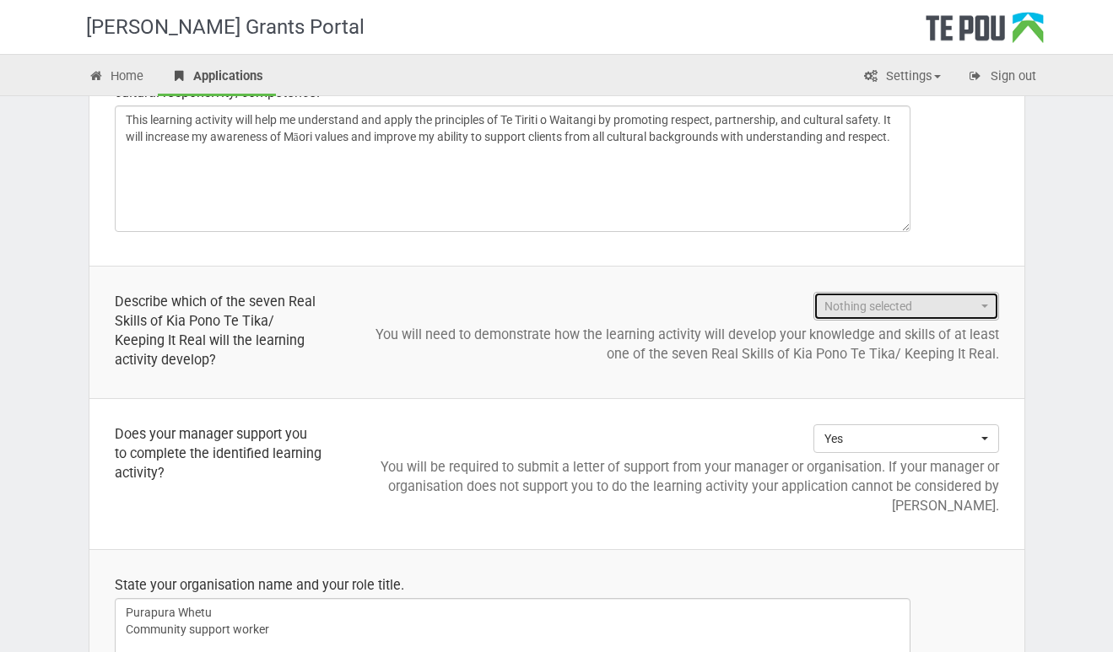
click at [978, 310] on button "Nothing selected" at bounding box center [906, 306] width 186 height 29
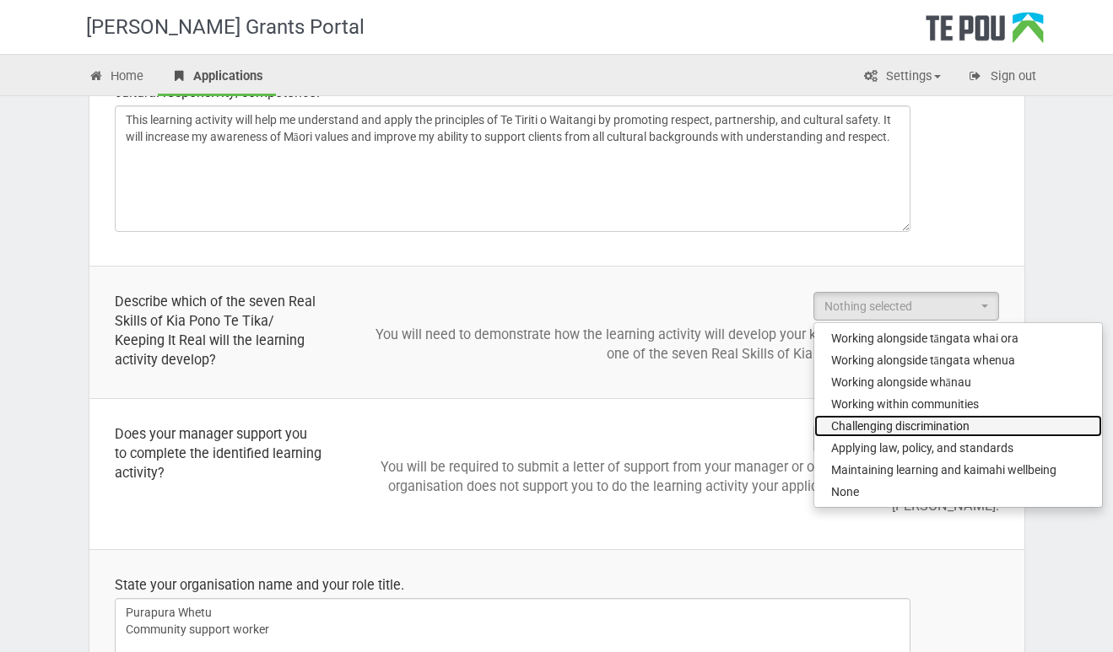
click at [948, 422] on span "Challenging discrimination" at bounding box center [900, 426] width 138 height 17
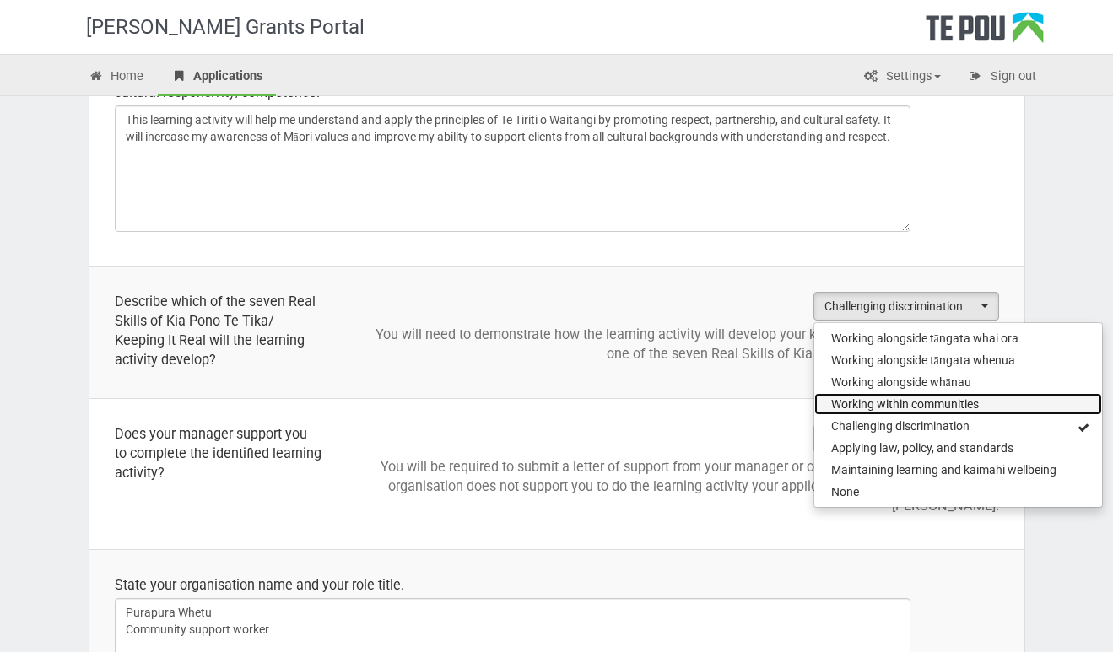
click at [951, 406] on span "Working within communities" at bounding box center [905, 404] width 148 height 17
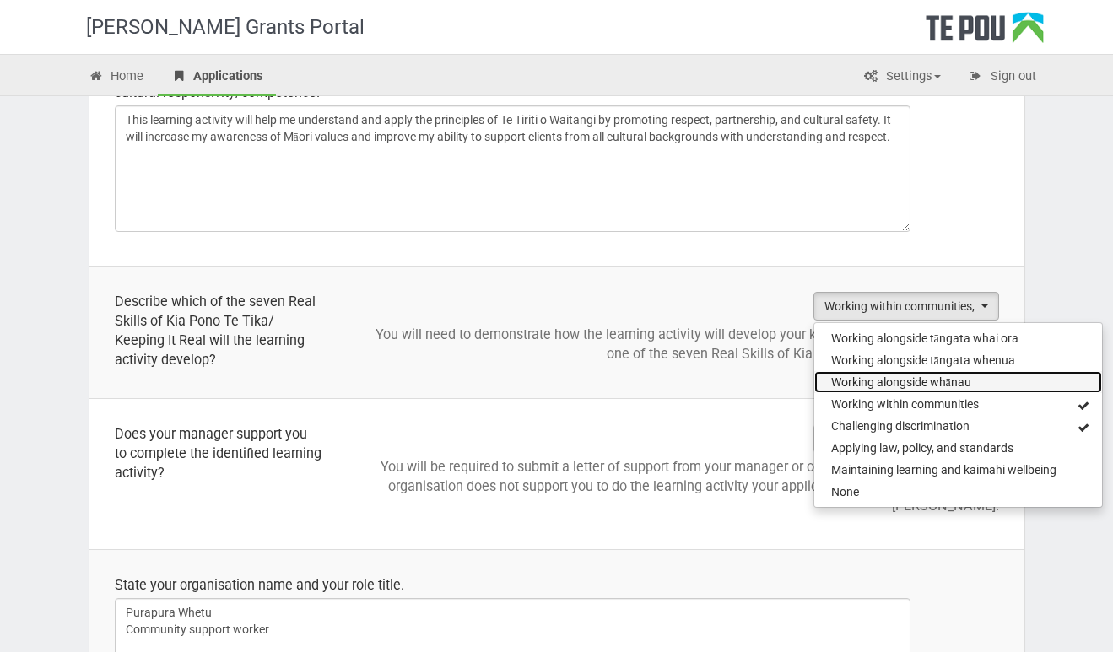
click at [953, 383] on span "Working alongside whānau" at bounding box center [901, 382] width 140 height 17
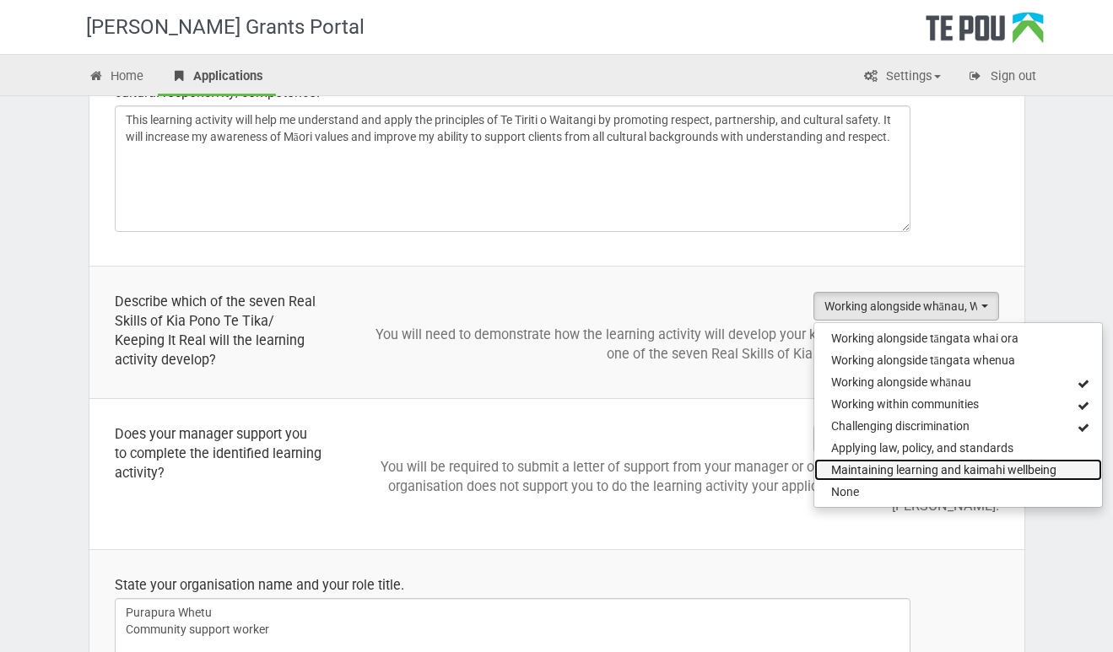
click at [976, 469] on span "Maintaining learning and kaimahi wellbeing" at bounding box center [943, 469] width 225 height 17
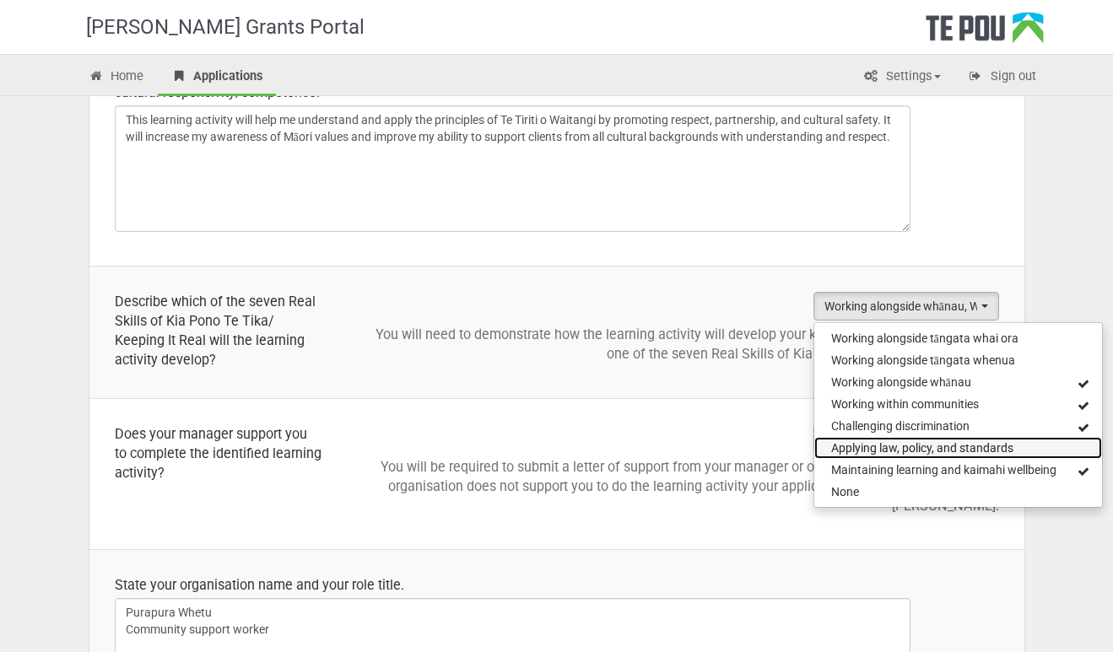
click at [980, 439] on link "Applying law, policy, and standards" at bounding box center [958, 448] width 288 height 22
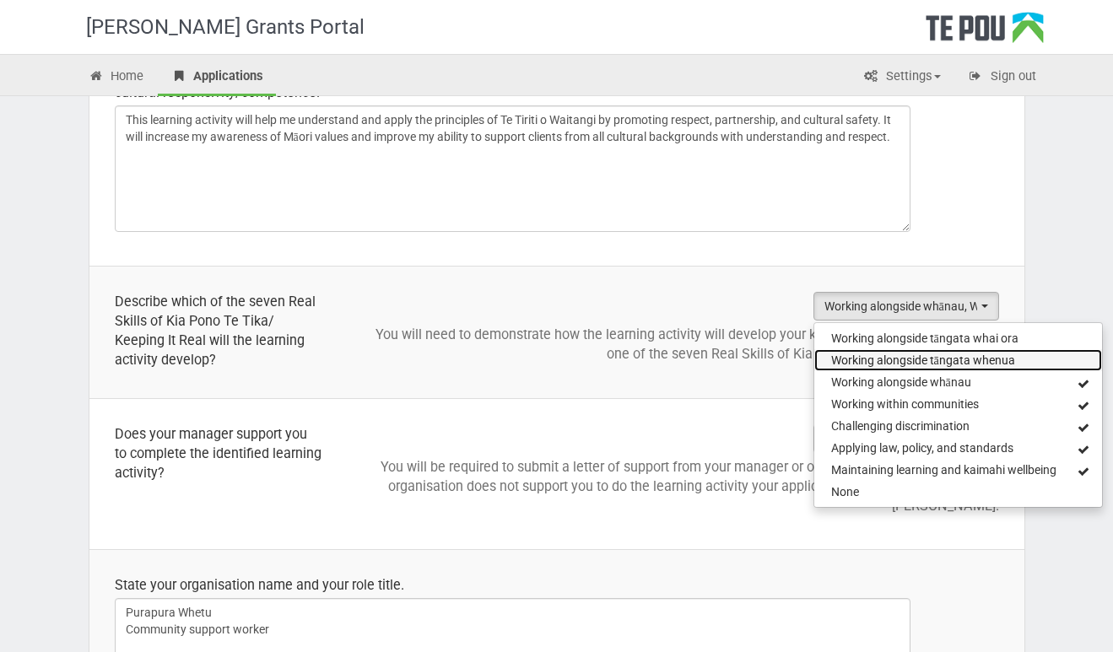
click at [985, 362] on span "Working alongside tāngata whenua" at bounding box center [923, 360] width 184 height 17
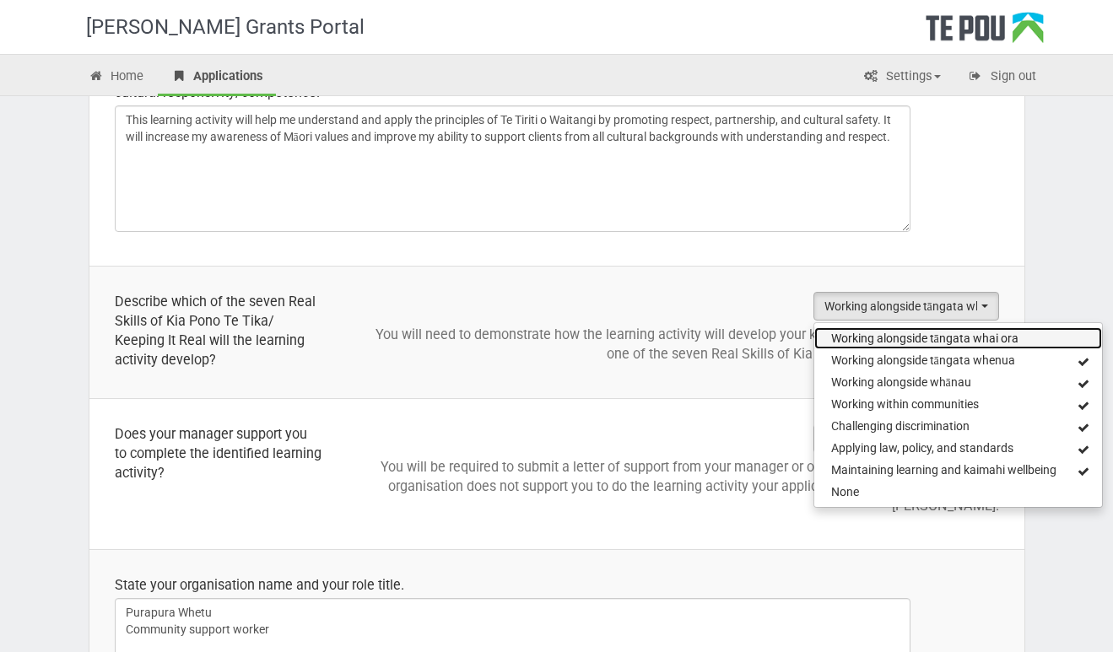
click at [989, 342] on span "Working alongside tāngata whai ora" at bounding box center [924, 338] width 187 height 17
select select "Working alongside tāngata whai ora"
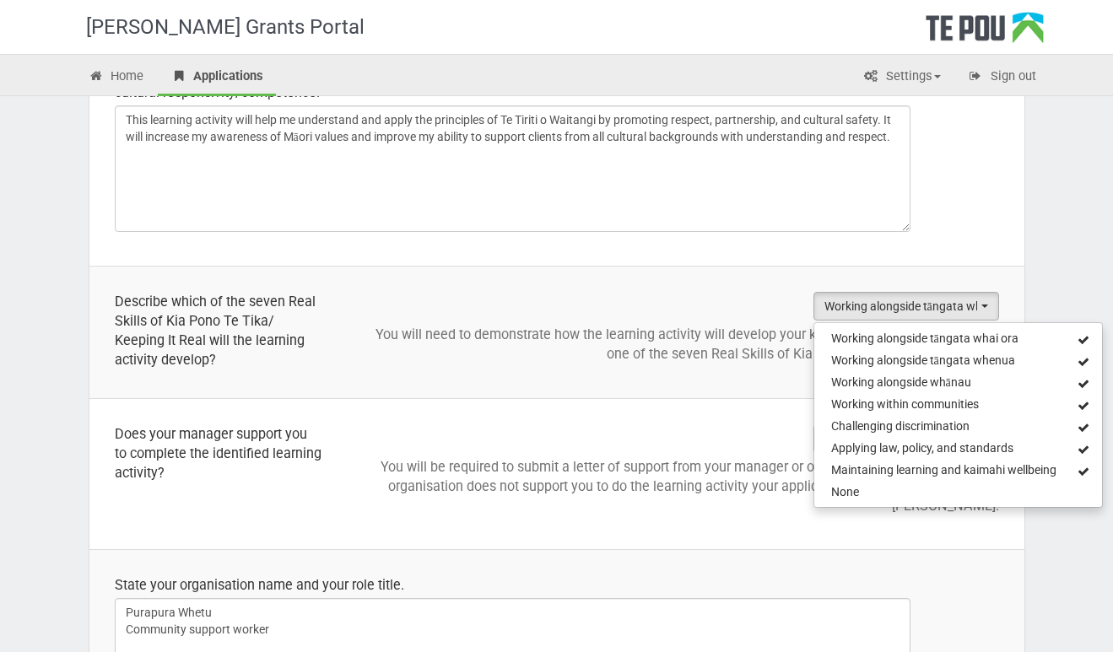
click at [965, 533] on td "Yes Choose... Yes No Choose... Yes No You will be required to submit a letter o…" at bounding box center [685, 474] width 677 height 151
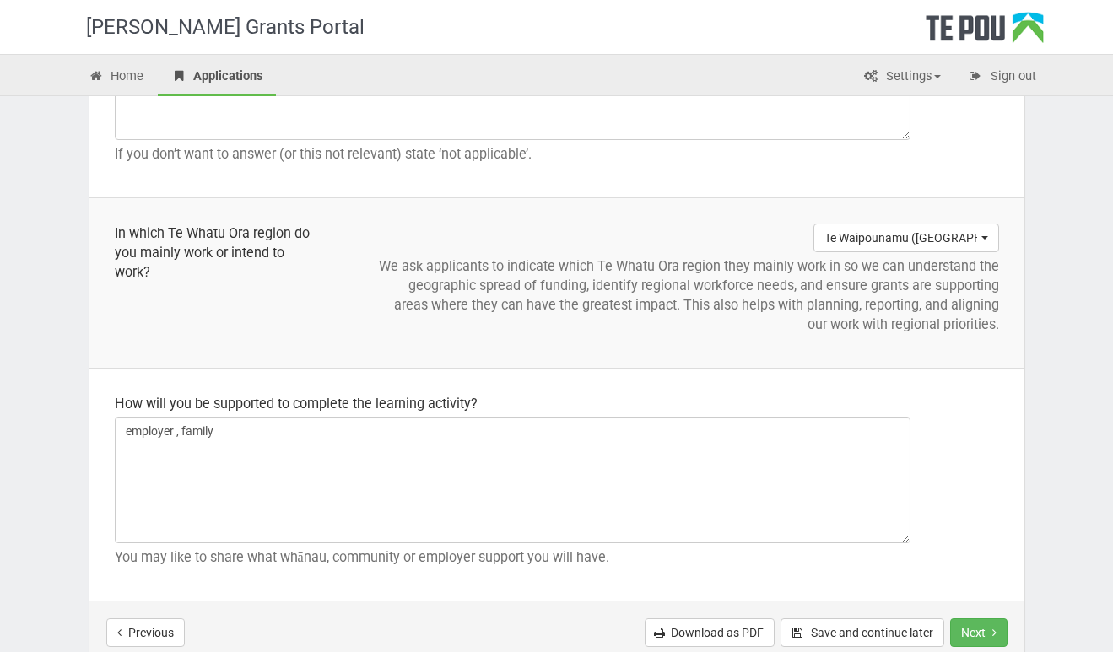
scroll to position [1964, 0]
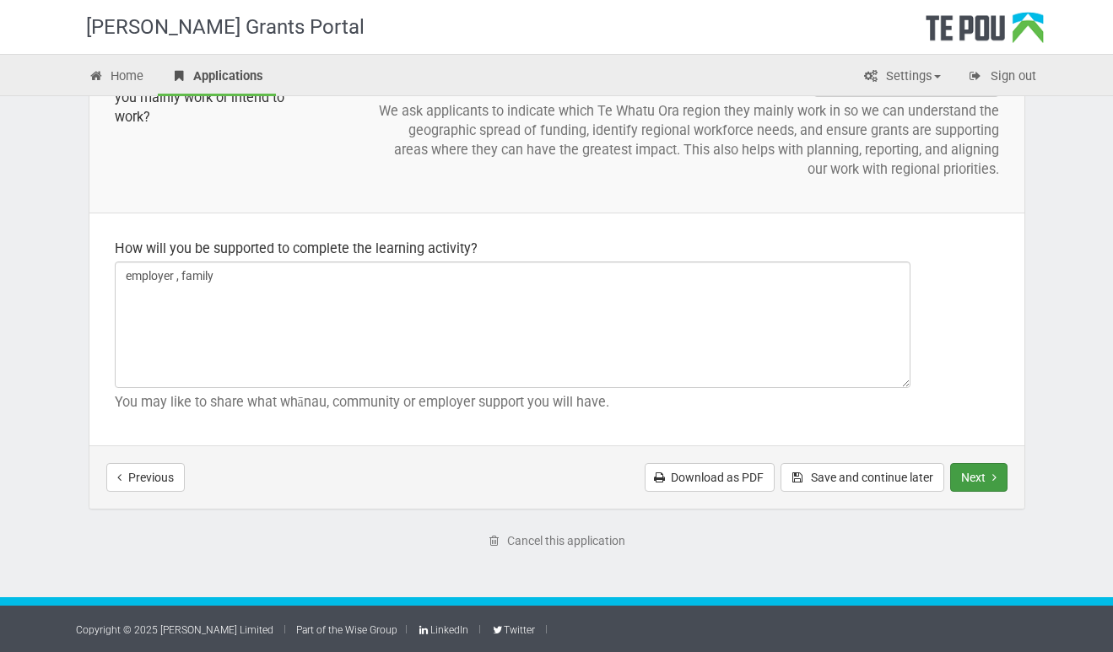
click at [985, 471] on button "Next" at bounding box center [978, 477] width 57 height 29
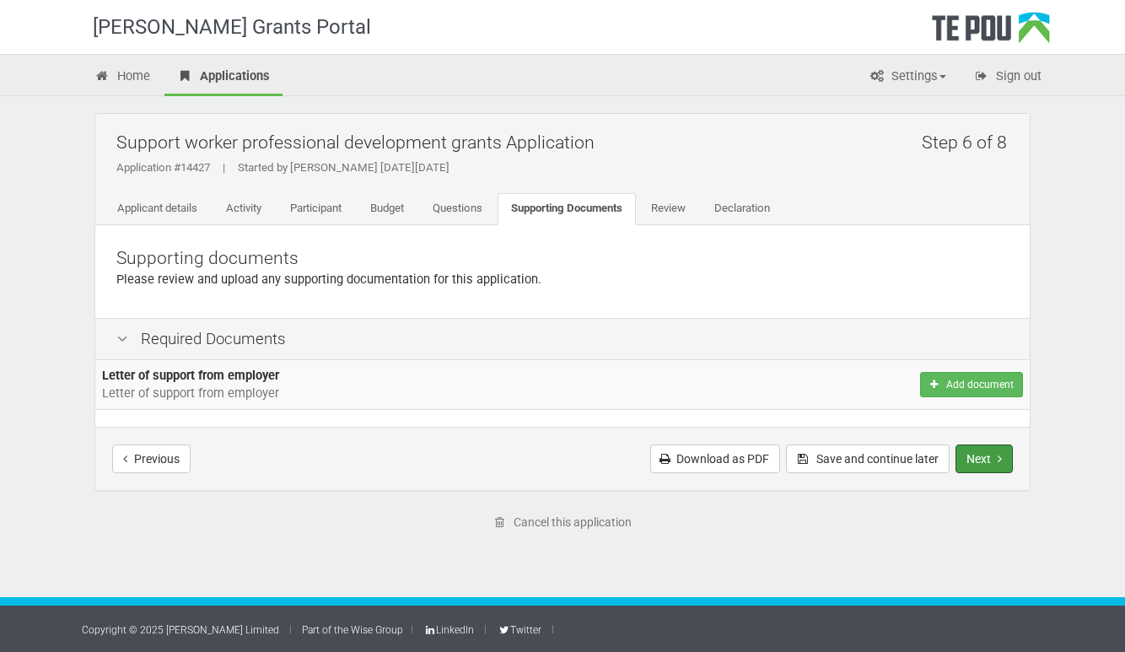
click at [985, 471] on button "Next" at bounding box center [984, 459] width 57 height 29
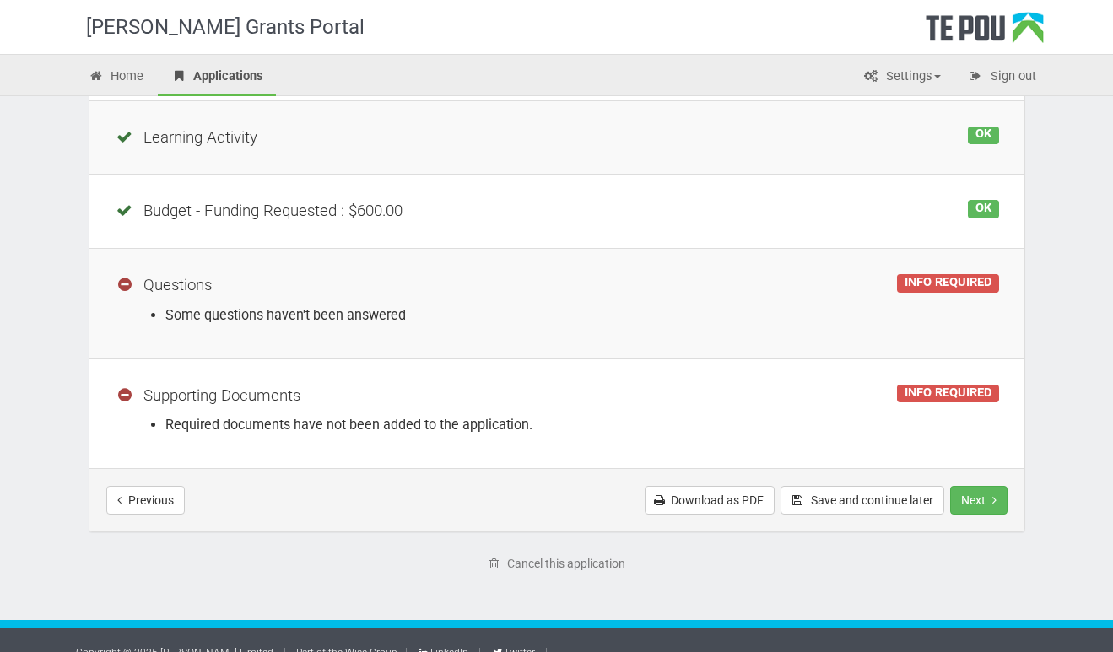
scroll to position [390, 0]
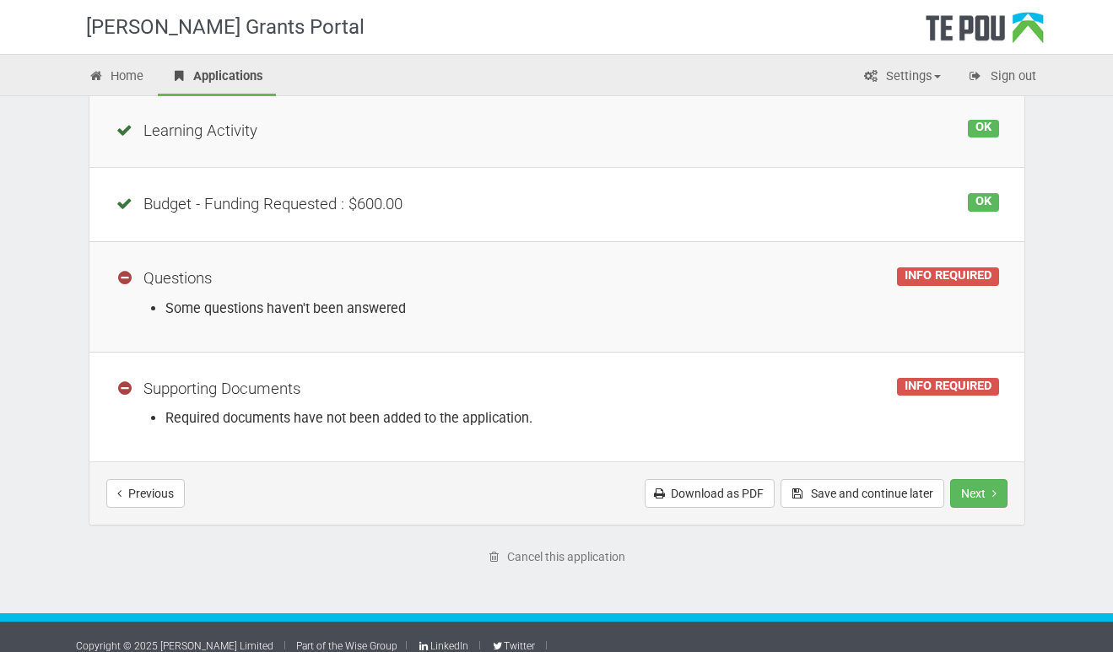
click at [767, 439] on td "INFO REQUIRED Supporting Documents Required documents have not been added to th…" at bounding box center [556, 407] width 935 height 110
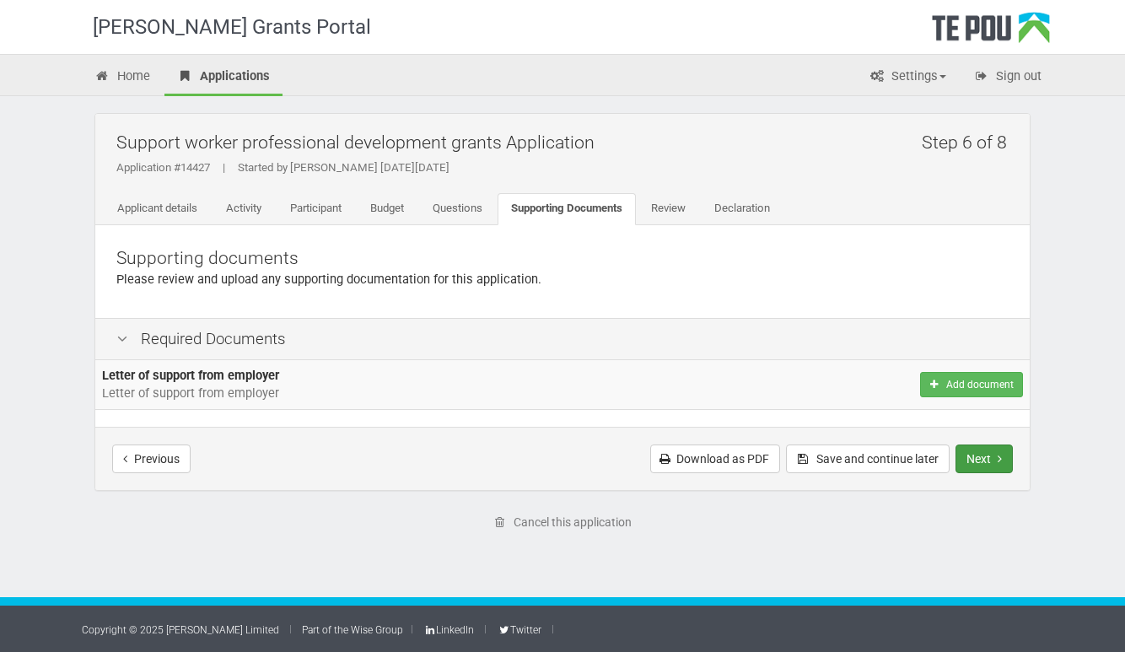
click at [979, 465] on button "Next" at bounding box center [984, 459] width 57 height 29
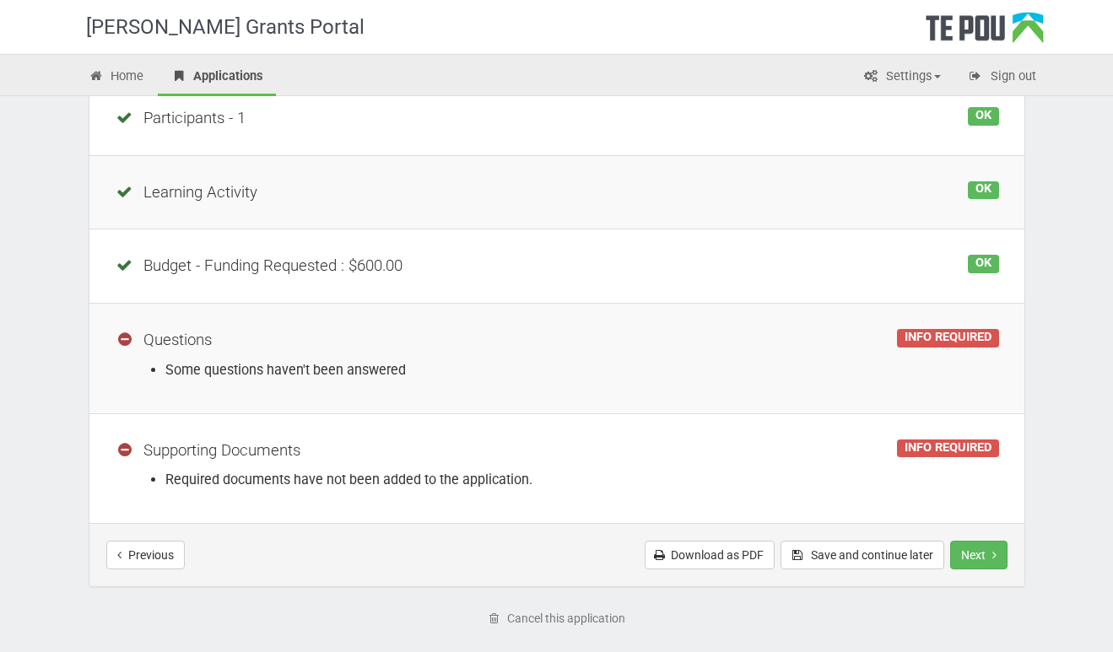
scroll to position [406, 0]
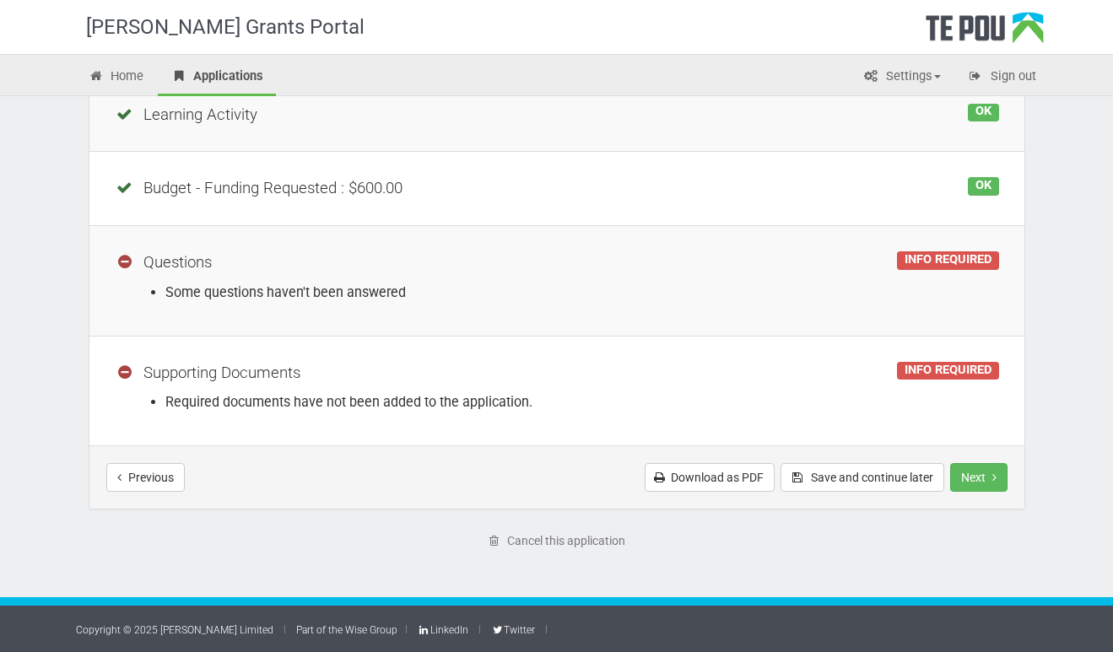
click at [71, 443] on div "Step 7 of 8 Support worker professional development grants Application Applicat…" at bounding box center [556, 143] width 987 height 907
click at [970, 477] on button "Next" at bounding box center [978, 477] width 57 height 29
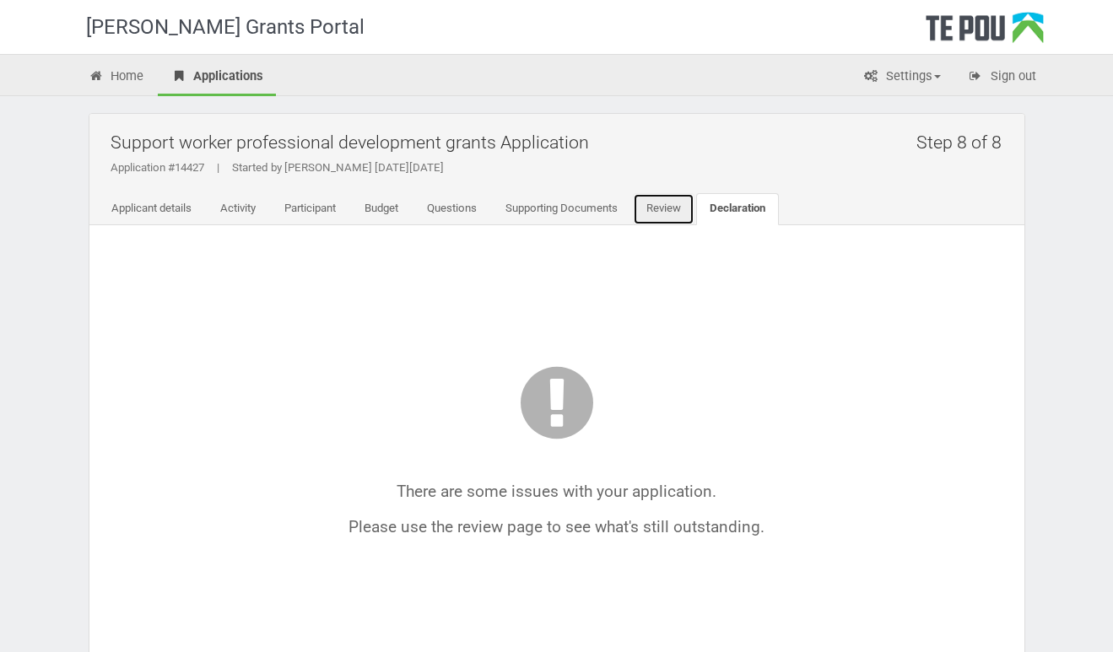
click at [669, 205] on link "Review" at bounding box center [664, 209] width 62 height 32
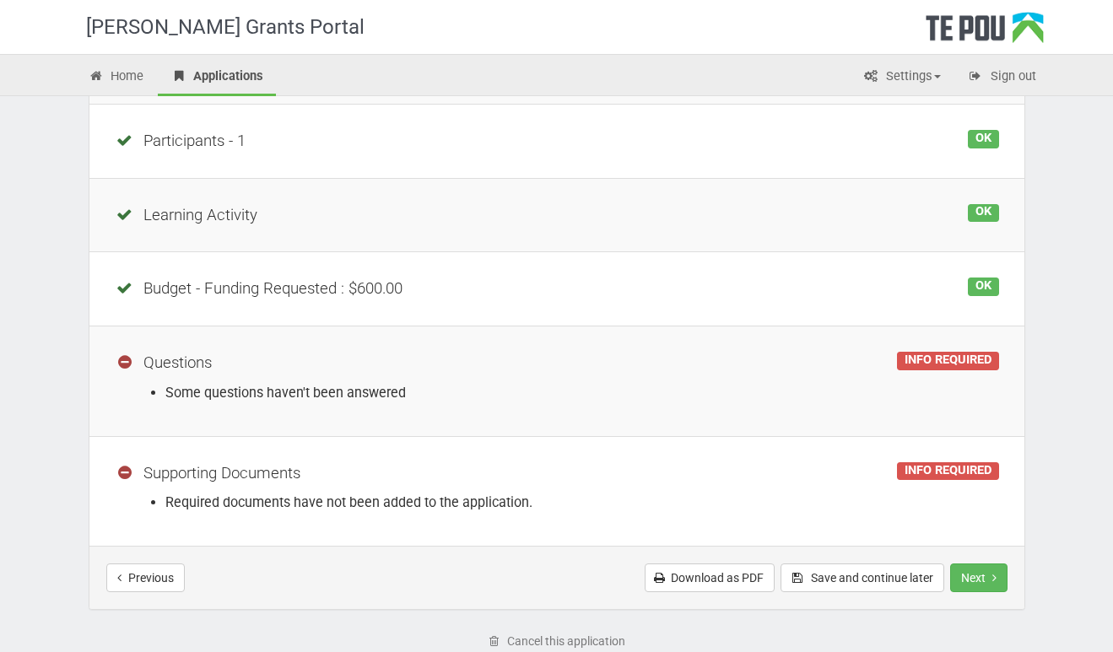
scroll to position [335, 0]
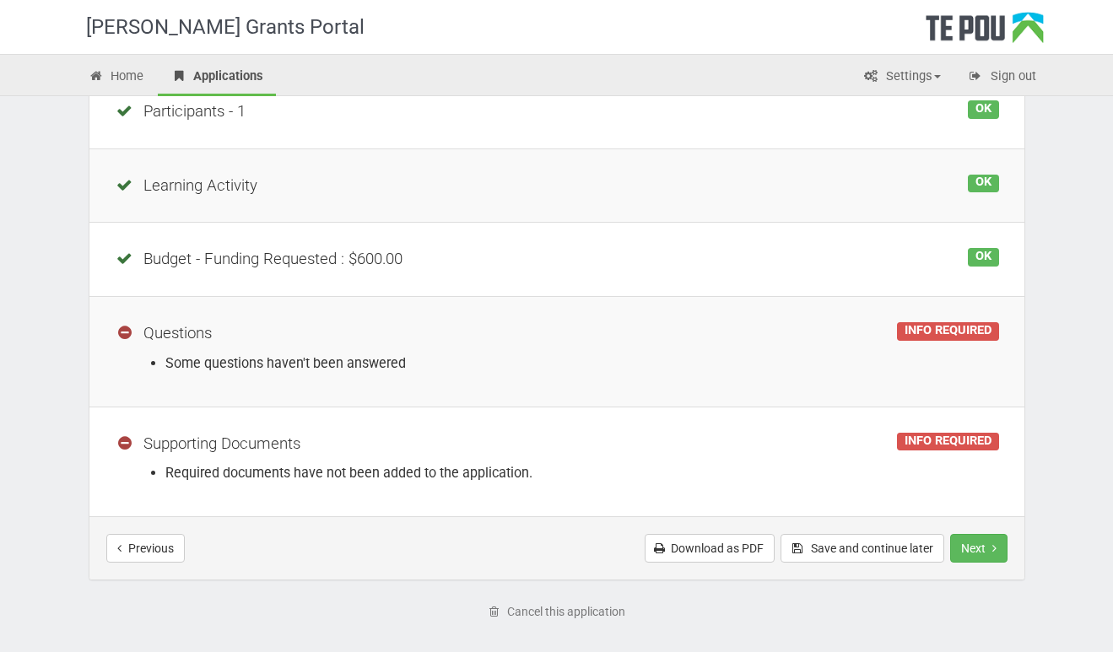
click at [730, 342] on div "Questions" at bounding box center [557, 333] width 884 height 23
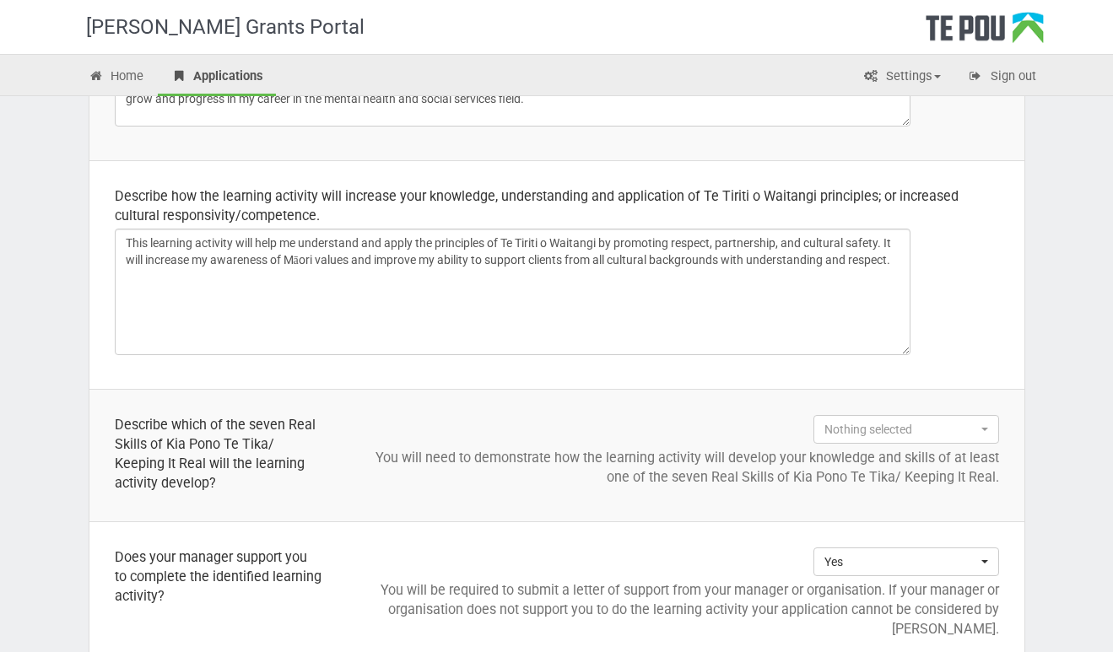
scroll to position [742, 0]
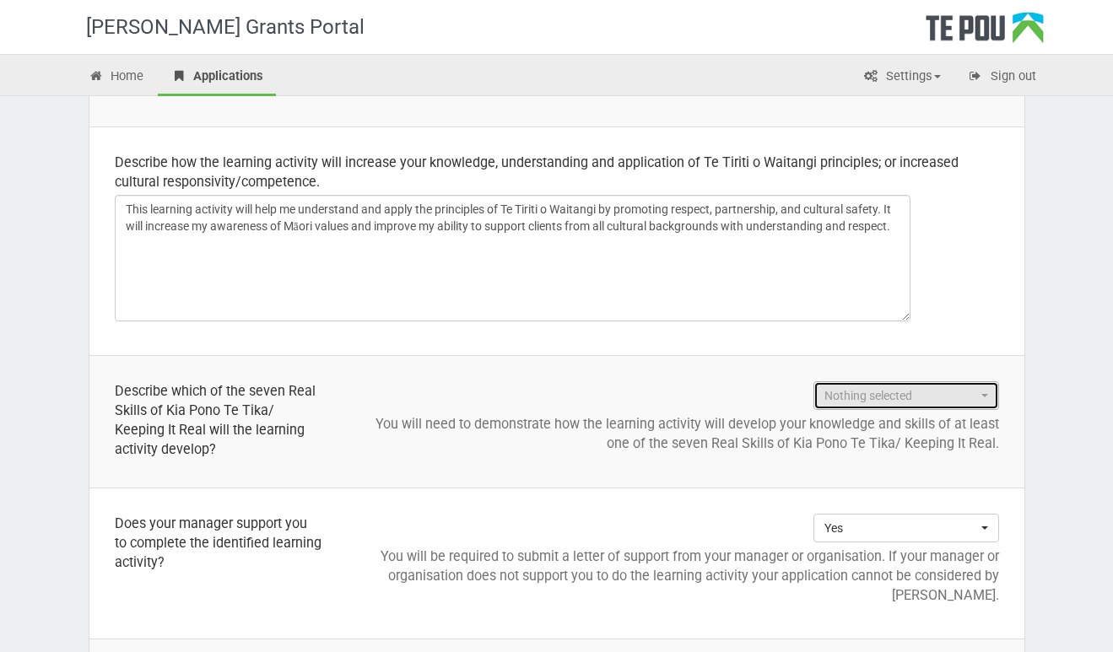
click at [990, 397] on button "Nothing selected" at bounding box center [906, 395] width 186 height 29
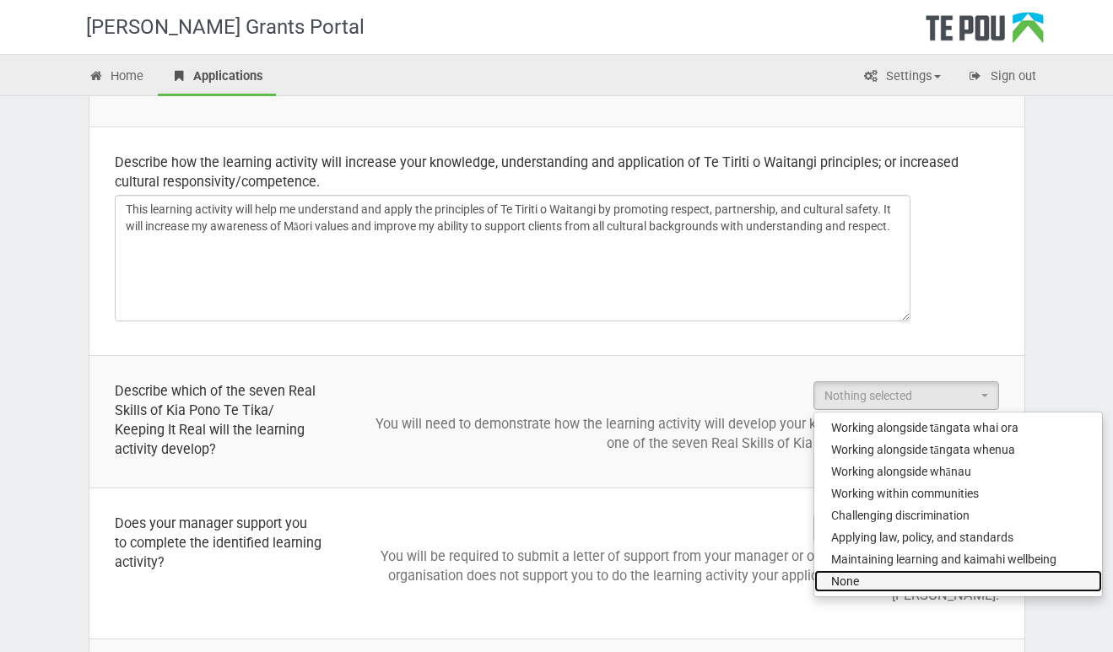
click at [911, 578] on link "None" at bounding box center [958, 581] width 288 height 22
select select "None"
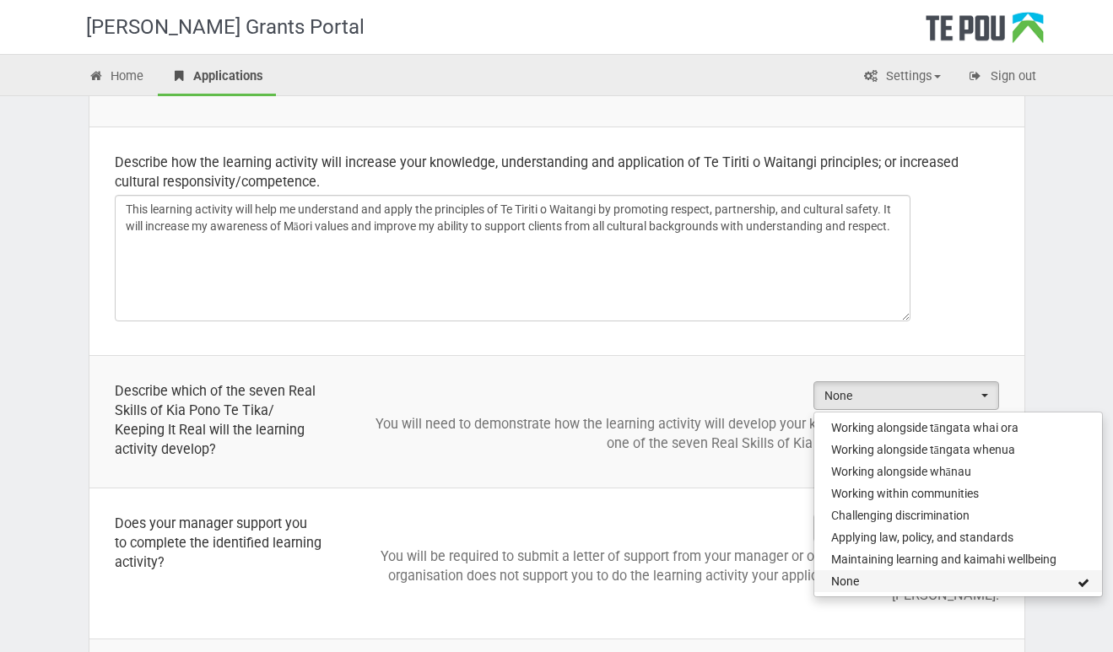
scroll to position [110, 0]
click at [743, 514] on td "Yes Choose... Yes No Choose... Yes No You will be required to submit a letter o…" at bounding box center [685, 563] width 677 height 151
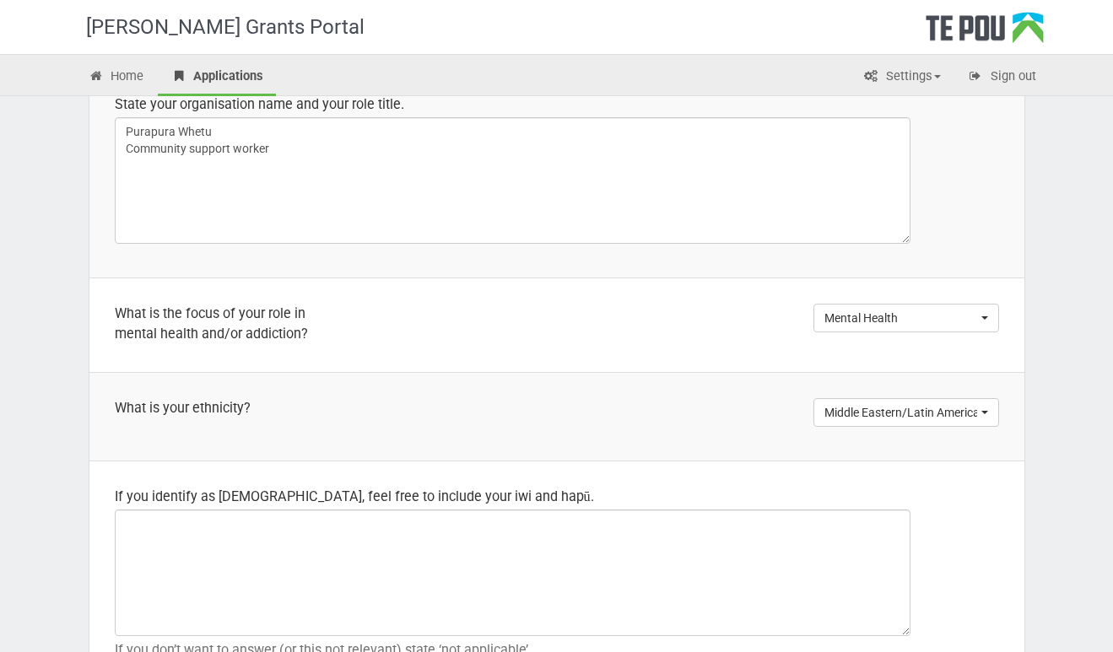
scroll to position [1883, 0]
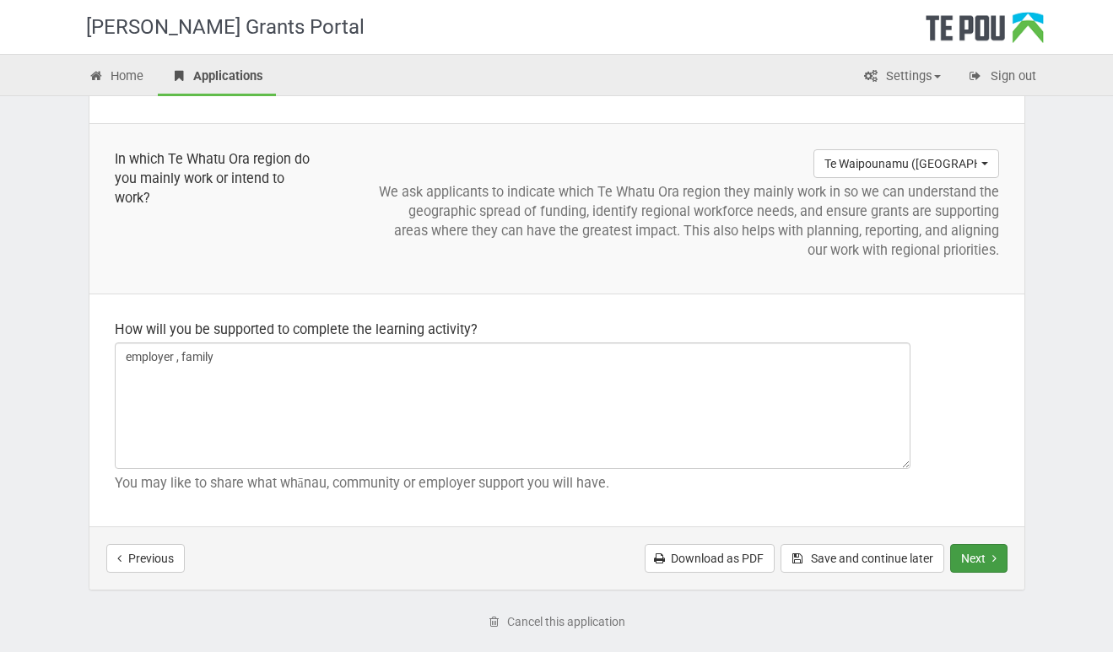
click at [981, 555] on button "Next" at bounding box center [978, 558] width 57 height 29
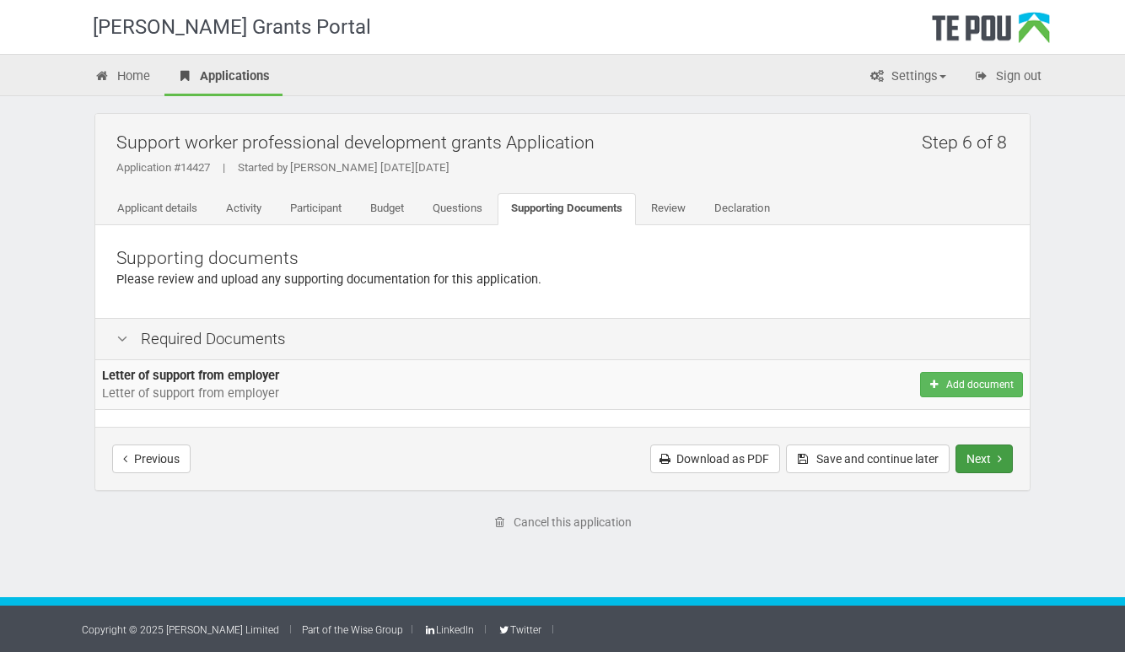
click at [986, 454] on button "Next" at bounding box center [984, 459] width 57 height 29
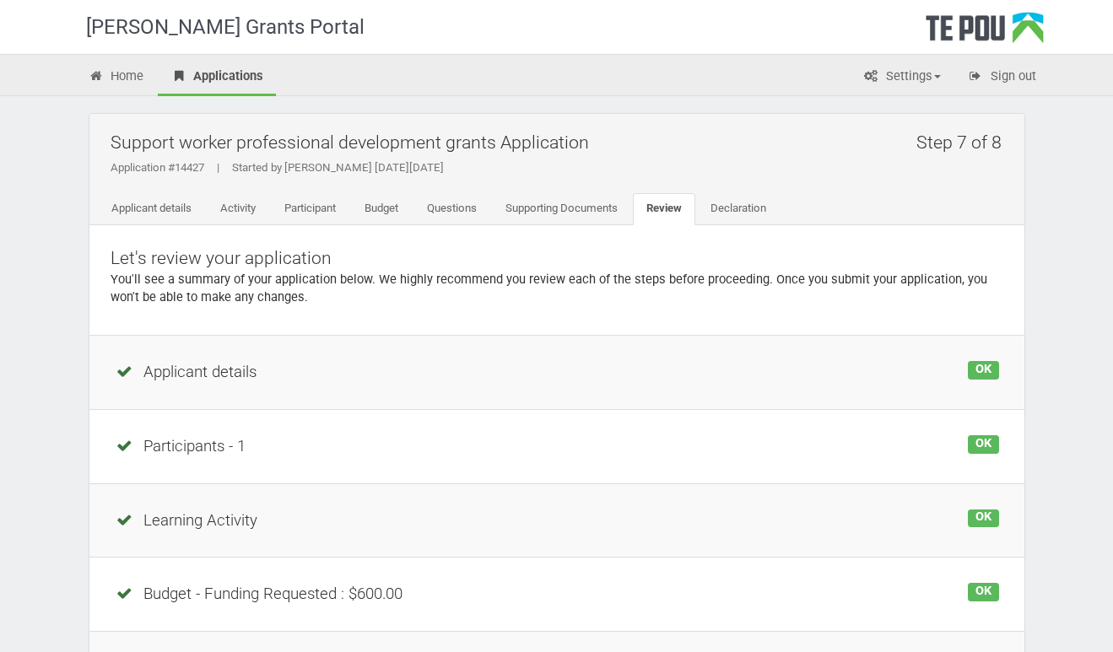
scroll to position [406, 0]
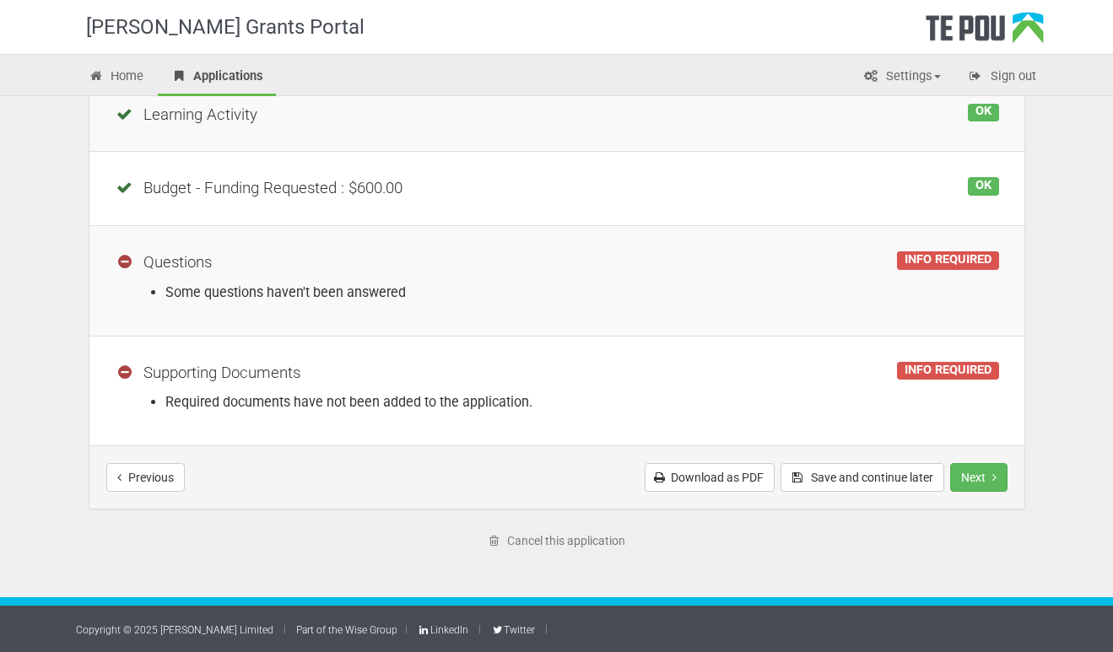
click at [766, 324] on td "INFO REQUIRED Questions Some questions haven't been answered" at bounding box center [556, 280] width 935 height 110
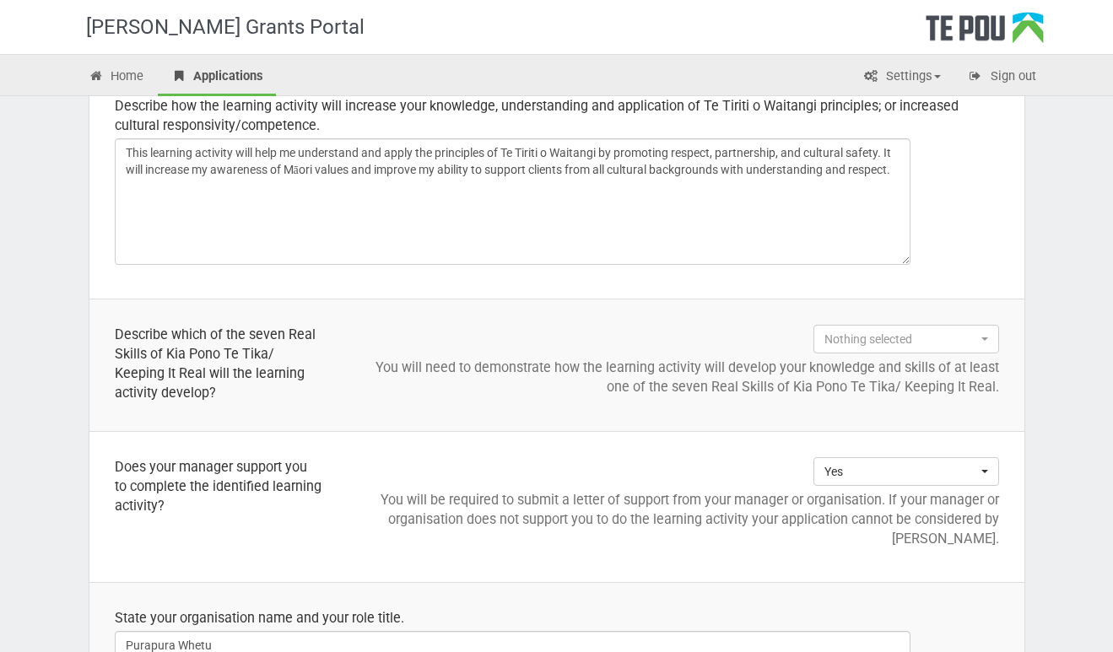
scroll to position [855, 0]
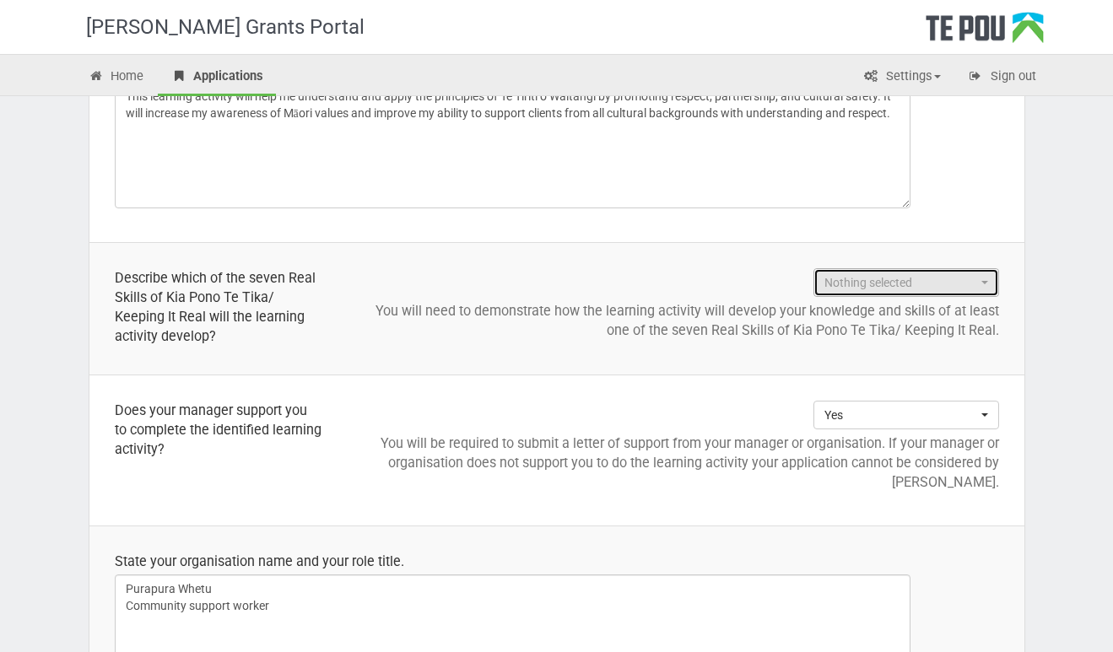
click at [943, 287] on span "Nothing selected" at bounding box center [900, 282] width 153 height 17
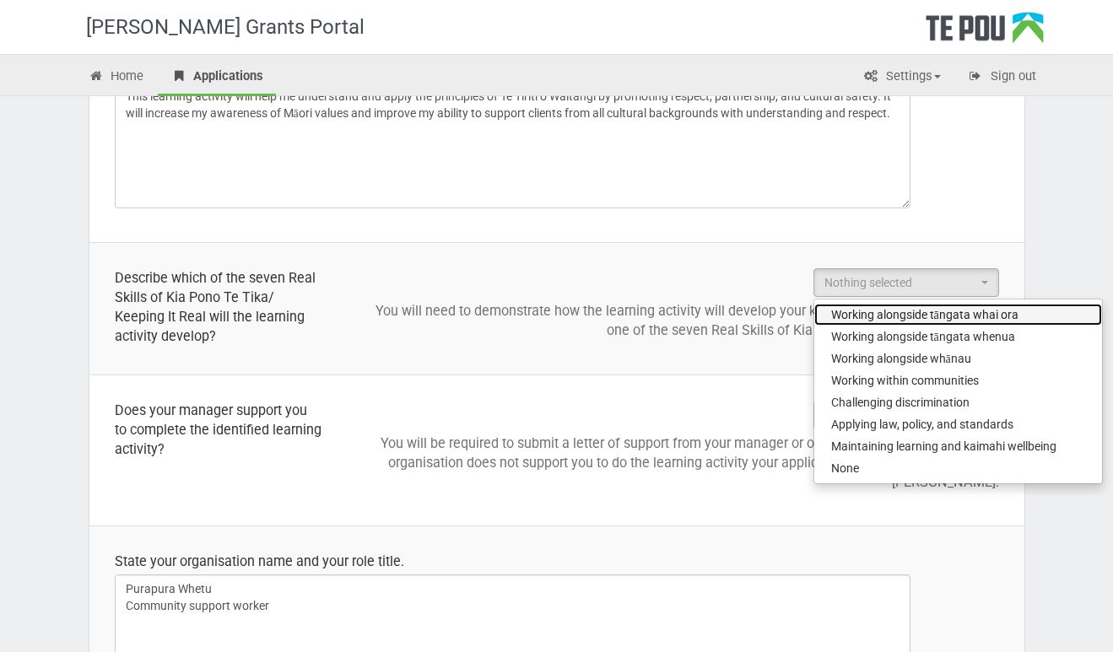
click at [924, 315] on span "Working alongside tāngata whai ora" at bounding box center [924, 314] width 187 height 17
select select "Working alongside tāngata whai ora"
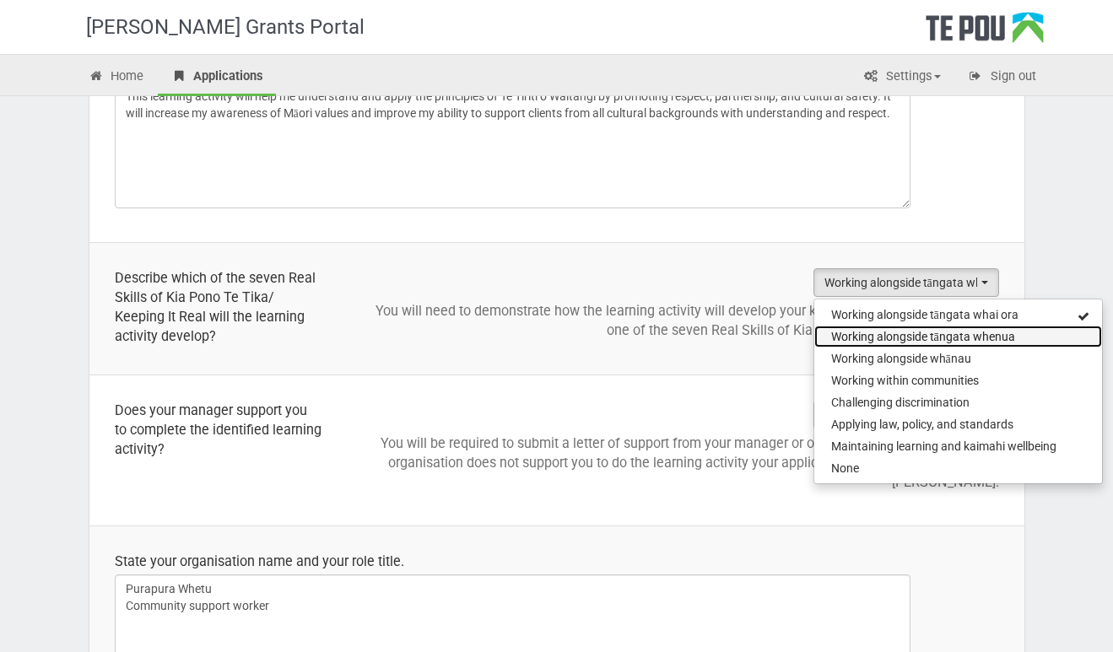
click at [928, 332] on span "Working alongside tāngata whenua" at bounding box center [923, 336] width 184 height 17
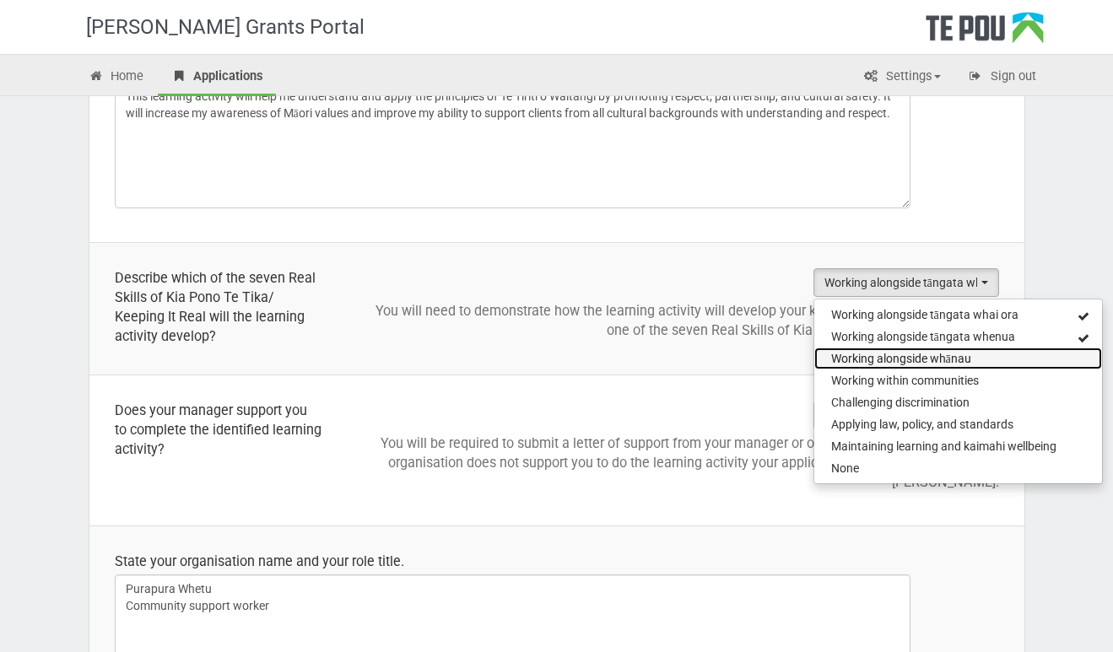
click at [934, 353] on span "Working alongside whānau" at bounding box center [901, 358] width 140 height 17
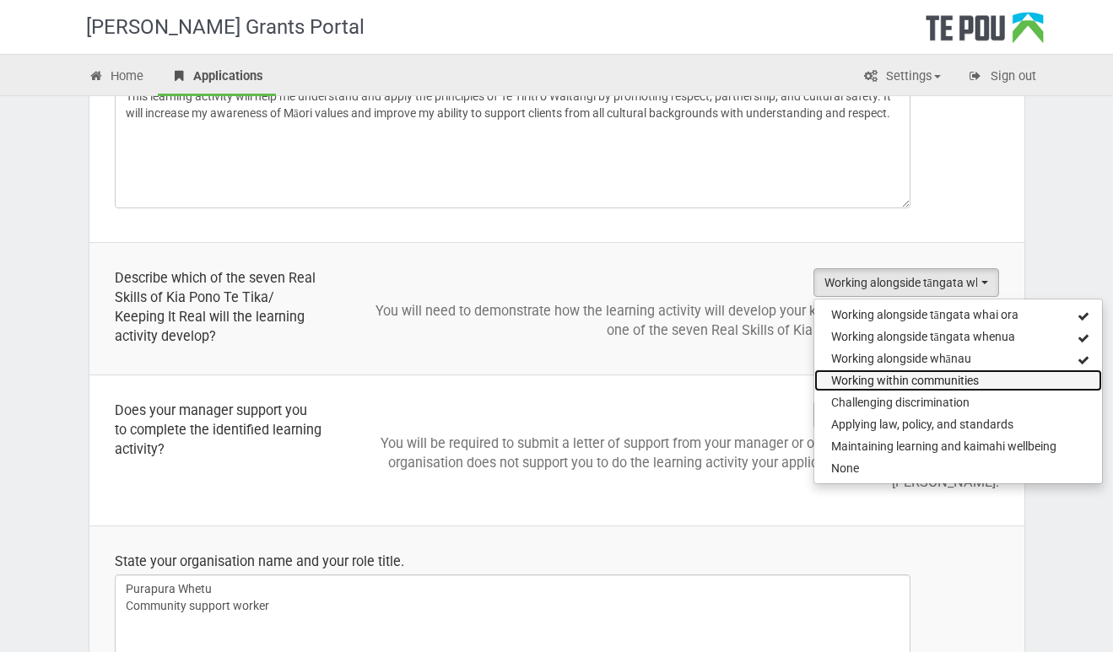
click at [937, 375] on span "Working within communities" at bounding box center [905, 380] width 148 height 17
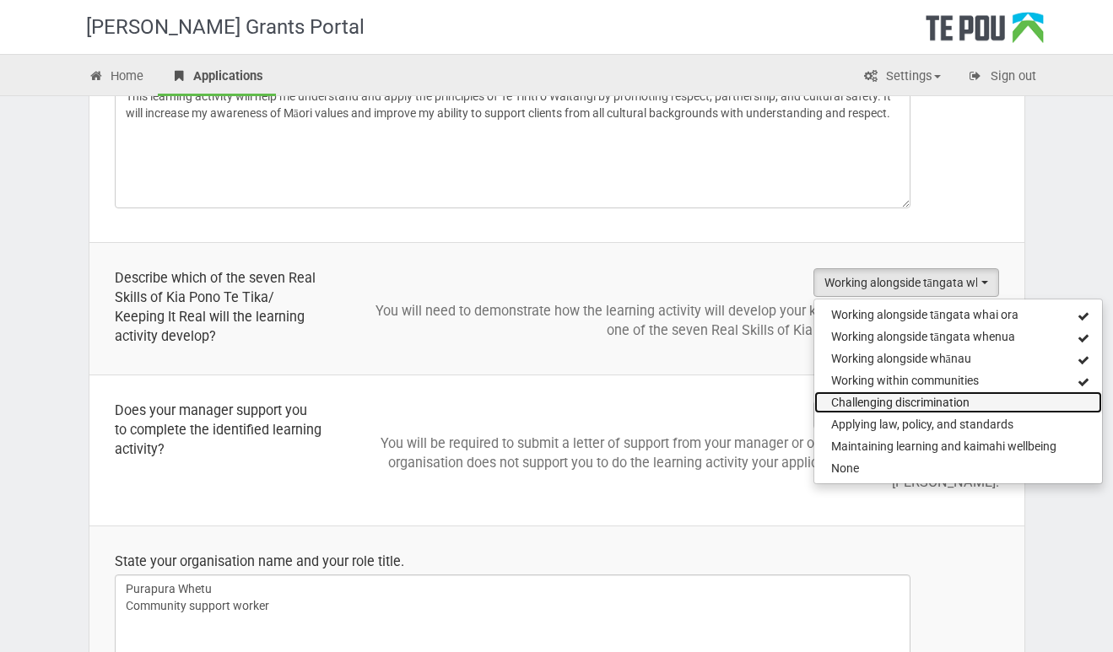
click at [936, 398] on span "Challenging discrimination" at bounding box center [900, 402] width 138 height 17
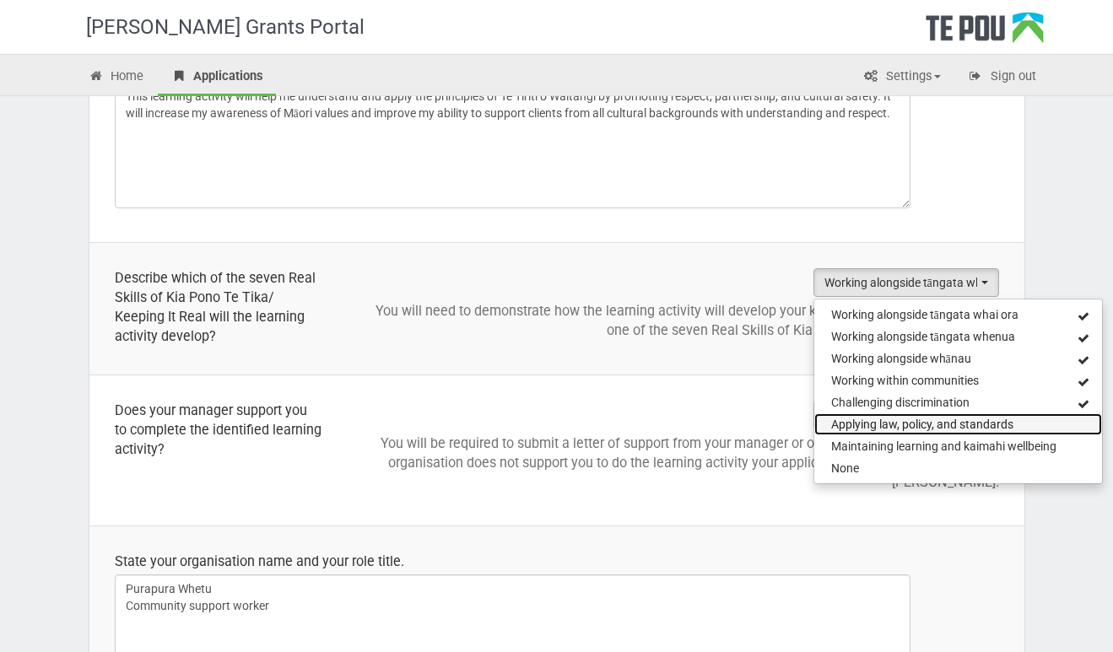
click at [937, 419] on span "Applying law, policy, and standards" at bounding box center [922, 424] width 182 height 17
click at [937, 434] on link "Applying law, policy, and standards" at bounding box center [958, 424] width 288 height 22
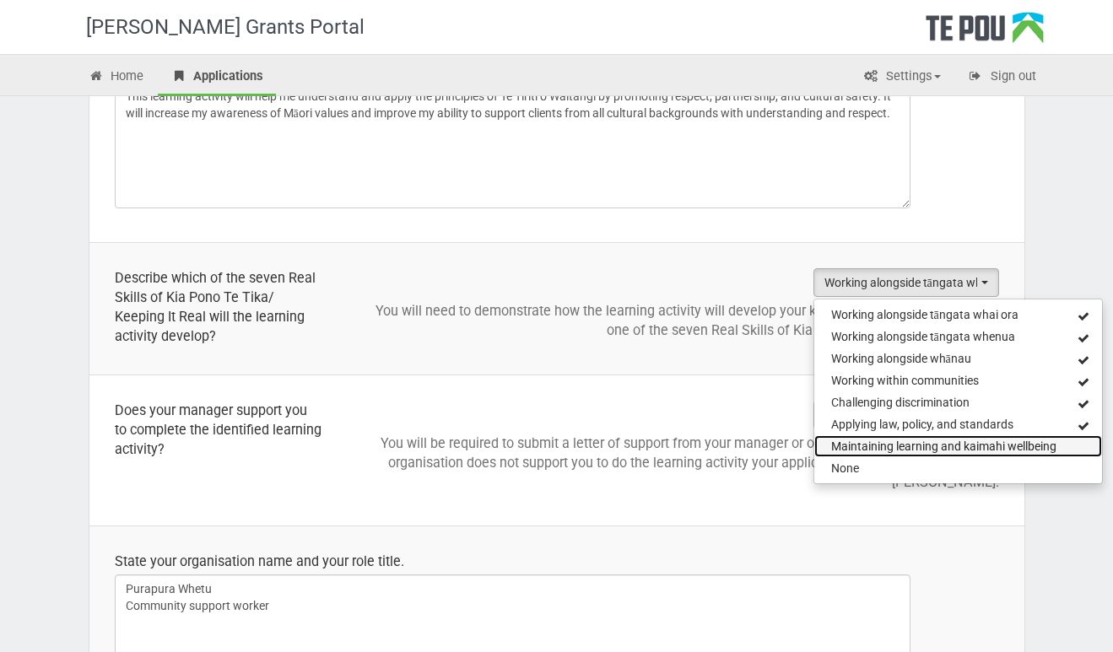
click at [939, 446] on span "Maintaining learning and kaimahi wellbeing" at bounding box center [943, 446] width 225 height 17
click at [1058, 511] on div "Te Pou Grants Portal Home Applications Settings Profile My account FAQs Sign ou…" at bounding box center [556, 453] width 1113 height 2616
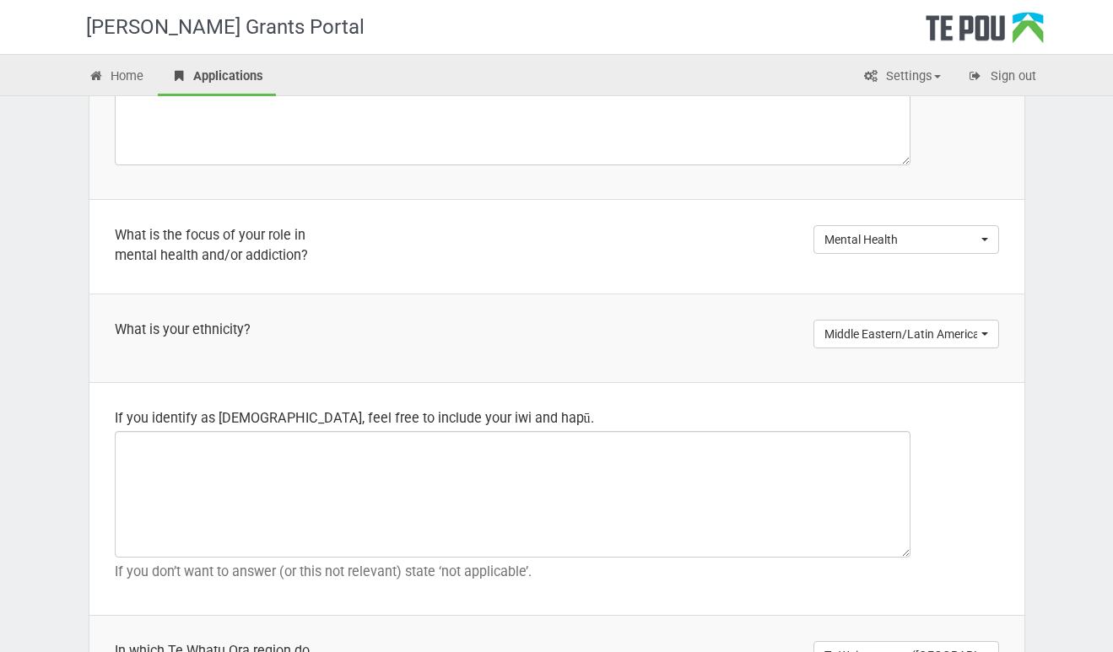
scroll to position [1406, 0]
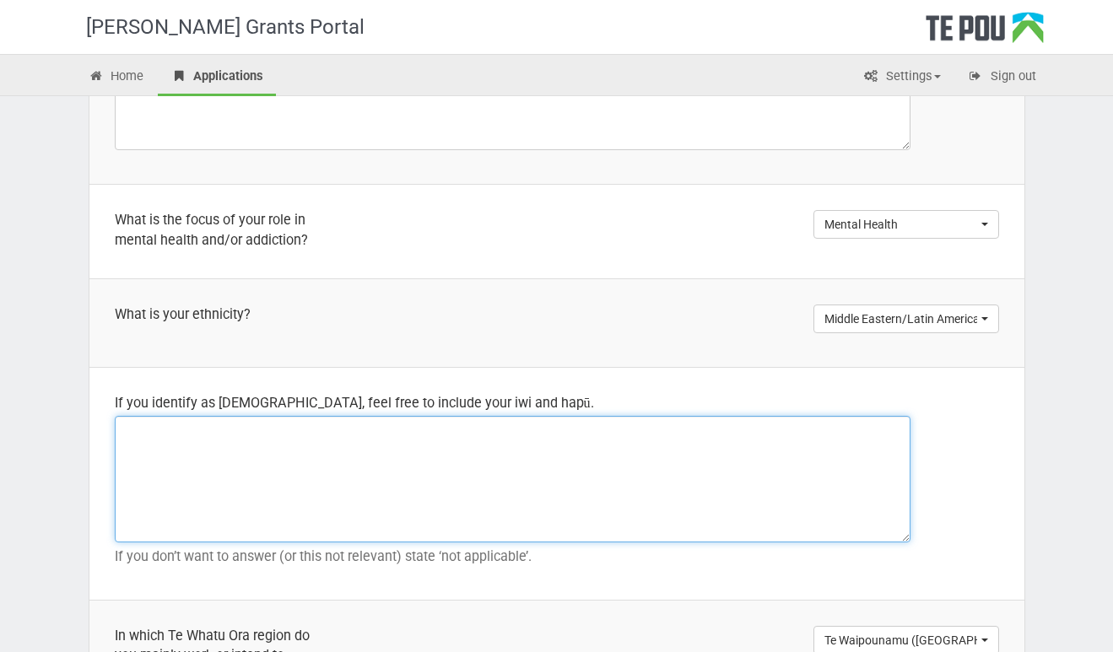
click at [450, 450] on textarea at bounding box center [512, 479] width 795 height 127
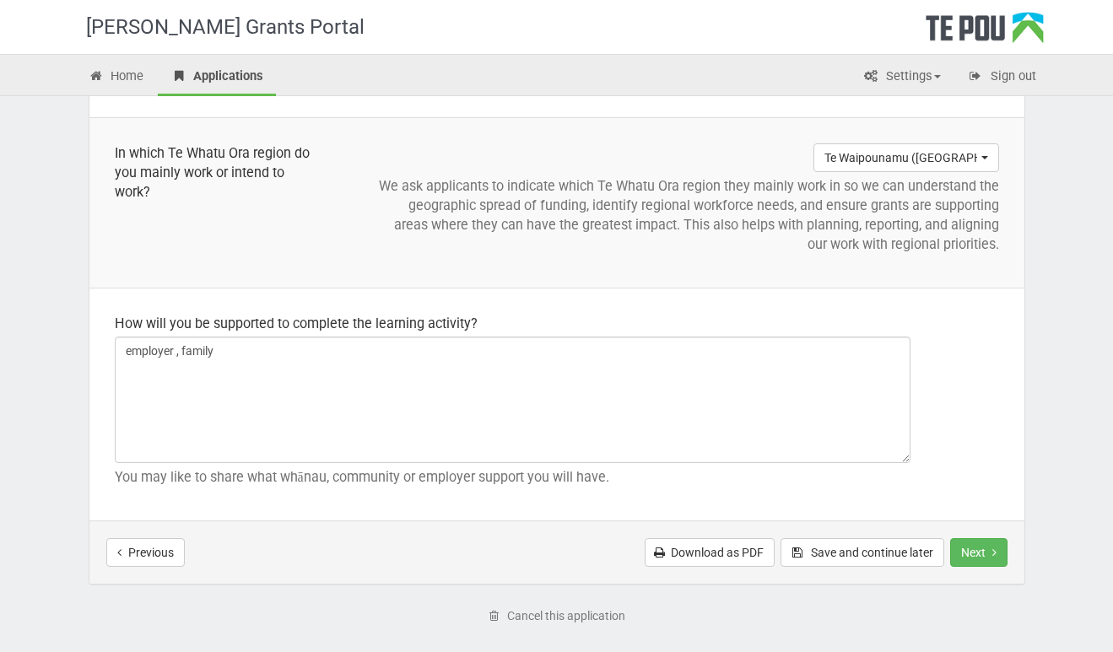
scroll to position [1964, 0]
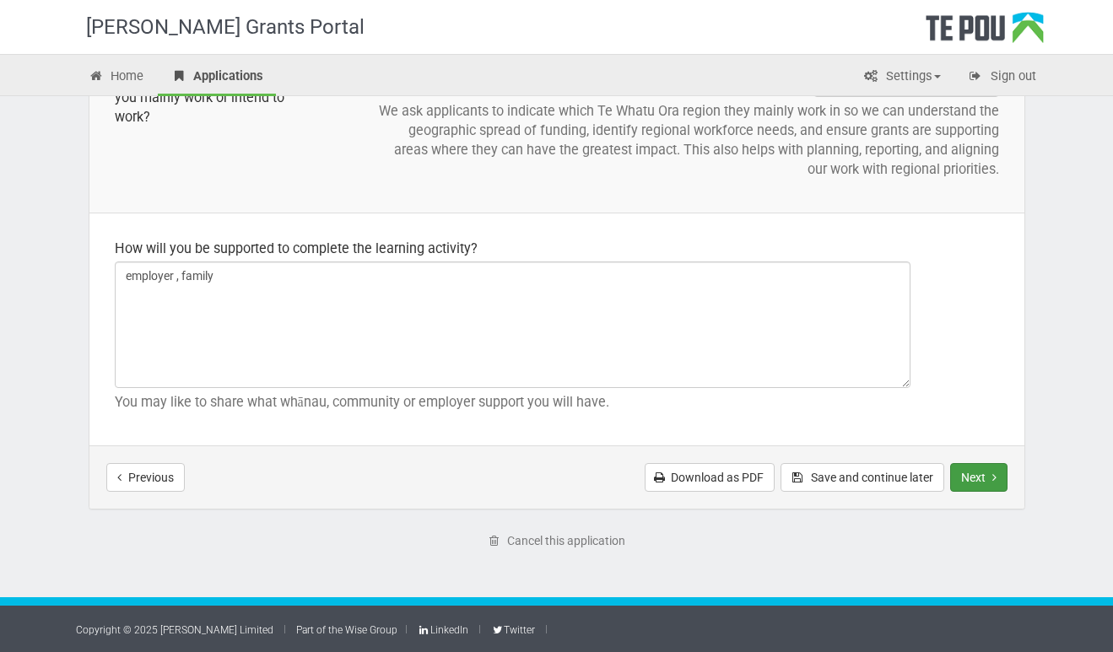
type textarea "non Maori"
click at [978, 474] on button "Next" at bounding box center [978, 477] width 57 height 29
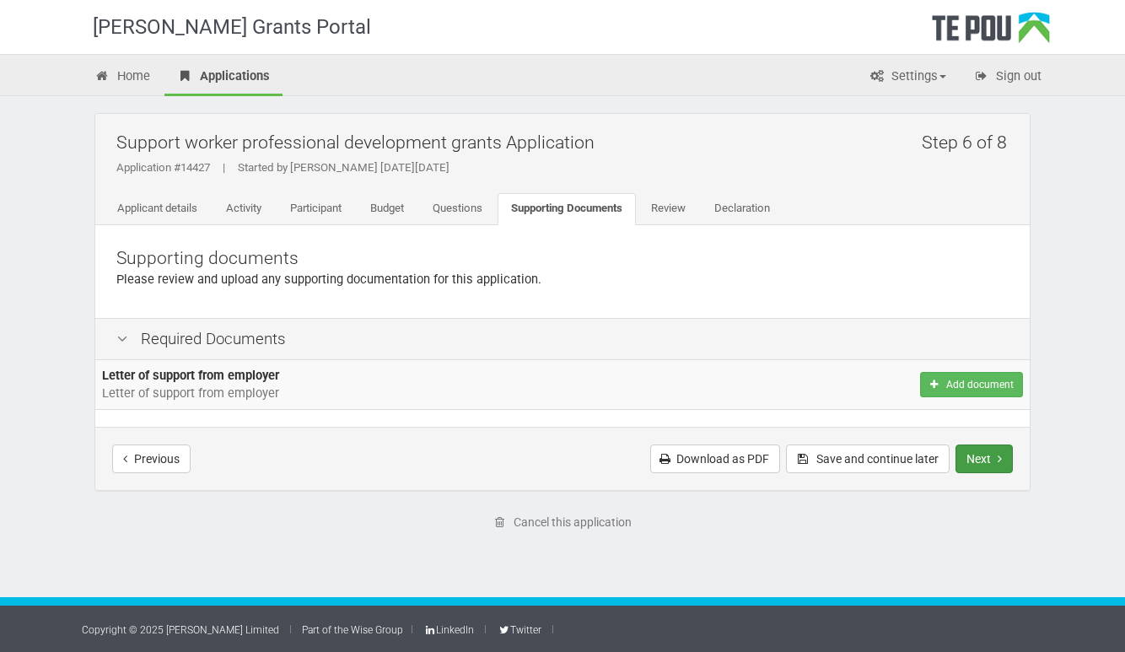
click at [987, 460] on button "Next" at bounding box center [984, 459] width 57 height 29
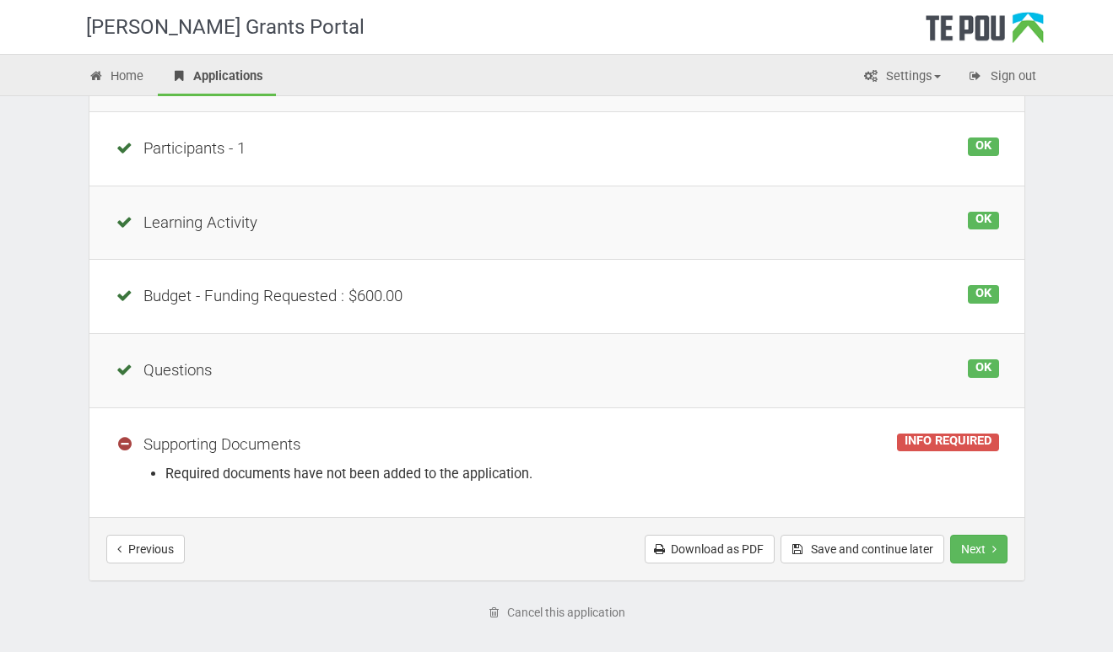
scroll to position [299, 0]
click at [921, 435] on div "INFO REQUIRED" at bounding box center [947, 441] width 101 height 19
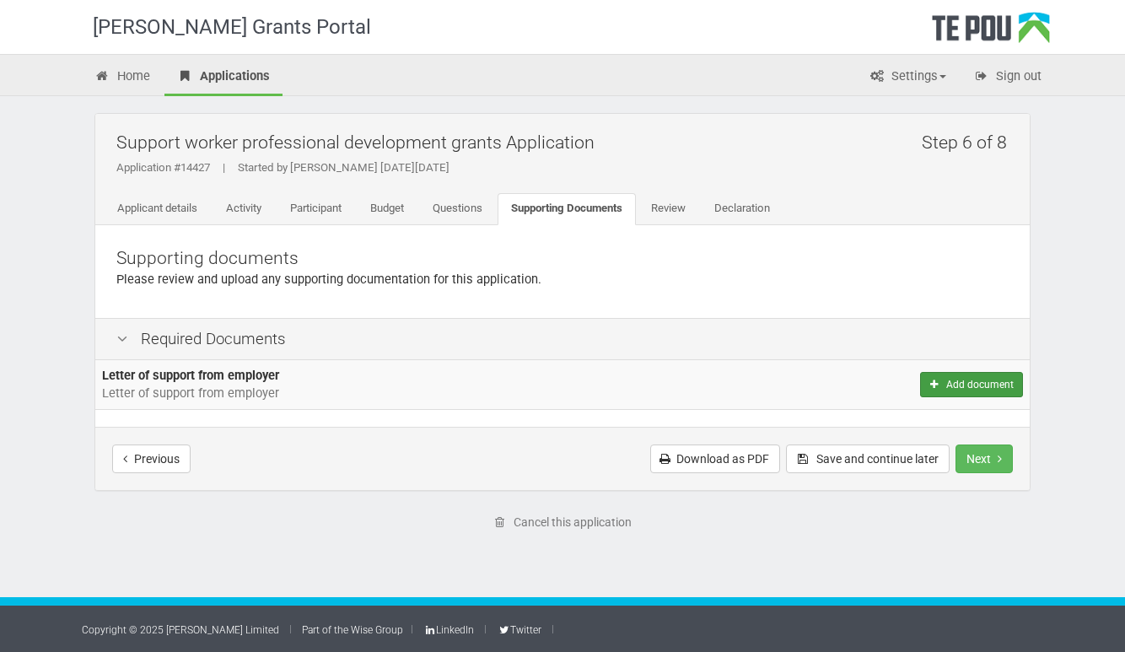
click at [962, 381] on button "Add document" at bounding box center [971, 384] width 103 height 25
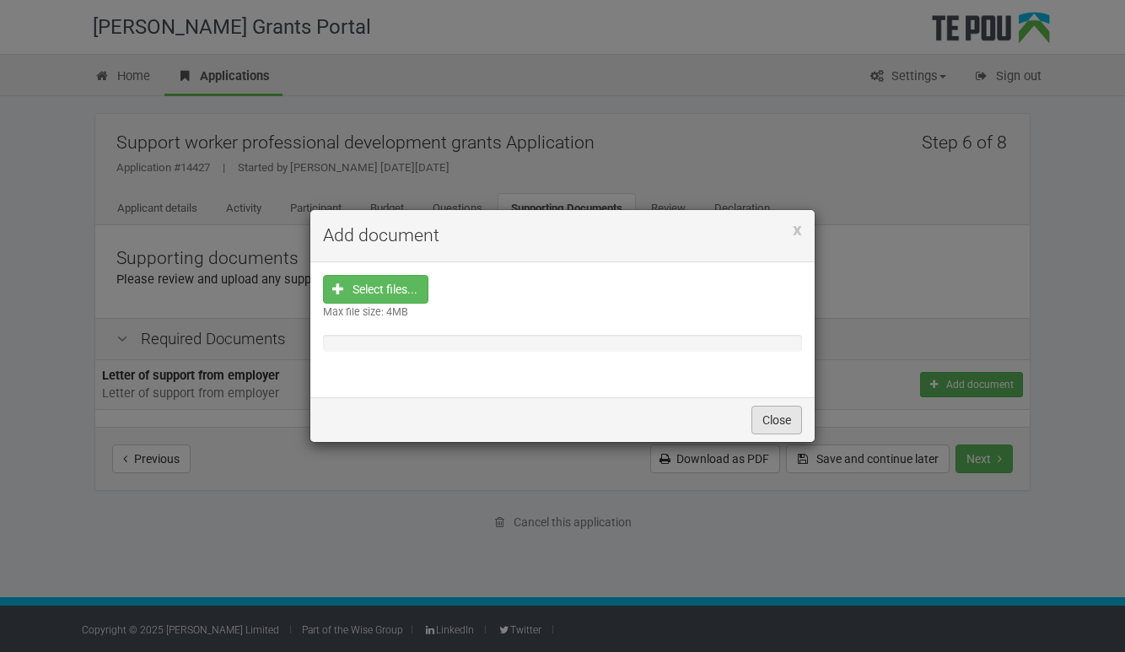
click at [784, 423] on button "Close" at bounding box center [777, 420] width 51 height 29
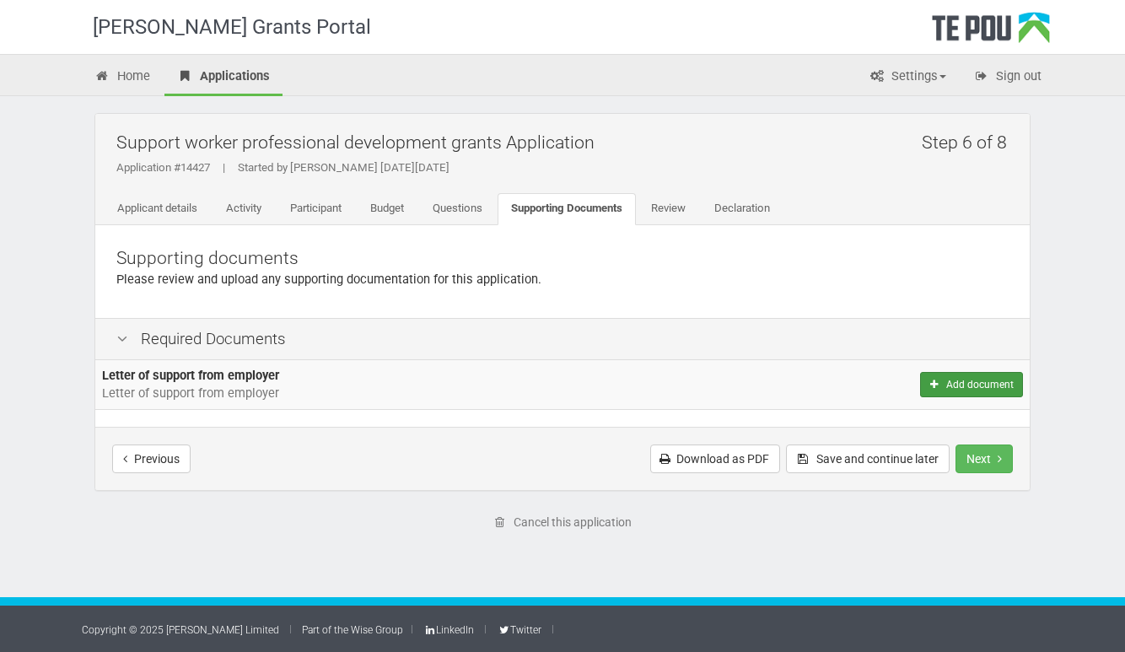
click at [949, 388] on button "Add document" at bounding box center [971, 384] width 103 height 25
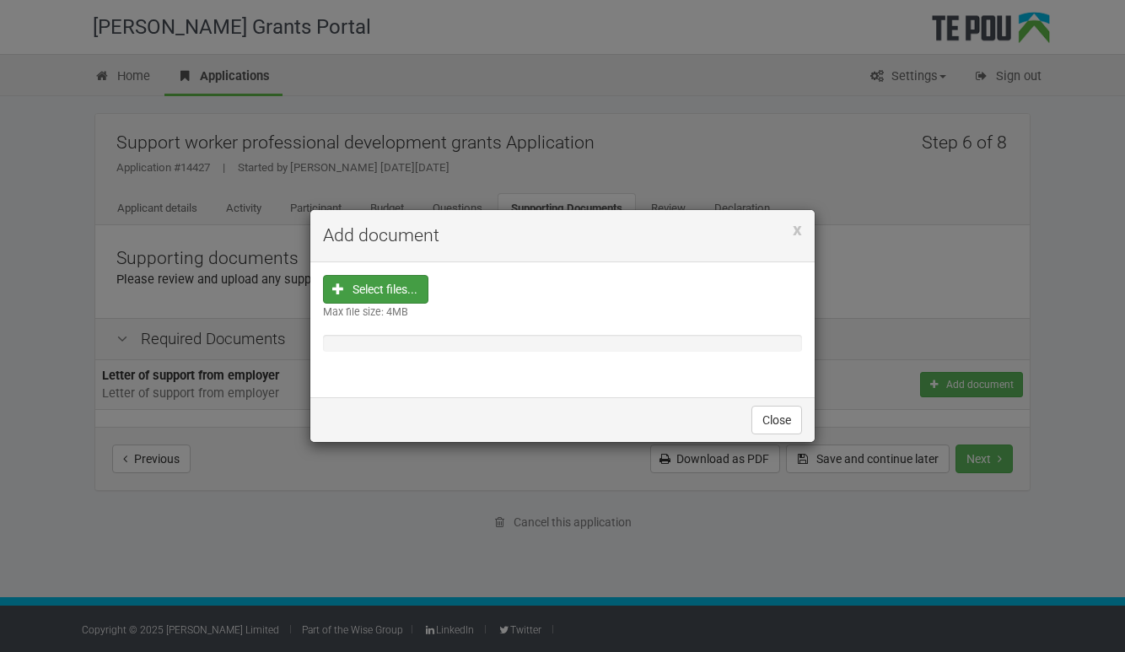
click at [409, 282] on input "file" at bounding box center [381, 396] width 94 height 241
click at [795, 233] on span "x" at bounding box center [797, 229] width 9 height 20
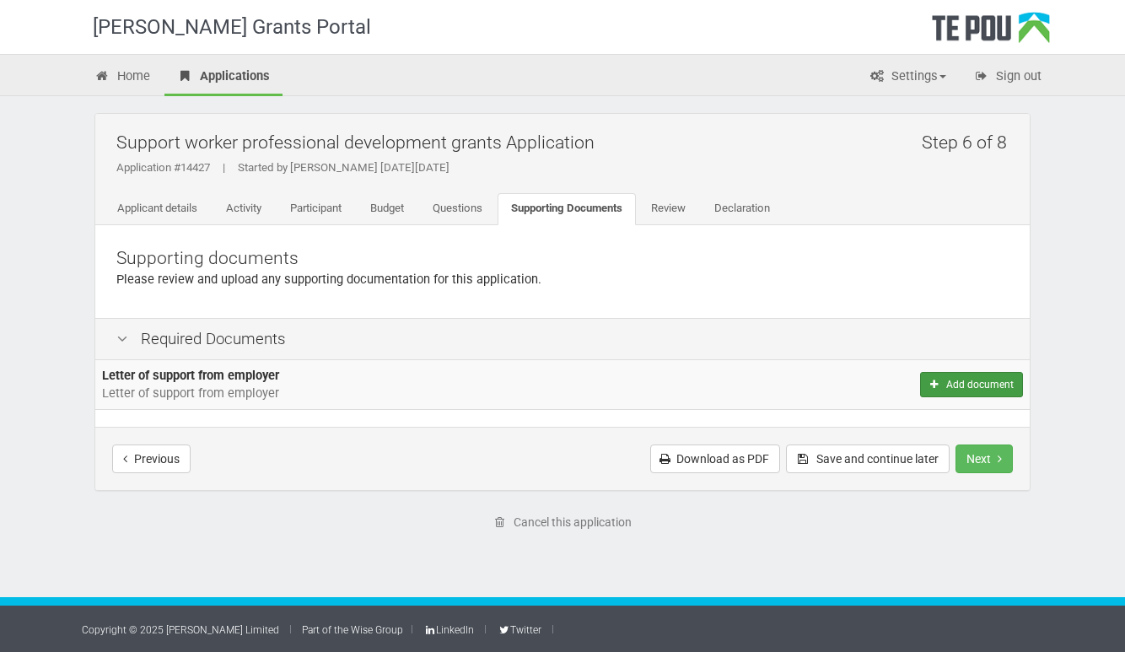
click at [956, 391] on button "Add document" at bounding box center [971, 384] width 103 height 25
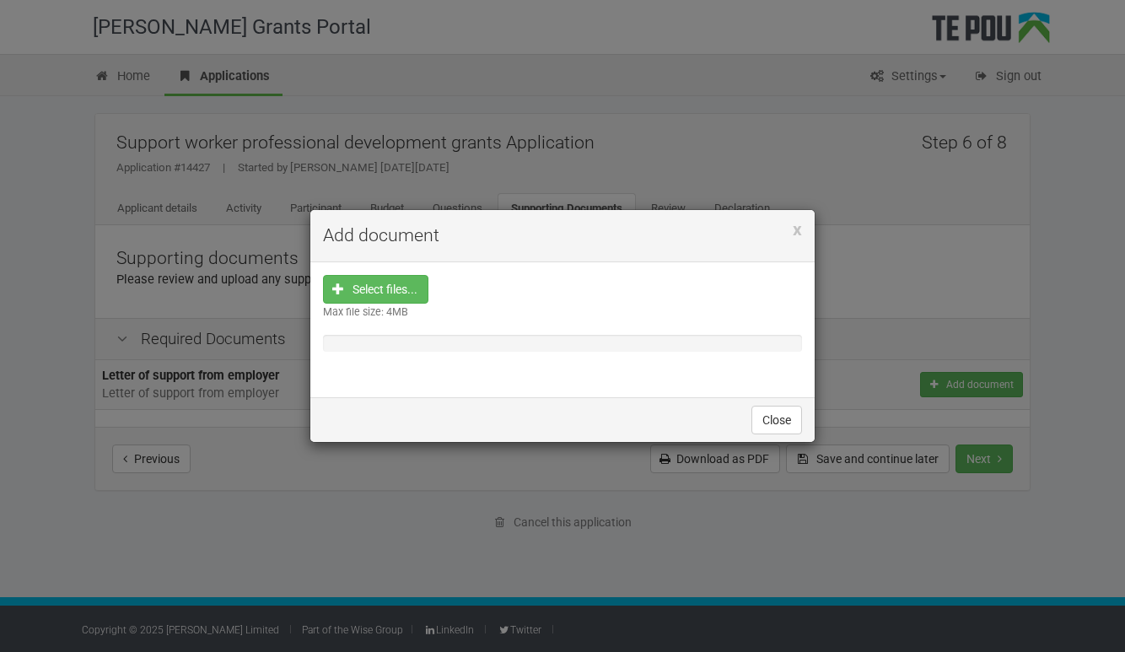
click at [792, 231] on h4 "Add document" at bounding box center [562, 235] width 479 height 25
click at [795, 225] on span "x" at bounding box center [797, 229] width 9 height 20
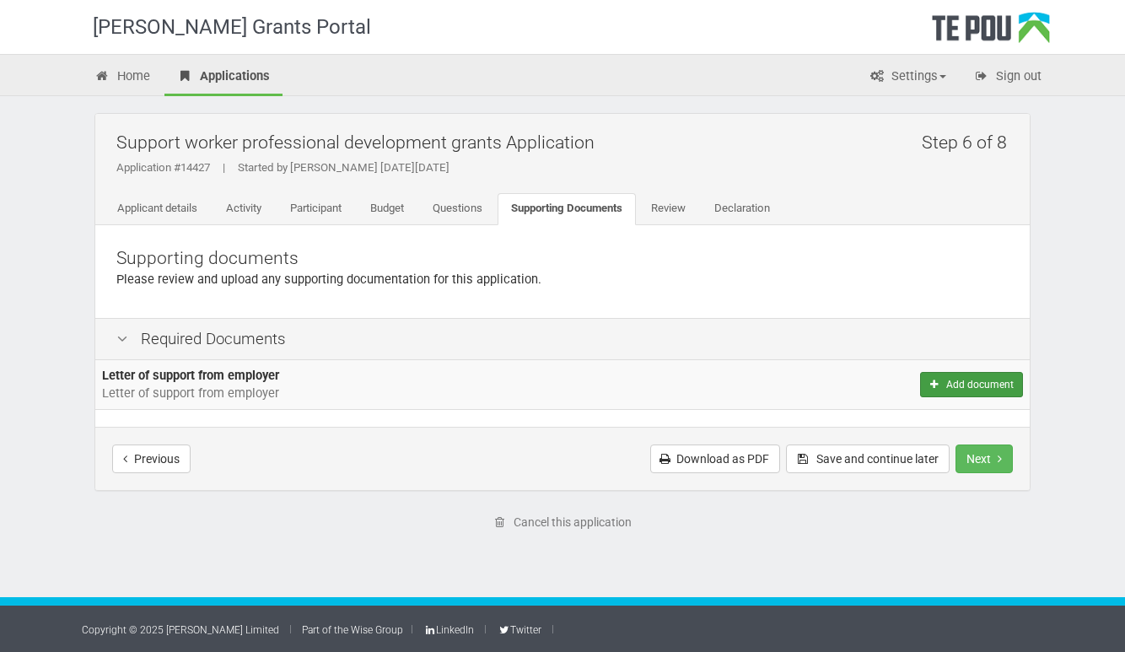
click at [990, 393] on button "Add document" at bounding box center [971, 384] width 103 height 25
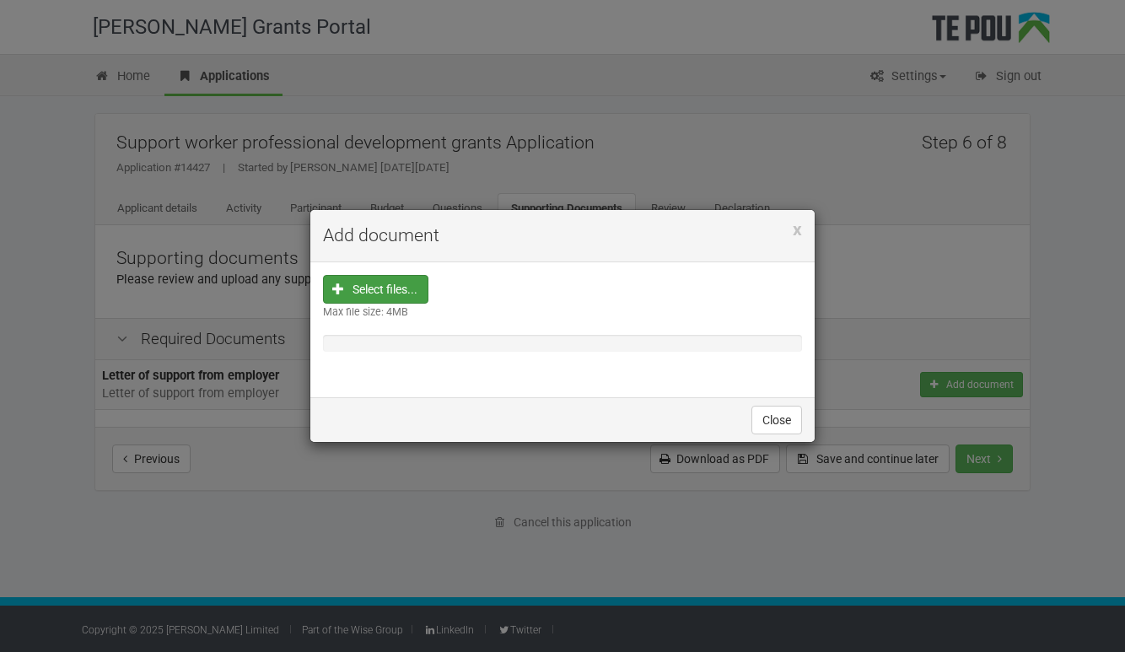
click at [404, 282] on input "file" at bounding box center [381, 396] width 94 height 241
click at [778, 423] on button "Close" at bounding box center [777, 420] width 51 height 29
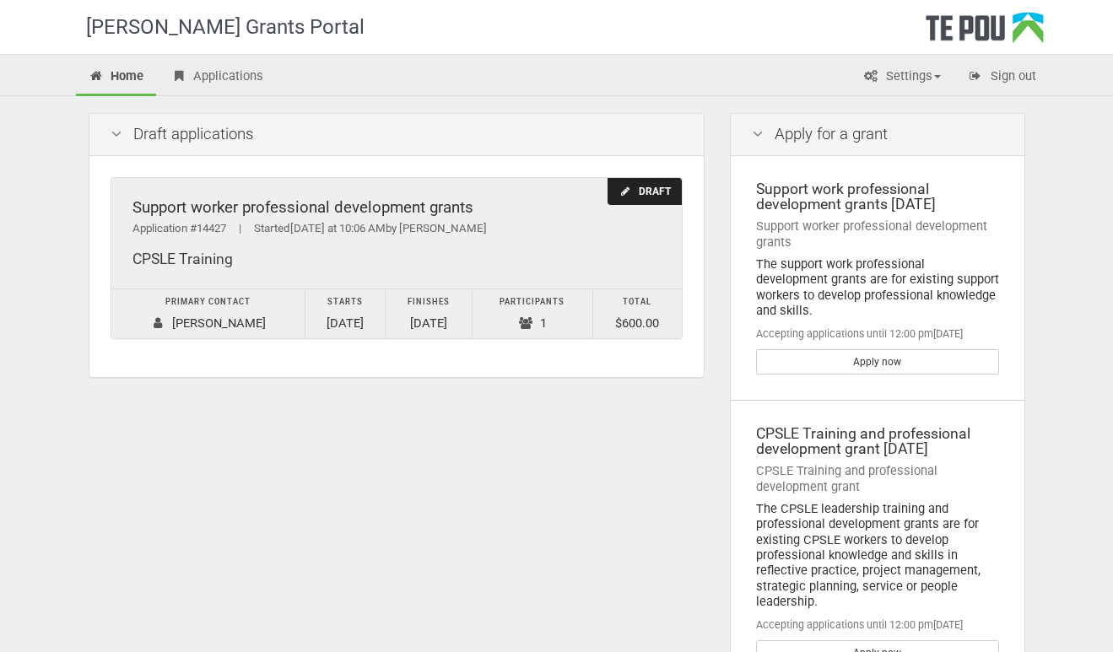
click at [490, 235] on div "Application #14427 | Started [DATE] at 10:06 AM by [PERSON_NAME]" at bounding box center [396, 229] width 528 height 18
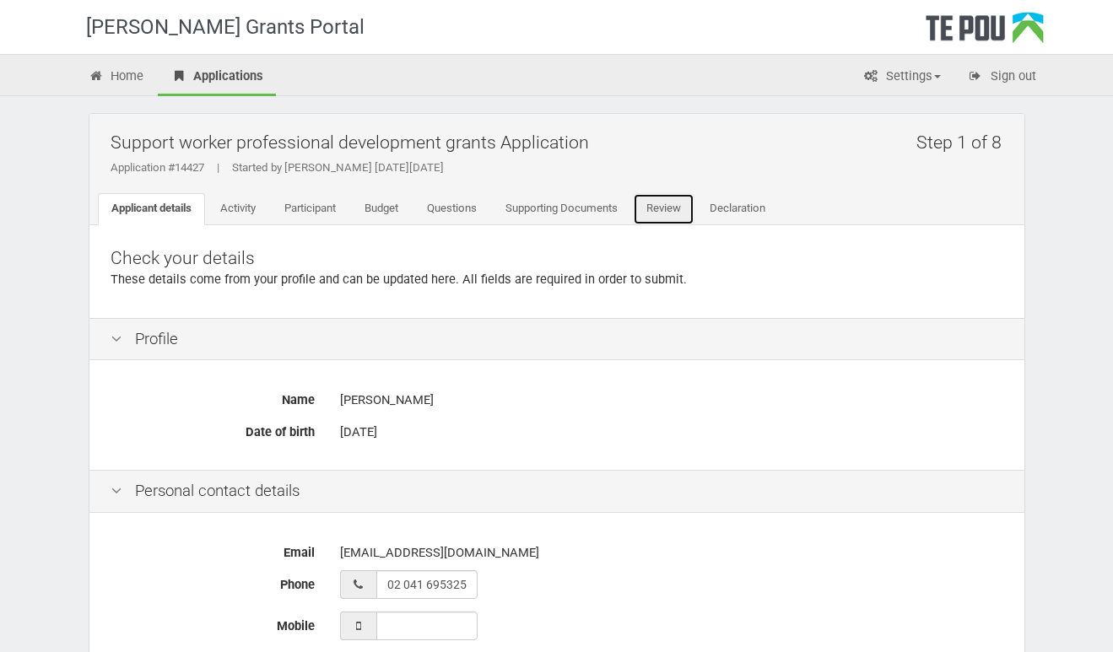
click at [672, 208] on link "Review" at bounding box center [664, 209] width 62 height 32
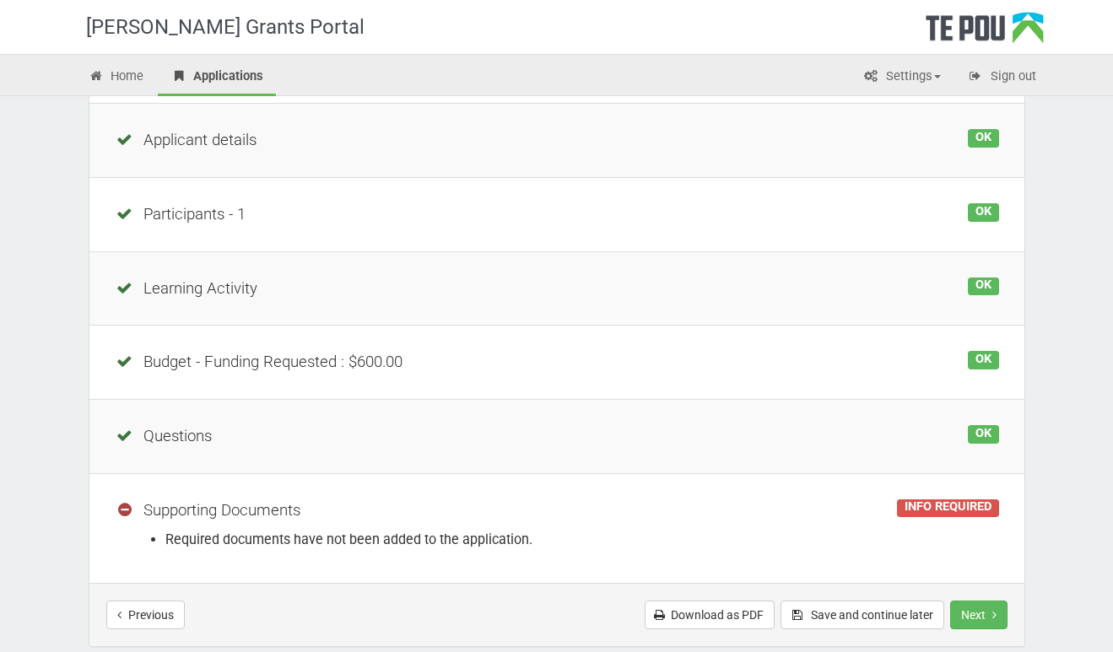
scroll to position [248, 0]
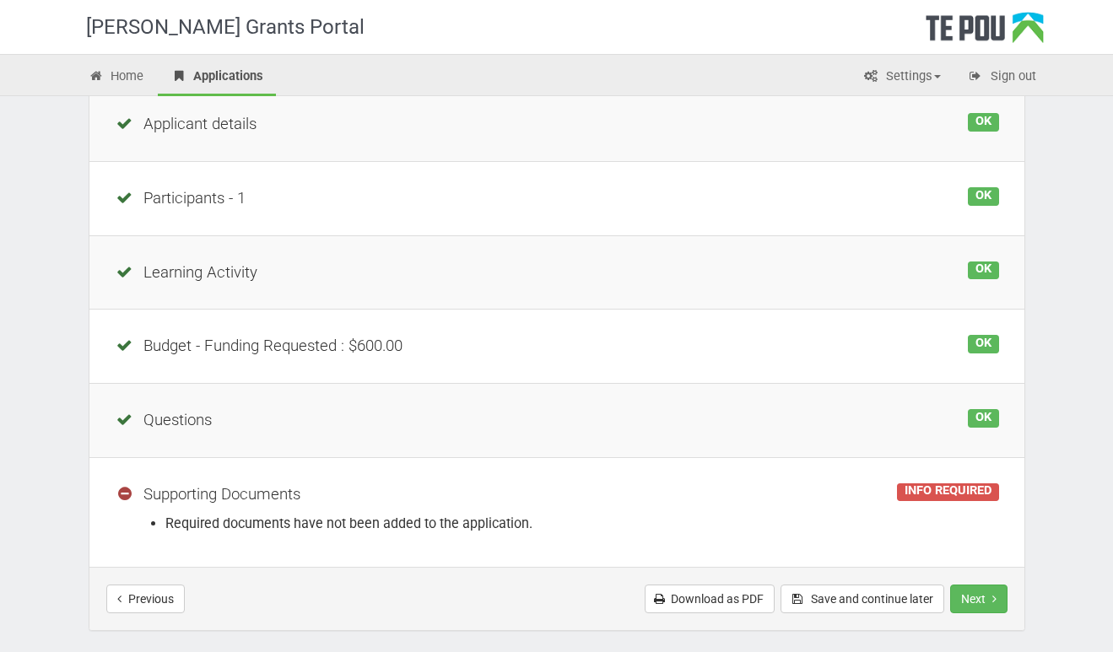
click at [311, 508] on td "INFO REQUIRED Supporting Documents Required documents have not been added to th…" at bounding box center [556, 512] width 935 height 110
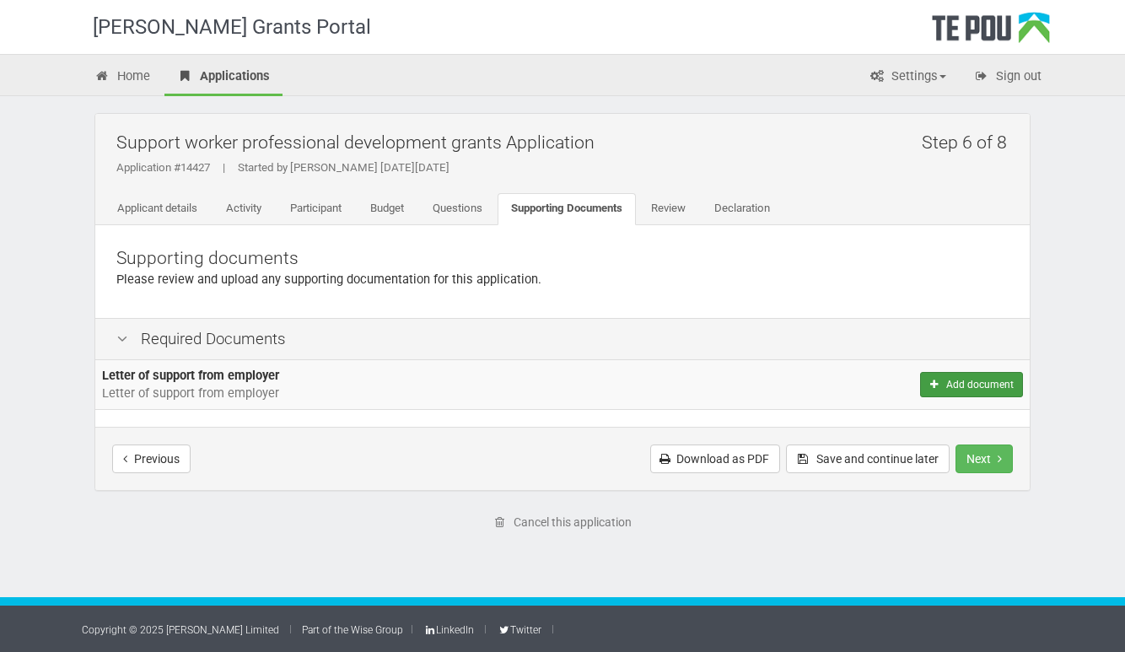
click at [972, 380] on button "Add document" at bounding box center [971, 384] width 103 height 25
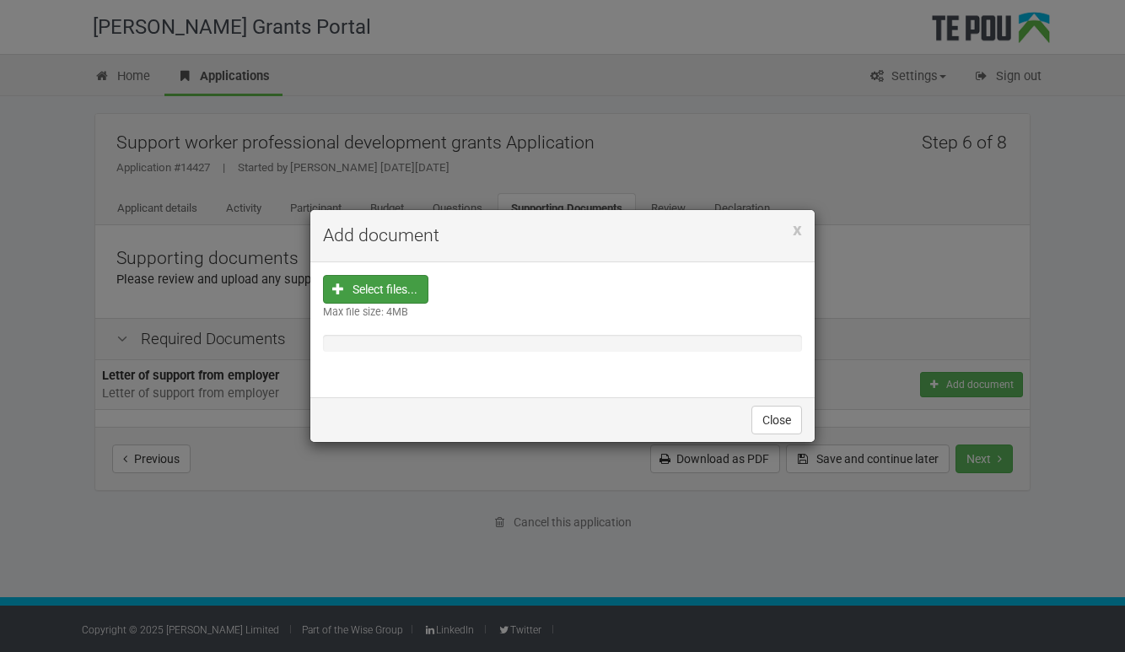
click at [404, 284] on input "file" at bounding box center [381, 396] width 94 height 241
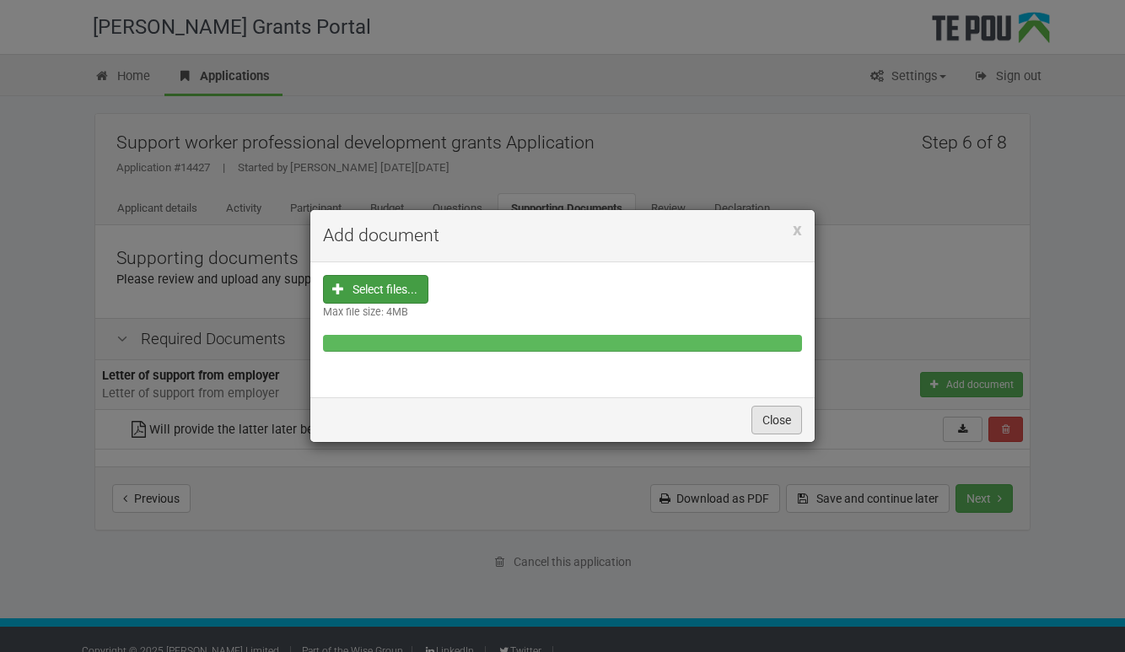
click at [777, 419] on button "Close" at bounding box center [777, 420] width 51 height 29
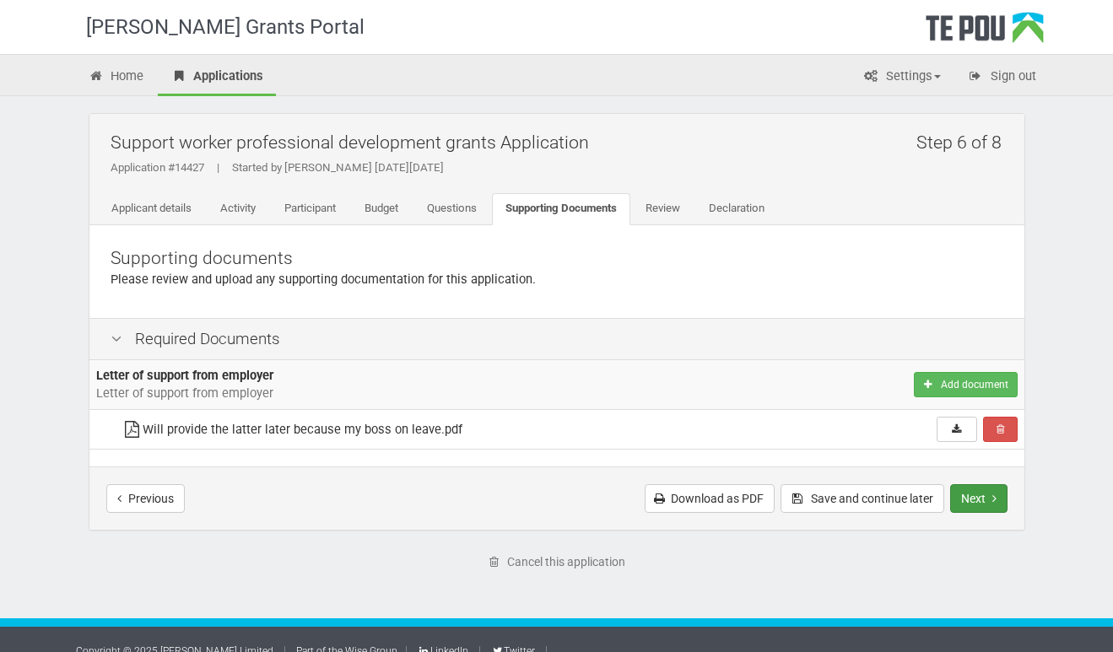
click at [974, 499] on button "Next" at bounding box center [978, 498] width 57 height 29
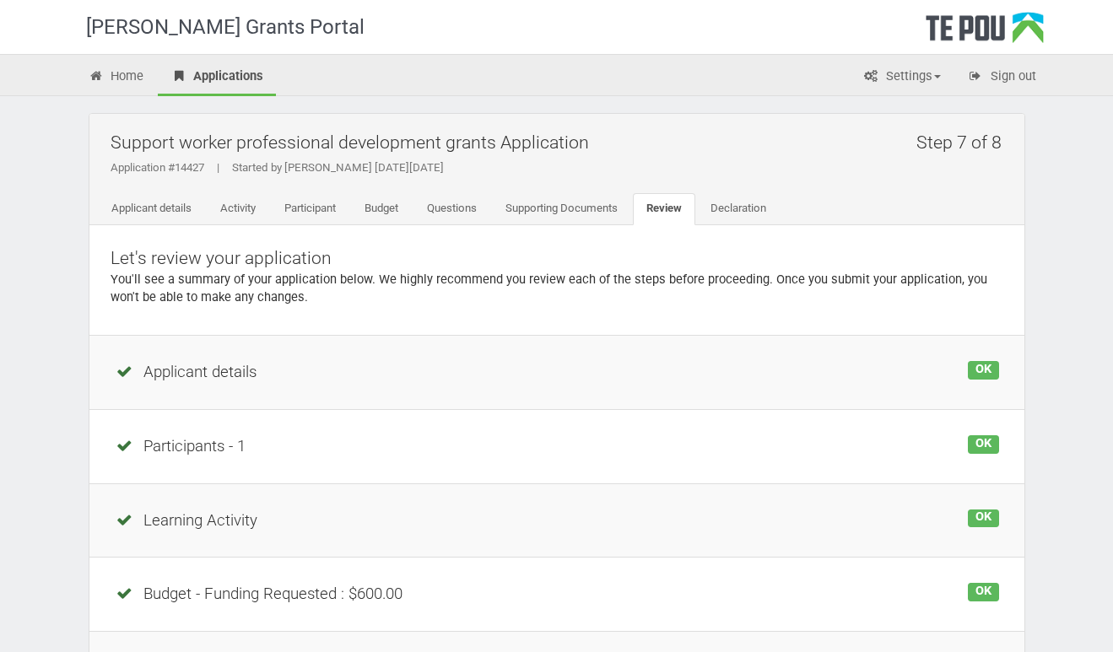
scroll to position [333, 0]
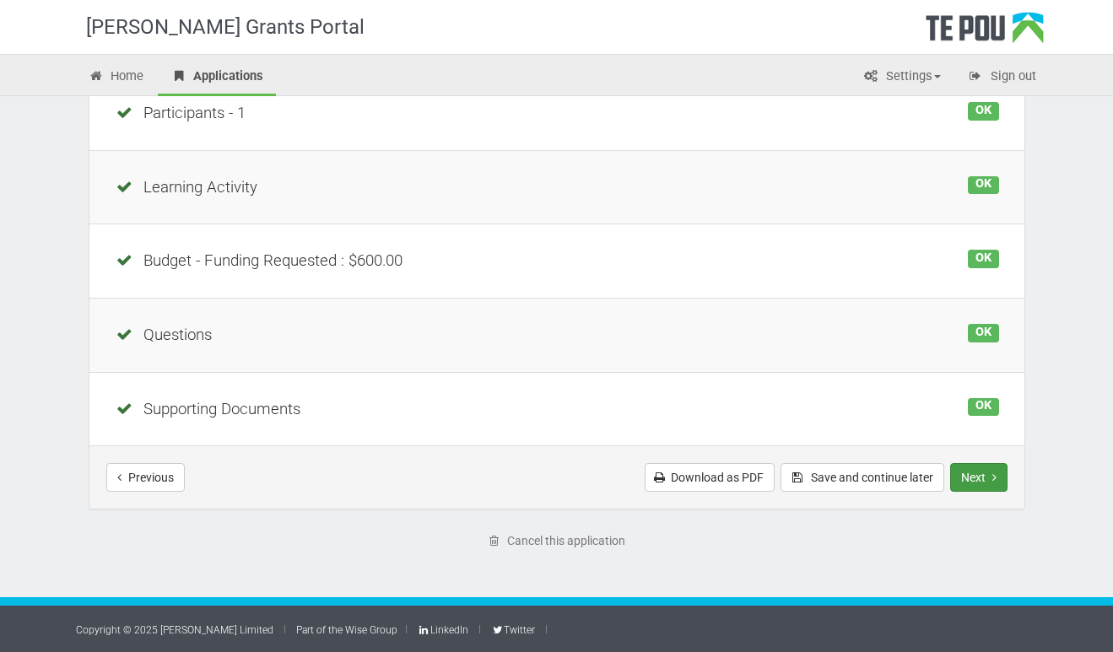
click at [981, 475] on button "Next" at bounding box center [978, 477] width 57 height 29
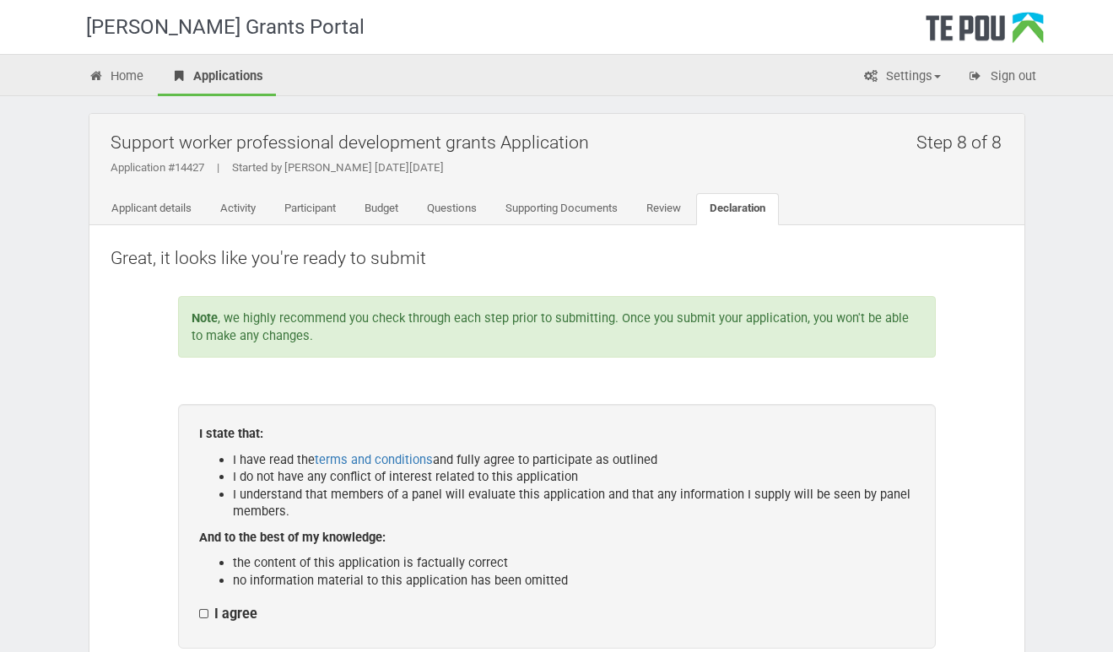
scroll to position [310, 0]
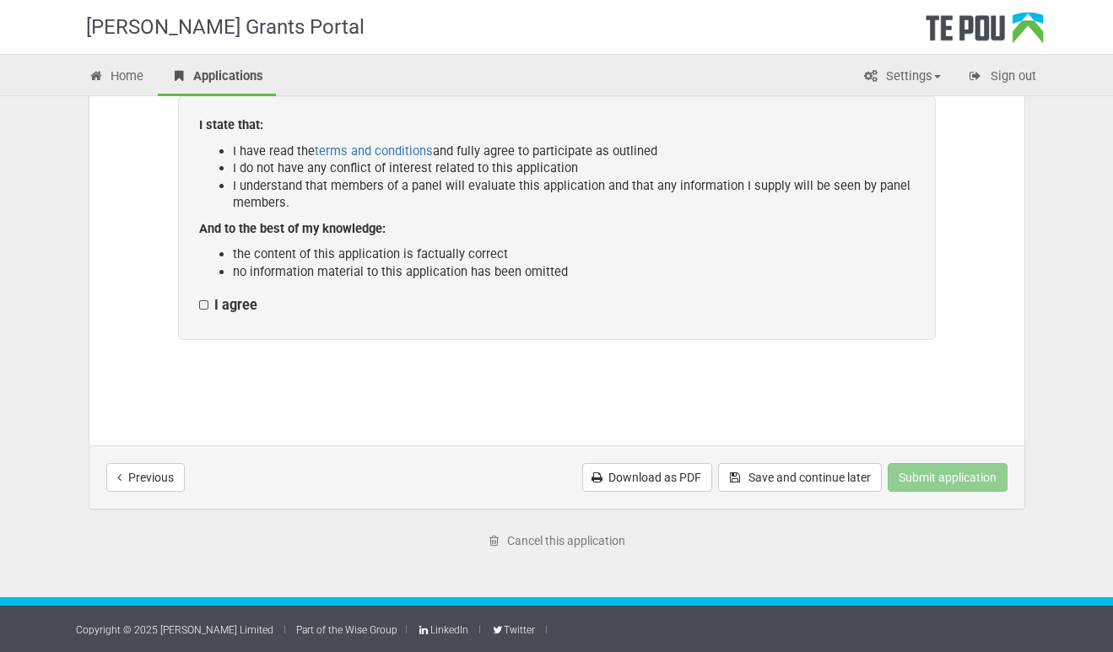
click at [203, 305] on label "I agree" at bounding box center [228, 306] width 58 height 18
click at [199, 297] on input "I agree" at bounding box center [198, 296] width 1 height 1
checkbox input "true"
click at [926, 474] on button "Submit application" at bounding box center [947, 477] width 120 height 29
